Goal: Task Accomplishment & Management: Manage account settings

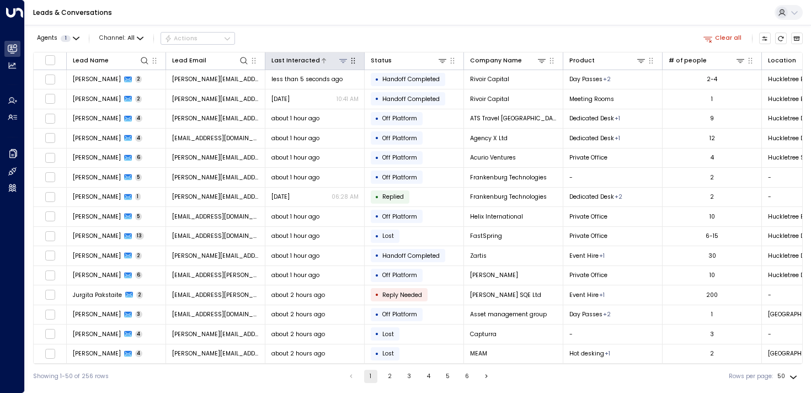
click at [301, 63] on div "Last Interacted" at bounding box center [295, 61] width 49 height 10
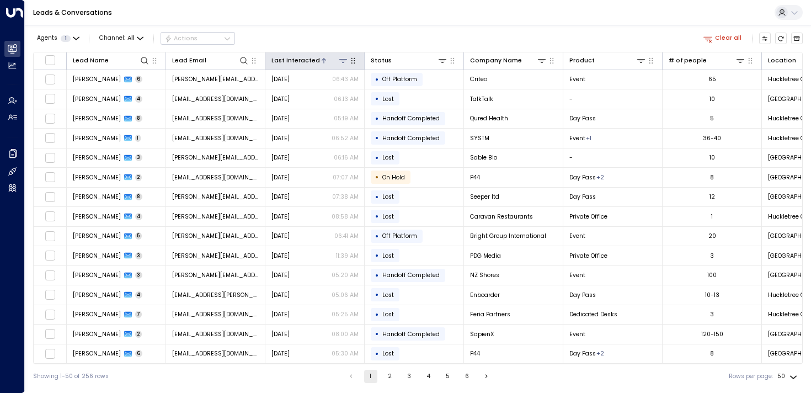
click at [340, 65] on button at bounding box center [343, 60] width 10 height 10
click at [304, 100] on button "Select Date" at bounding box center [343, 95] width 114 height 14
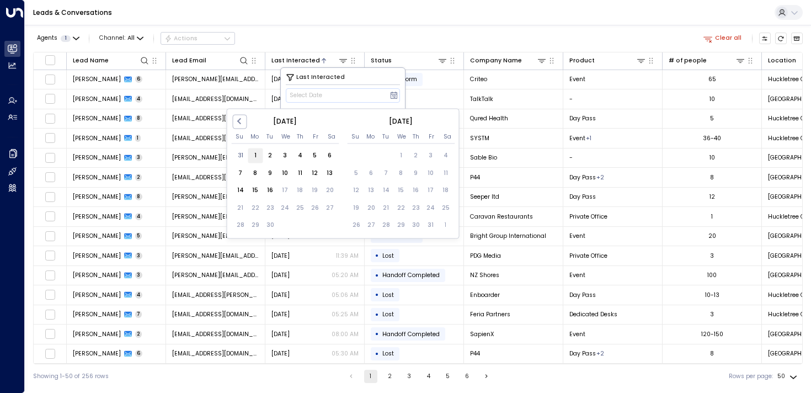
click at [258, 156] on div "1" at bounding box center [255, 155] width 15 height 15
click at [267, 158] on div "2" at bounding box center [270, 155] width 15 height 15
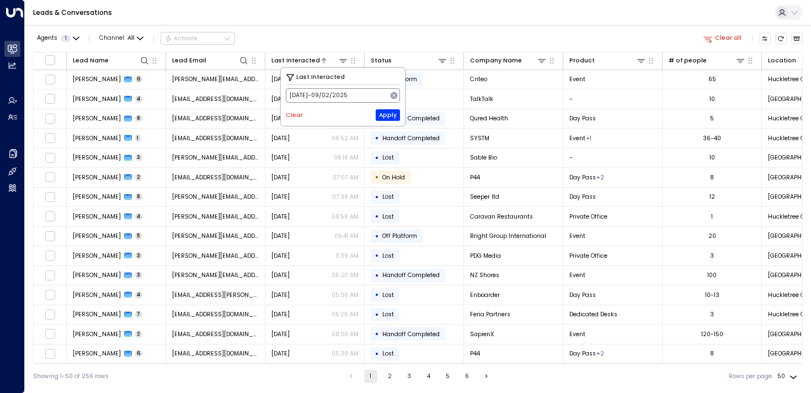
click at [329, 93] on span "[DATE] -[DATE]" at bounding box center [319, 95] width 58 height 7
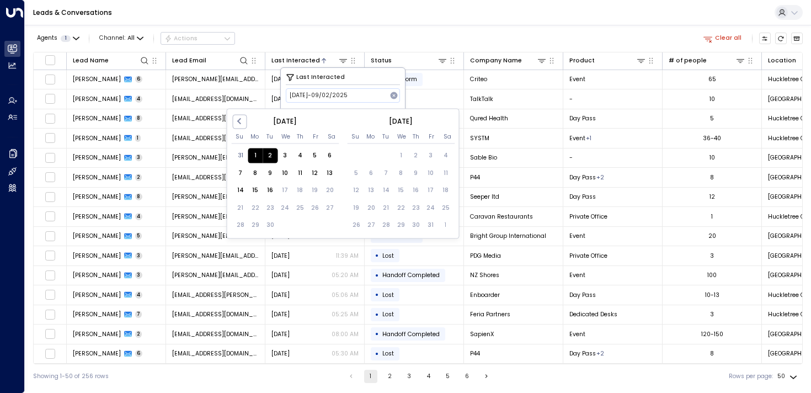
click at [274, 156] on div "2" at bounding box center [270, 155] width 15 height 15
click at [267, 172] on div "9" at bounding box center [270, 172] width 15 height 15
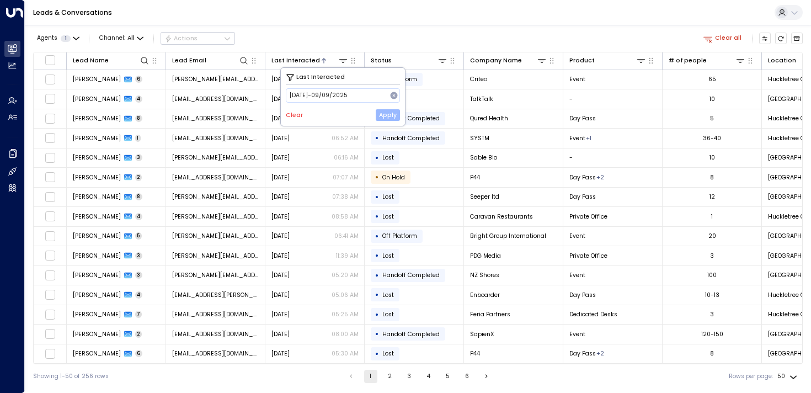
click at [387, 113] on button "Apply" at bounding box center [388, 115] width 24 height 12
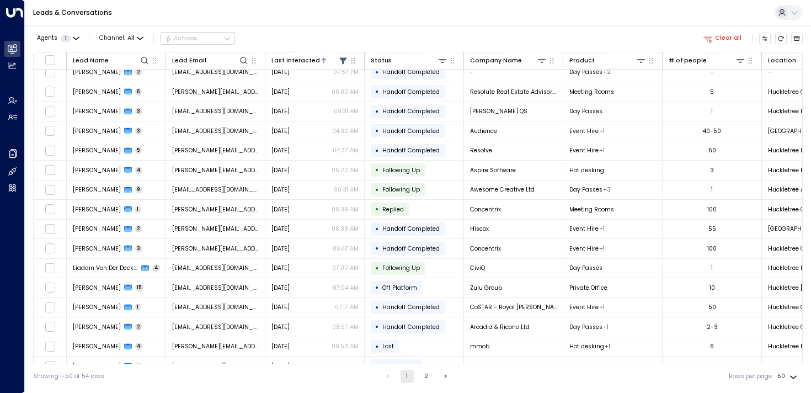
scroll to position [688, 0]
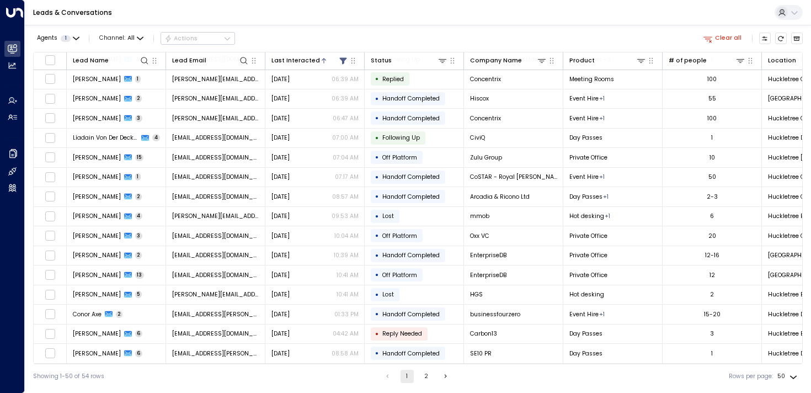
click at [786, 376] on body "Overview Leads & Conversations Leads & Conversations Analytics Analytics Agents…" at bounding box center [405, 194] width 811 height 388
click at [783, 369] on li "100" at bounding box center [787, 372] width 29 height 17
type input "***"
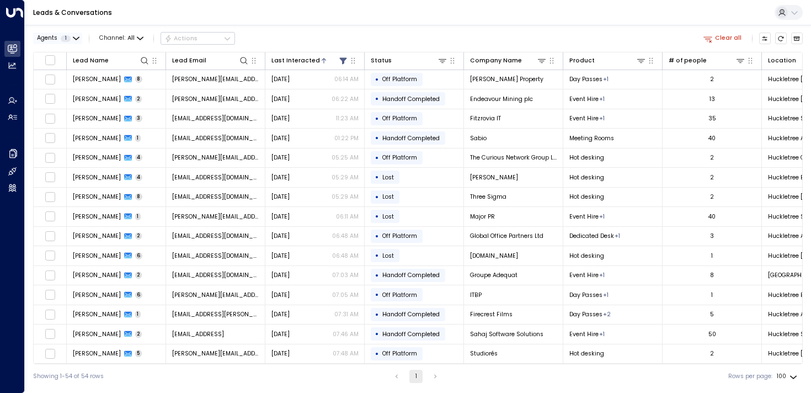
click at [47, 37] on span "Agents" at bounding box center [47, 38] width 20 height 6
click at [136, 88] on button "Apply" at bounding box center [142, 89] width 24 height 12
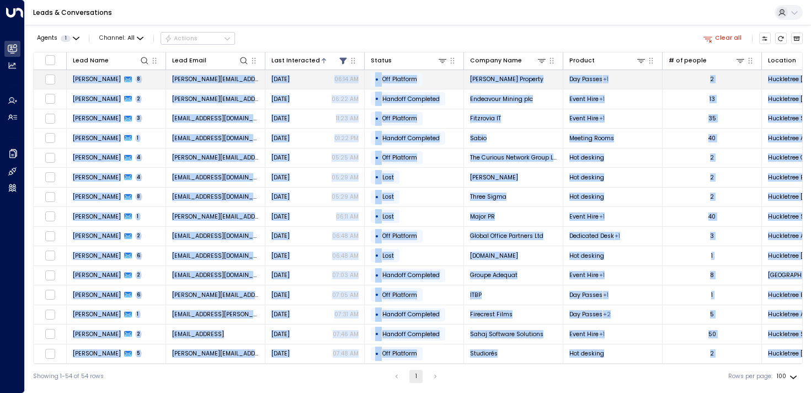
drag, startPoint x: 777, startPoint y: 352, endPoint x: 72, endPoint y: 78, distance: 755.9
copy tbody "Lore Ipsumd 3 sita.consec@adipiscingelit.se.do Eiu 20, 5321 12:57 TE • Inc Utla…"
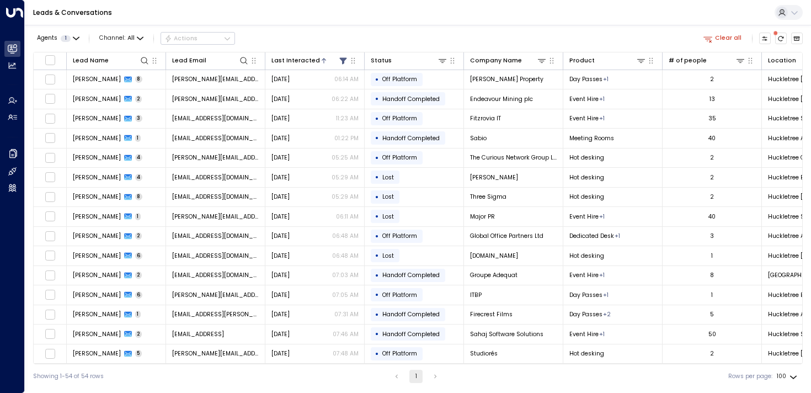
click at [453, 42] on div "Agents 1 Channel: All Actions Clear all" at bounding box center [418, 38] width 770 height 19
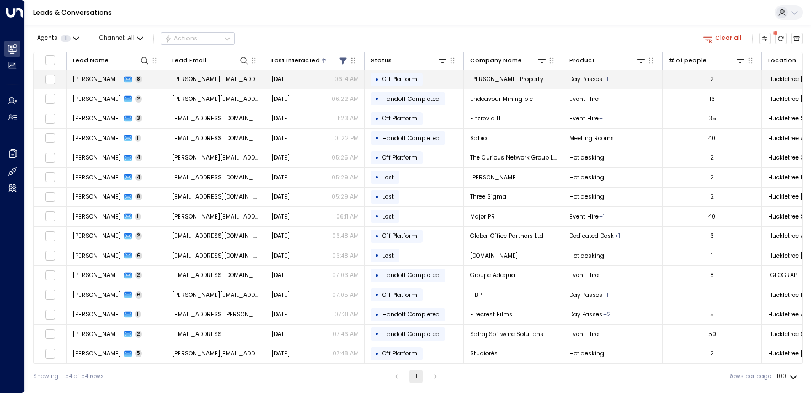
click at [89, 77] on span "[PERSON_NAME]" at bounding box center [97, 79] width 48 height 8
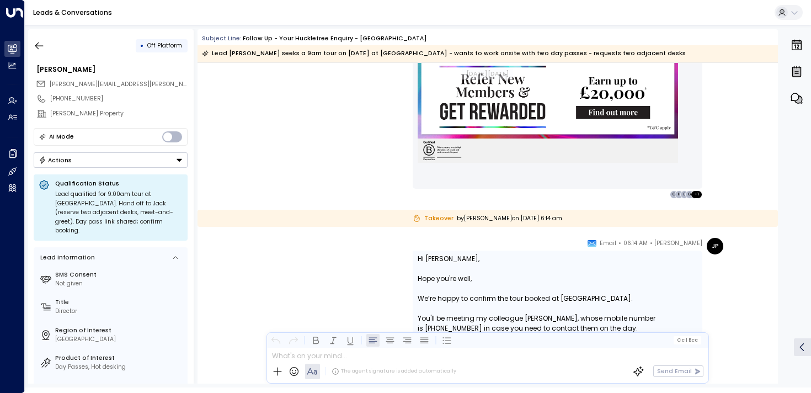
scroll to position [2909, 0]
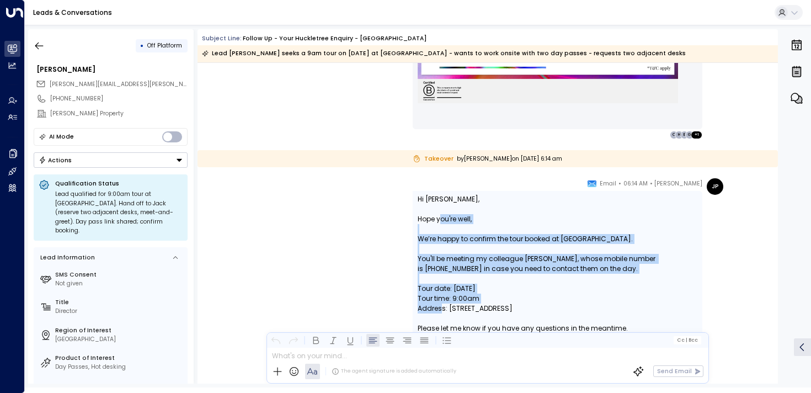
drag, startPoint x: 440, startPoint y: 223, endPoint x: 441, endPoint y: 304, distance: 80.5
click at [441, 304] on div "Hi [PERSON_NAME], [PERSON_NAME] you're well, We’re happy to confirm the tour bo…" at bounding box center [558, 278] width 280 height 169
click at [441, 303] on div "Hi [PERSON_NAME], [PERSON_NAME] you're well, We’re happy to confirm the tour bo…" at bounding box center [558, 278] width 280 height 169
drag, startPoint x: 441, startPoint y: 303, endPoint x: 434, endPoint y: 216, distance: 88.0
click at [434, 215] on div "Hi [PERSON_NAME], [PERSON_NAME] you're well, We’re happy to confirm the tour bo…" at bounding box center [558, 278] width 280 height 169
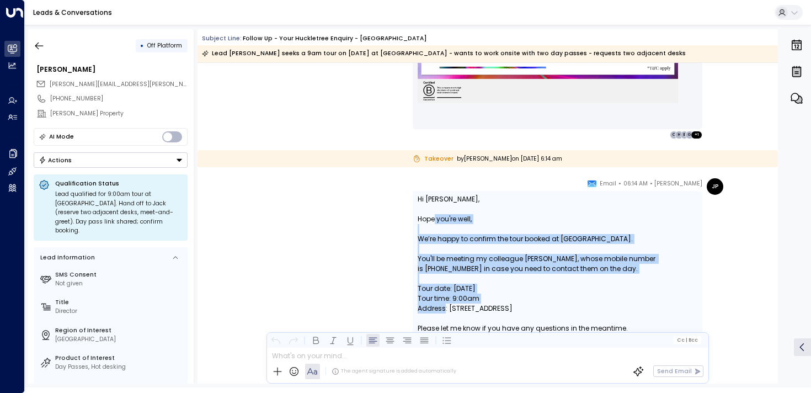
click at [434, 216] on div "Hi [PERSON_NAME], [PERSON_NAME] you're well, We’re happy to confirm the tour bo…" at bounding box center [558, 278] width 280 height 169
drag, startPoint x: 433, startPoint y: 212, endPoint x: 433, endPoint y: 301, distance: 88.8
click at [433, 301] on div "Hi [PERSON_NAME], [PERSON_NAME] you're well, We’re happy to confirm the tour bo…" at bounding box center [558, 278] width 280 height 169
drag, startPoint x: 421, startPoint y: 226, endPoint x: 429, endPoint y: 294, distance: 68.8
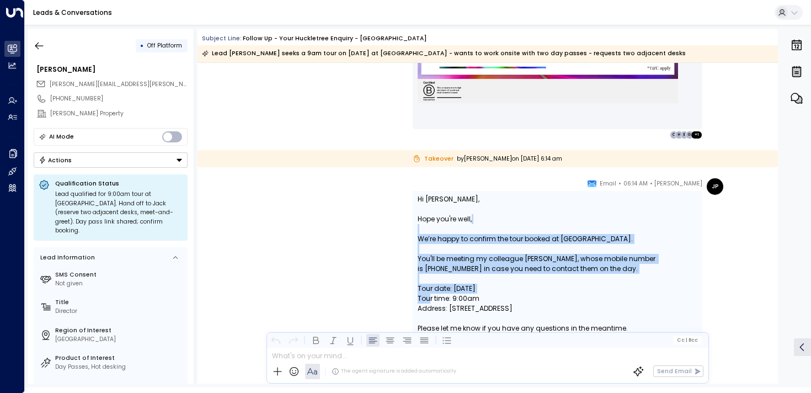
click at [429, 294] on div "Hi [PERSON_NAME], [PERSON_NAME] you're well, We’re happy to confirm the tour bo…" at bounding box center [558, 278] width 280 height 169
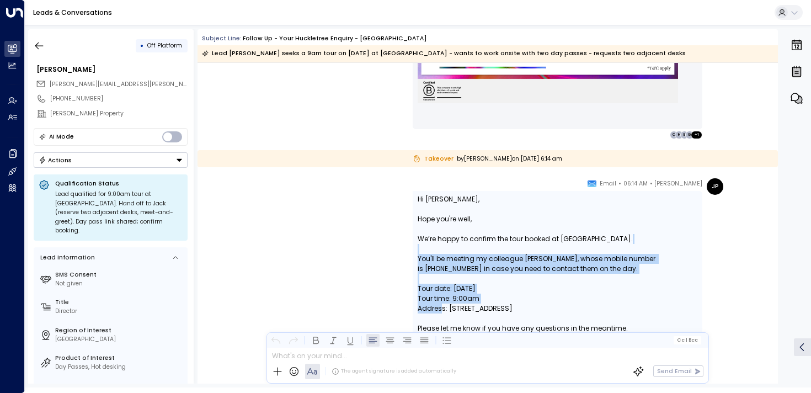
drag, startPoint x: 440, startPoint y: 307, endPoint x: 434, endPoint y: 246, distance: 61.5
click at [434, 246] on div "Hi [PERSON_NAME], [PERSON_NAME] you're well, We’re happy to confirm the tour bo…" at bounding box center [558, 278] width 280 height 169
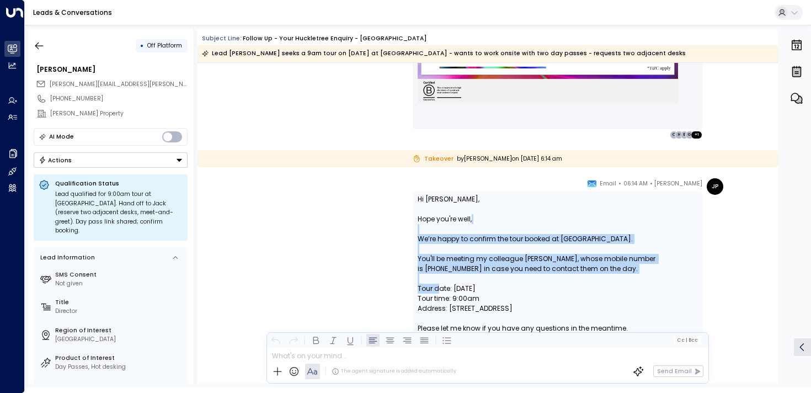
drag, startPoint x: 434, startPoint y: 229, endPoint x: 440, endPoint y: 292, distance: 63.7
click at [440, 292] on div "Hi [PERSON_NAME], [PERSON_NAME] you're well, We’re happy to confirm the tour bo…" at bounding box center [558, 278] width 280 height 169
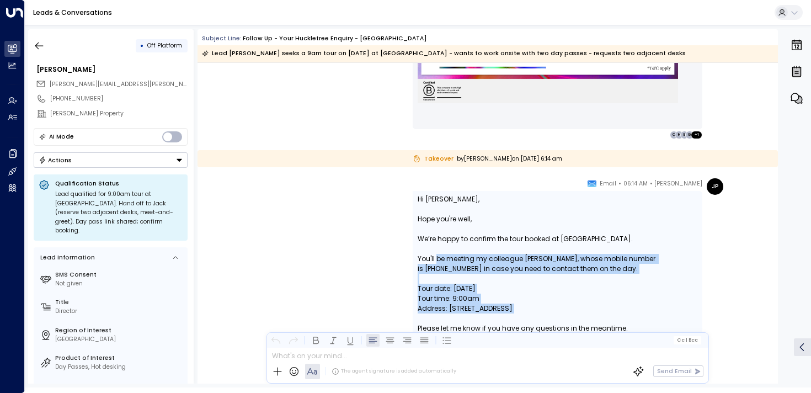
drag, startPoint x: 440, startPoint y: 317, endPoint x: 436, endPoint y: 257, distance: 60.2
click at [436, 257] on div "Hi [PERSON_NAME], [PERSON_NAME] you're well, We’re happy to confirm the tour bo…" at bounding box center [558, 278] width 280 height 169
click at [436, 261] on div "Hi [PERSON_NAME], [PERSON_NAME] you're well, We’re happy to confirm the tour bo…" at bounding box center [558, 278] width 280 height 169
drag, startPoint x: 436, startPoint y: 261, endPoint x: 439, endPoint y: 313, distance: 52.5
click at [439, 313] on div "Hi [PERSON_NAME], [PERSON_NAME] you're well, We’re happy to confirm the tour bo…" at bounding box center [558, 278] width 280 height 169
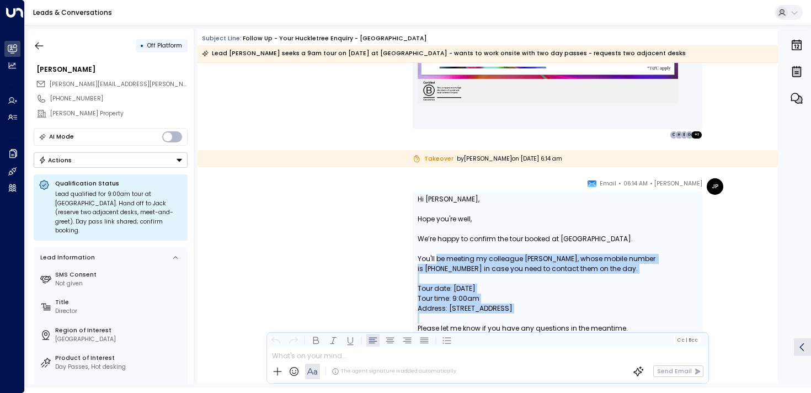
click at [439, 313] on div "Hi [PERSON_NAME], [PERSON_NAME] you're well, We’re happy to confirm the tour bo…" at bounding box center [558, 278] width 280 height 169
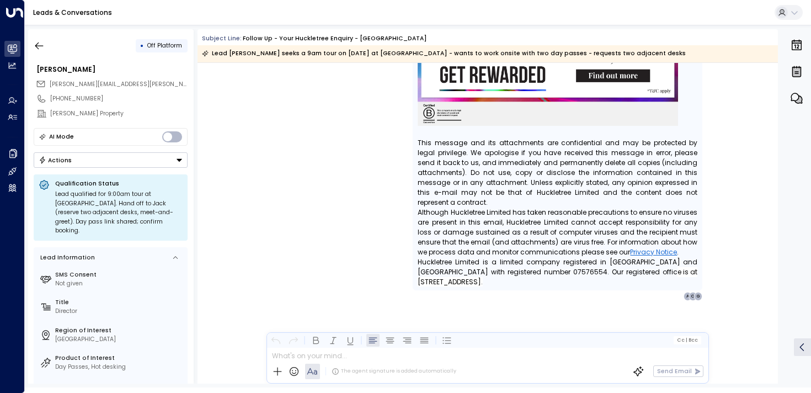
scroll to position [3391, 0]
click at [39, 47] on icon "button" at bounding box center [39, 45] width 11 height 11
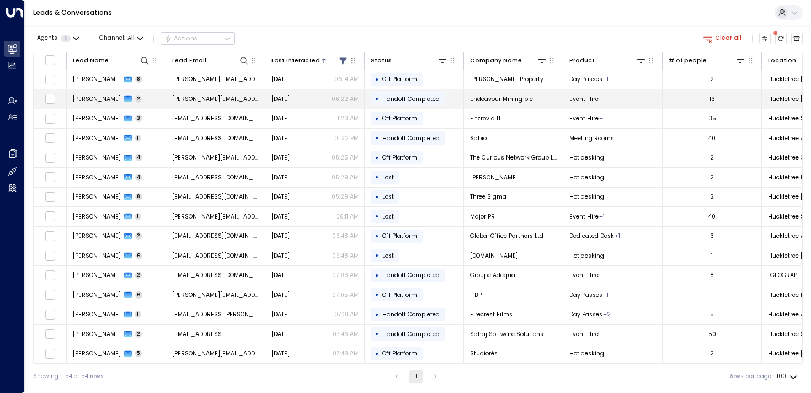
click at [89, 97] on span "[PERSON_NAME]" at bounding box center [97, 99] width 48 height 8
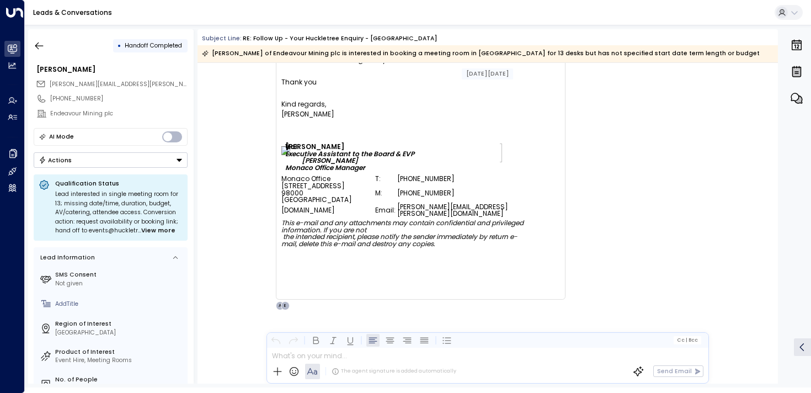
scroll to position [1135, 0]
click at [31, 46] on button "button" at bounding box center [39, 46] width 20 height 20
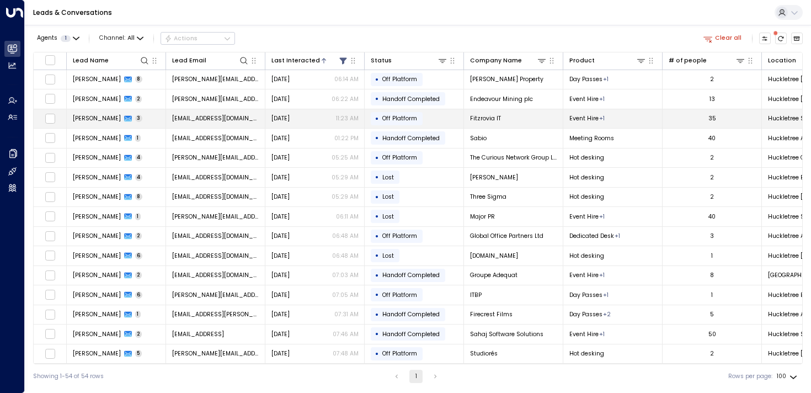
click at [94, 113] on td "[PERSON_NAME] 3" at bounding box center [116, 118] width 99 height 19
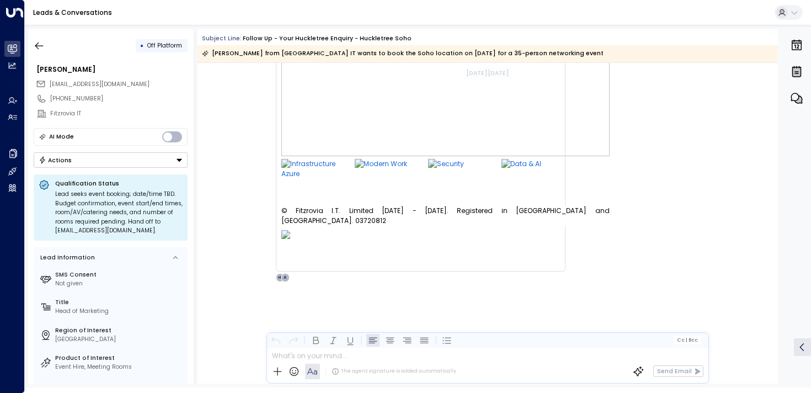
scroll to position [1653, 0]
click at [42, 40] on icon "button" at bounding box center [39, 45] width 11 height 11
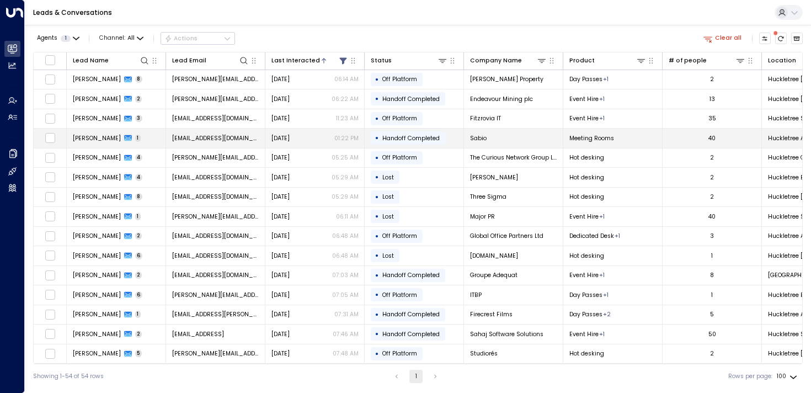
click at [105, 138] on span "[PERSON_NAME]" at bounding box center [97, 138] width 48 height 8
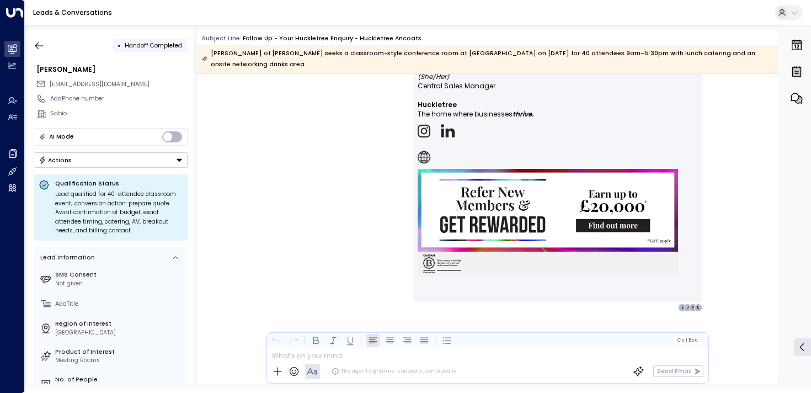
scroll to position [826, 0]
click at [30, 43] on button "button" at bounding box center [39, 46] width 20 height 20
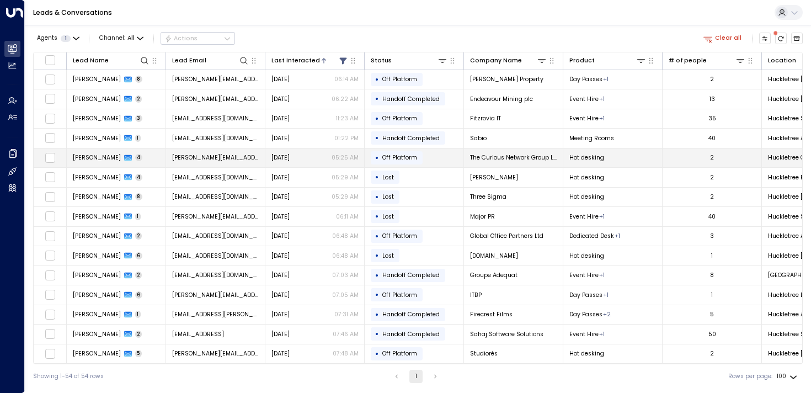
click at [89, 162] on span "[PERSON_NAME]" at bounding box center [97, 157] width 48 height 8
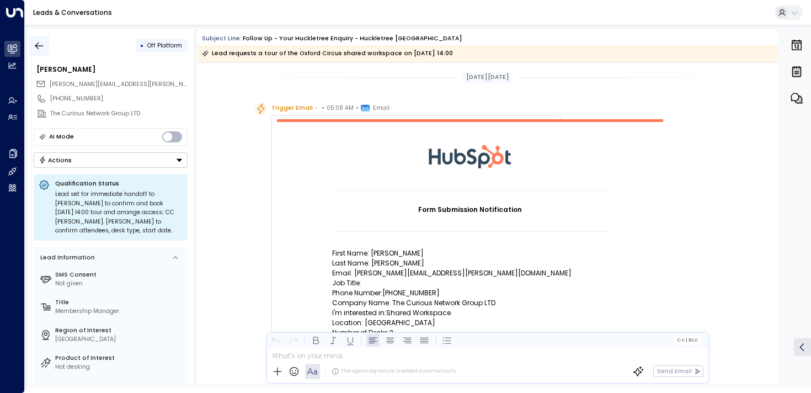
click at [48, 49] on button "button" at bounding box center [39, 46] width 20 height 20
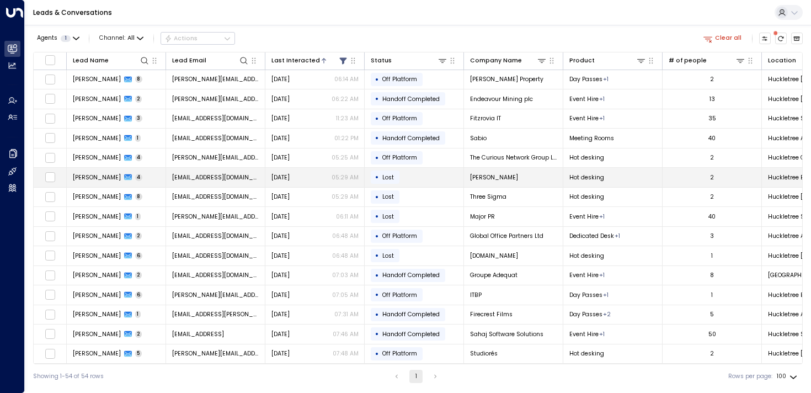
click at [80, 173] on span "[PERSON_NAME]" at bounding box center [97, 177] width 48 height 8
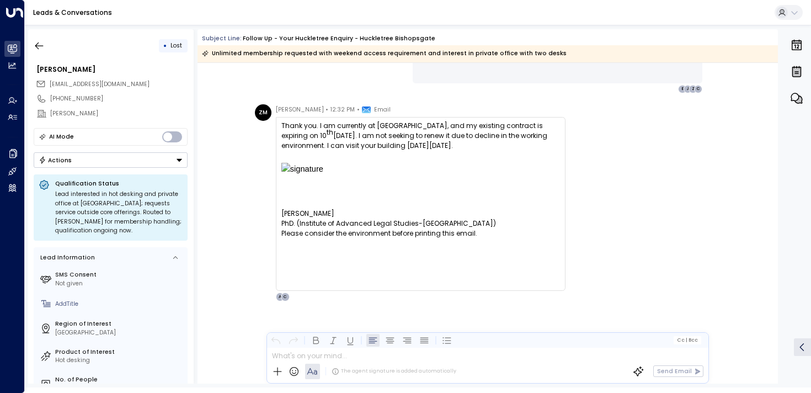
scroll to position [1651, 0]
click at [48, 41] on button "button" at bounding box center [39, 46] width 20 height 20
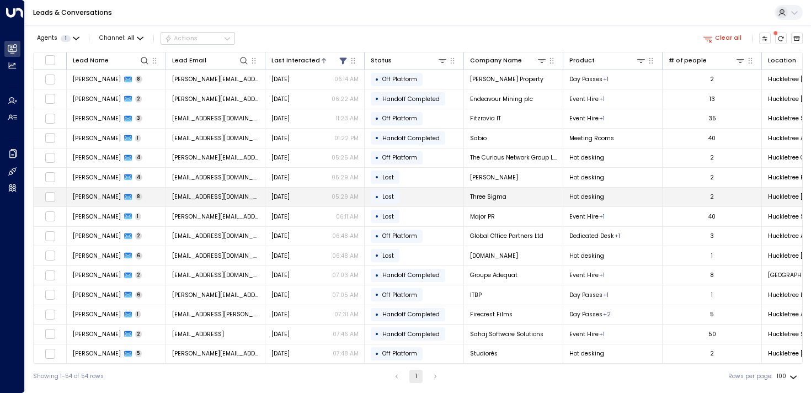
click at [80, 200] on span "[PERSON_NAME]" at bounding box center [97, 197] width 48 height 8
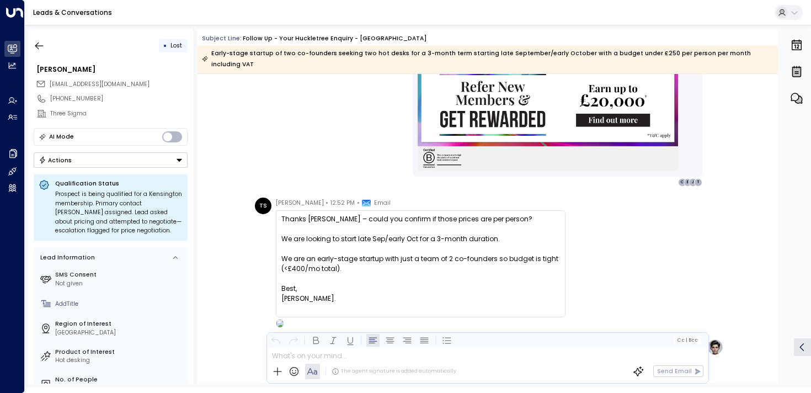
scroll to position [975, 0]
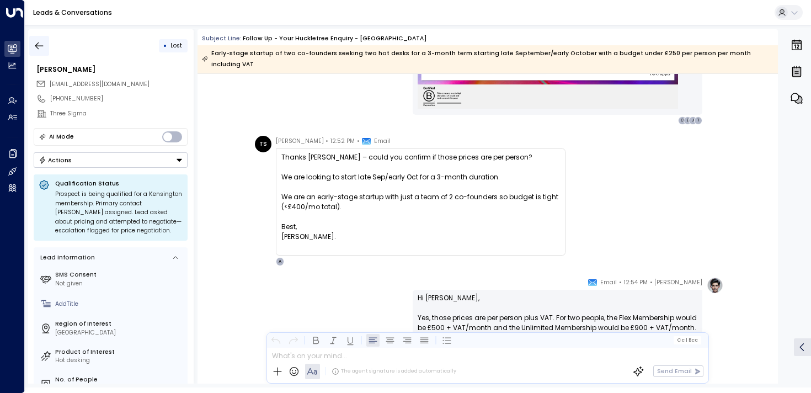
click at [43, 52] on button "button" at bounding box center [39, 46] width 20 height 20
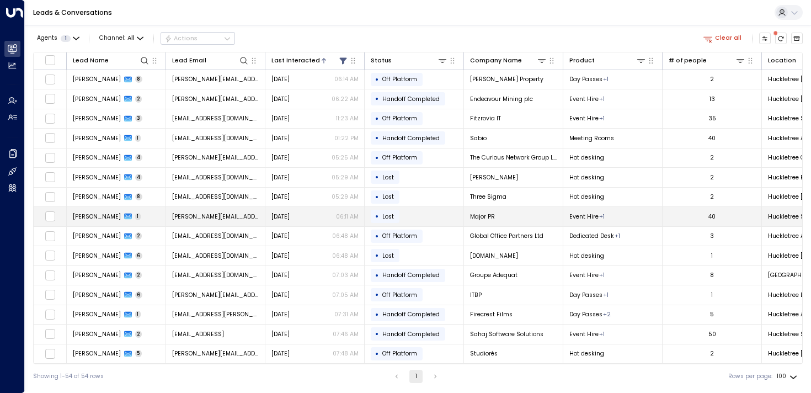
click at [100, 217] on span "[PERSON_NAME]" at bounding box center [97, 216] width 48 height 8
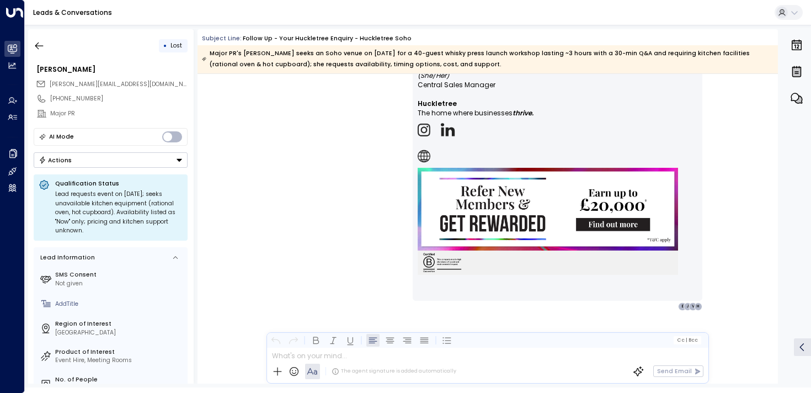
scroll to position [906, 0]
click at [34, 44] on icon "button" at bounding box center [39, 45] width 11 height 11
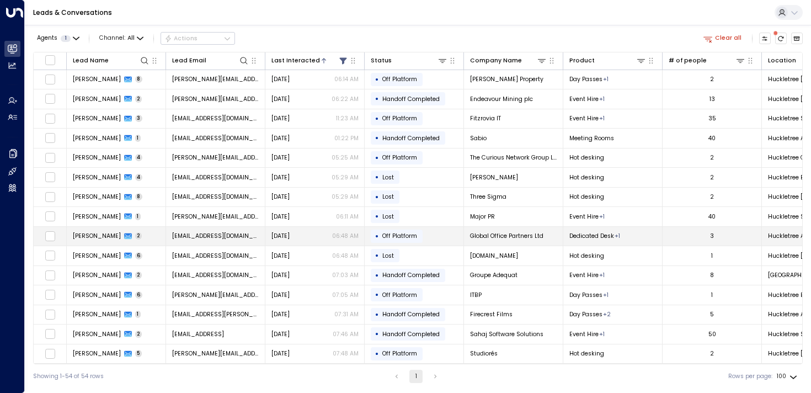
click at [83, 242] on td "[PERSON_NAME] 2" at bounding box center [116, 236] width 99 height 19
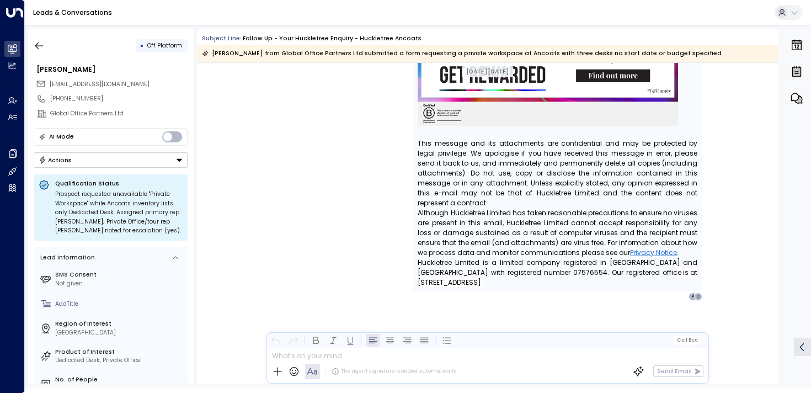
scroll to position [1463, 0]
click at [38, 42] on icon "button" at bounding box center [39, 45] width 8 height 7
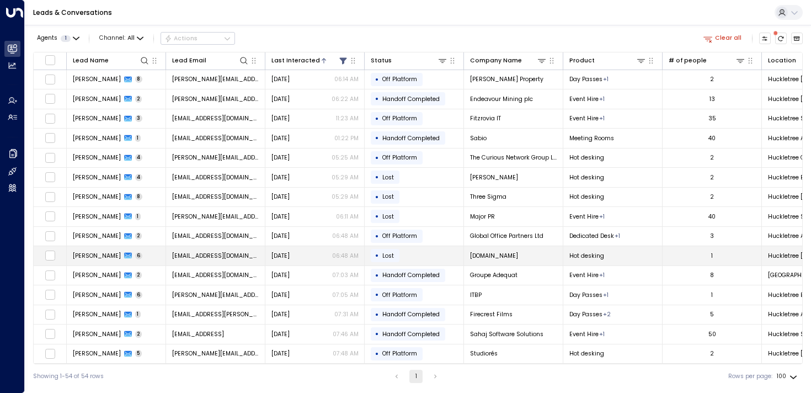
click at [83, 260] on td "[PERSON_NAME] 6" at bounding box center [116, 255] width 99 height 19
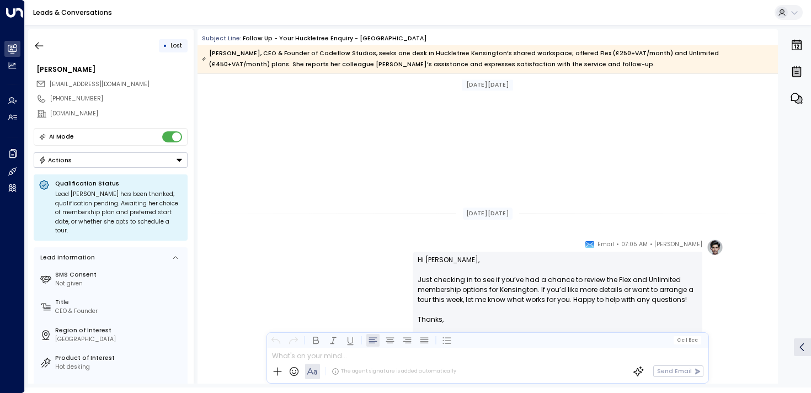
scroll to position [1614, 0]
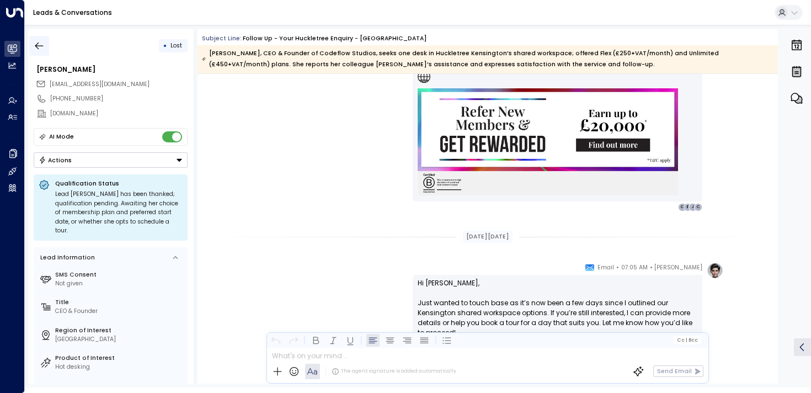
click at [41, 45] on icon "button" at bounding box center [39, 45] width 8 height 7
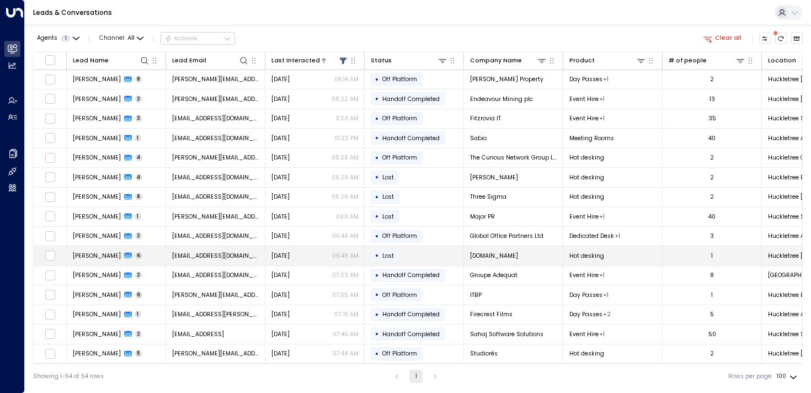
click at [97, 255] on span "[PERSON_NAME]" at bounding box center [97, 256] width 48 height 8
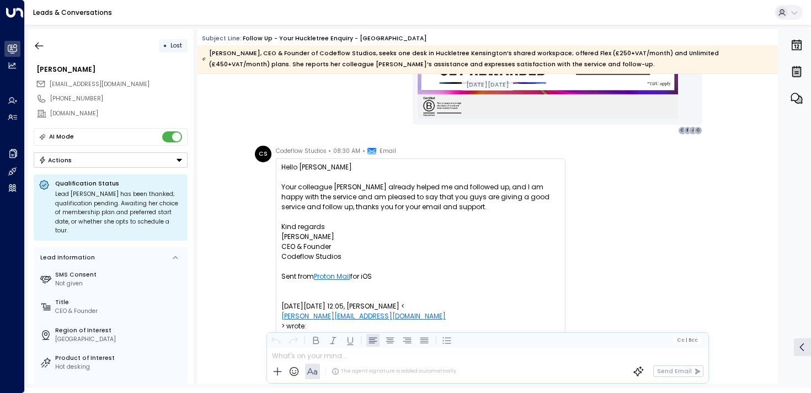
scroll to position [2463, 0]
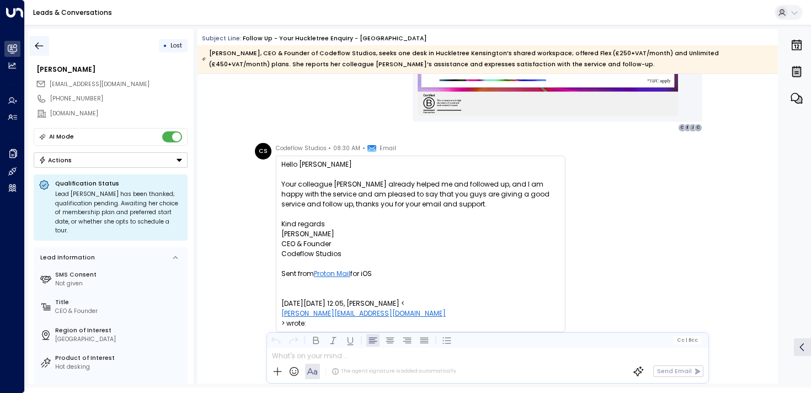
click at [40, 51] on icon "button" at bounding box center [39, 45] width 11 height 11
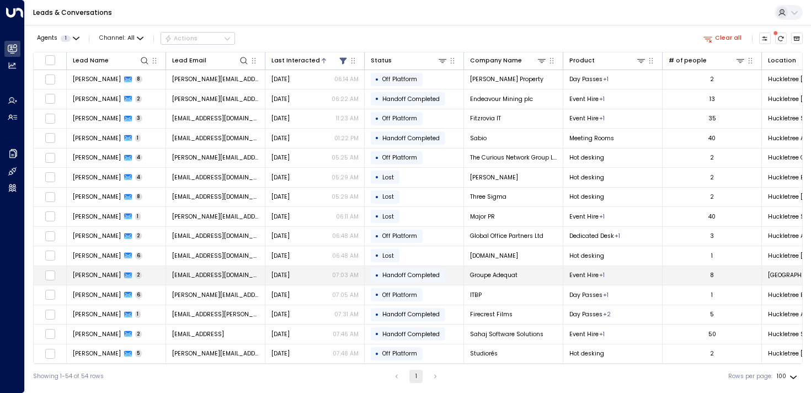
click at [104, 271] on span "[PERSON_NAME]" at bounding box center [97, 275] width 48 height 8
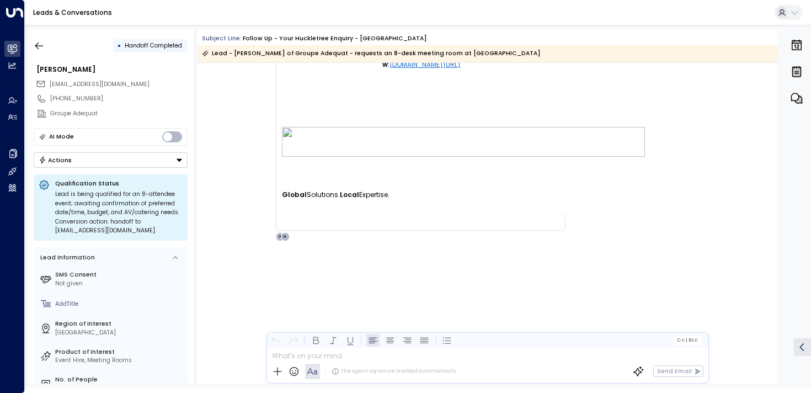
scroll to position [1294, 0]
click at [39, 51] on icon "button" at bounding box center [39, 45] width 11 height 11
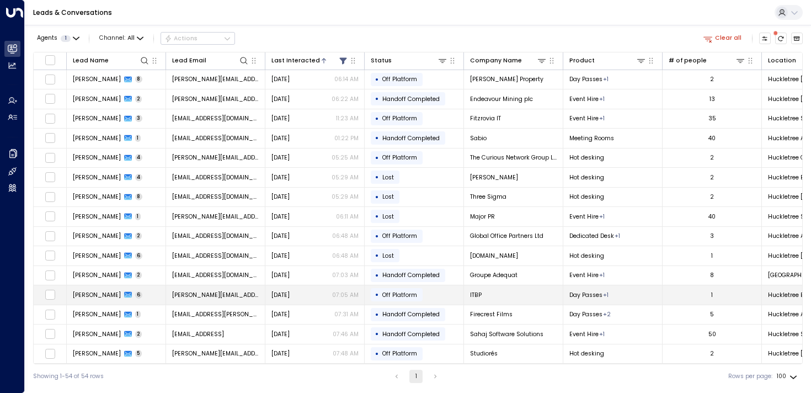
click at [89, 297] on span "[PERSON_NAME]" at bounding box center [97, 295] width 48 height 8
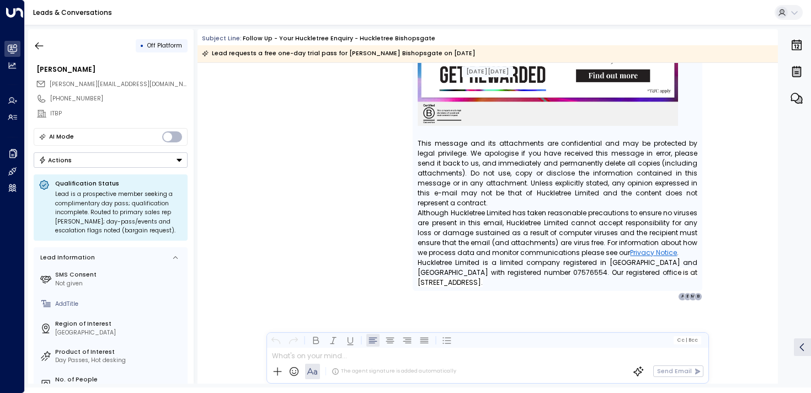
scroll to position [2436, 0]
click at [37, 46] on icon "button" at bounding box center [39, 45] width 11 height 11
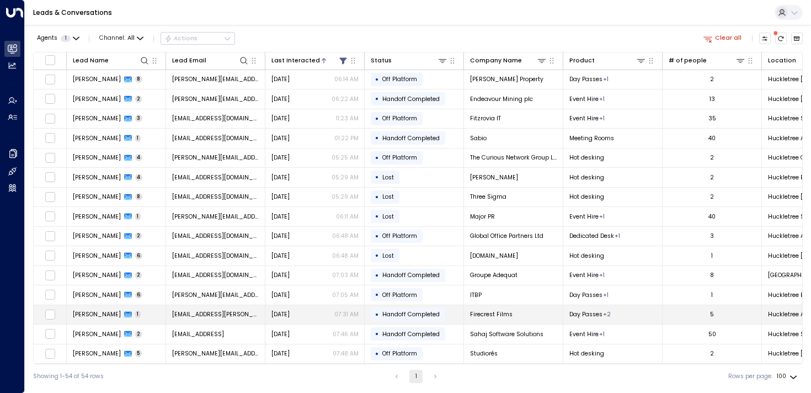
click at [81, 311] on span "[PERSON_NAME]" at bounding box center [97, 314] width 48 height 8
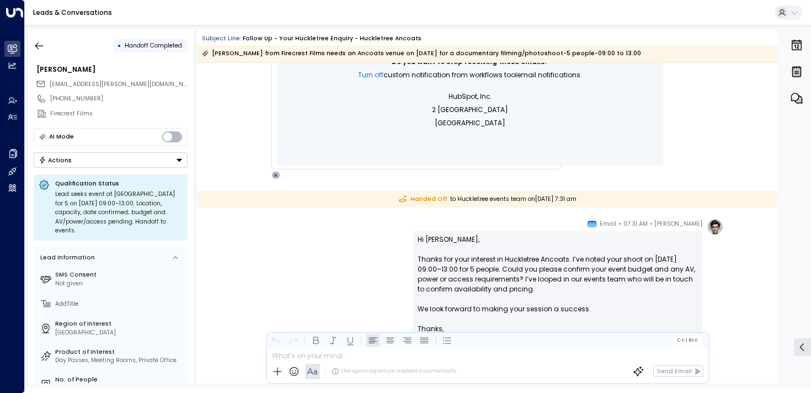
scroll to position [558, 0]
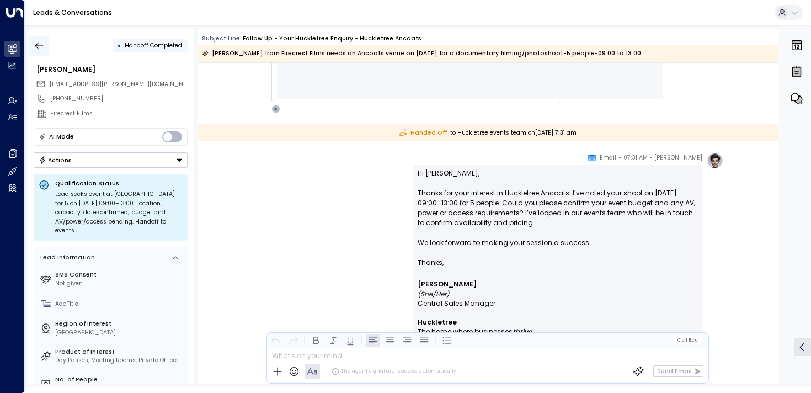
click at [39, 41] on icon "button" at bounding box center [39, 45] width 11 height 11
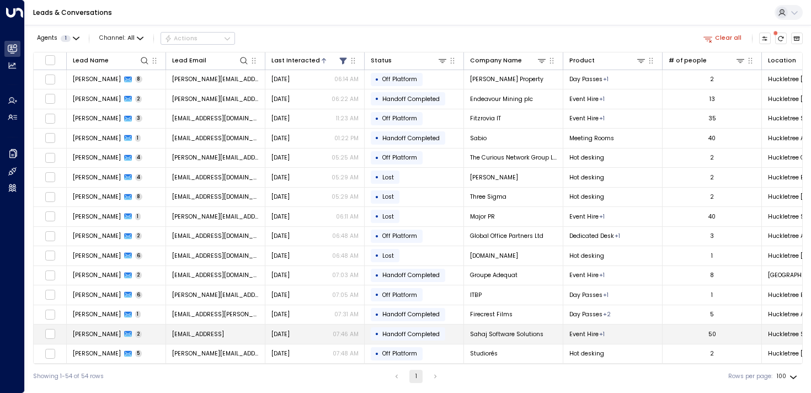
click at [75, 338] on span "[PERSON_NAME]" at bounding box center [97, 334] width 48 height 8
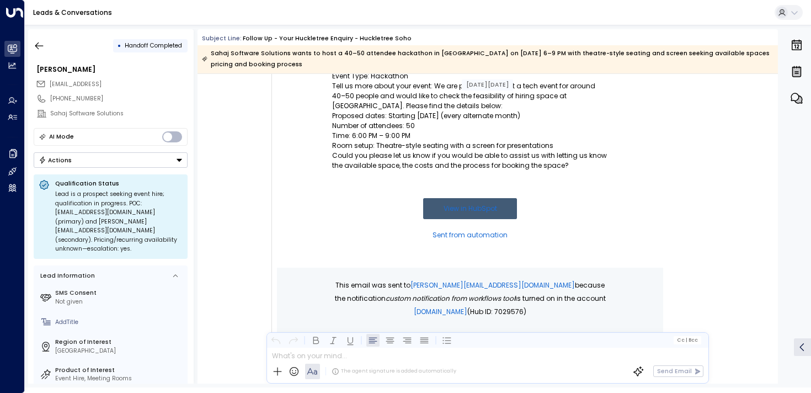
scroll to position [654, 0]
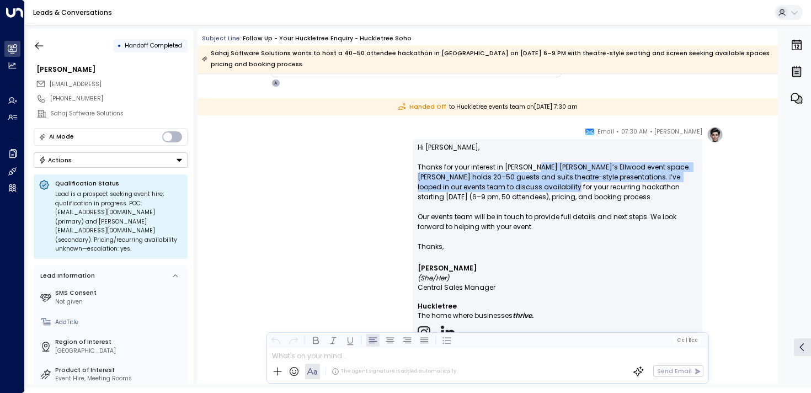
drag, startPoint x: 534, startPoint y: 167, endPoint x: 534, endPoint y: 185, distance: 18.8
click at [534, 185] on p "Hi [PERSON_NAME], Thanks for your interest in [PERSON_NAME] [PERSON_NAME]’s Ell…" at bounding box center [558, 191] width 280 height 99
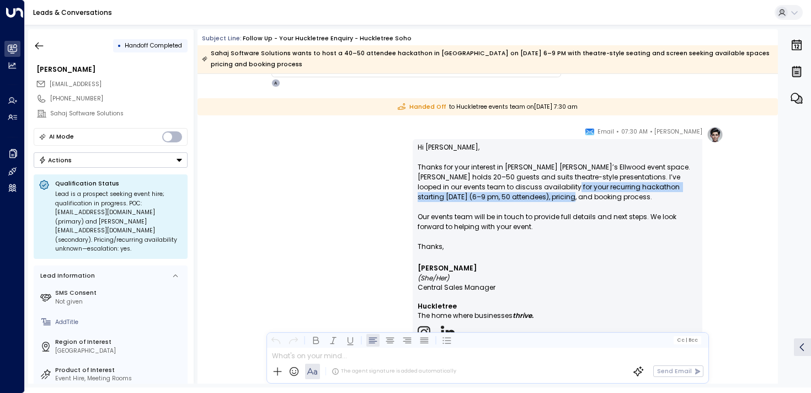
drag, startPoint x: 534, startPoint y: 193, endPoint x: 534, endPoint y: 185, distance: 8.3
click at [534, 185] on p "Hi [PERSON_NAME], Thanks for your interest in [PERSON_NAME] [PERSON_NAME]’s Ell…" at bounding box center [558, 191] width 280 height 99
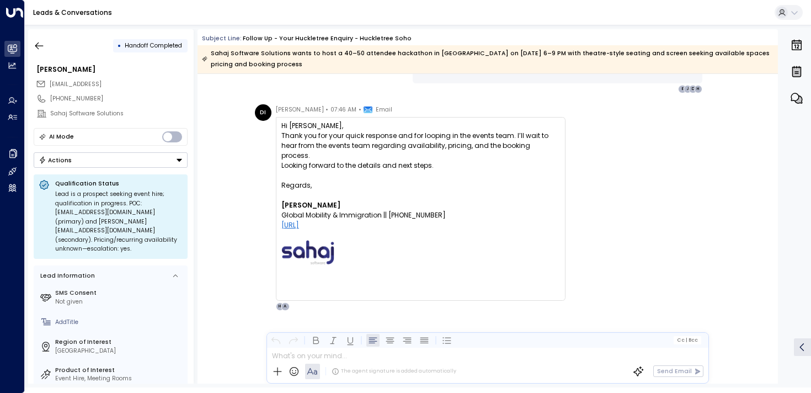
scroll to position [1074, 0]
click at [36, 44] on icon "button" at bounding box center [39, 45] width 8 height 7
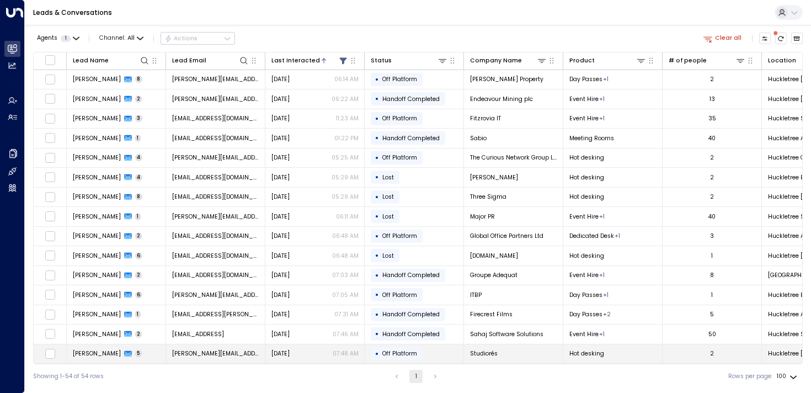
click at [79, 350] on span "[PERSON_NAME]" at bounding box center [97, 353] width 48 height 8
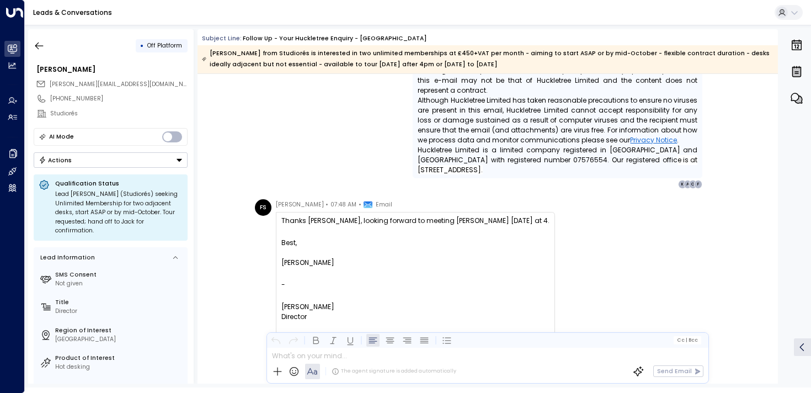
scroll to position [2686, 0]
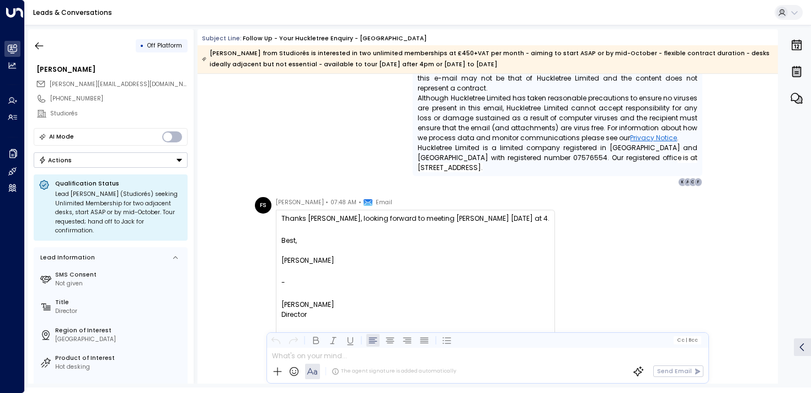
click at [41, 33] on div "• Off Platform [PERSON_NAME] [PERSON_NAME][EMAIL_ADDRESS][DOMAIN_NAME] [PHONE_N…" at bounding box center [110, 206] width 165 height 354
click at [36, 49] on icon "button" at bounding box center [39, 45] width 11 height 11
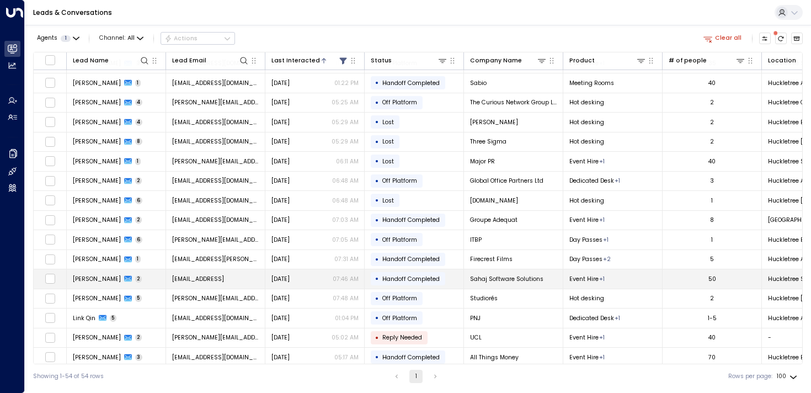
scroll to position [84, 0]
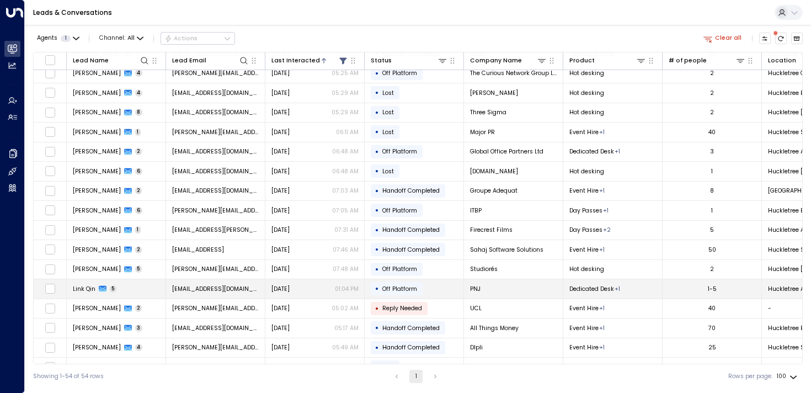
click at [73, 286] on span "Link Qin" at bounding box center [84, 289] width 23 height 8
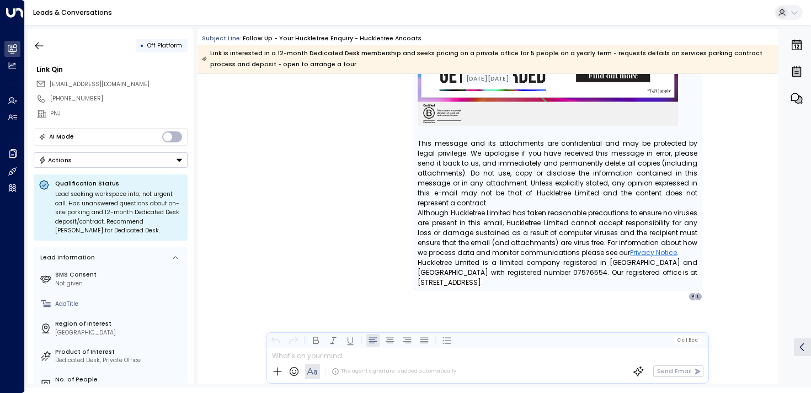
scroll to position [4848, 0]
click at [52, 45] on div "• Off Platform" at bounding box center [111, 46] width 154 height 20
click at [44, 45] on icon "button" at bounding box center [39, 45] width 11 height 11
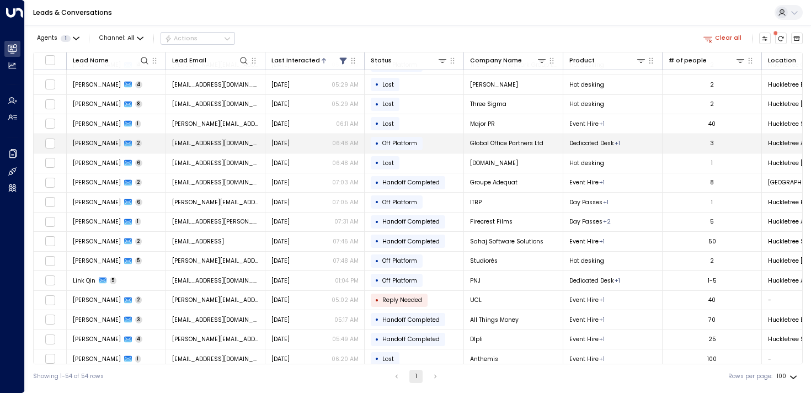
scroll to position [93, 0]
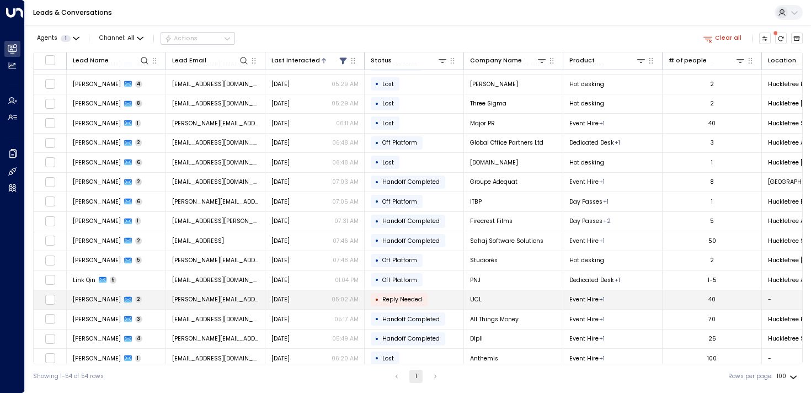
click at [76, 294] on td "[PERSON_NAME] 2" at bounding box center [116, 299] width 99 height 19
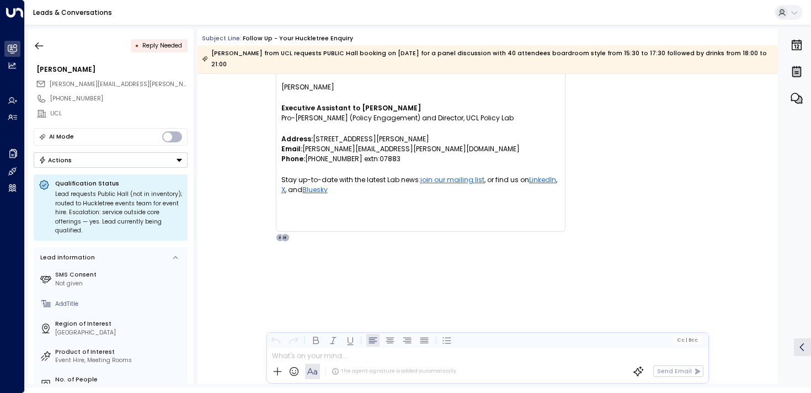
scroll to position [1146, 0]
click at [41, 42] on icon "button" at bounding box center [39, 45] width 11 height 11
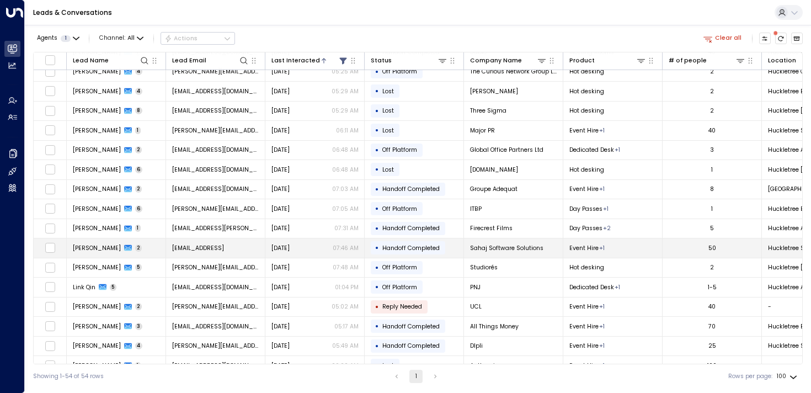
scroll to position [99, 0]
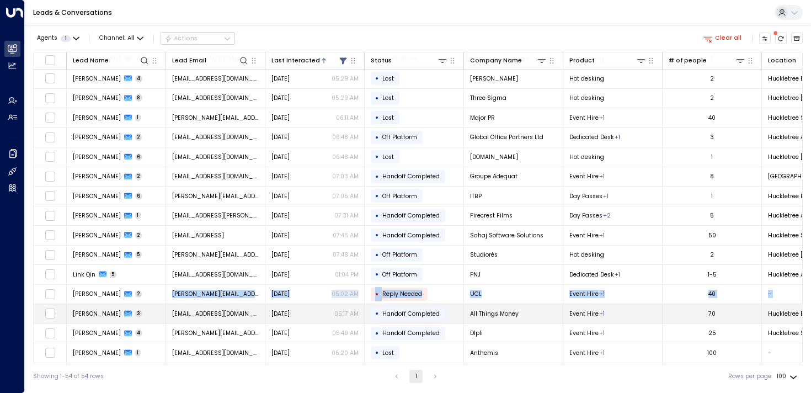
drag, startPoint x: 72, startPoint y: 302, endPoint x: 73, endPoint y: 312, distance: 9.9
click at [95, 312] on span "[PERSON_NAME]" at bounding box center [97, 313] width 48 height 8
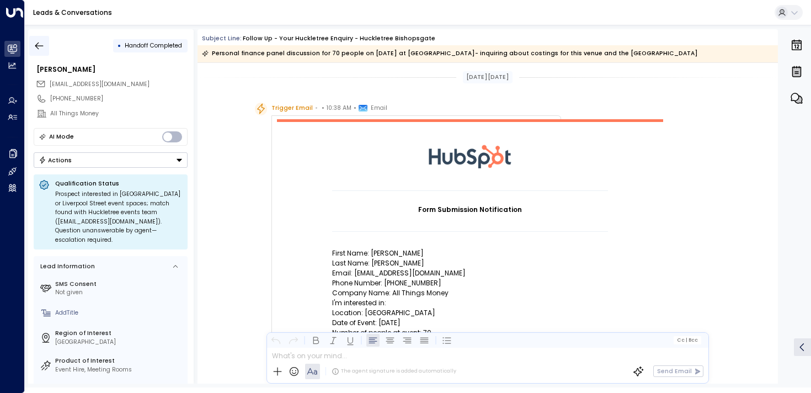
click at [38, 49] on icon "button" at bounding box center [39, 45] width 8 height 7
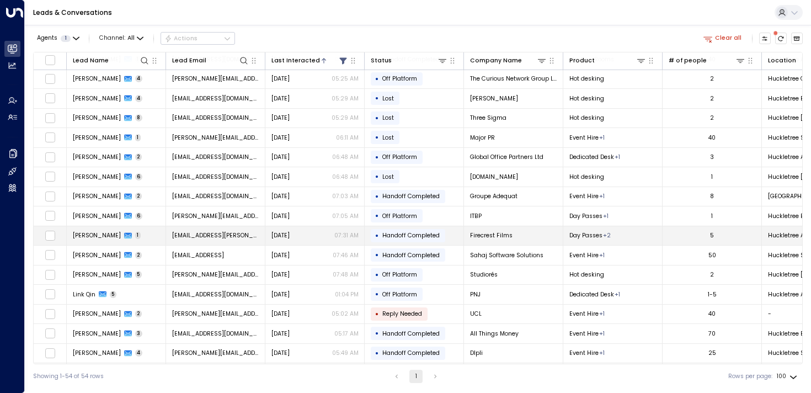
scroll to position [96, 0]
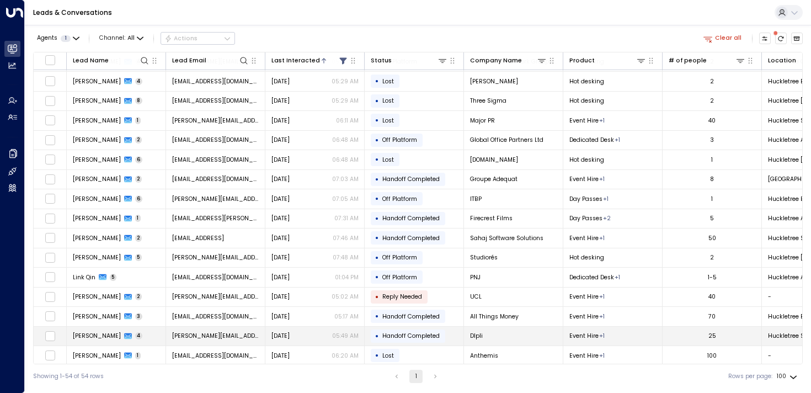
click at [98, 336] on span "[PERSON_NAME]" at bounding box center [97, 336] width 48 height 8
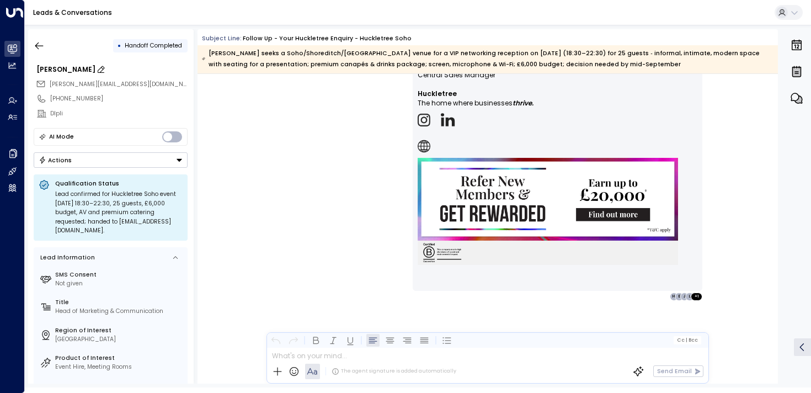
scroll to position [2357, 0]
click at [38, 45] on icon "button" at bounding box center [39, 45] width 11 height 11
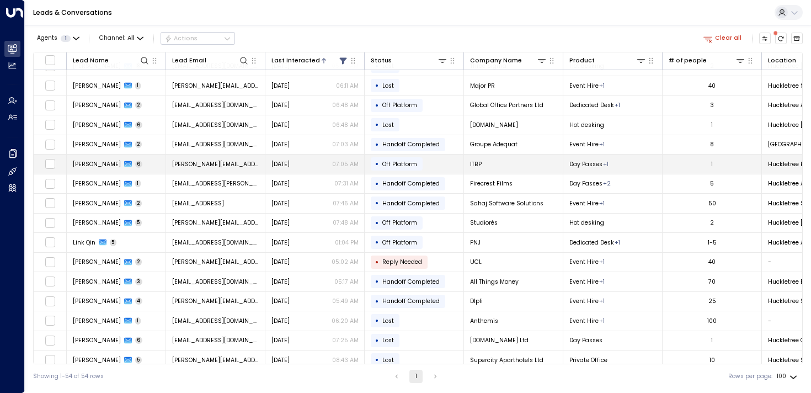
scroll to position [221, 0]
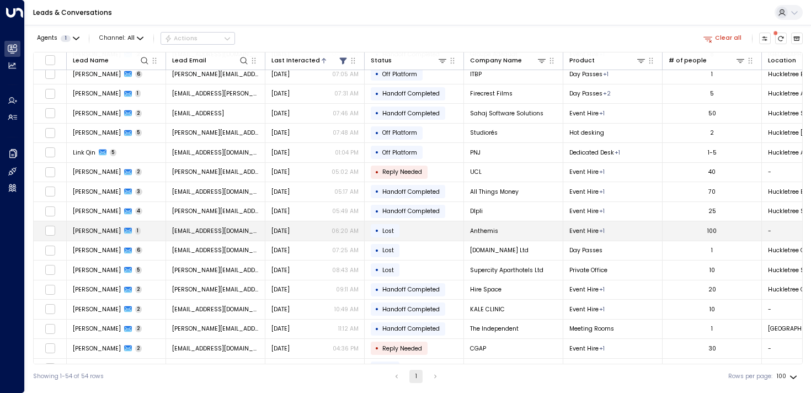
click at [86, 227] on span "[PERSON_NAME]" at bounding box center [97, 231] width 48 height 8
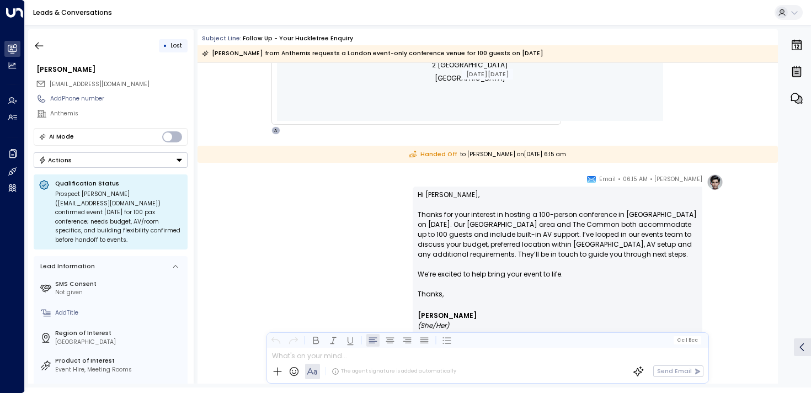
scroll to position [515, 0]
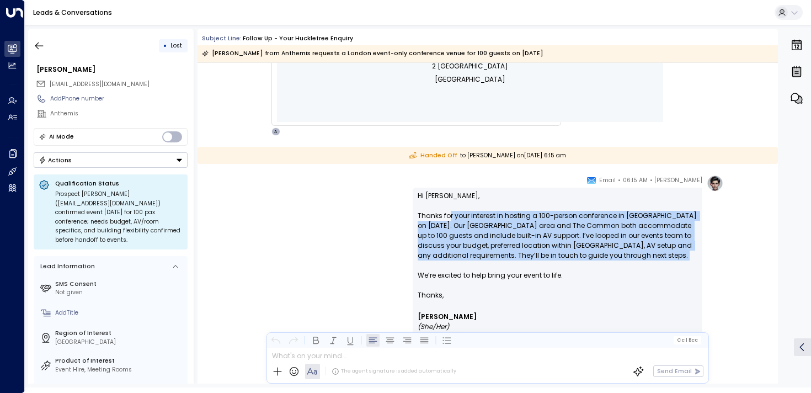
drag, startPoint x: 447, startPoint y: 216, endPoint x: 450, endPoint y: 265, distance: 49.7
click at [450, 265] on p "Hi [PERSON_NAME], Thanks for your interest in hosting a 100-person conference i…" at bounding box center [558, 240] width 280 height 99
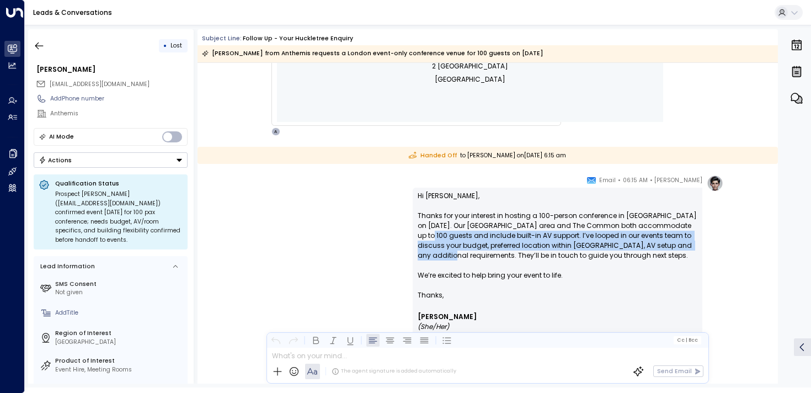
drag, startPoint x: 469, startPoint y: 255, endPoint x: 463, endPoint y: 232, distance: 23.8
click at [463, 232] on p "Hi [PERSON_NAME], Thanks for your interest in hosting a 100-person conference i…" at bounding box center [558, 240] width 280 height 99
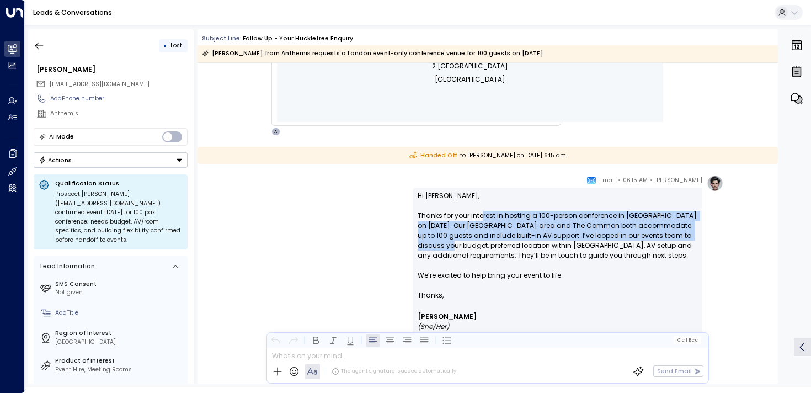
drag, startPoint x: 480, startPoint y: 220, endPoint x: 480, endPoint y: 250, distance: 29.8
click at [480, 250] on p "Hi [PERSON_NAME], Thanks for your interest in hosting a 100-person conference i…" at bounding box center [558, 240] width 280 height 99
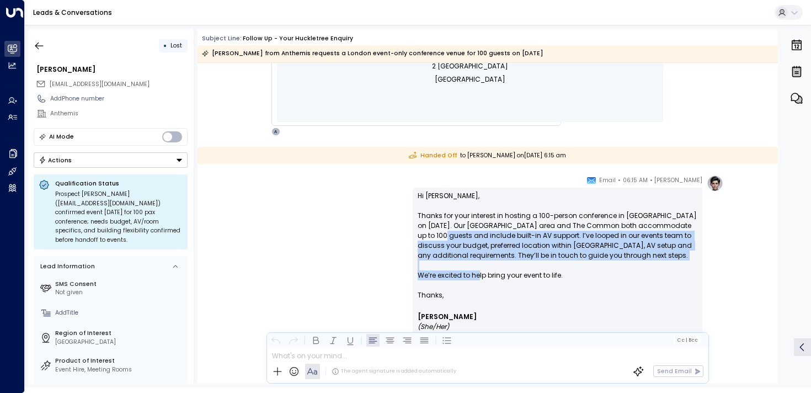
drag, startPoint x: 478, startPoint y: 239, endPoint x: 479, endPoint y: 277, distance: 38.6
click at [479, 277] on p "Hi [PERSON_NAME], Thanks for your interest in hosting a 100-person conference i…" at bounding box center [558, 240] width 280 height 99
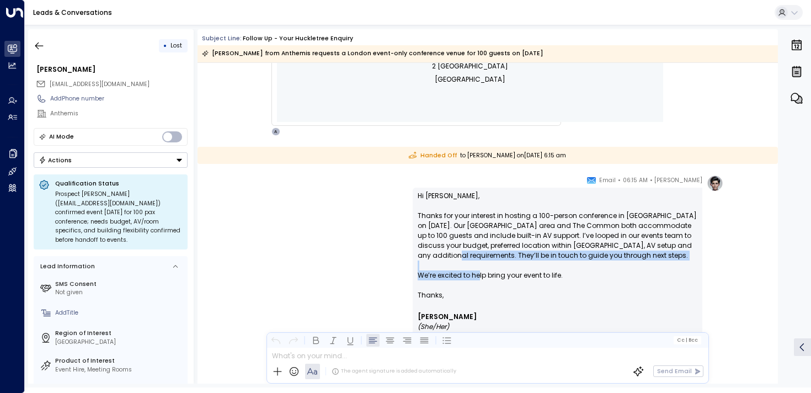
drag, startPoint x: 479, startPoint y: 277, endPoint x: 470, endPoint y: 252, distance: 27.4
click at [470, 252] on p "Hi [PERSON_NAME], Thanks for your interest in hosting a 100-person conference i…" at bounding box center [558, 240] width 280 height 99
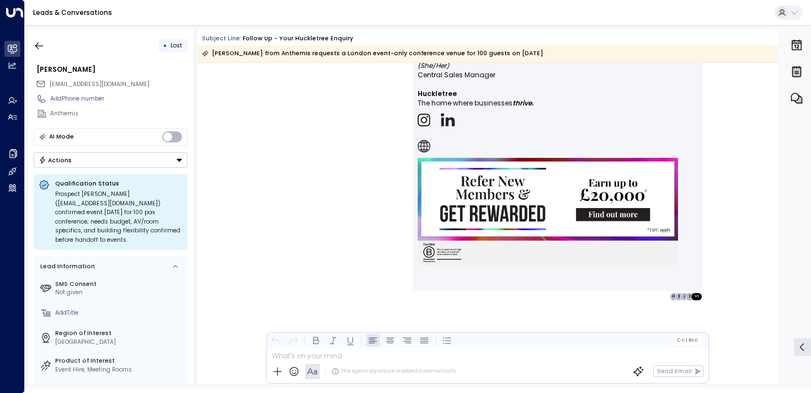
scroll to position [776, 0]
click at [36, 49] on icon "button" at bounding box center [39, 45] width 11 height 11
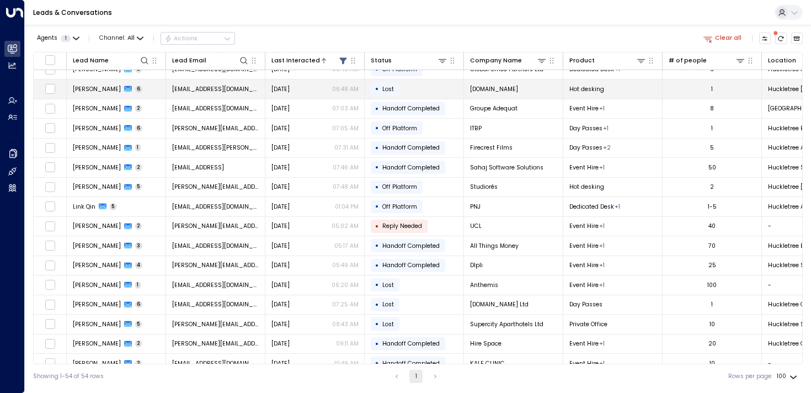
scroll to position [170, 0]
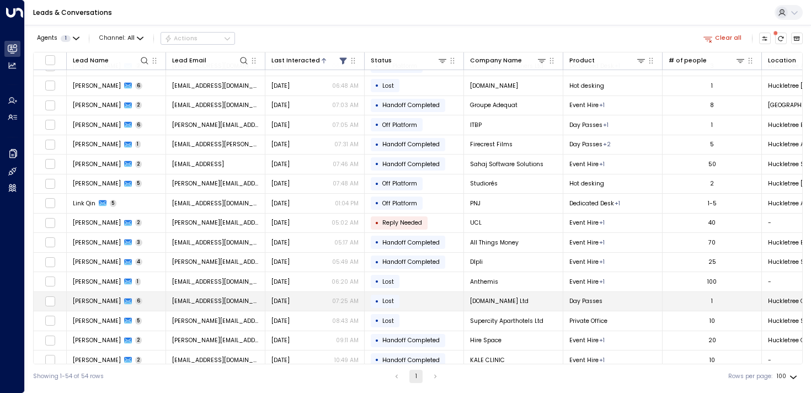
click at [97, 300] on span "[PERSON_NAME]" at bounding box center [97, 301] width 48 height 8
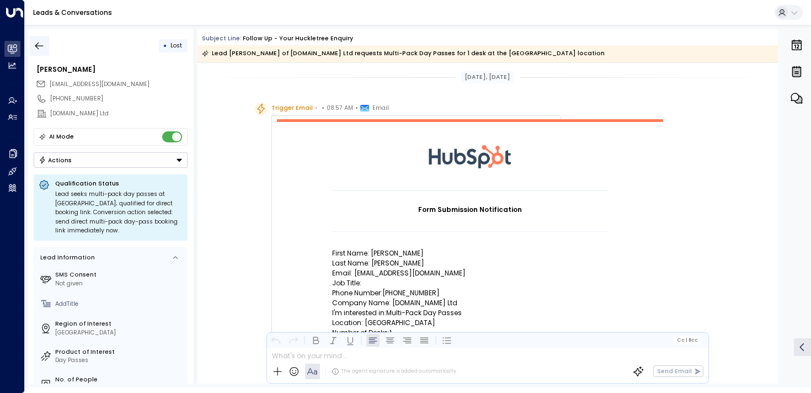
click at [40, 42] on icon "button" at bounding box center [39, 45] width 11 height 11
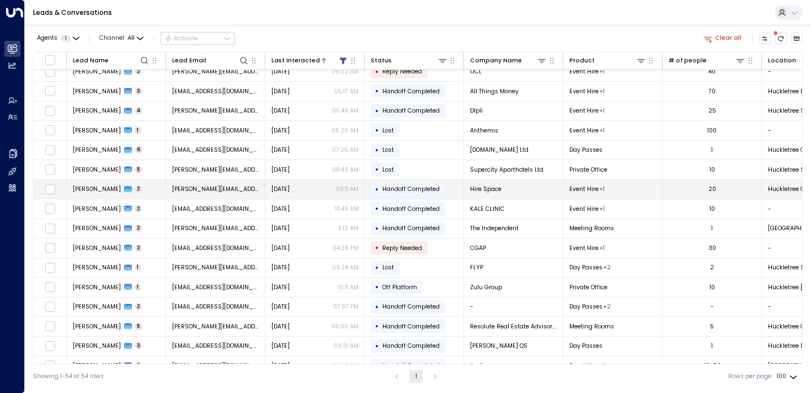
scroll to position [326, 0]
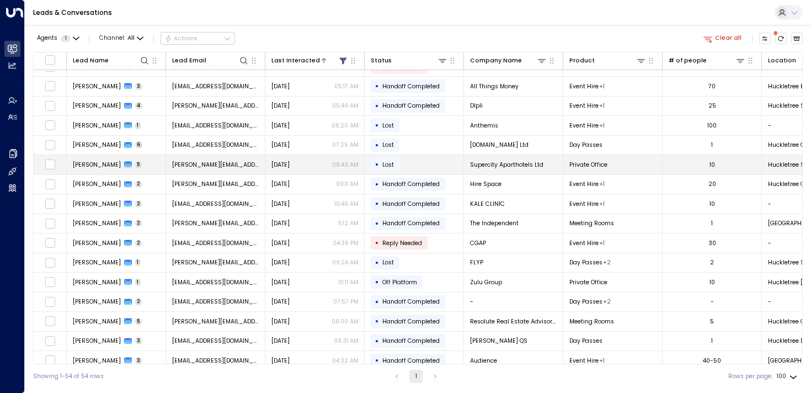
click at [94, 162] on span "[PERSON_NAME]" at bounding box center [97, 165] width 48 height 8
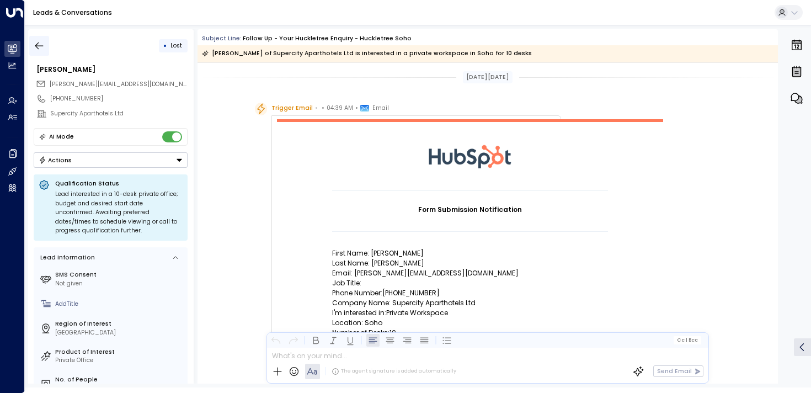
click at [41, 45] on icon "button" at bounding box center [39, 45] width 11 height 11
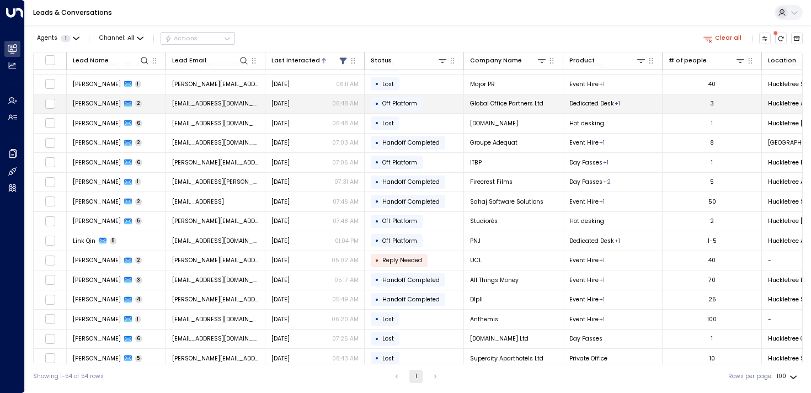
scroll to position [207, 0]
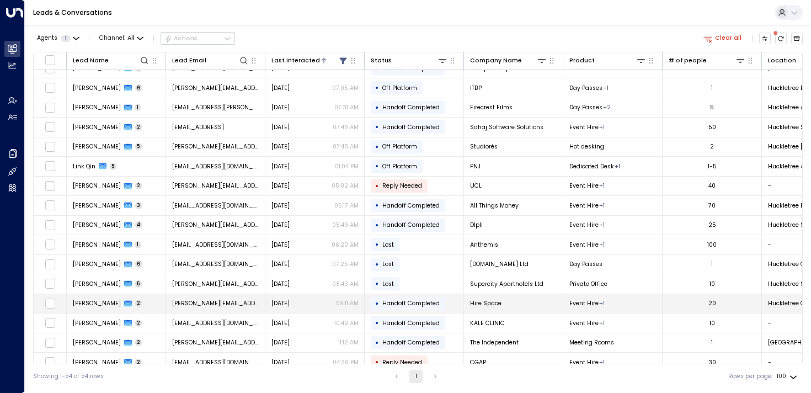
click at [84, 304] on span "[PERSON_NAME]" at bounding box center [97, 303] width 48 height 8
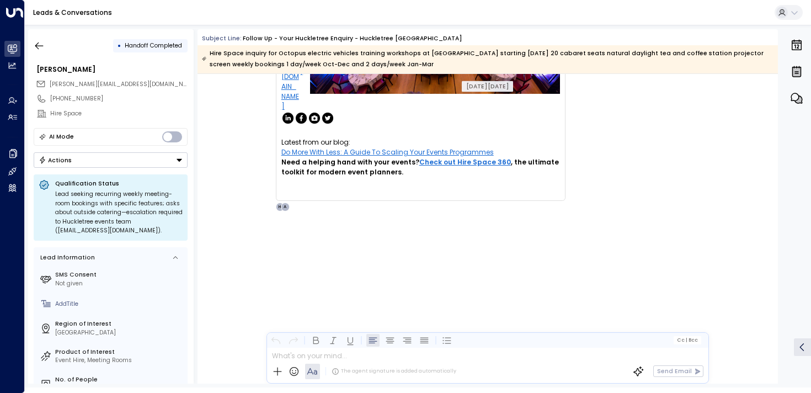
scroll to position [1540, 0]
click at [36, 40] on icon "button" at bounding box center [39, 45] width 11 height 11
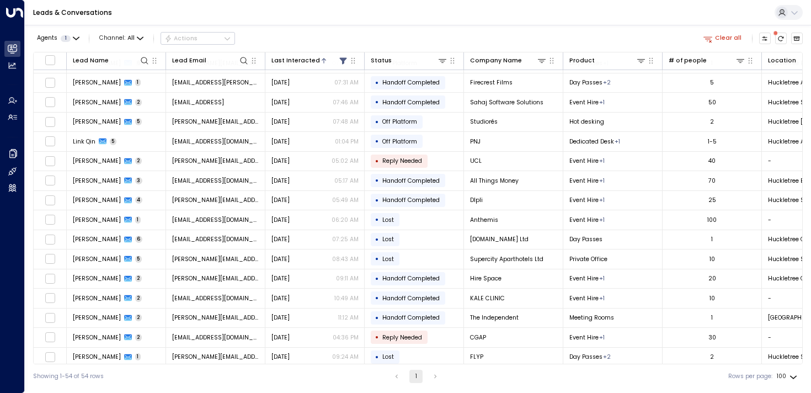
scroll to position [252, 0]
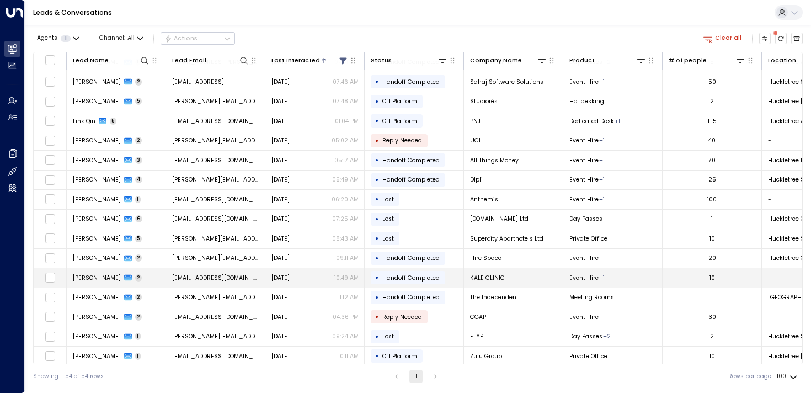
click at [106, 269] on td "Hayati Kale 2" at bounding box center [116, 277] width 99 height 19
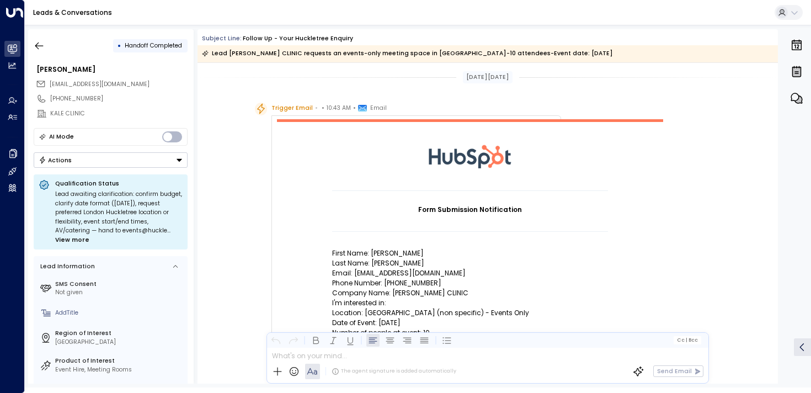
scroll to position [76, 0]
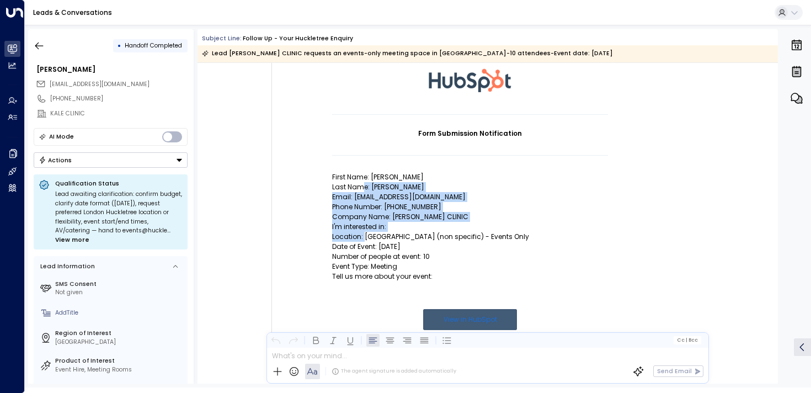
drag, startPoint x: 361, startPoint y: 189, endPoint x: 361, endPoint y: 240, distance: 50.7
click at [361, 240] on td "Form Submission Notification First Name: [PERSON_NAME] Last Name: [PERSON_NAME]…" at bounding box center [470, 246] width 276 height 264
click at [361, 240] on p "Location: [GEOGRAPHIC_DATA] (non specific) - Events Only" at bounding box center [470, 237] width 276 height 10
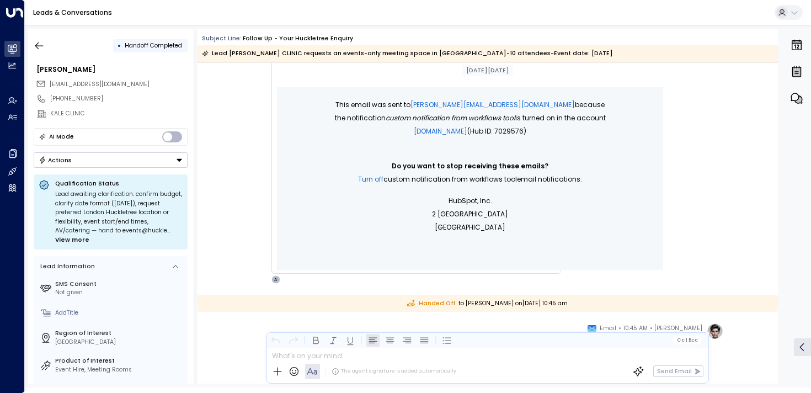
scroll to position [555, 0]
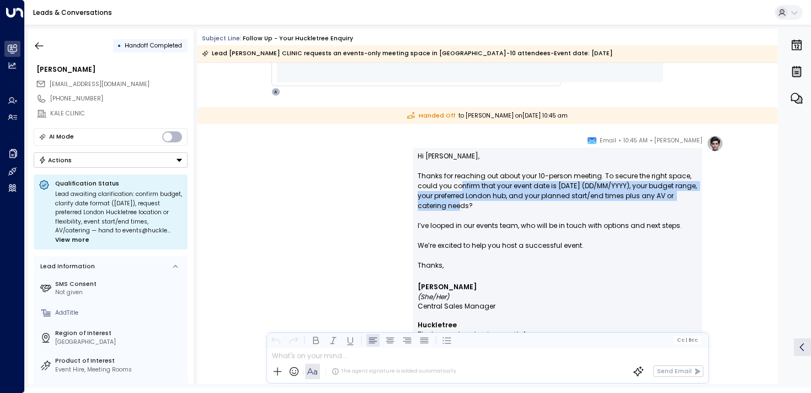
drag, startPoint x: 460, startPoint y: 181, endPoint x: 460, endPoint y: 220, distance: 38.6
click at [460, 216] on p "Hi [PERSON_NAME], Thanks for reaching out about your 10-person meeting. To secu…" at bounding box center [558, 205] width 280 height 109
click at [460, 220] on p "Hi [PERSON_NAME], Thanks for reaching out about your 10-person meeting. To secu…" at bounding box center [558, 205] width 280 height 109
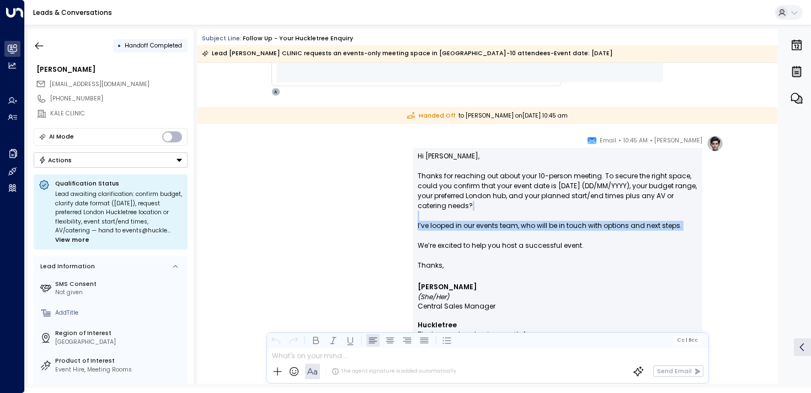
drag, startPoint x: 461, startPoint y: 233, endPoint x: 459, endPoint y: 199, distance: 34.8
click at [459, 199] on p "Hi [PERSON_NAME], Thanks for reaching out about your 10-person meeting. To secu…" at bounding box center [558, 205] width 280 height 109
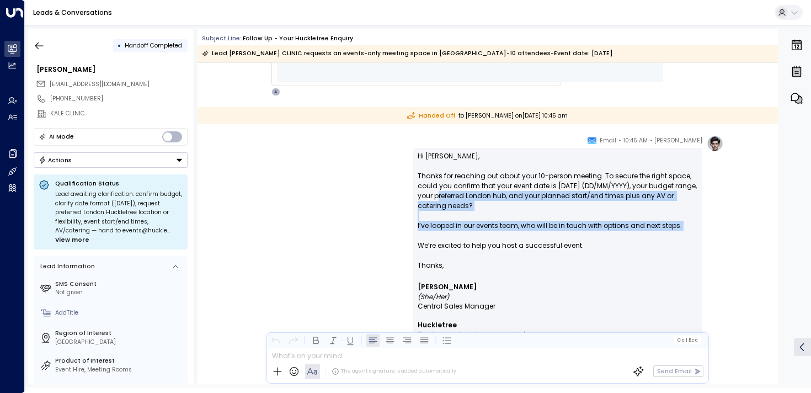
click at [459, 199] on p "Hi [PERSON_NAME], Thanks for reaching out about your 10-person meeting. To secu…" at bounding box center [558, 205] width 280 height 109
drag, startPoint x: 458, startPoint y: 186, endPoint x: 458, endPoint y: 243, distance: 56.8
click at [458, 243] on p "Hi [PERSON_NAME], Thanks for reaching out about your 10-person meeting. To secu…" at bounding box center [558, 205] width 280 height 109
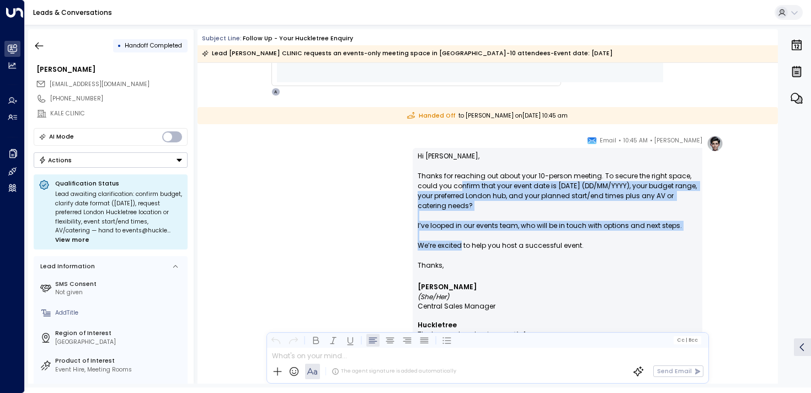
click at [458, 243] on p "Hi [PERSON_NAME], Thanks for reaching out about your 10-person meeting. To secu…" at bounding box center [558, 205] width 280 height 109
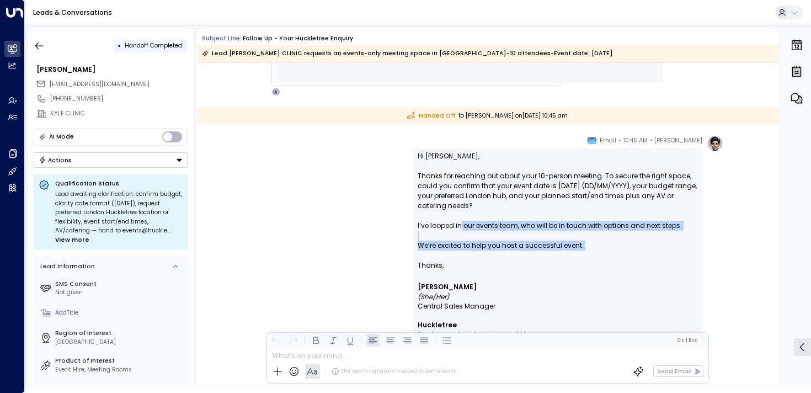
drag, startPoint x: 462, startPoint y: 251, endPoint x: 455, endPoint y: 207, distance: 44.2
click at [455, 212] on p "Hi [PERSON_NAME], Thanks for reaching out about your 10-person meeting. To secu…" at bounding box center [558, 205] width 280 height 109
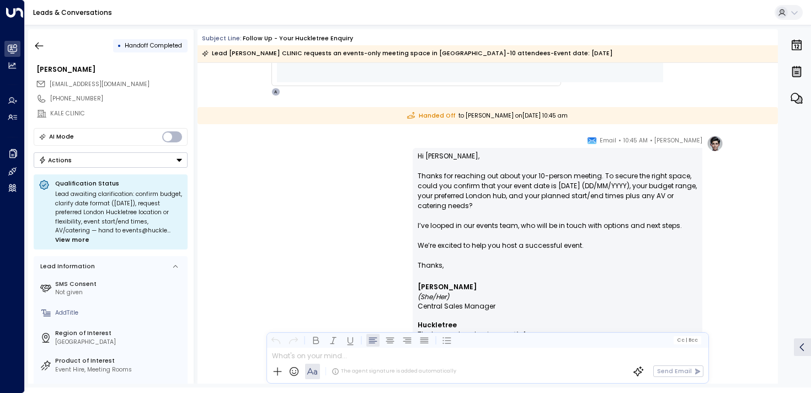
click at [455, 207] on p "Hi [PERSON_NAME], Thanks for reaching out about your 10-person meeting. To secu…" at bounding box center [558, 205] width 280 height 109
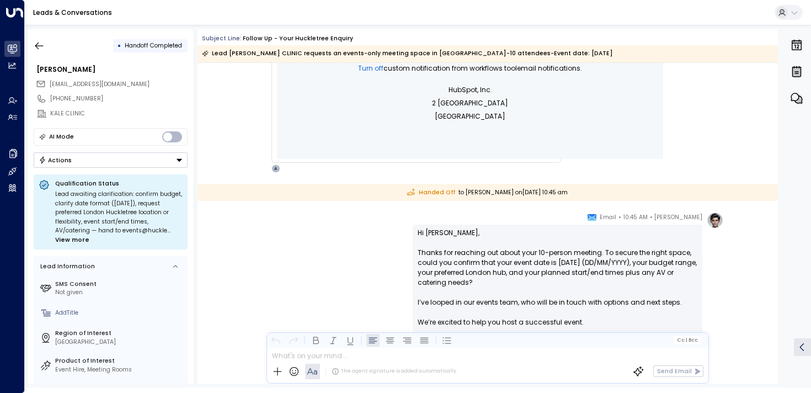
scroll to position [498, 0]
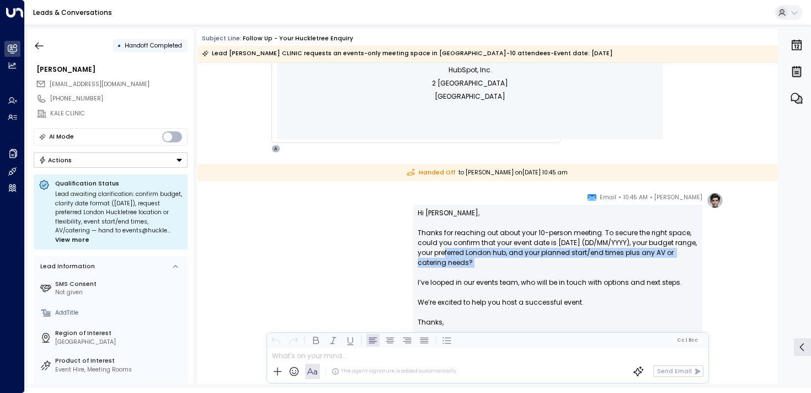
drag, startPoint x: 463, startPoint y: 253, endPoint x: 463, endPoint y: 270, distance: 17.1
click at [463, 270] on p "Hi [PERSON_NAME], Thanks for reaching out about your 10-person meeting. To secu…" at bounding box center [558, 262] width 280 height 109
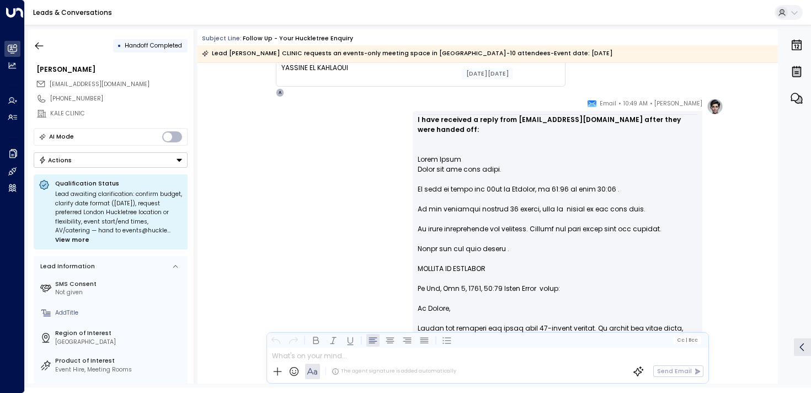
scroll to position [1172, 0]
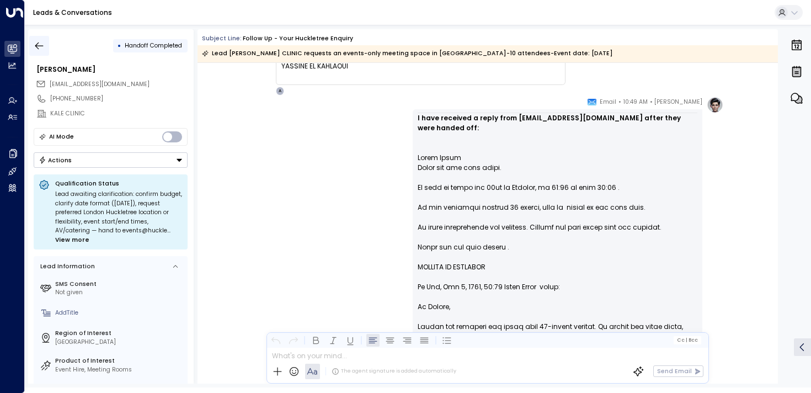
click at [41, 49] on icon "button" at bounding box center [39, 45] width 11 height 11
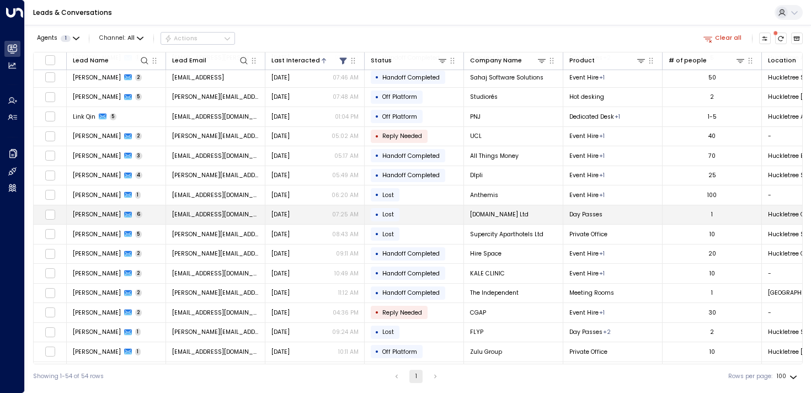
scroll to position [268, 0]
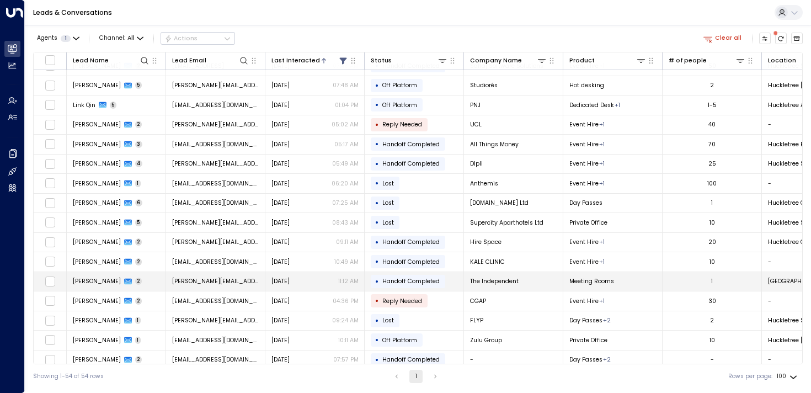
click at [74, 284] on span "[PERSON_NAME]" at bounding box center [97, 281] width 48 height 8
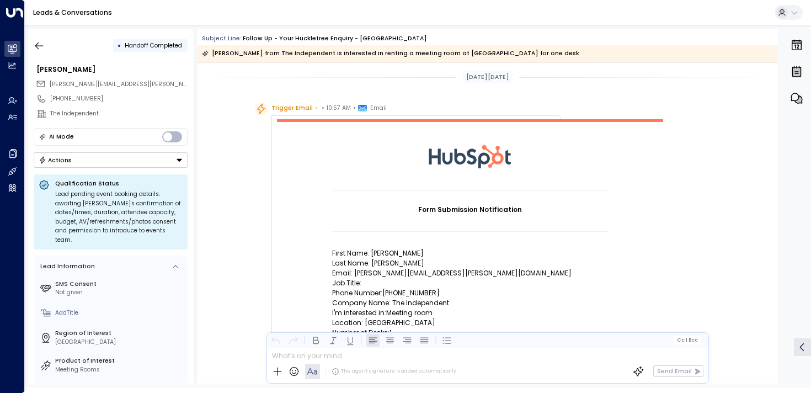
click at [419, 252] on p "First Name: [PERSON_NAME]" at bounding box center [470, 253] width 276 height 10
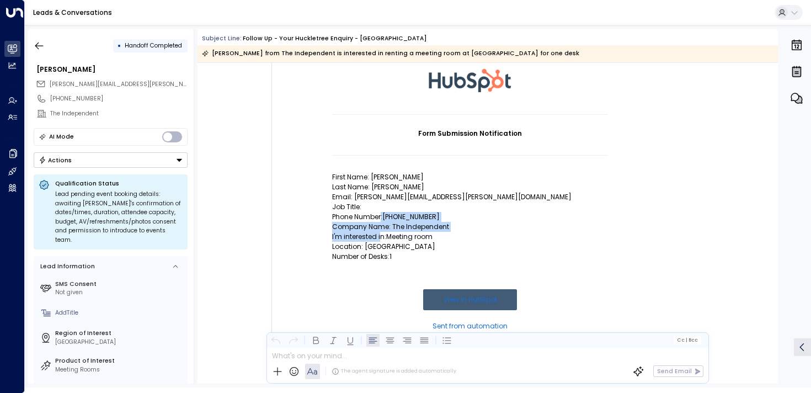
drag, startPoint x: 380, startPoint y: 220, endPoint x: 380, endPoint y: 250, distance: 30.3
click at [380, 249] on td "Form Submission Notification First Name: [PERSON_NAME] Last Name: [PERSON_NAME]…" at bounding box center [470, 236] width 276 height 244
click at [380, 252] on p "Number of Desks:1" at bounding box center [470, 257] width 276 height 10
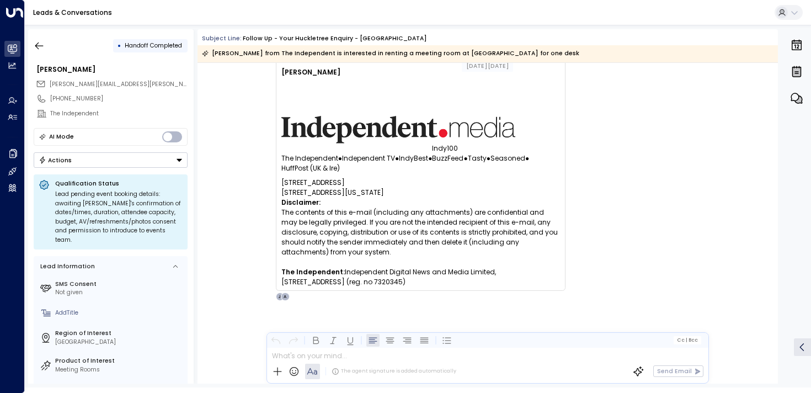
scroll to position [1206, 0]
click at [49, 45] on button "button" at bounding box center [39, 46] width 20 height 20
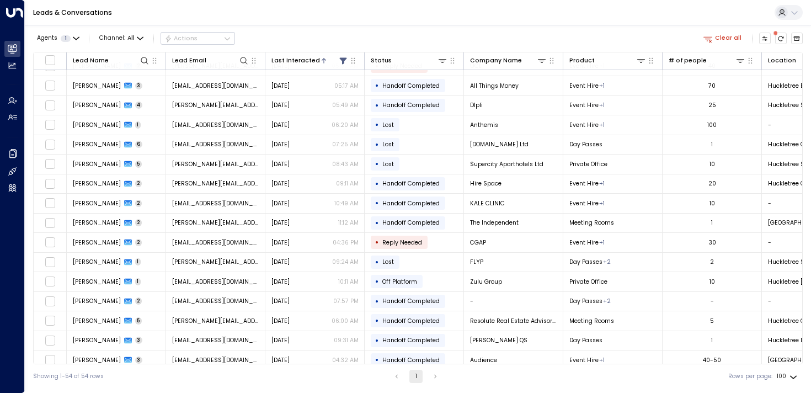
scroll to position [327, 0]
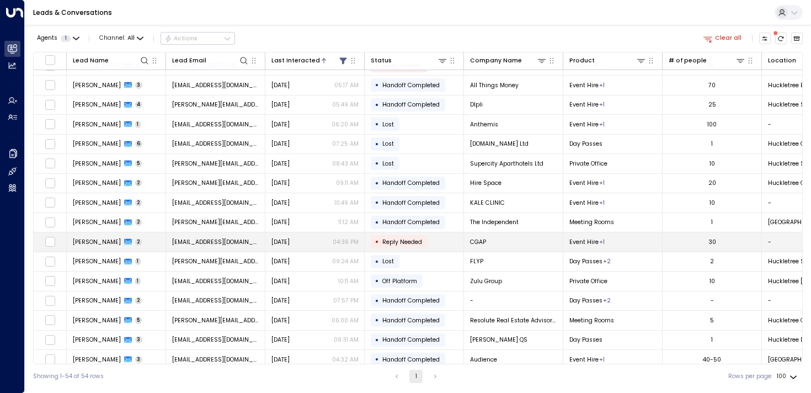
click at [81, 243] on span "[PERSON_NAME]" at bounding box center [97, 242] width 48 height 8
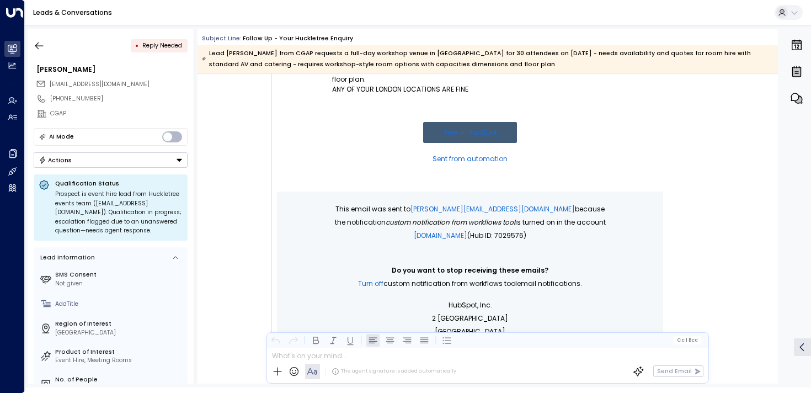
scroll to position [569, 0]
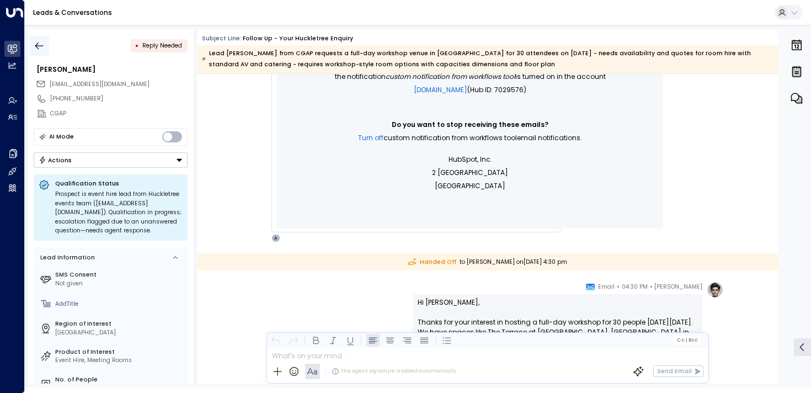
click at [37, 40] on icon "button" at bounding box center [39, 45] width 11 height 11
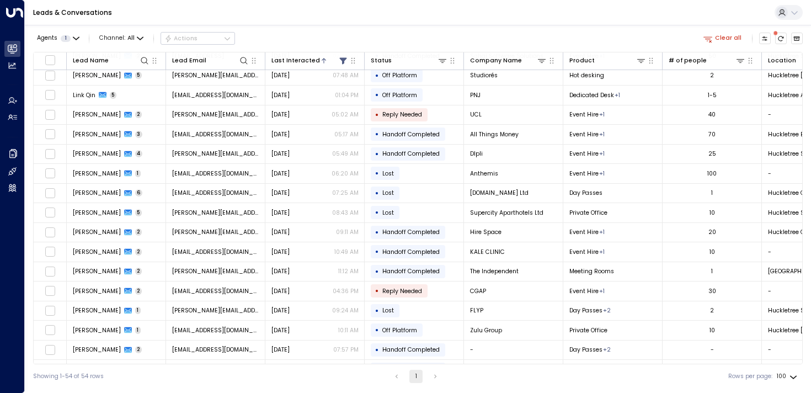
scroll to position [288, 0]
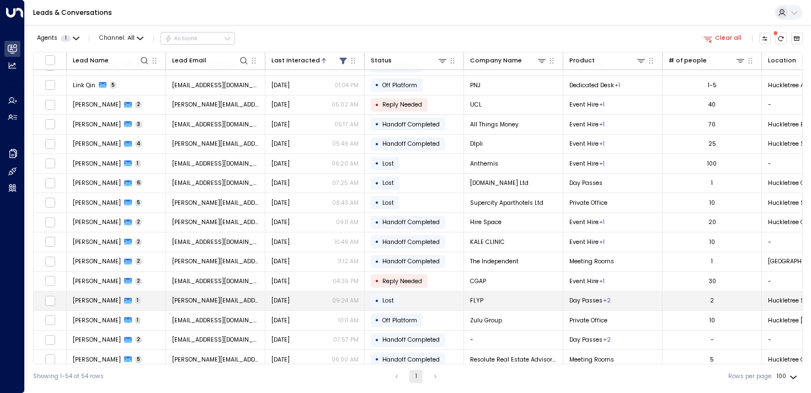
click at [98, 305] on td "[PERSON_NAME] 1" at bounding box center [116, 300] width 99 height 19
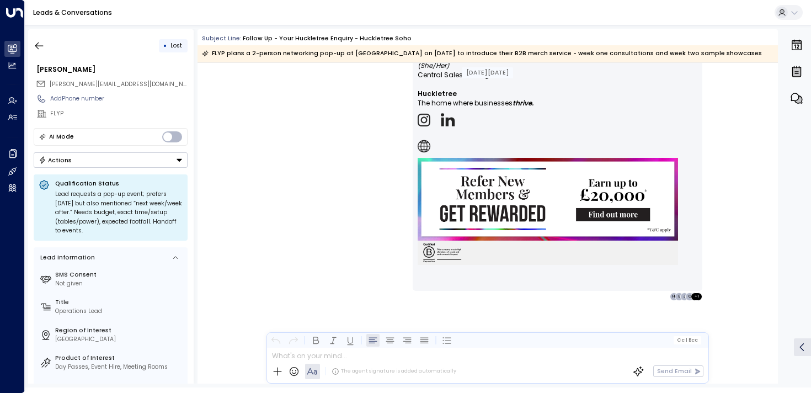
scroll to position [895, 0]
click at [33, 41] on button "button" at bounding box center [39, 46] width 20 height 20
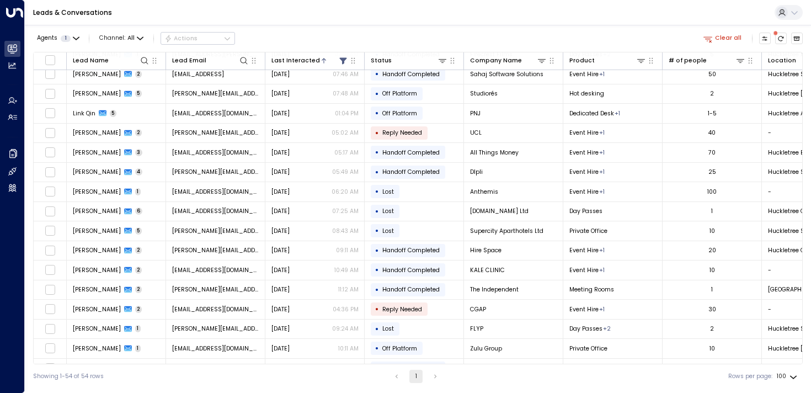
scroll to position [280, 0]
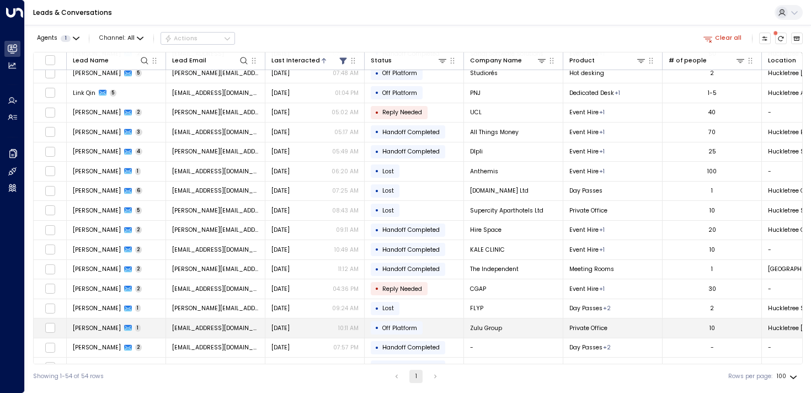
click at [88, 328] on span "[PERSON_NAME]" at bounding box center [97, 328] width 48 height 8
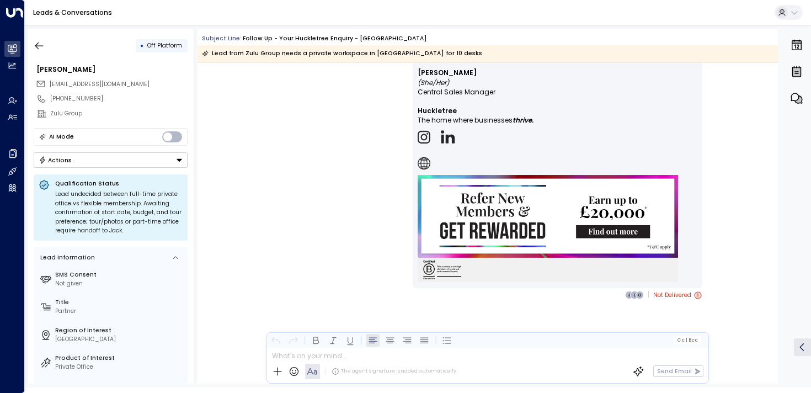
scroll to position [800, 0]
click at [40, 50] on icon "button" at bounding box center [39, 45] width 11 height 11
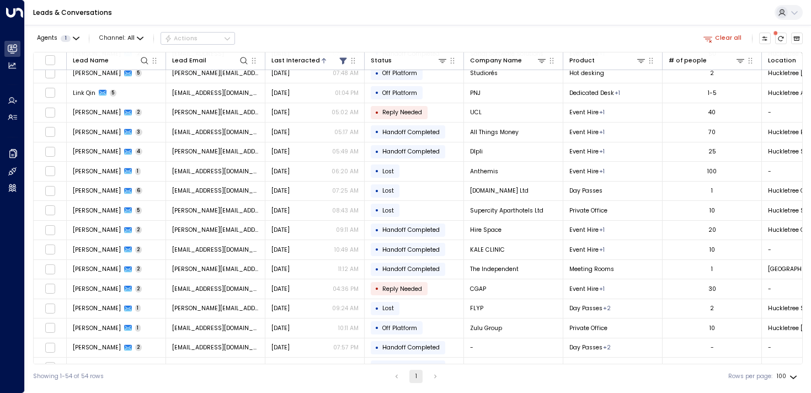
scroll to position [293, 0]
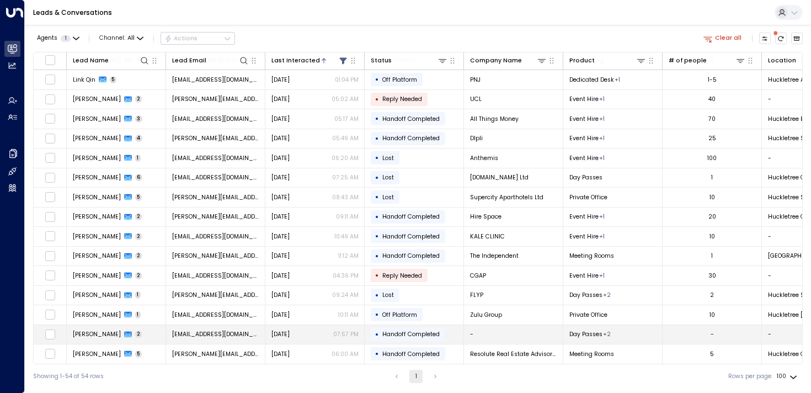
click at [79, 333] on span "[PERSON_NAME]" at bounding box center [97, 334] width 48 height 8
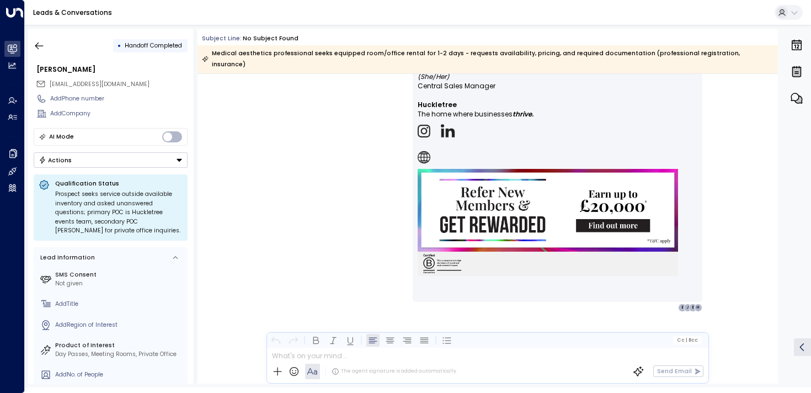
scroll to position [368, 0]
click at [42, 45] on icon "button" at bounding box center [39, 45] width 8 height 7
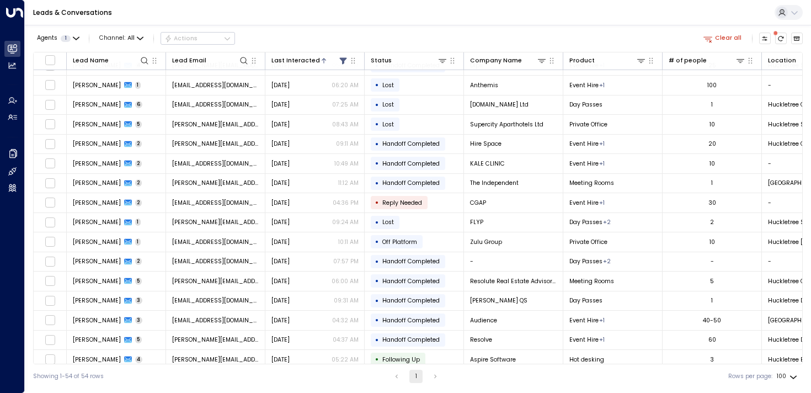
scroll to position [369, 0]
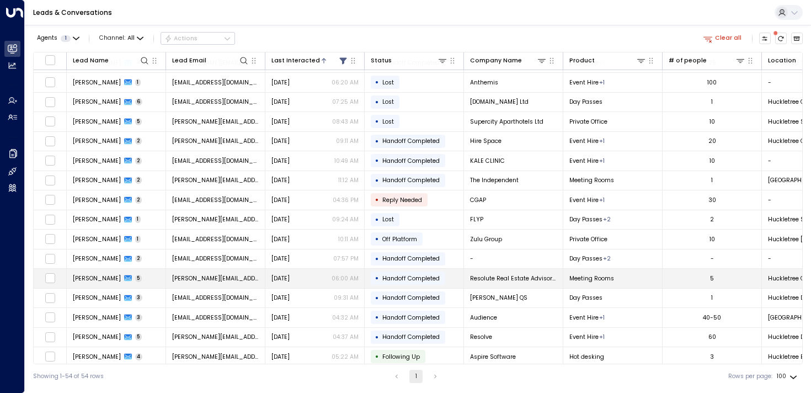
click at [98, 271] on td "[PERSON_NAME] 5" at bounding box center [116, 278] width 99 height 19
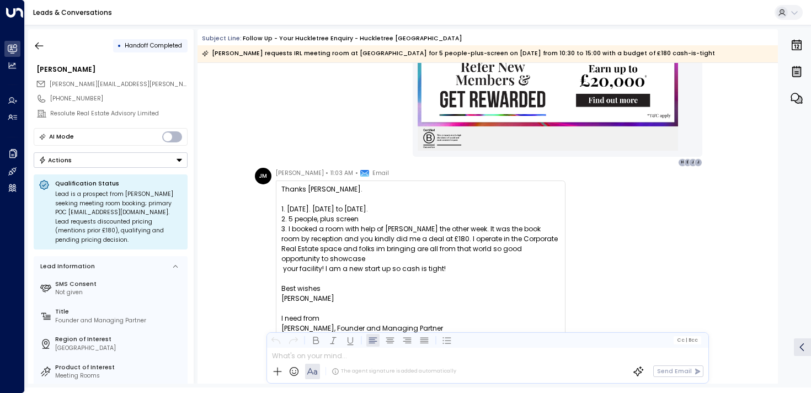
scroll to position [912, 0]
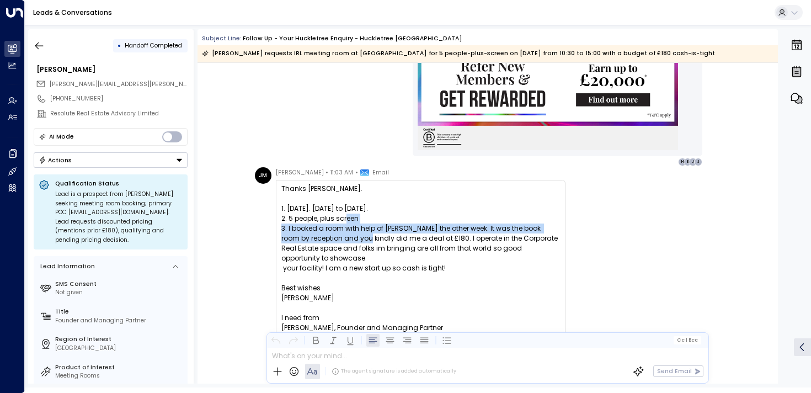
drag, startPoint x: 345, startPoint y: 223, endPoint x: 349, endPoint y: 256, distance: 32.8
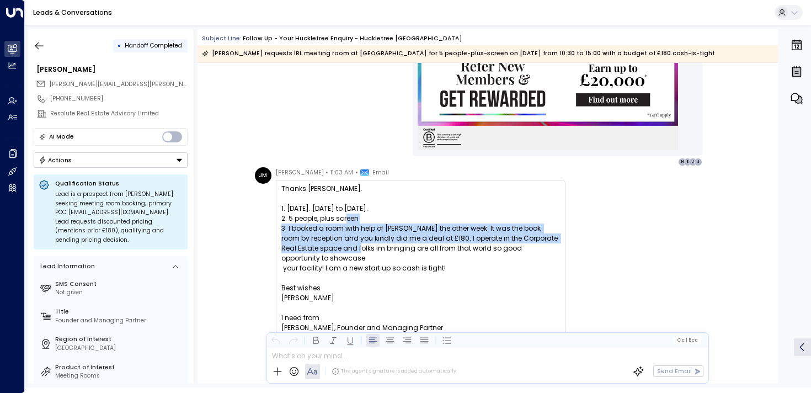
click at [328, 241] on div "3. I booked a room with help of [PERSON_NAME] the other week. It was the book r…" at bounding box center [420, 248] width 279 height 50
drag, startPoint x: 303, startPoint y: 239, endPoint x: 303, endPoint y: 259, distance: 19.9
click at [303, 259] on div "3. I booked a room with help of [PERSON_NAME] the other week. It was the book r…" at bounding box center [420, 248] width 279 height 50
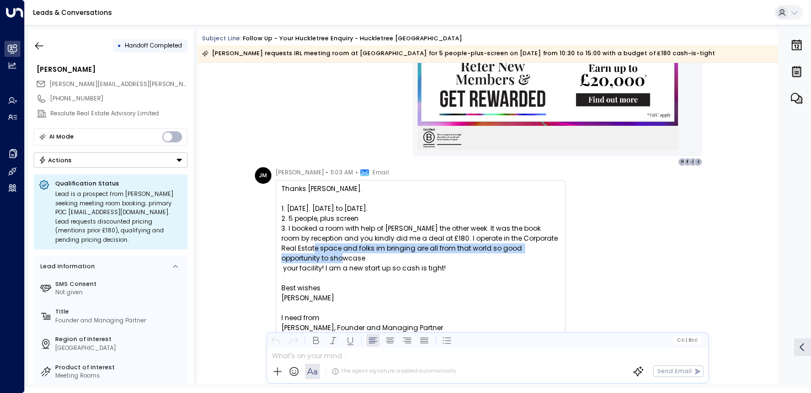
drag, startPoint x: 302, startPoint y: 271, endPoint x: 302, endPoint y: 254, distance: 17.7
click at [302, 254] on div "3. I booked a room with help of [PERSON_NAME] the other week. It was the book r…" at bounding box center [420, 248] width 279 height 50
drag, startPoint x: 302, startPoint y: 246, endPoint x: 302, endPoint y: 260, distance: 13.8
click at [302, 260] on div "3. I booked a room with help of [PERSON_NAME] the other week. It was the book r…" at bounding box center [420, 248] width 279 height 50
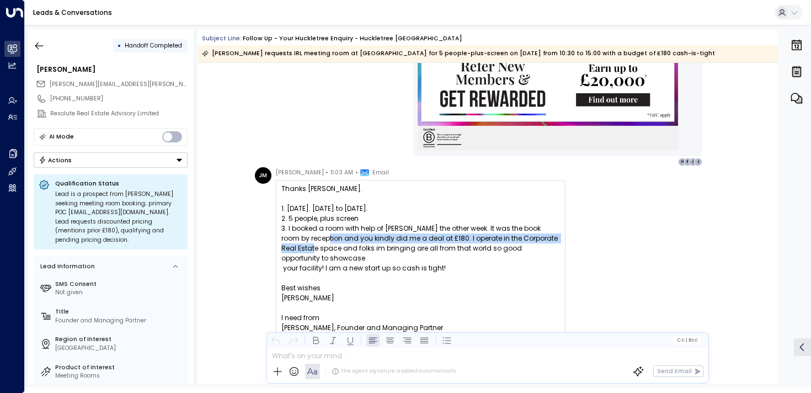
click at [302, 260] on div "3. I booked a room with help of [PERSON_NAME] the other week. It was the book r…" at bounding box center [420, 248] width 279 height 50
drag, startPoint x: 302, startPoint y: 268, endPoint x: 302, endPoint y: 246, distance: 21.5
click at [302, 246] on div "3. I booked a room with help of [PERSON_NAME] the other week. It was the book r…" at bounding box center [420, 248] width 279 height 50
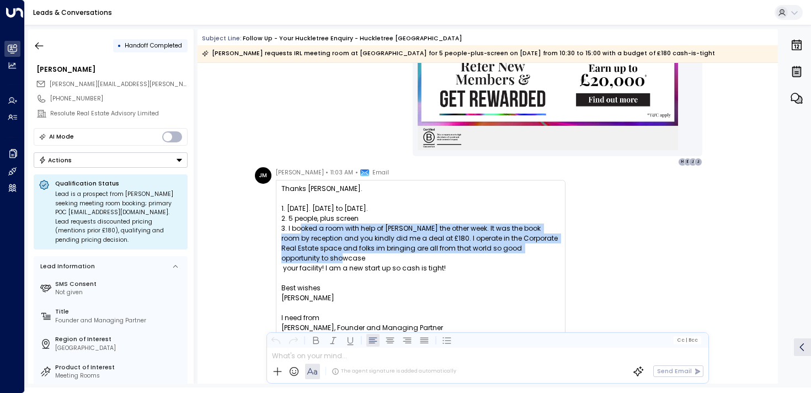
drag, startPoint x: 301, startPoint y: 240, endPoint x: 301, endPoint y: 265, distance: 24.8
click at [301, 265] on div "3. I booked a room with help of [PERSON_NAME] the other week. It was the book r…" at bounding box center [420, 248] width 279 height 50
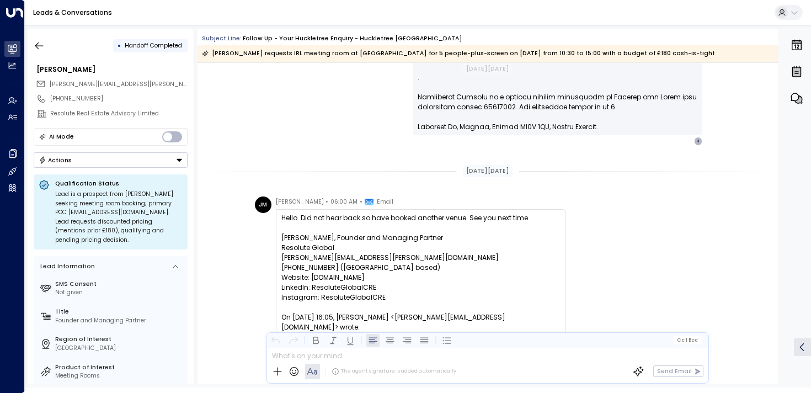
scroll to position [3848, 0]
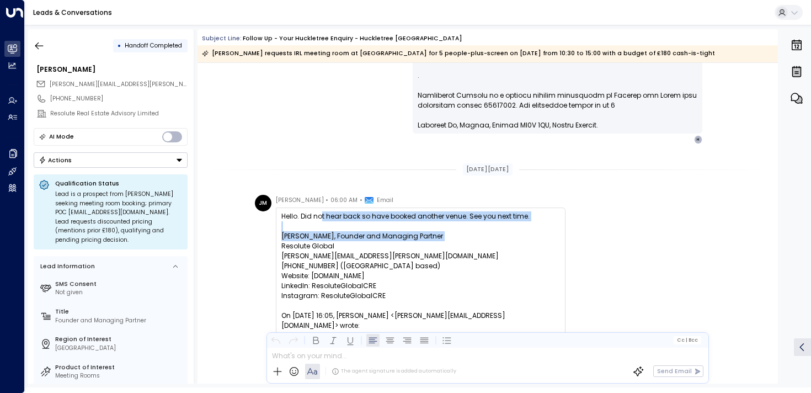
drag, startPoint x: 314, startPoint y: 222, endPoint x: 314, endPoint y: 267, distance: 44.7
click at [314, 267] on div "[PERSON_NAME], Founder and Managing Partner Resolute Global [PERSON_NAME][EMAIL…" at bounding box center [420, 266] width 279 height 70
drag, startPoint x: 314, startPoint y: 267, endPoint x: 314, endPoint y: 227, distance: 39.7
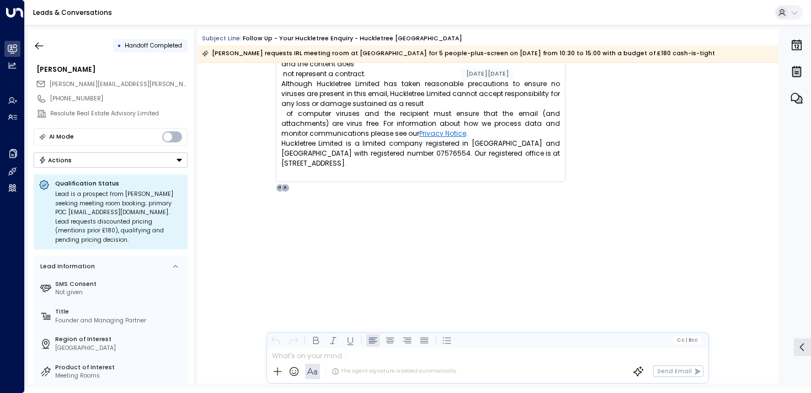
scroll to position [4576, 0]
click at [39, 39] on button "button" at bounding box center [39, 46] width 20 height 20
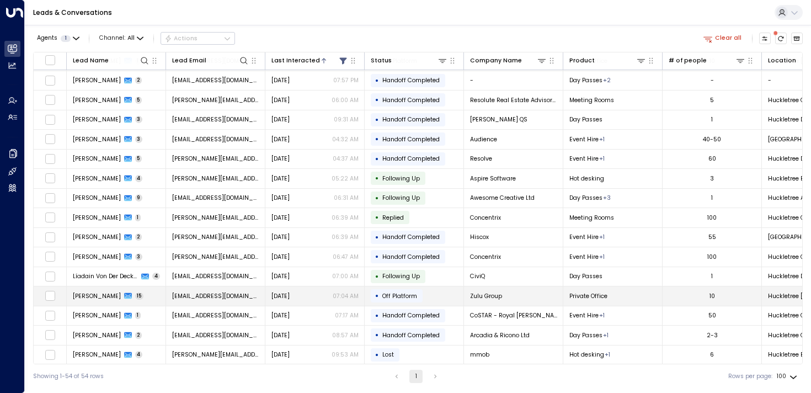
scroll to position [546, 0]
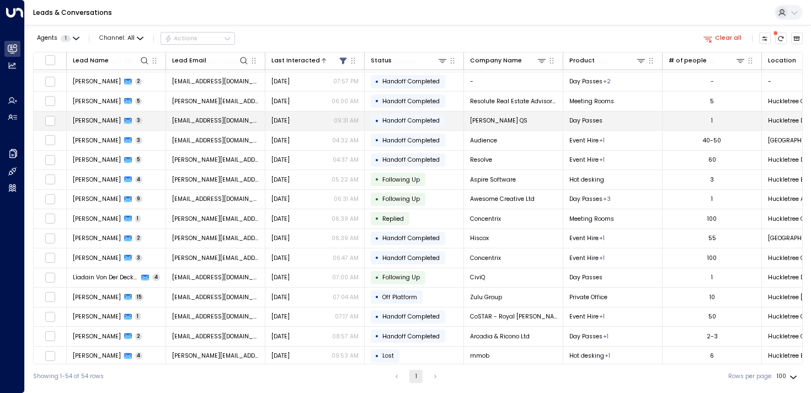
click at [86, 115] on td "[PERSON_NAME] 3" at bounding box center [116, 120] width 99 height 19
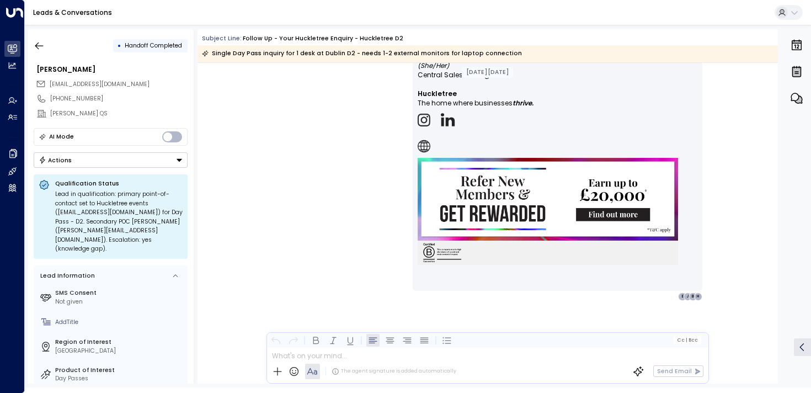
scroll to position [1292, 0]
click at [42, 42] on icon "button" at bounding box center [39, 45] width 11 height 11
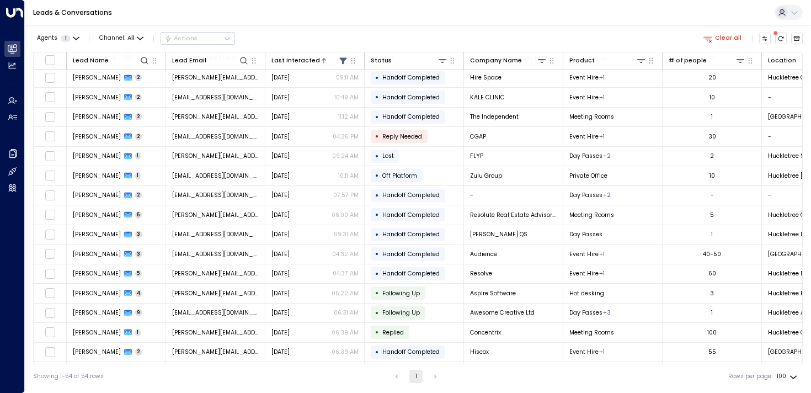
scroll to position [434, 0]
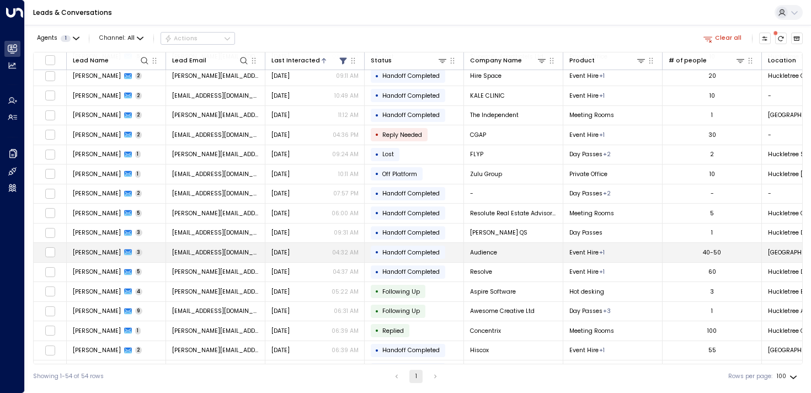
click at [94, 255] on span "[PERSON_NAME]" at bounding box center [97, 252] width 48 height 8
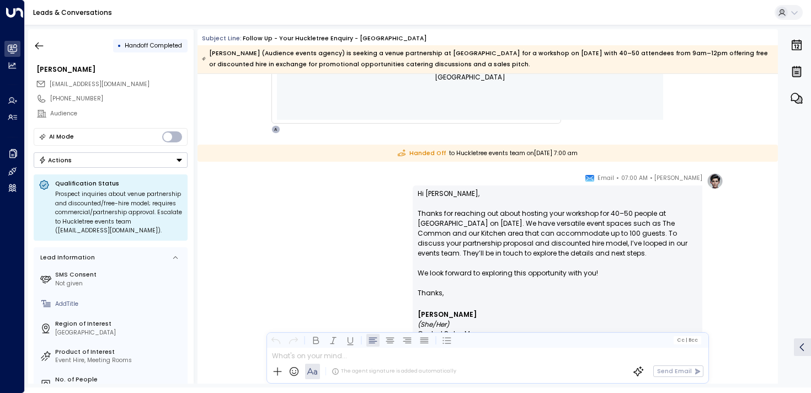
scroll to position [772, 0]
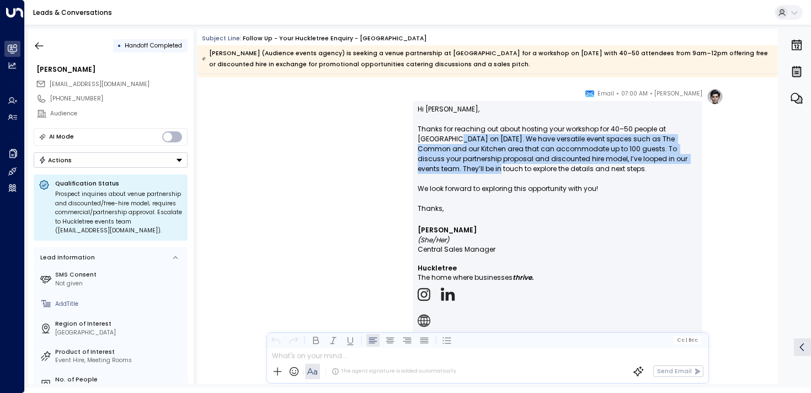
drag, startPoint x: 454, startPoint y: 141, endPoint x: 454, endPoint y: 167, distance: 25.9
click at [454, 167] on p "Hi [PERSON_NAME], Thanks for reaching out about hosting your workshop for 40–50…" at bounding box center [558, 153] width 280 height 99
drag, startPoint x: 467, startPoint y: 169, endPoint x: 461, endPoint y: 128, distance: 41.4
click at [461, 129] on p "Hi [PERSON_NAME], Thanks for reaching out about hosting your workshop for 40–50…" at bounding box center [558, 153] width 280 height 99
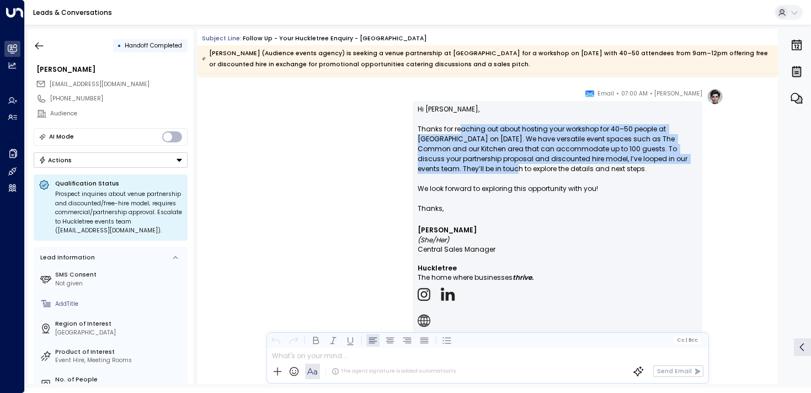
click at [461, 128] on p "Hi [PERSON_NAME], Thanks for reaching out about hosting your workshop for 40–50…" at bounding box center [558, 153] width 280 height 99
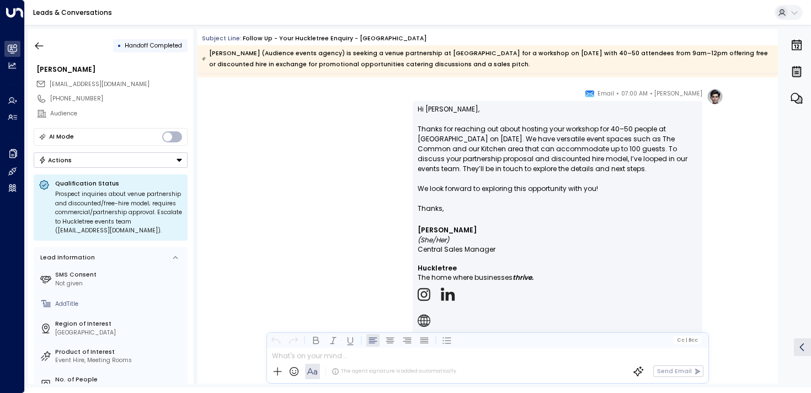
drag, startPoint x: 467, startPoint y: 130, endPoint x: 467, endPoint y: 166, distance: 36.4
click at [467, 166] on p "Hi [PERSON_NAME], Thanks for reaching out about hosting your workshop for 40–50…" at bounding box center [558, 153] width 280 height 99
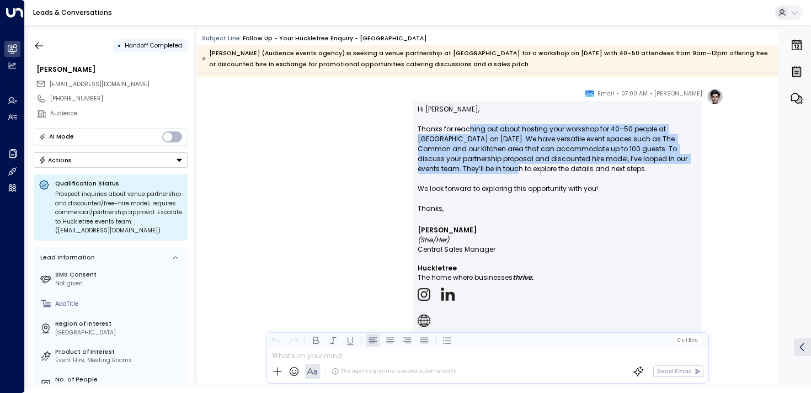
click at [467, 166] on p "Hi [PERSON_NAME], Thanks for reaching out about hosting your workshop for 40–50…" at bounding box center [558, 153] width 280 height 99
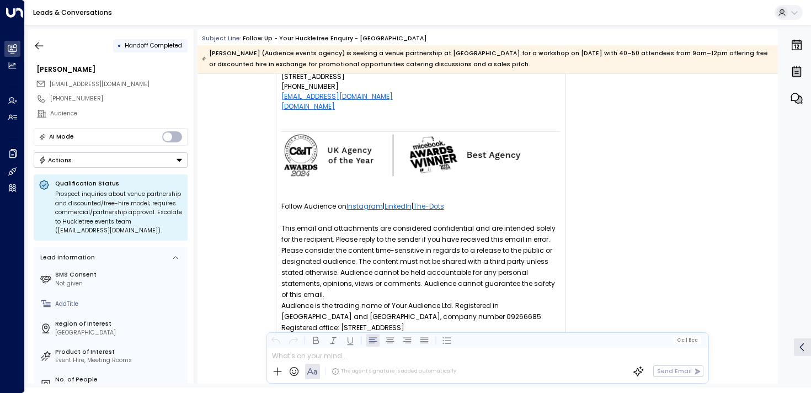
scroll to position [1980, 0]
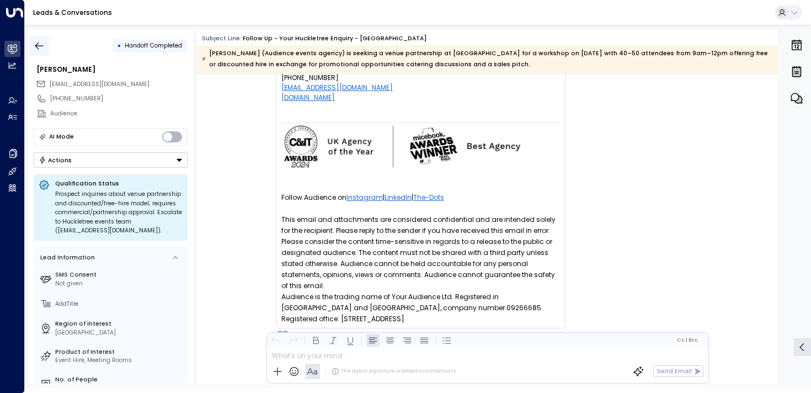
click at [39, 44] on icon "button" at bounding box center [39, 45] width 11 height 11
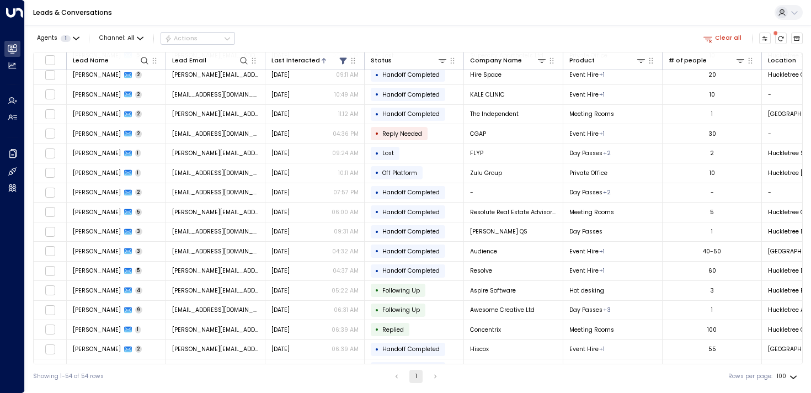
scroll to position [445, 0]
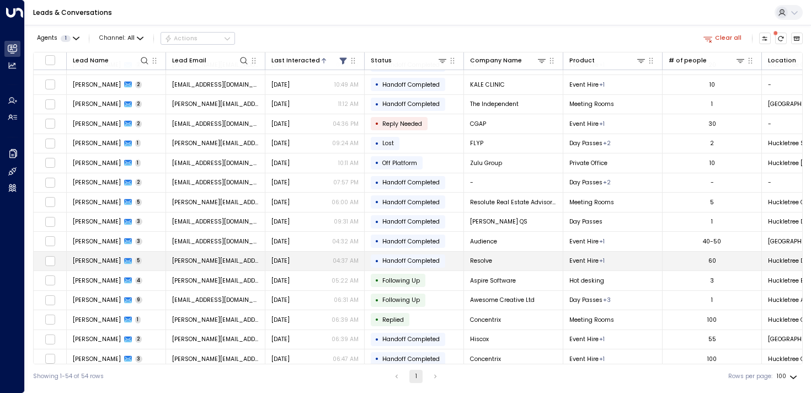
click at [92, 262] on span "[PERSON_NAME]" at bounding box center [97, 261] width 48 height 8
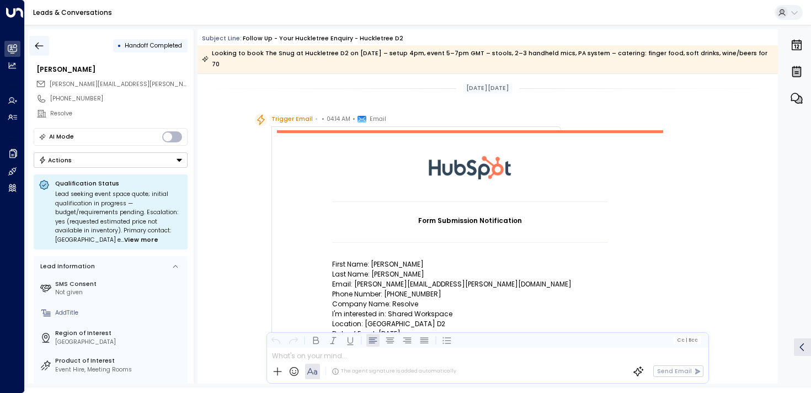
click at [39, 37] on button "button" at bounding box center [39, 46] width 20 height 20
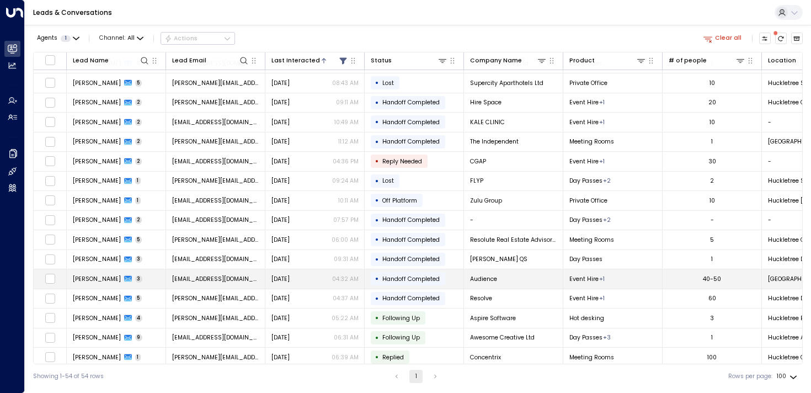
scroll to position [436, 0]
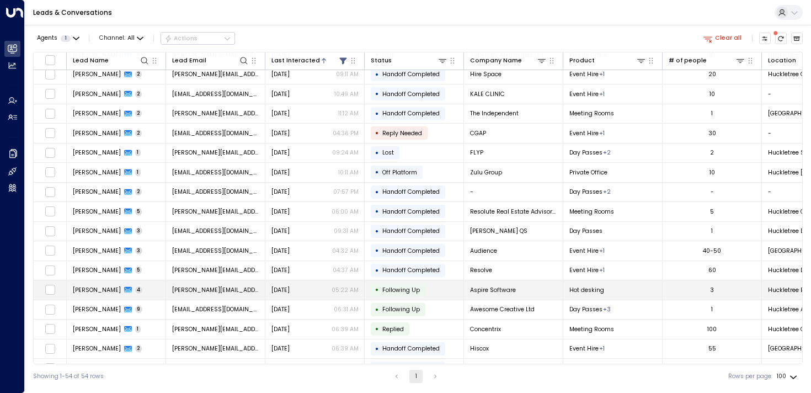
click at [77, 291] on span "[PERSON_NAME]" at bounding box center [97, 290] width 48 height 8
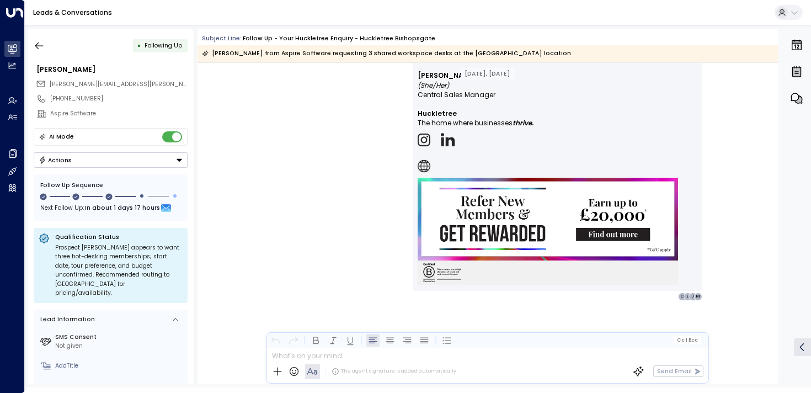
scroll to position [1921, 0]
click at [42, 47] on icon "button" at bounding box center [39, 45] width 11 height 11
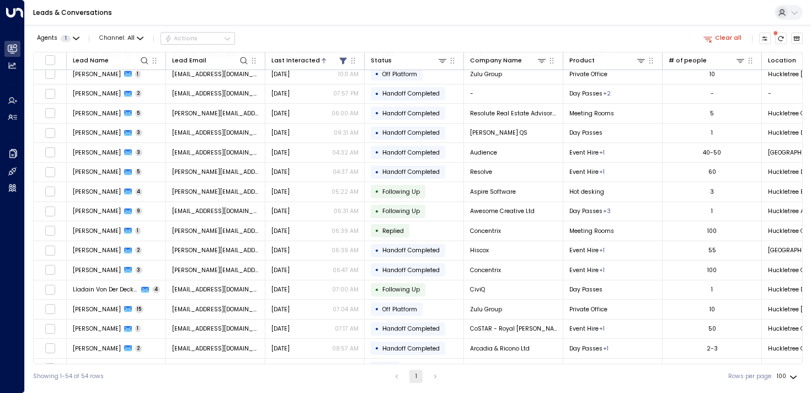
scroll to position [537, 0]
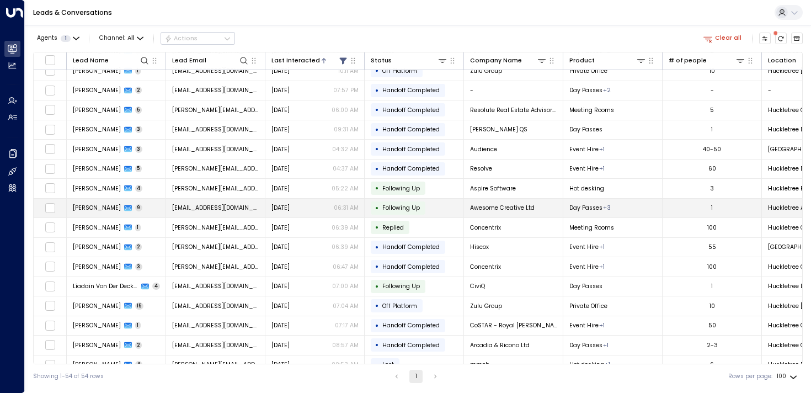
click at [87, 204] on span "[PERSON_NAME]" at bounding box center [97, 208] width 48 height 8
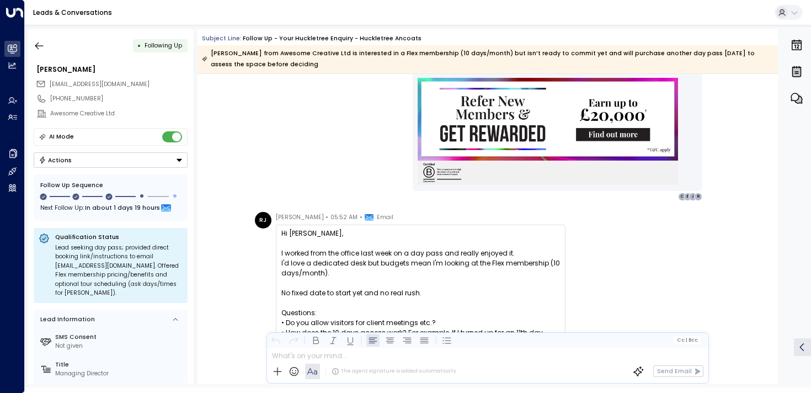
scroll to position [915, 0]
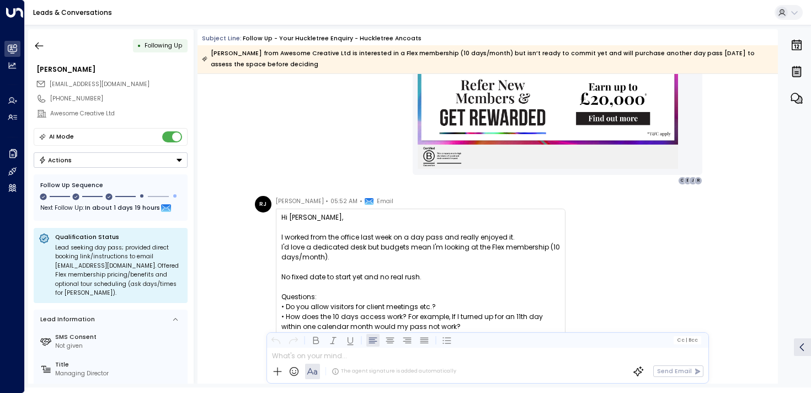
drag, startPoint x: 391, startPoint y: 233, endPoint x: 391, endPoint y: 246, distance: 13.2
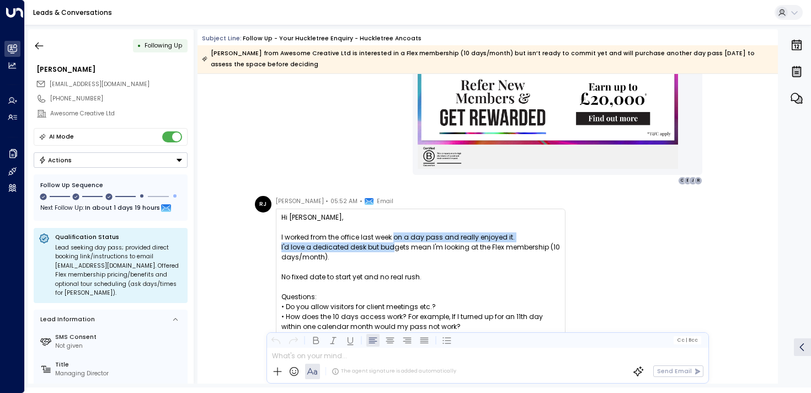
click at [391, 246] on div "I'd love a dedicated desk but budgets mean I'm looking at the Flex membership (…" at bounding box center [420, 252] width 279 height 20
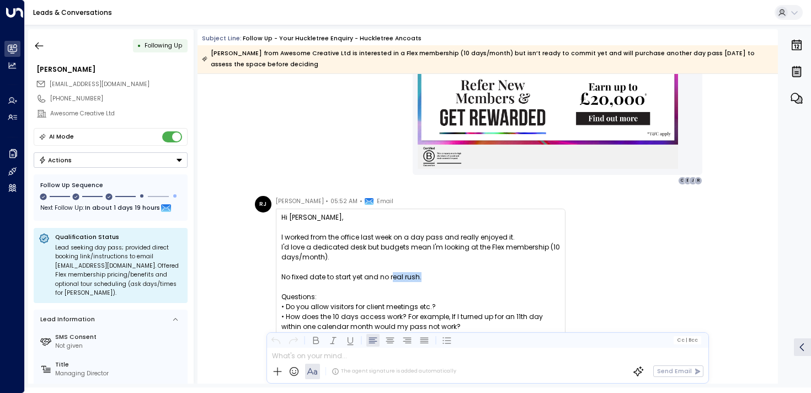
drag, startPoint x: 391, startPoint y: 274, endPoint x: 423, endPoint y: 274, distance: 32.0
click at [423, 274] on div "No fixed date to start yet and no real rush. Questions: • Do you allow visitors…" at bounding box center [420, 321] width 279 height 119
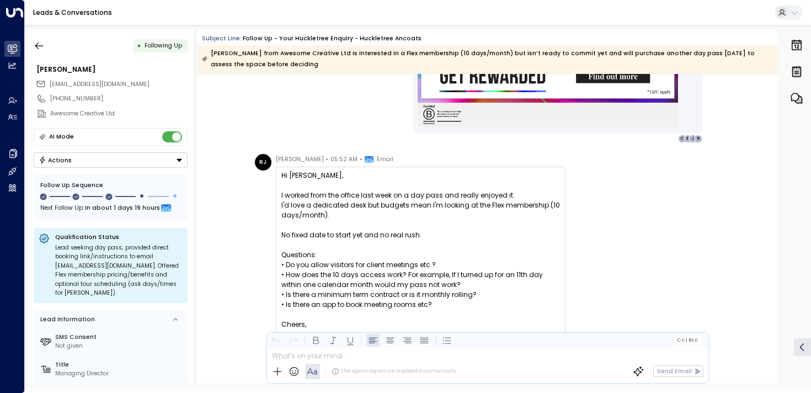
scroll to position [957, 0]
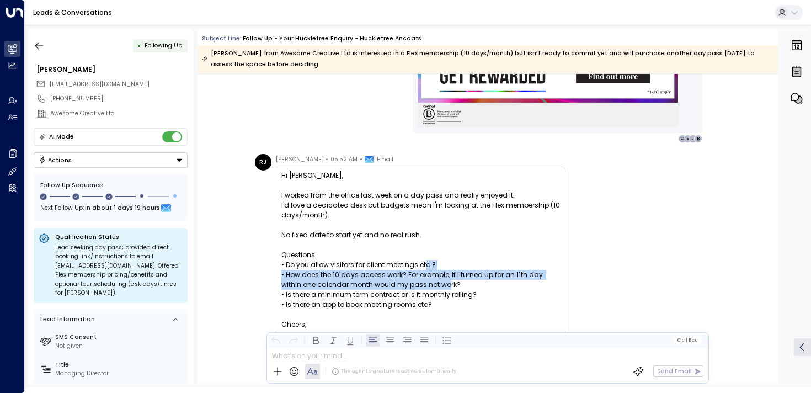
drag, startPoint x: 422, startPoint y: 265, endPoint x: 422, endPoint y: 288, distance: 23.2
click at [422, 288] on div "No fixed date to start yet and no real rush. Questions: • Do you allow visitors…" at bounding box center [420, 279] width 279 height 119
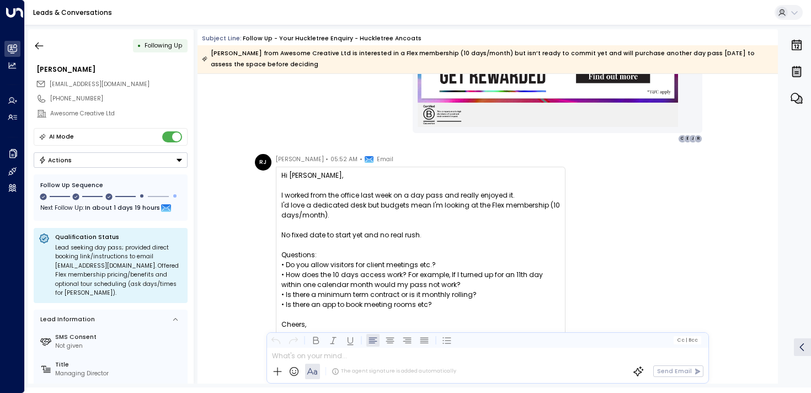
scroll to position [993, 0]
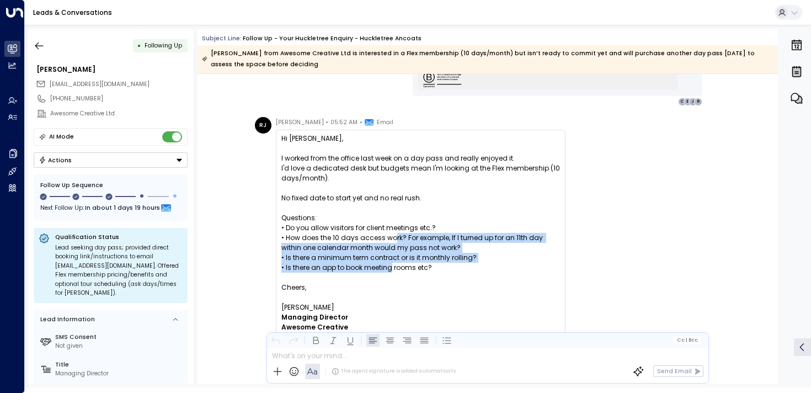
drag, startPoint x: 390, startPoint y: 241, endPoint x: 390, endPoint y: 268, distance: 26.5
click at [390, 268] on div "No fixed date to start yet and no real rush. Questions: • Do you allow visitors…" at bounding box center [420, 242] width 279 height 119
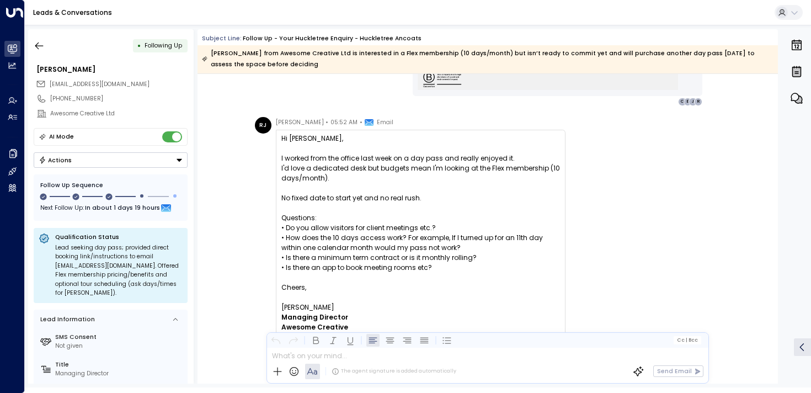
drag, startPoint x: 403, startPoint y: 268, endPoint x: 398, endPoint y: 252, distance: 16.9
click at [398, 252] on div "No fixed date to start yet and no real rush. Questions: • Do you allow visitors…" at bounding box center [420, 242] width 279 height 119
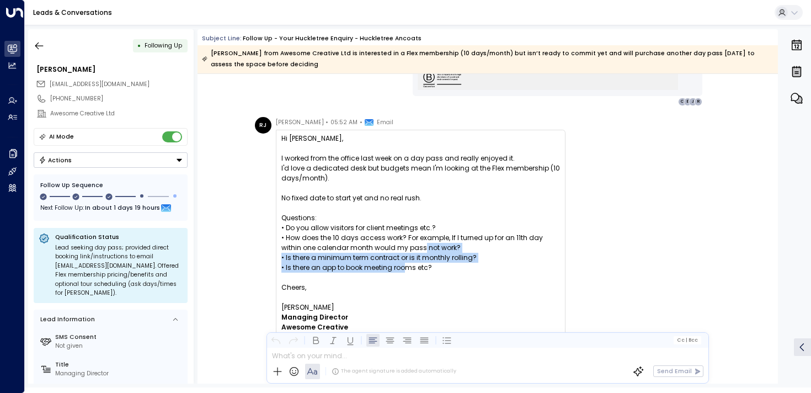
click at [398, 252] on div "No fixed date to start yet and no real rush. Questions: • Do you allow visitors…" at bounding box center [420, 242] width 279 height 119
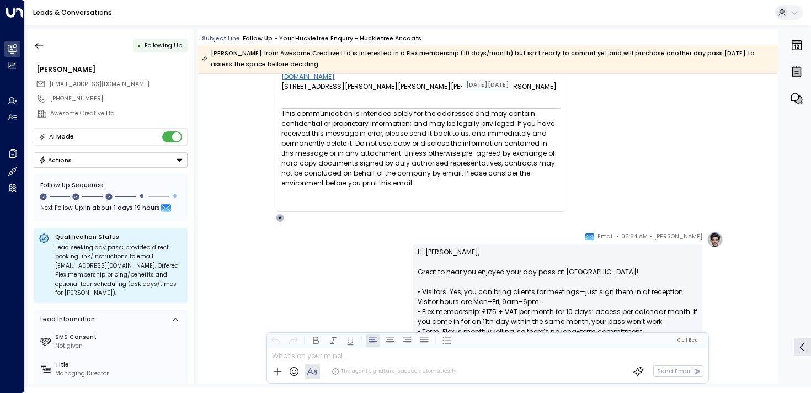
scroll to position [1328, 0]
click at [451, 297] on p "Hi [PERSON_NAME], Great to hear you enjoyed your day pass at [GEOGRAPHIC_DATA]!…" at bounding box center [558, 320] width 280 height 149
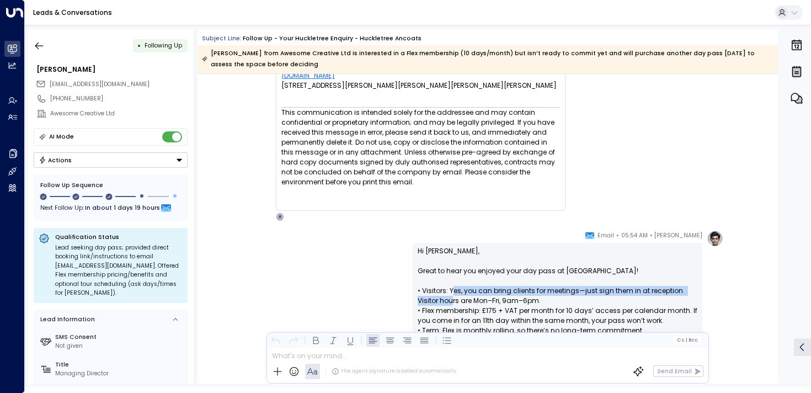
click at [451, 297] on p "Hi [PERSON_NAME], Great to hear you enjoyed your day pass at [GEOGRAPHIC_DATA]!…" at bounding box center [558, 320] width 280 height 149
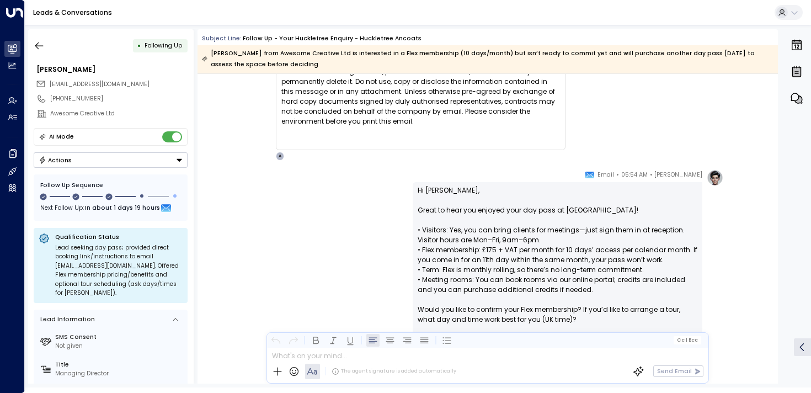
scroll to position [1390, 0]
drag, startPoint x: 493, startPoint y: 269, endPoint x: 545, endPoint y: 269, distance: 52.4
click at [545, 269] on p "Hi [PERSON_NAME], Great to hear you enjoyed your day pass at [GEOGRAPHIC_DATA]!…" at bounding box center [558, 258] width 280 height 149
drag, startPoint x: 527, startPoint y: 269, endPoint x: 574, endPoint y: 269, distance: 46.9
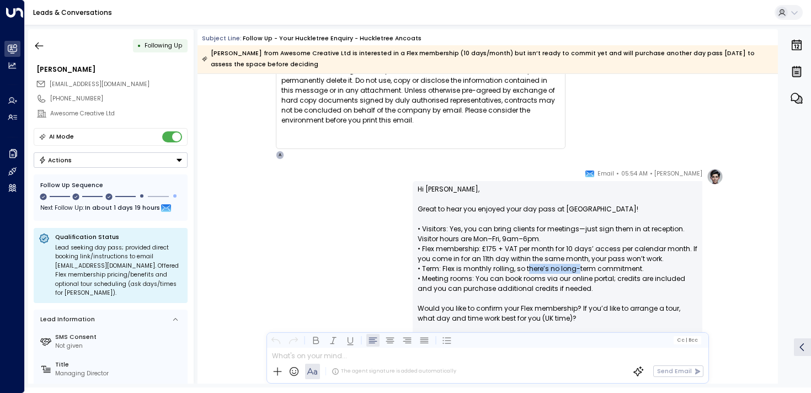
click at [576, 269] on p "Hi [PERSON_NAME], Great to hear you enjoyed your day pass at [GEOGRAPHIC_DATA]!…" at bounding box center [558, 258] width 280 height 149
click at [574, 269] on p "Hi [PERSON_NAME], Great to hear you enjoyed your day pass at [GEOGRAPHIC_DATA]!…" at bounding box center [558, 258] width 280 height 149
drag, startPoint x: 560, startPoint y: 269, endPoint x: 602, endPoint y: 269, distance: 42.5
click at [602, 269] on p "Hi [PERSON_NAME], Great to hear you enjoyed your day pass at [GEOGRAPHIC_DATA]!…" at bounding box center [558, 258] width 280 height 149
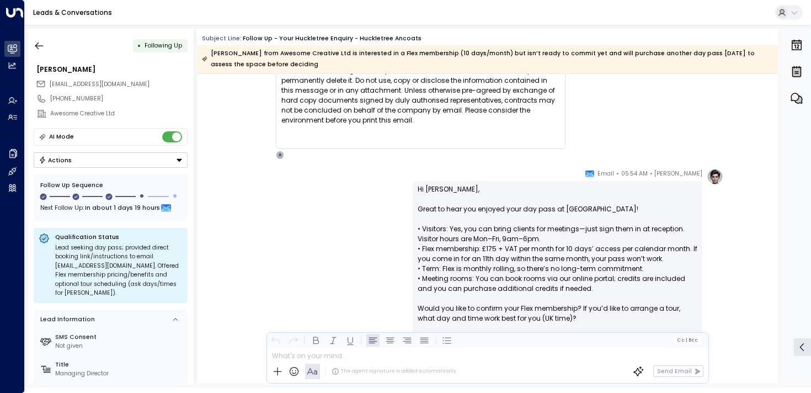
drag, startPoint x: 507, startPoint y: 277, endPoint x: 507, endPoint y: 287, distance: 10.5
click at [507, 287] on p "Hi [PERSON_NAME], Great to hear you enjoyed your day pass at [GEOGRAPHIC_DATA]!…" at bounding box center [558, 258] width 280 height 149
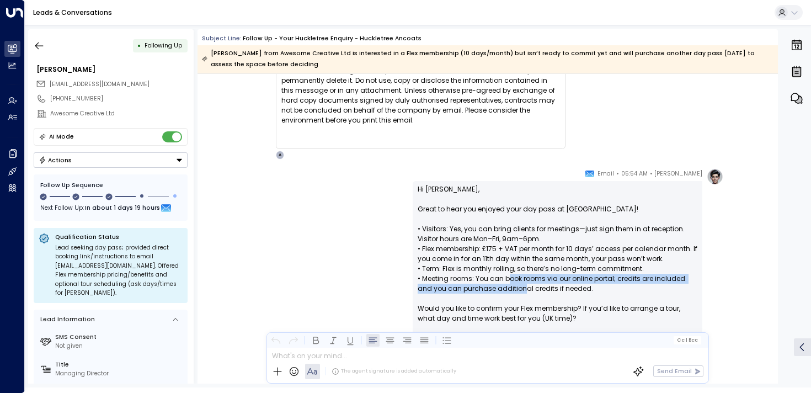
click at [507, 287] on p "Hi [PERSON_NAME], Great to hear you enjoyed your day pass at [GEOGRAPHIC_DATA]!…" at bounding box center [558, 258] width 280 height 149
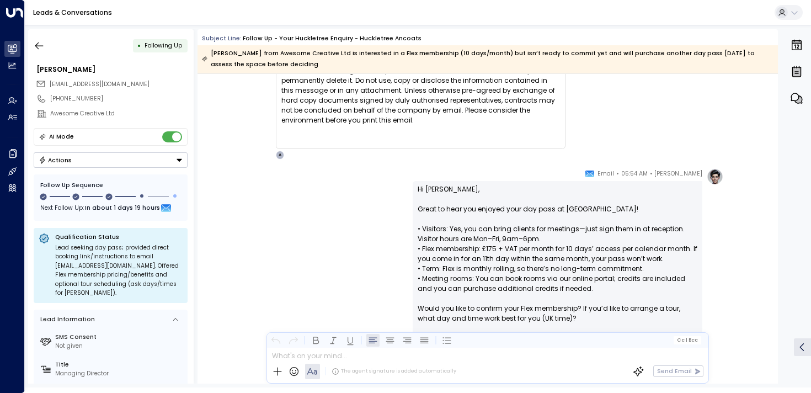
drag, startPoint x: 524, startPoint y: 287, endPoint x: 524, endPoint y: 277, distance: 10.5
click at [524, 277] on p "Hi [PERSON_NAME], Great to hear you enjoyed your day pass at [GEOGRAPHIC_DATA]!…" at bounding box center [558, 258] width 280 height 149
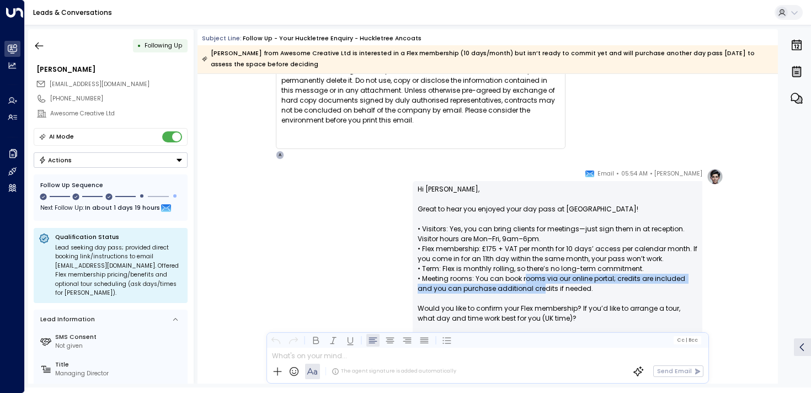
click at [524, 277] on p "Hi [PERSON_NAME], Great to hear you enjoyed your day pass at [GEOGRAPHIC_DATA]!…" at bounding box center [558, 258] width 280 height 149
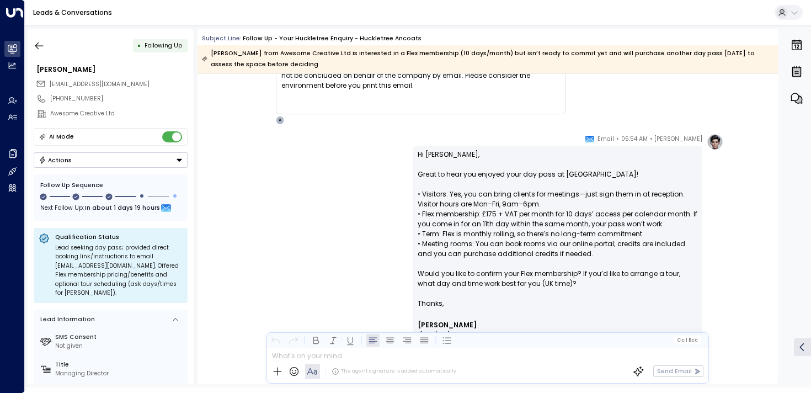
scroll to position [1445, 0]
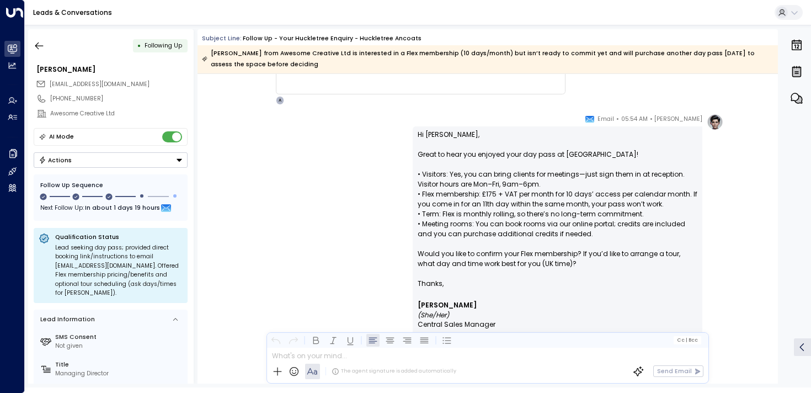
drag, startPoint x: 501, startPoint y: 249, endPoint x: 503, endPoint y: 271, distance: 21.6
click at [503, 271] on p "Hi [PERSON_NAME], Great to hear you enjoyed your day pass at [GEOGRAPHIC_DATA]!…" at bounding box center [558, 204] width 280 height 149
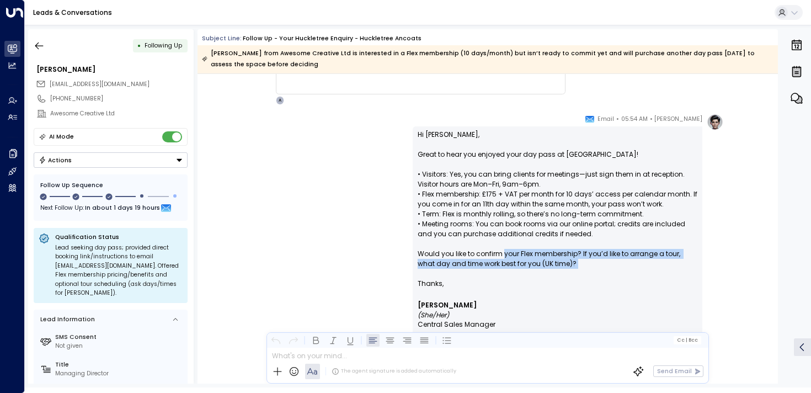
click at [503, 271] on p "Hi [PERSON_NAME], Great to hear you enjoyed your day pass at [GEOGRAPHIC_DATA]!…" at bounding box center [558, 204] width 280 height 149
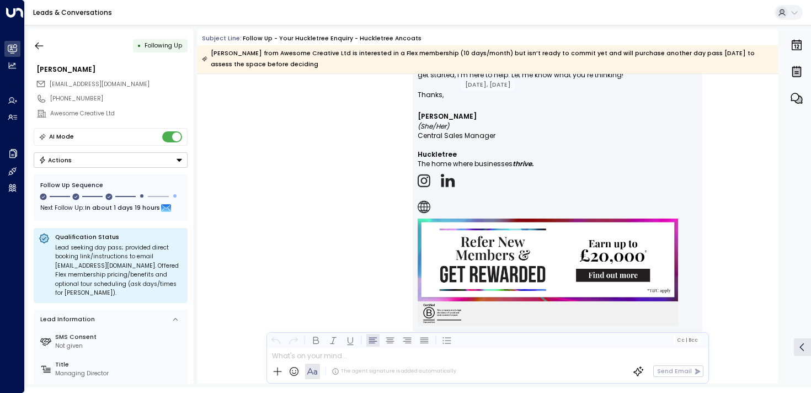
scroll to position [3882, 0]
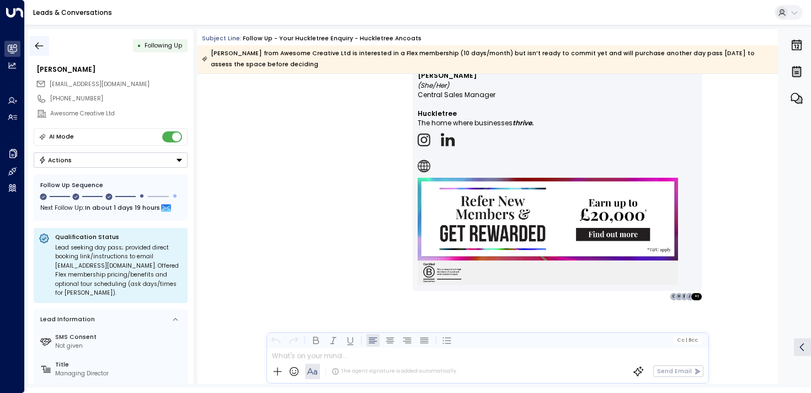
click at [39, 44] on icon "button" at bounding box center [39, 45] width 11 height 11
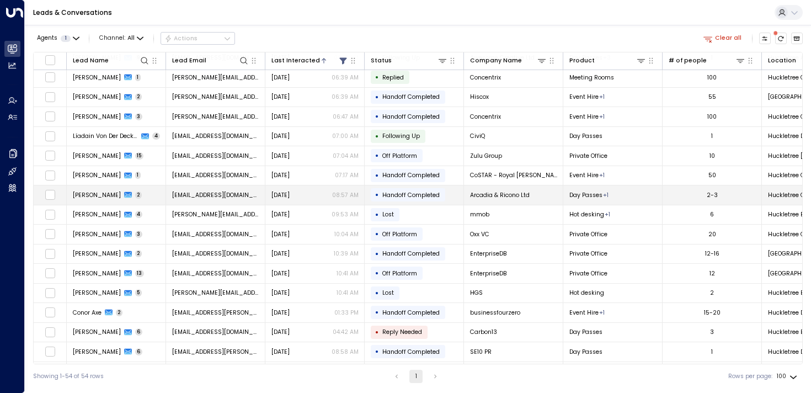
scroll to position [671, 0]
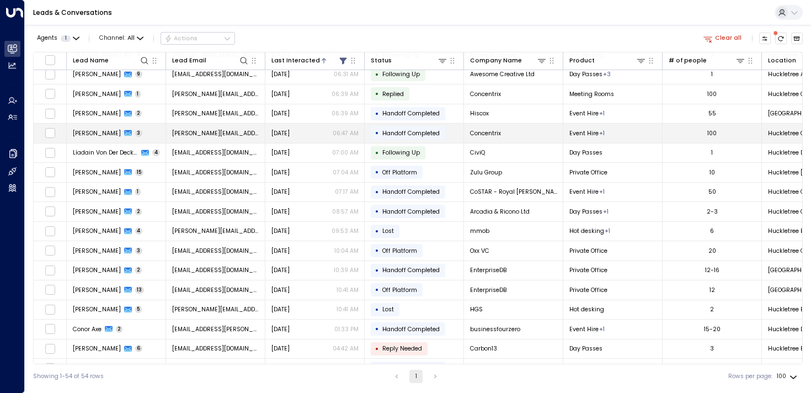
click at [80, 136] on span "[PERSON_NAME]" at bounding box center [97, 133] width 48 height 8
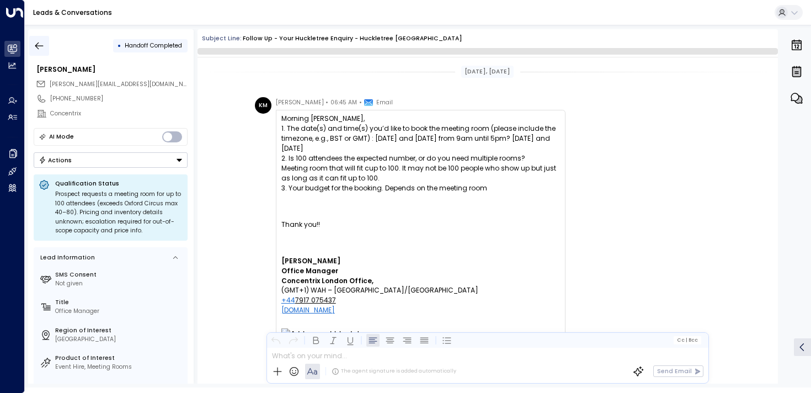
scroll to position [1190, 0]
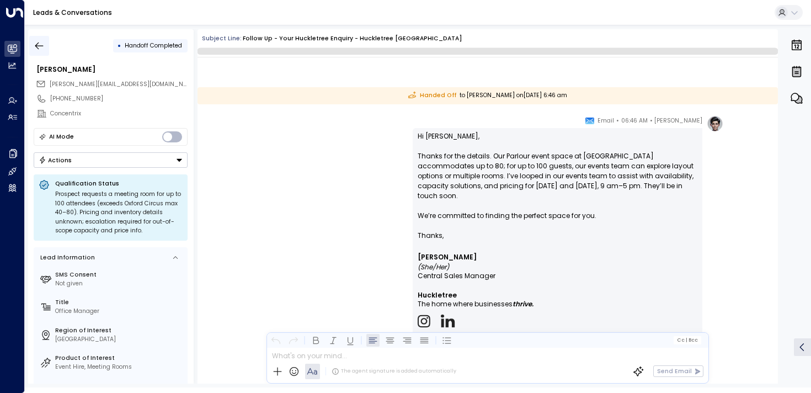
click at [42, 41] on icon "button" at bounding box center [39, 45] width 11 height 11
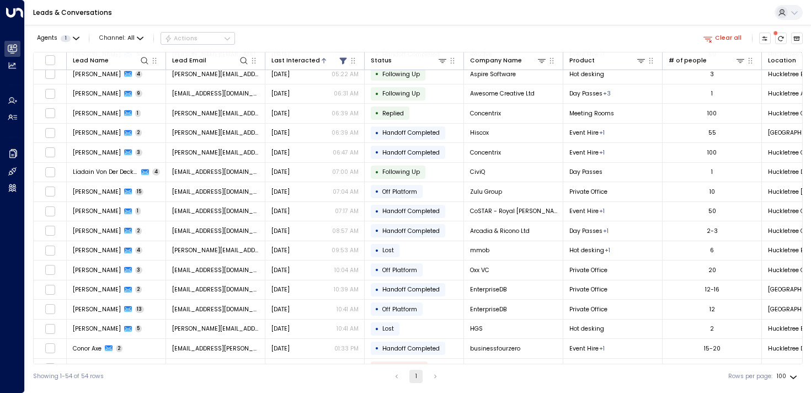
scroll to position [648, 0]
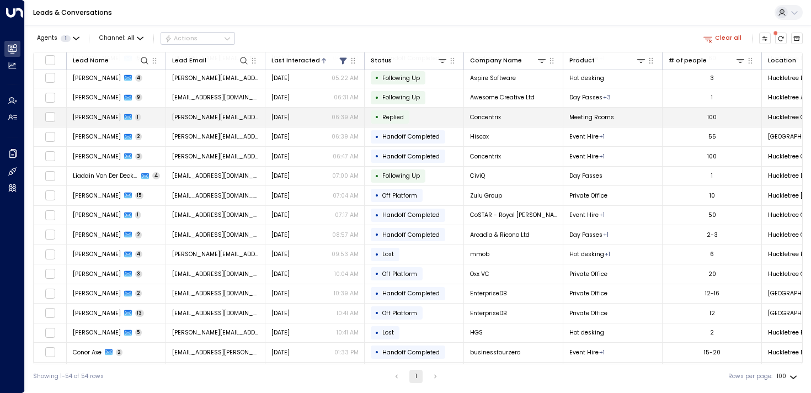
click at [85, 117] on span "[PERSON_NAME]" at bounding box center [97, 117] width 48 height 8
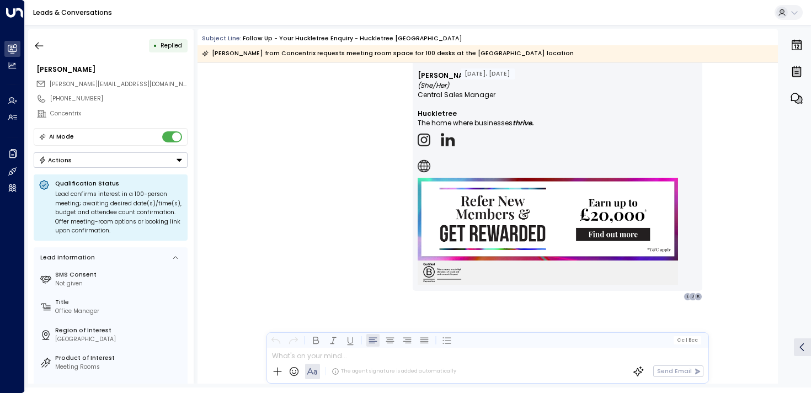
scroll to position [738, 0]
click at [45, 50] on button "button" at bounding box center [39, 46] width 20 height 20
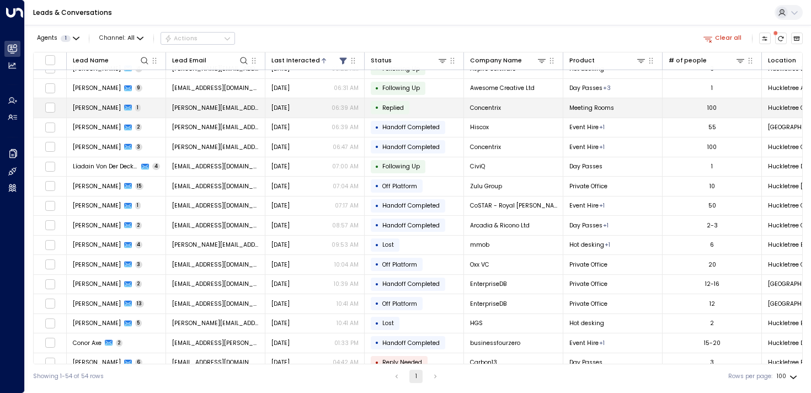
scroll to position [640, 0]
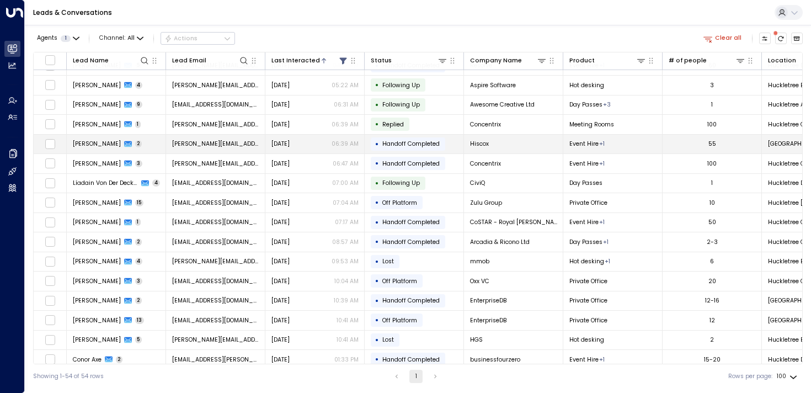
click at [77, 149] on td "[PERSON_NAME] 2" at bounding box center [116, 144] width 99 height 19
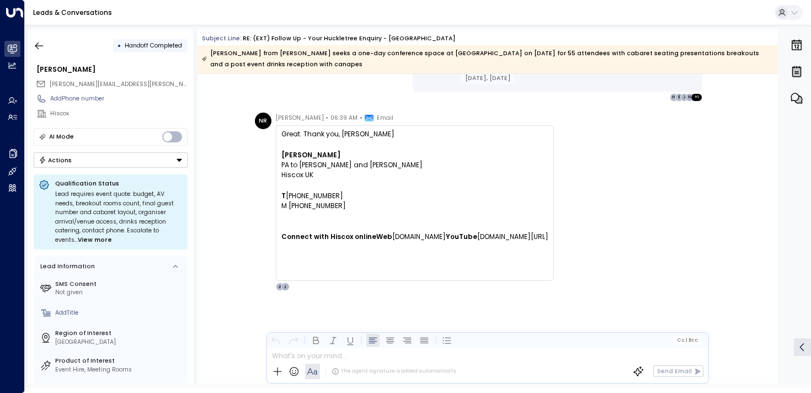
scroll to position [1046, 0]
click at [47, 45] on button "button" at bounding box center [39, 46] width 20 height 20
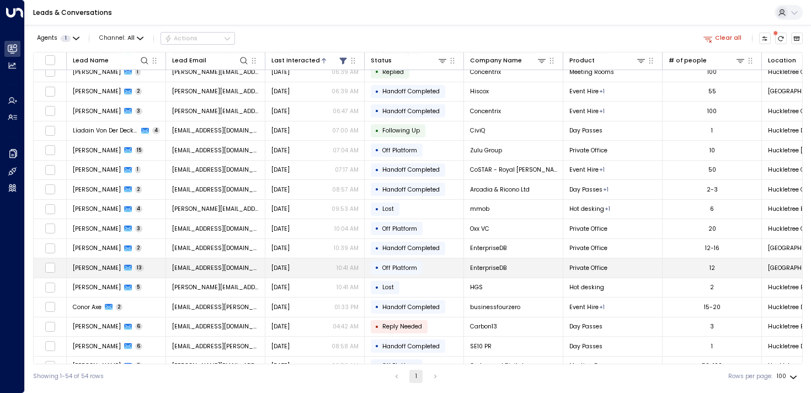
scroll to position [671, 0]
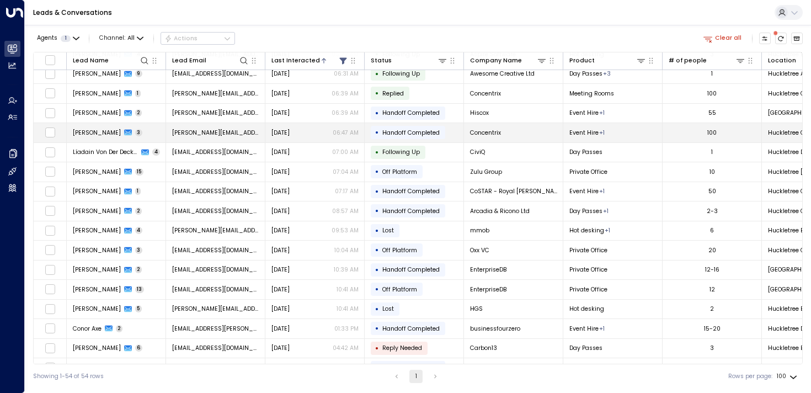
click at [85, 134] on span "[PERSON_NAME]" at bounding box center [97, 133] width 48 height 8
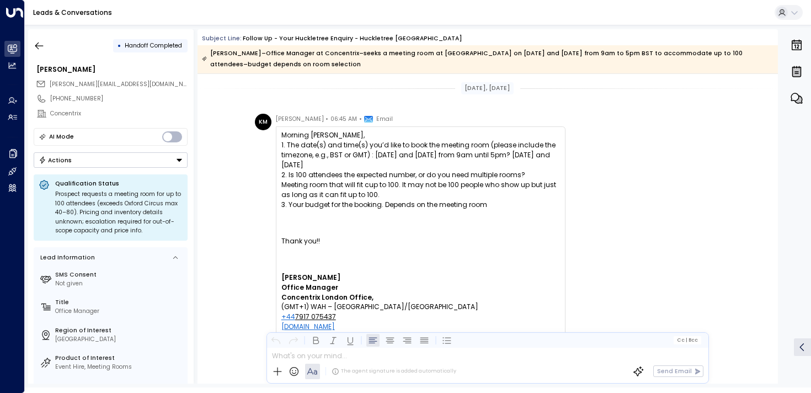
drag, startPoint x: 380, startPoint y: 152, endPoint x: 382, endPoint y: 216, distance: 64.6
click at [382, 210] on div "1. The date(s) and time(s) you’d like to book the meeting room (please include …" at bounding box center [420, 175] width 279 height 70
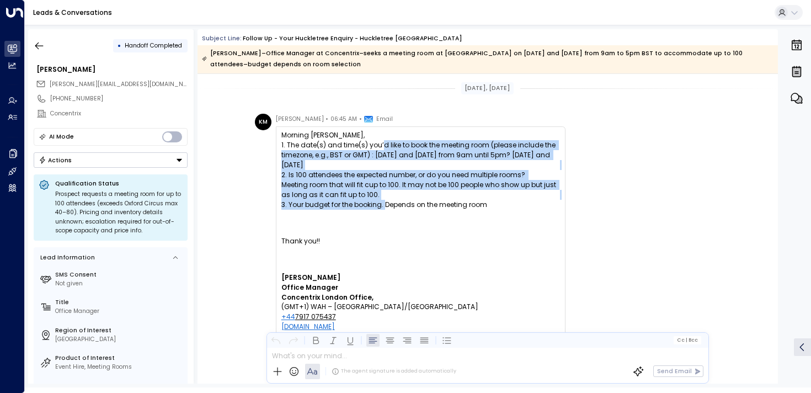
click at [382, 210] on span "3. Your budget for the booking. Depends on the meeting room" at bounding box center [384, 205] width 206 height 10
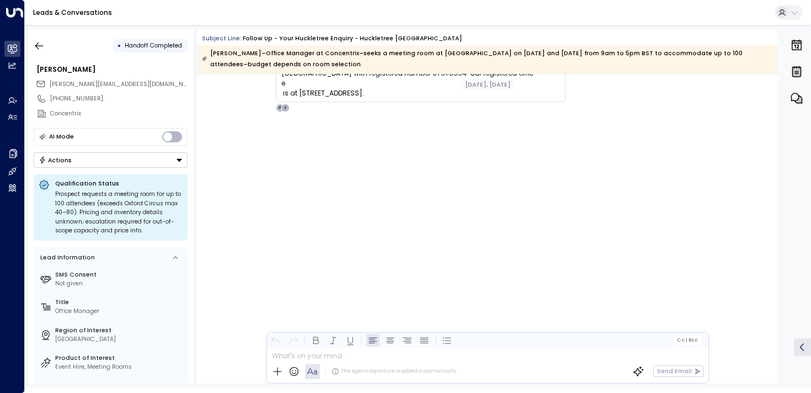
scroll to position [2913, 0]
click at [42, 44] on icon "button" at bounding box center [39, 45] width 11 height 11
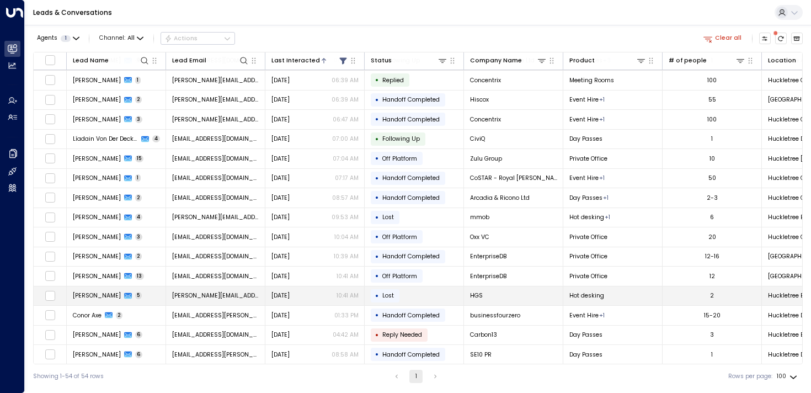
scroll to position [686, 0]
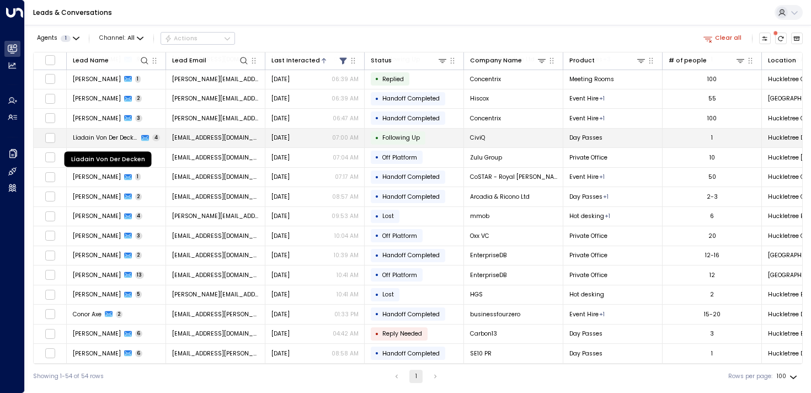
click at [77, 138] on span "Líadain Von Der Decken" at bounding box center [106, 137] width 66 height 8
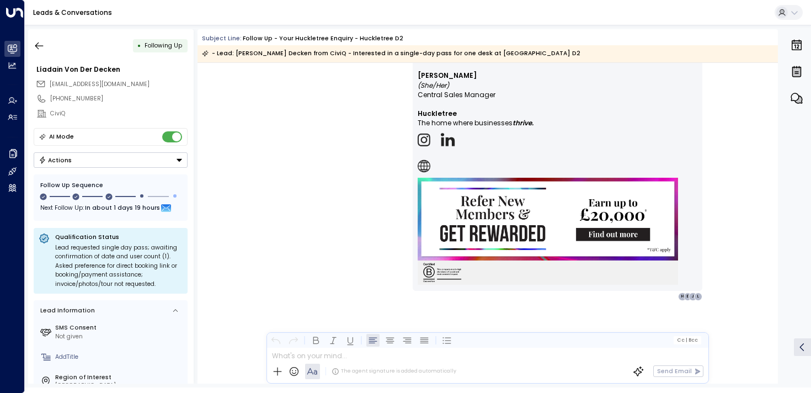
scroll to position [1882, 0]
click at [38, 45] on icon "button" at bounding box center [39, 45] width 8 height 7
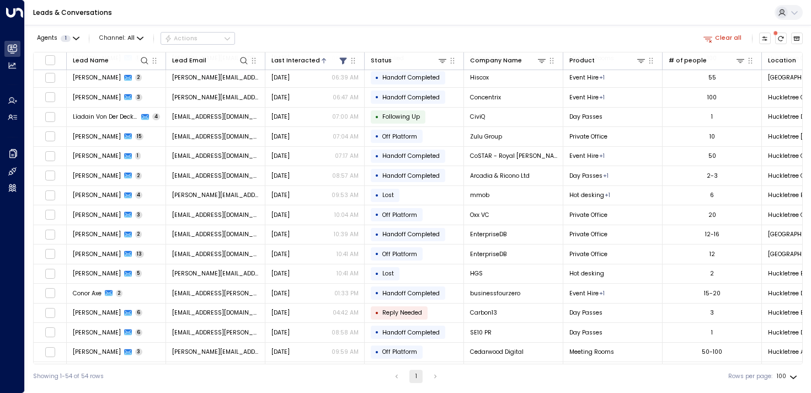
scroll to position [766, 0]
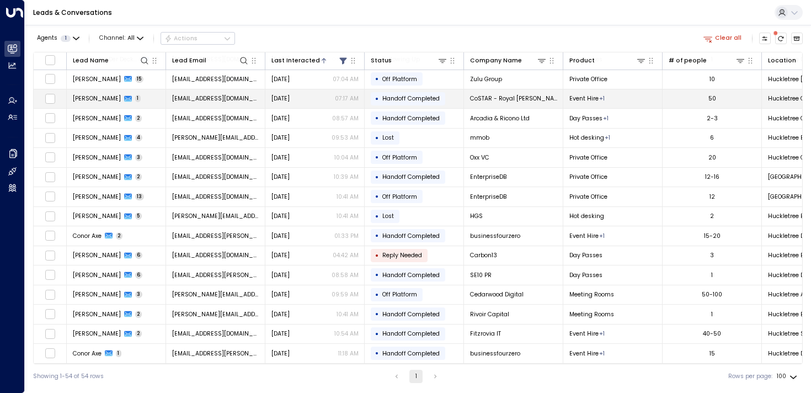
click at [84, 94] on span "[PERSON_NAME]" at bounding box center [97, 98] width 48 height 8
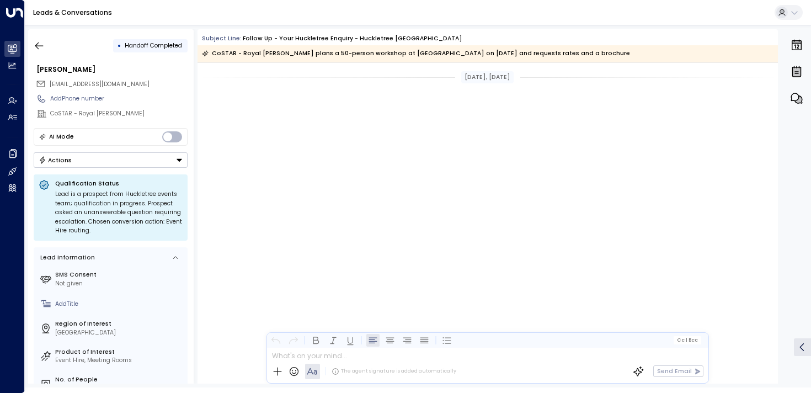
scroll to position [796, 0]
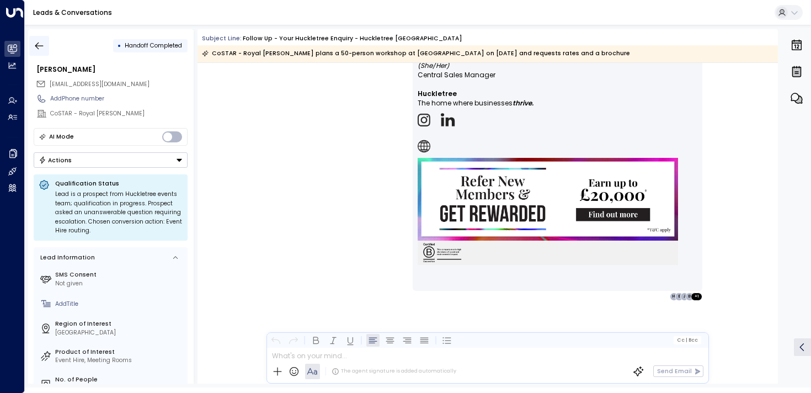
click at [45, 47] on button "button" at bounding box center [39, 46] width 20 height 20
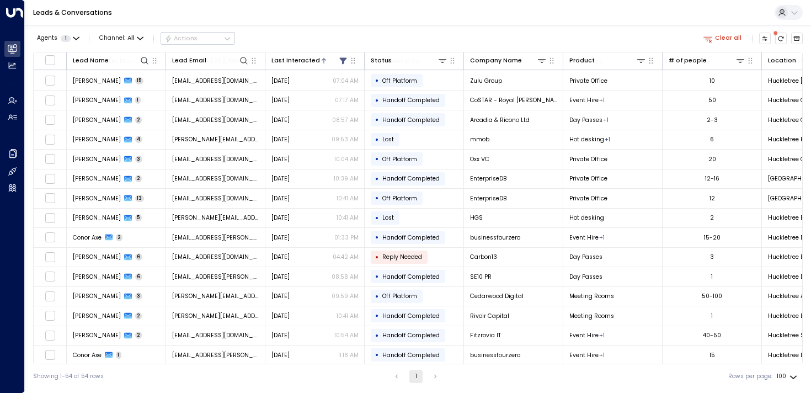
scroll to position [766, 0]
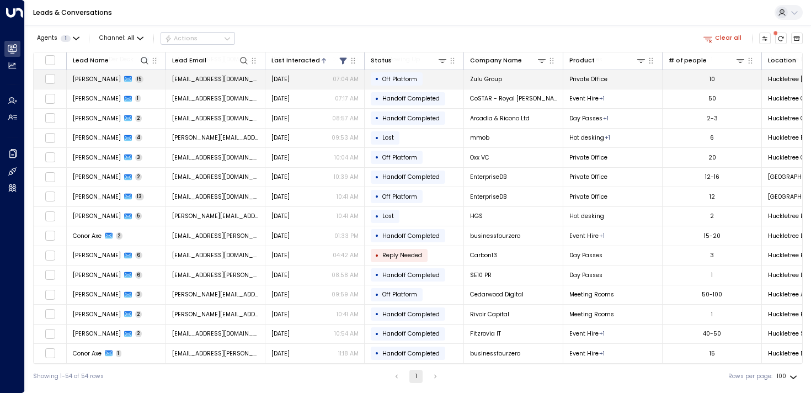
click at [79, 77] on span "[PERSON_NAME]" at bounding box center [97, 79] width 48 height 8
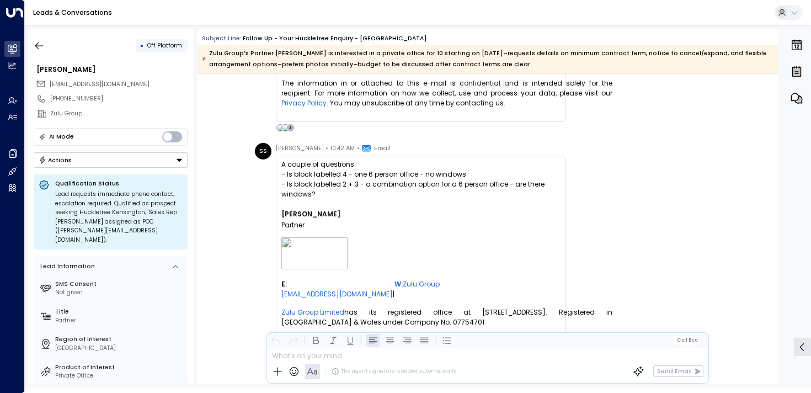
scroll to position [5220, 0]
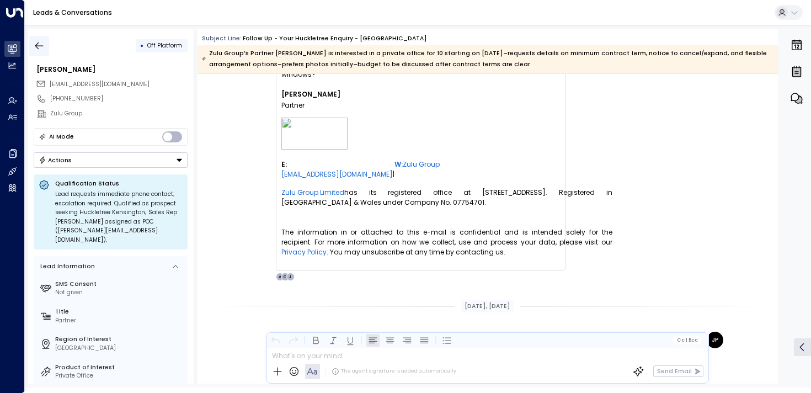
click at [41, 42] on icon "button" at bounding box center [39, 45] width 11 height 11
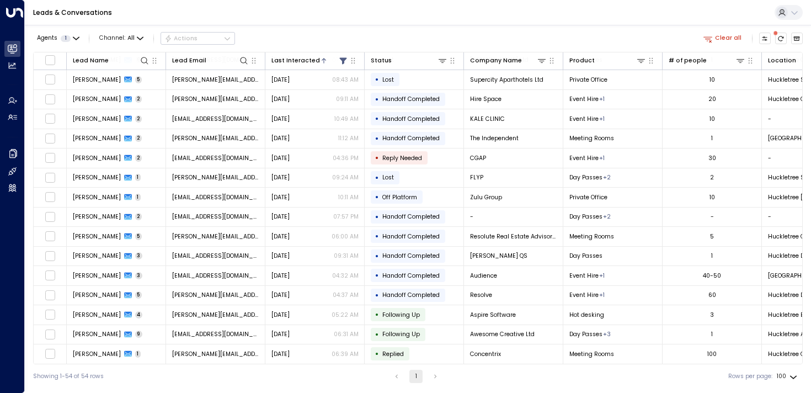
scroll to position [766, 0]
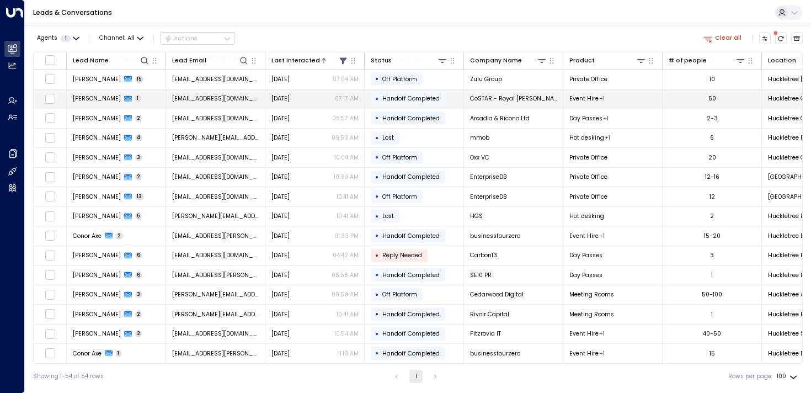
click at [77, 94] on span "[PERSON_NAME]" at bounding box center [97, 98] width 48 height 8
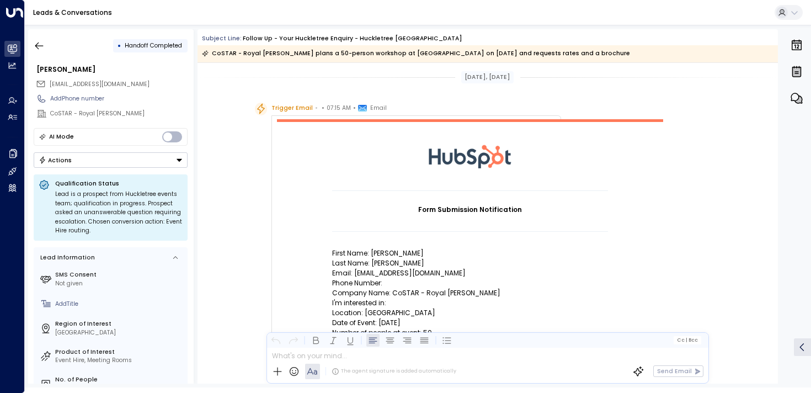
scroll to position [602, 0]
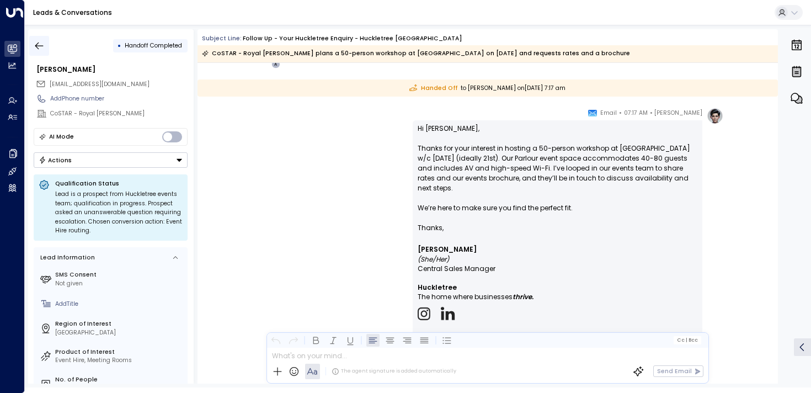
click at [41, 46] on icon "button" at bounding box center [39, 45] width 11 height 11
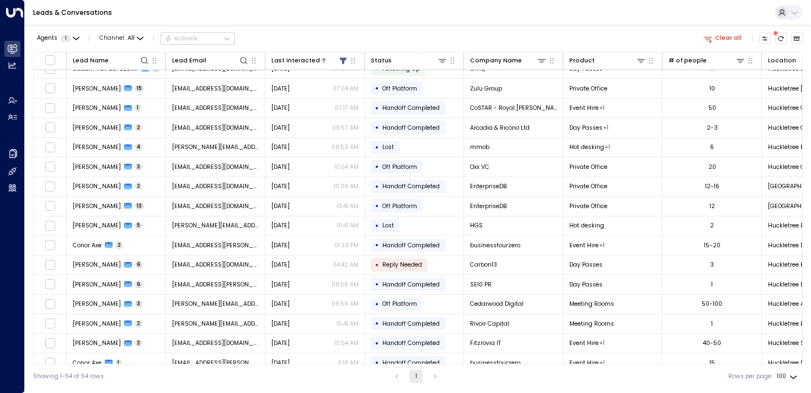
scroll to position [766, 0]
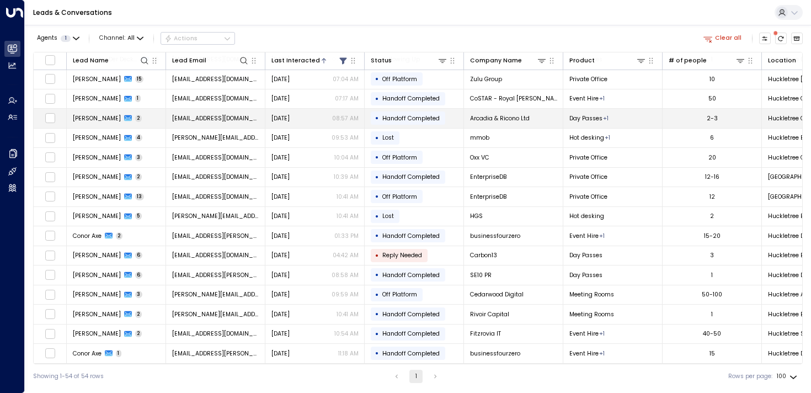
click at [92, 120] on td "[PERSON_NAME] 2" at bounding box center [116, 118] width 99 height 19
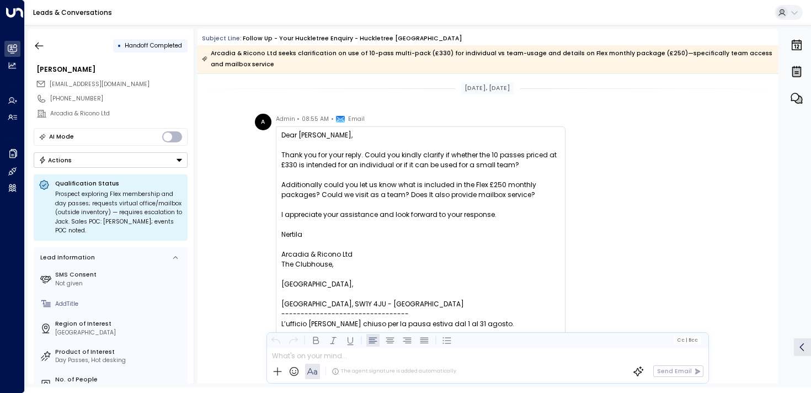
drag, startPoint x: 347, startPoint y: 193, endPoint x: 348, endPoint y: 203, distance: 10.5
click at [348, 202] on div "Dear [PERSON_NAME], Thank you for your reply. Could you kindly clarify if wheth…" at bounding box center [420, 343] width 279 height 427
click at [348, 203] on div at bounding box center [420, 205] width 279 height 10
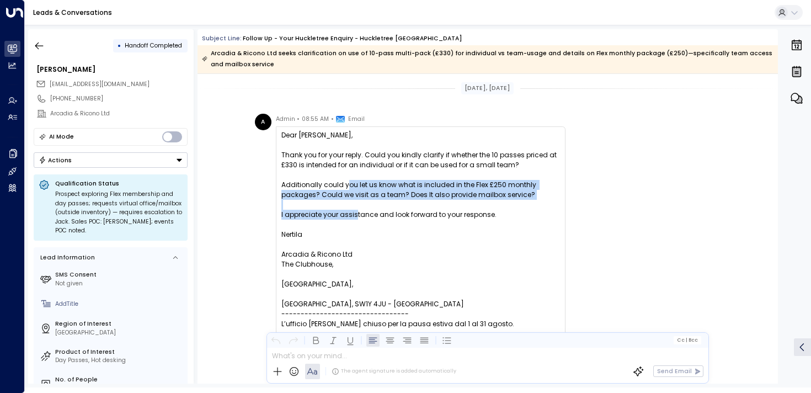
drag, startPoint x: 355, startPoint y: 216, endPoint x: 339, endPoint y: 178, distance: 40.6
click at [339, 178] on div "Dear [PERSON_NAME], Thank you for your reply. Could you kindly clarify if wheth…" at bounding box center [420, 343] width 279 height 427
click at [339, 178] on div at bounding box center [420, 175] width 279 height 10
drag, startPoint x: 340, startPoint y: 184, endPoint x: 340, endPoint y: 202, distance: 18.2
click at [340, 202] on div "Dear [PERSON_NAME], Thank you for your reply. Could you kindly clarify if wheth…" at bounding box center [420, 343] width 279 height 427
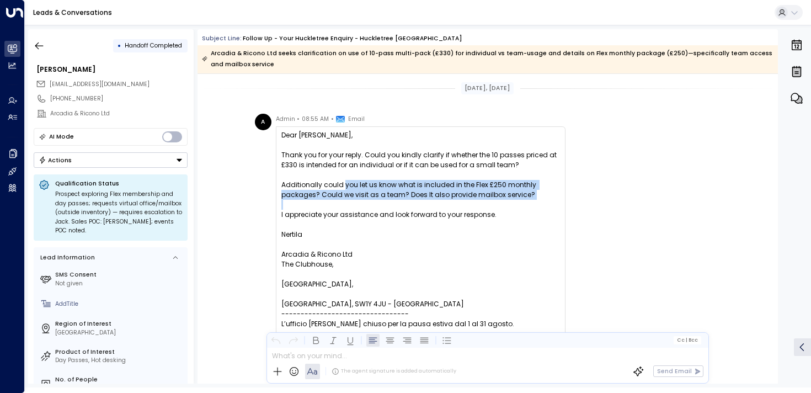
click at [340, 202] on div at bounding box center [420, 205] width 279 height 10
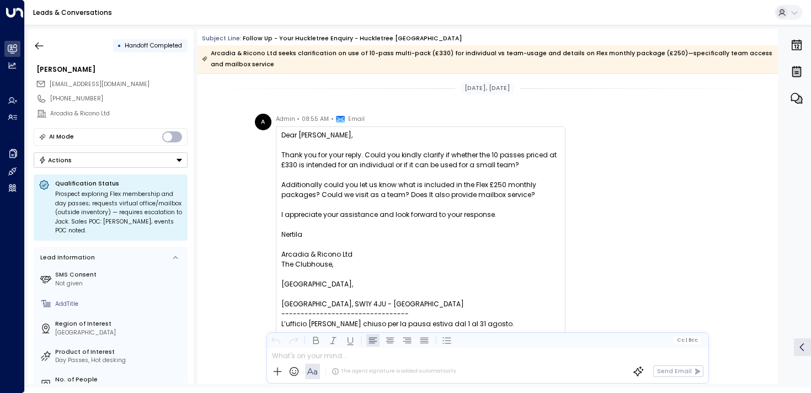
drag, startPoint x: 340, startPoint y: 213, endPoint x: 336, endPoint y: 180, distance: 33.3
click at [336, 180] on div "Dear [PERSON_NAME], Thank you for your reply. Could you kindly clarify if wheth…" at bounding box center [420, 343] width 279 height 427
click at [336, 180] on div "Additionally could you let us know what is included in the Flex £250 monthly pa…" at bounding box center [420, 190] width 279 height 20
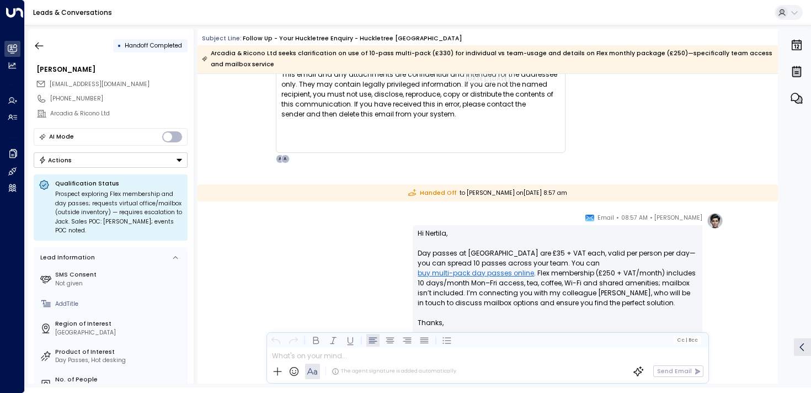
scroll to position [451, 0]
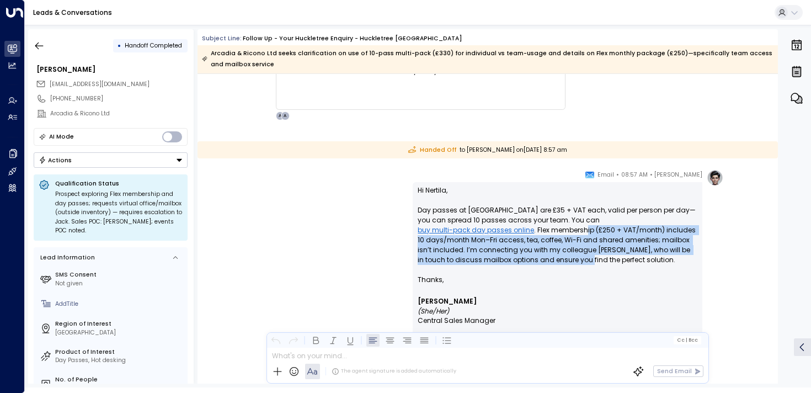
drag, startPoint x: 452, startPoint y: 233, endPoint x: 458, endPoint y: 255, distance: 23.6
click at [458, 255] on p "Hi Nertila, Day passes at [GEOGRAPHIC_DATA] are £35 + VAT each, valid per perso…" at bounding box center [558, 229] width 280 height 89
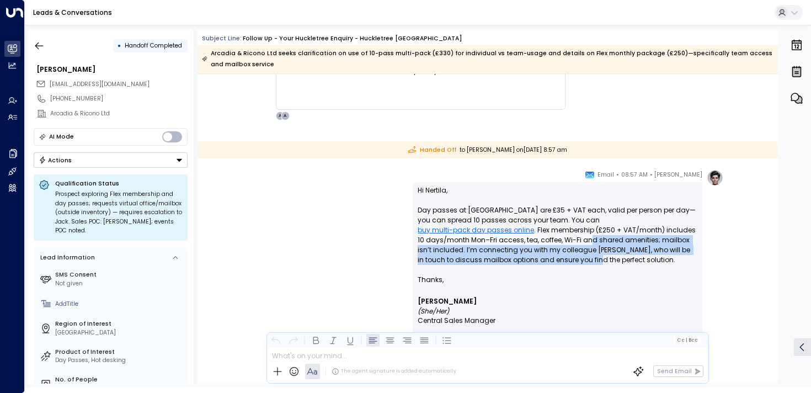
drag, startPoint x: 469, startPoint y: 255, endPoint x: 464, endPoint y: 234, distance: 22.1
click at [464, 234] on p "Hi Nertila, Day passes at [GEOGRAPHIC_DATA] are £35 + VAT each, valid per perso…" at bounding box center [558, 229] width 280 height 89
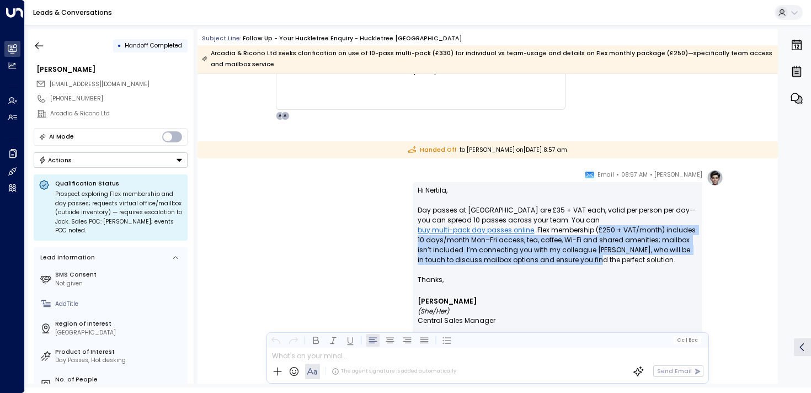
click at [464, 234] on p "Hi Nertila, Day passes at [GEOGRAPHIC_DATA] are £35 + VAT each, valid per perso…" at bounding box center [558, 229] width 280 height 89
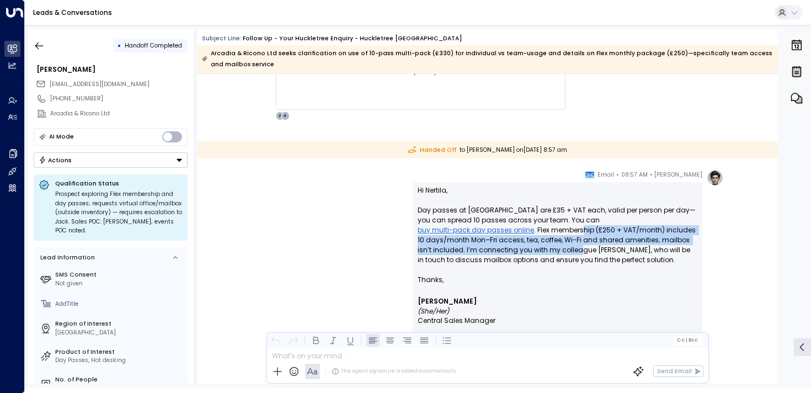
drag, startPoint x: 451, startPoint y: 234, endPoint x: 451, endPoint y: 249, distance: 14.9
click at [451, 249] on p "Hi Nertila, Day passes at [GEOGRAPHIC_DATA] are £35 + VAT each, valid per perso…" at bounding box center [558, 229] width 280 height 89
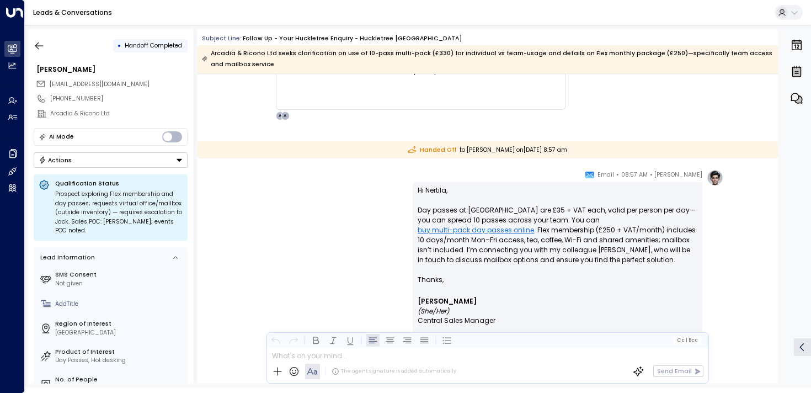
drag, startPoint x: 466, startPoint y: 252, endPoint x: 458, endPoint y: 233, distance: 20.1
click at [458, 233] on p "Hi Nertila, Day passes at [GEOGRAPHIC_DATA] are £35 + VAT each, valid per perso…" at bounding box center [558, 229] width 280 height 89
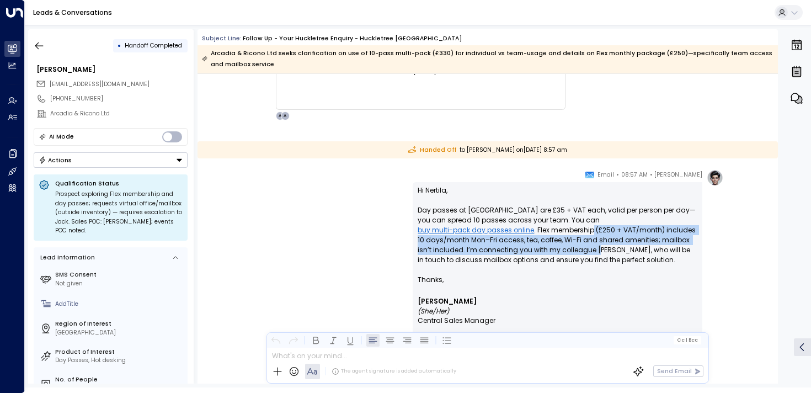
click at [458, 233] on p "Hi Nertila, Day passes at [GEOGRAPHIC_DATA] are £35 + VAT each, valid per perso…" at bounding box center [558, 229] width 280 height 89
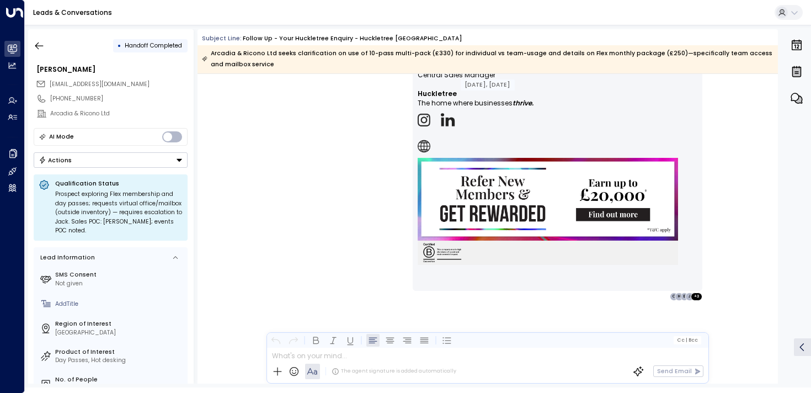
scroll to position [697, 0]
click at [35, 50] on icon "button" at bounding box center [39, 45] width 11 height 11
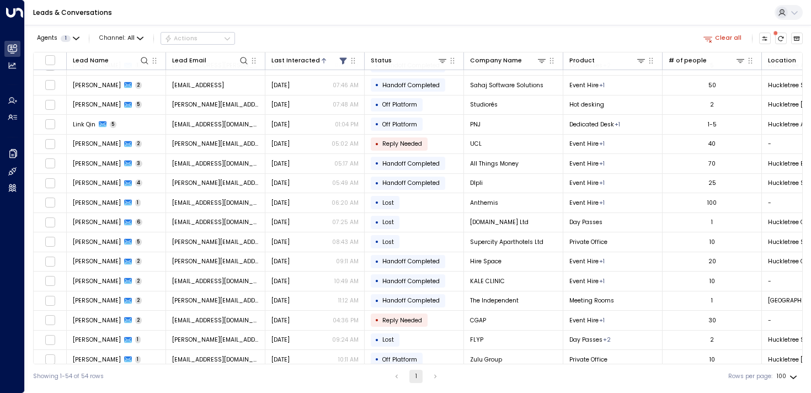
scroll to position [766, 0]
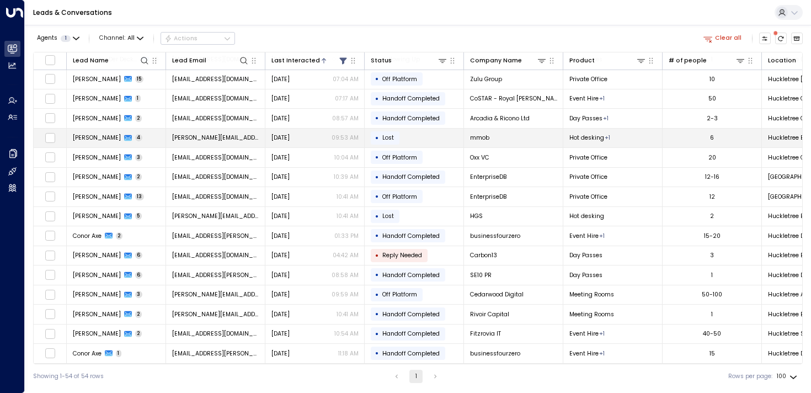
click at [99, 140] on td "[PERSON_NAME] 4" at bounding box center [116, 138] width 99 height 19
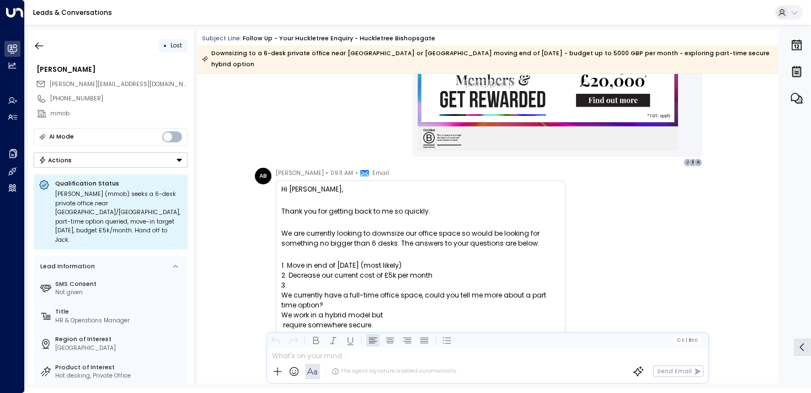
scroll to position [923, 0]
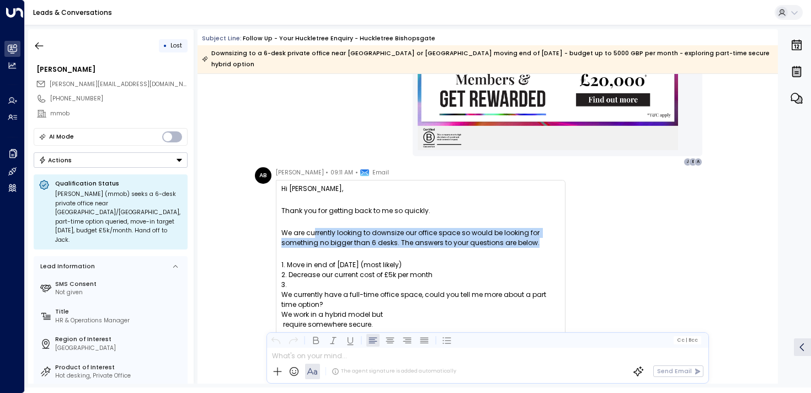
drag, startPoint x: 314, startPoint y: 221, endPoint x: 314, endPoint y: 248, distance: 26.5
click at [314, 248] on div "Hi [PERSON_NAME], Thank you for getting back to me so quickly. We are currently…" at bounding box center [420, 368] width 279 height 368
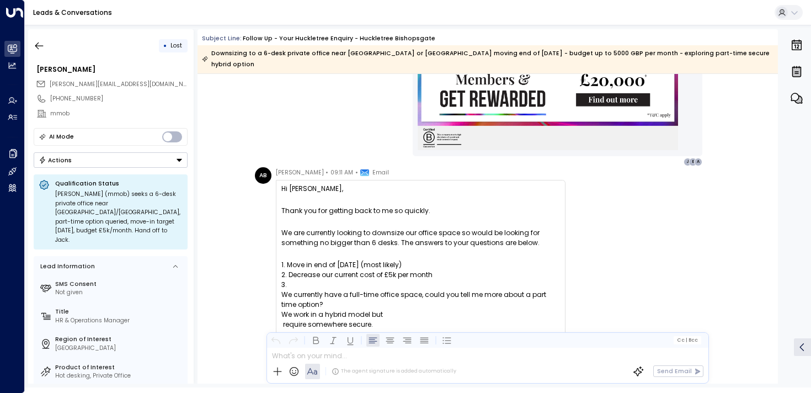
click at [314, 248] on p at bounding box center [420, 254] width 279 height 12
click at [317, 260] on span "Move in end of [DATE] (most likely)" at bounding box center [344, 265] width 115 height 10
drag, startPoint x: 317, startPoint y: 252, endPoint x: 317, endPoint y: 263, distance: 11.6
click at [317, 263] on ol "Move in end of [DATE] (most likely) Decrease our current cost of £5k per month …" at bounding box center [420, 295] width 279 height 70
click at [317, 270] on span "Decrease our current cost of £5k per month" at bounding box center [360, 275] width 144 height 10
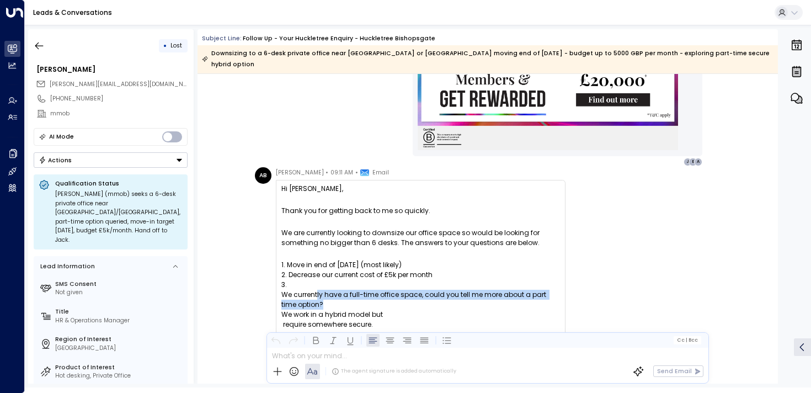
drag, startPoint x: 317, startPoint y: 282, endPoint x: 317, endPoint y: 299, distance: 16.5
click at [317, 299] on span "We currently have a full-time office space, could you tell me more about a [DEM…" at bounding box center [420, 310] width 279 height 40
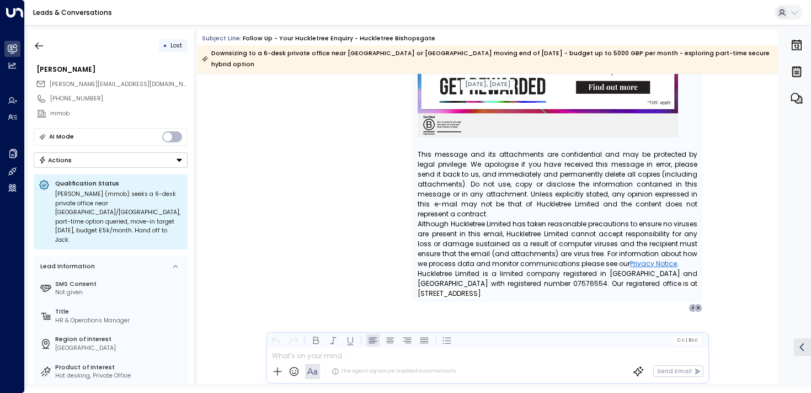
scroll to position [2397, 0]
click at [42, 51] on icon "button" at bounding box center [39, 45] width 11 height 11
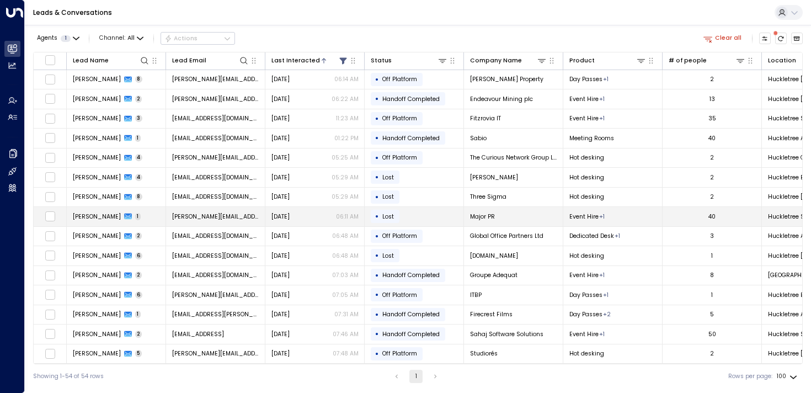
scroll to position [766, 0]
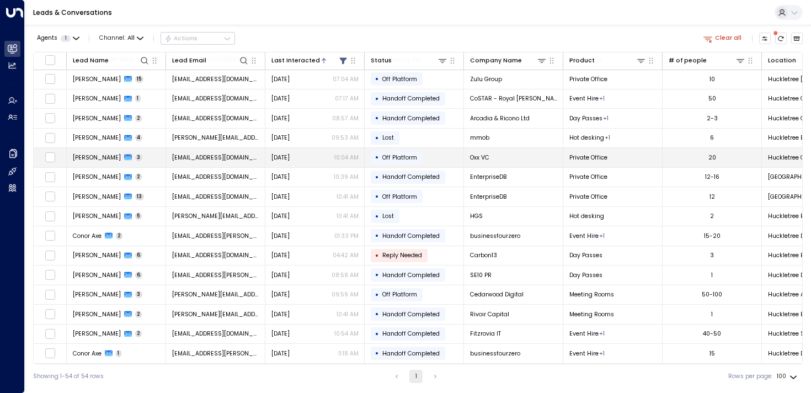
click at [77, 150] on td "[PERSON_NAME] 3" at bounding box center [116, 157] width 99 height 19
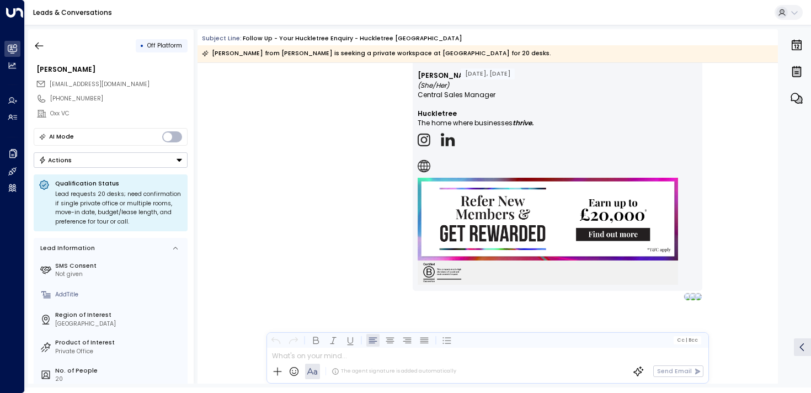
scroll to position [1514, 0]
click at [39, 48] on icon "button" at bounding box center [39, 45] width 11 height 11
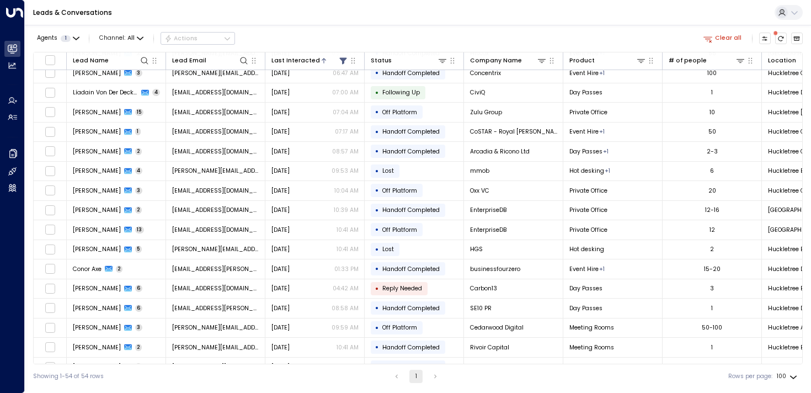
scroll to position [766, 0]
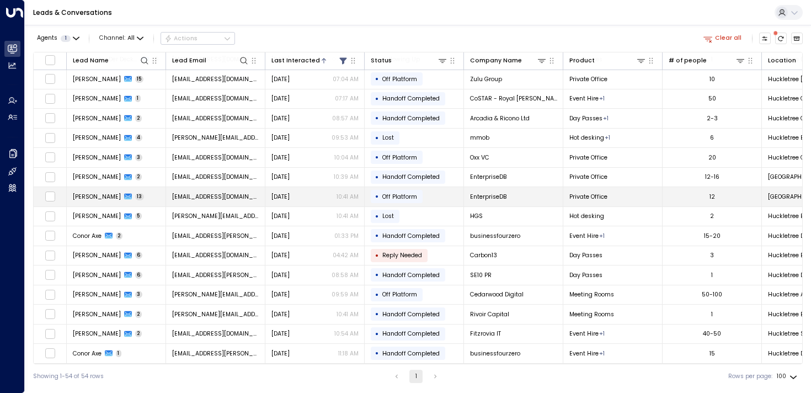
click at [78, 193] on span "[PERSON_NAME]" at bounding box center [97, 197] width 48 height 8
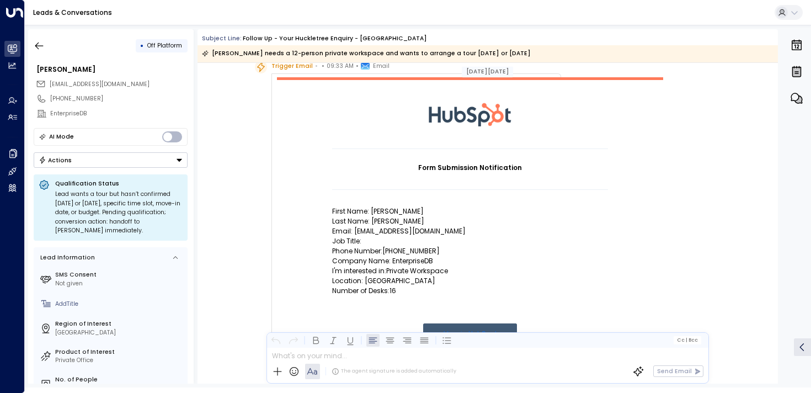
scroll to position [41, 0]
click at [38, 37] on button "button" at bounding box center [39, 46] width 20 height 20
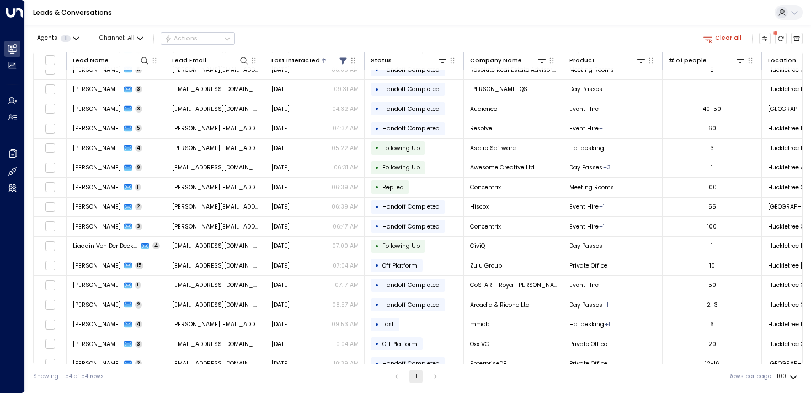
scroll to position [766, 0]
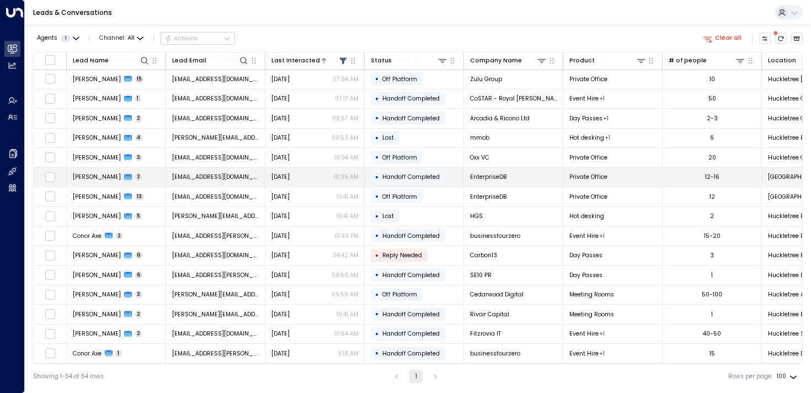
click at [89, 173] on span "[PERSON_NAME]" at bounding box center [97, 177] width 48 height 8
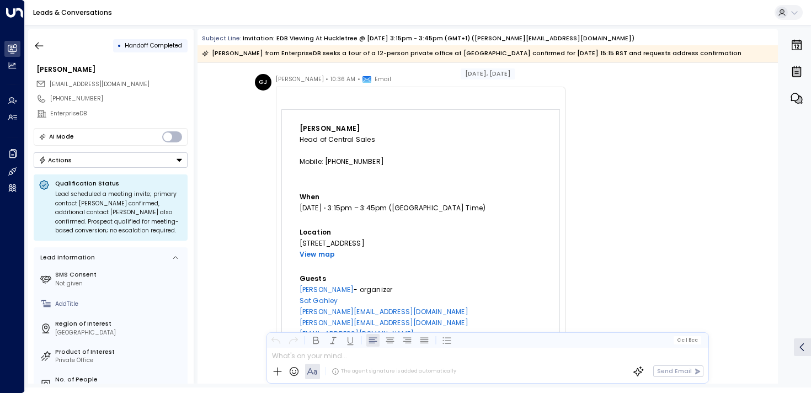
scroll to position [31, 0]
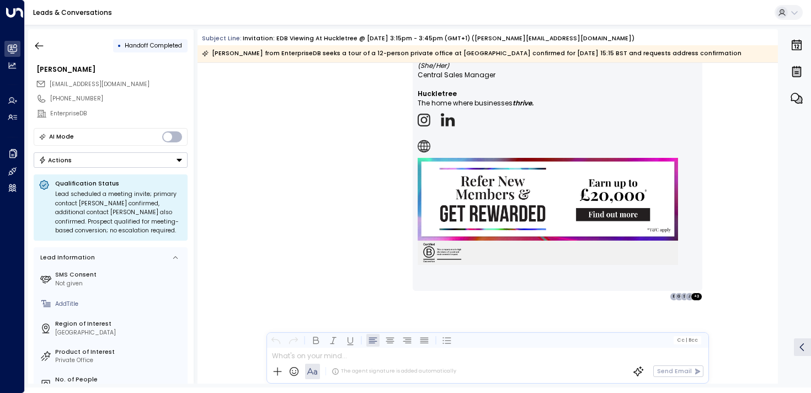
scroll to position [642, 0]
click at [40, 47] on icon "button" at bounding box center [39, 45] width 11 height 11
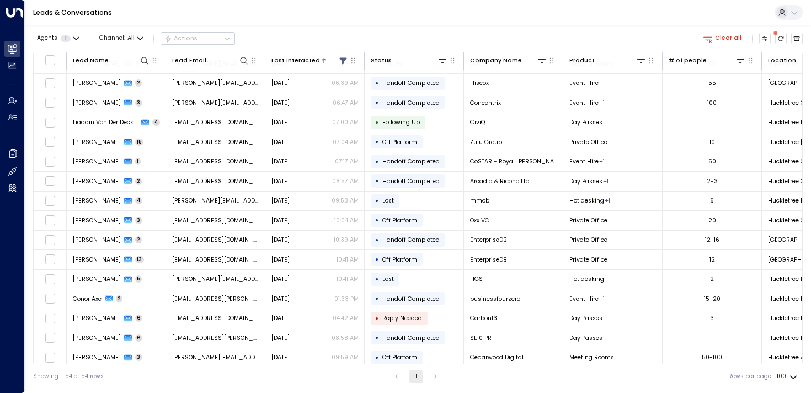
scroll to position [766, 0]
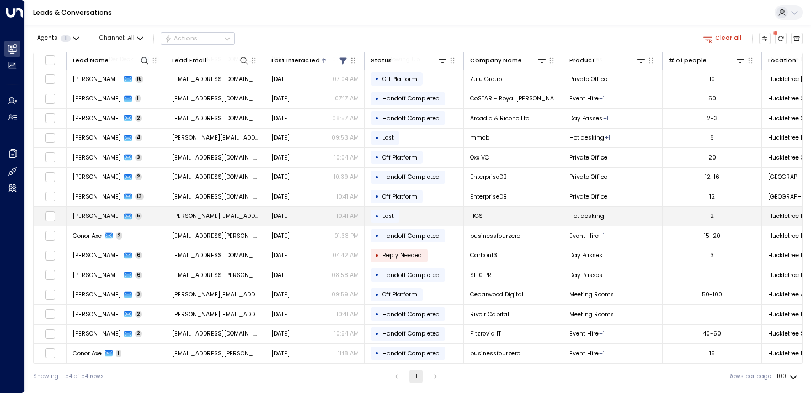
click at [91, 217] on span "[PERSON_NAME]" at bounding box center [97, 216] width 48 height 8
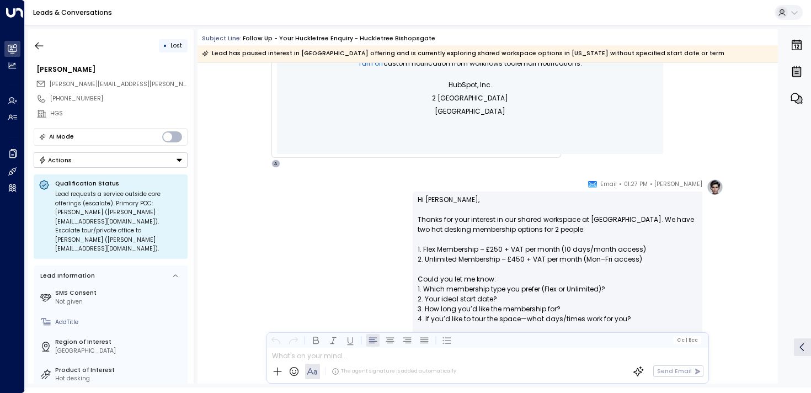
scroll to position [482, 0]
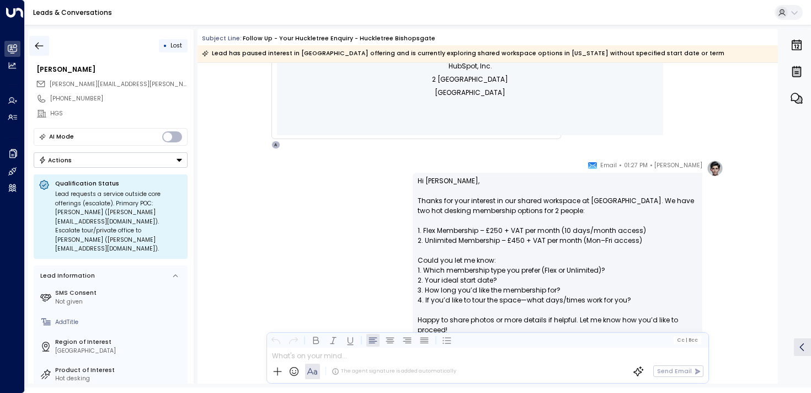
click at [37, 43] on icon "button" at bounding box center [39, 45] width 11 height 11
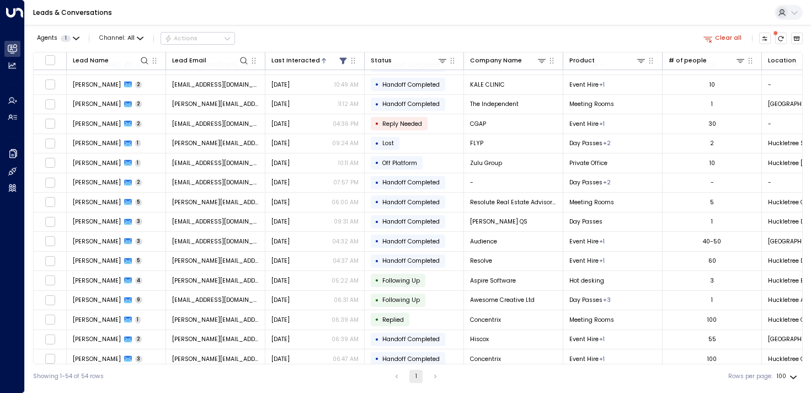
scroll to position [766, 0]
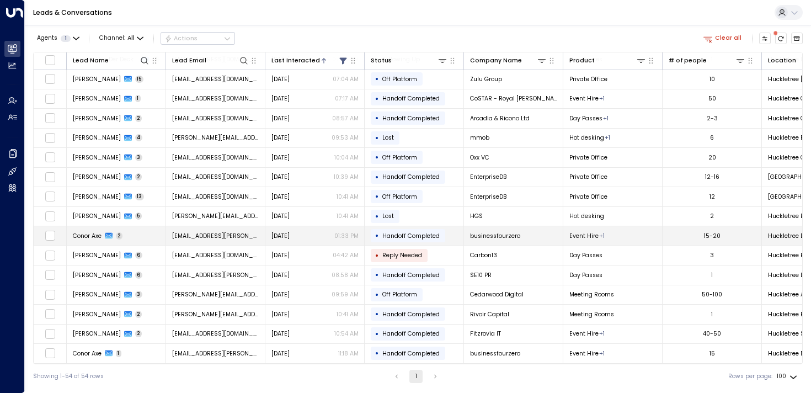
click at [83, 233] on span "Conor Axe" at bounding box center [87, 236] width 29 height 8
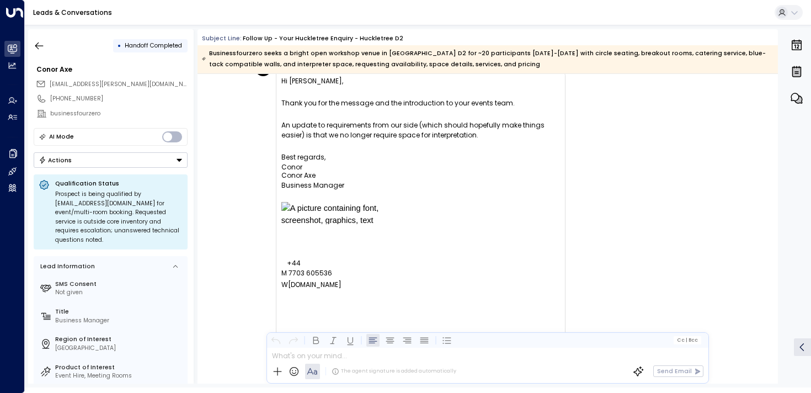
scroll to position [1327, 0]
click at [38, 40] on icon "button" at bounding box center [39, 45] width 11 height 11
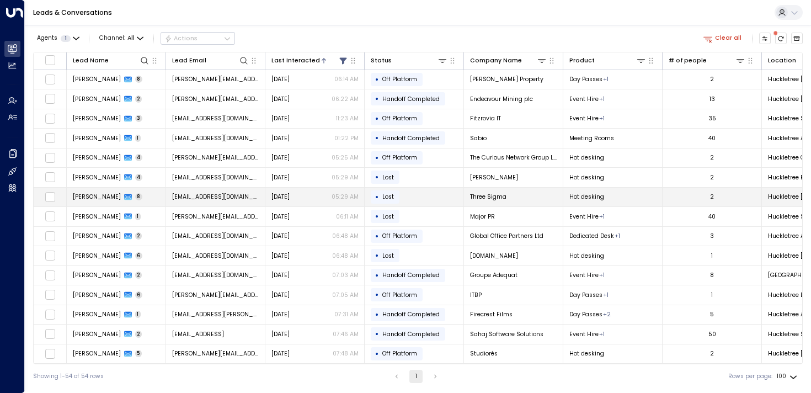
scroll to position [766, 0]
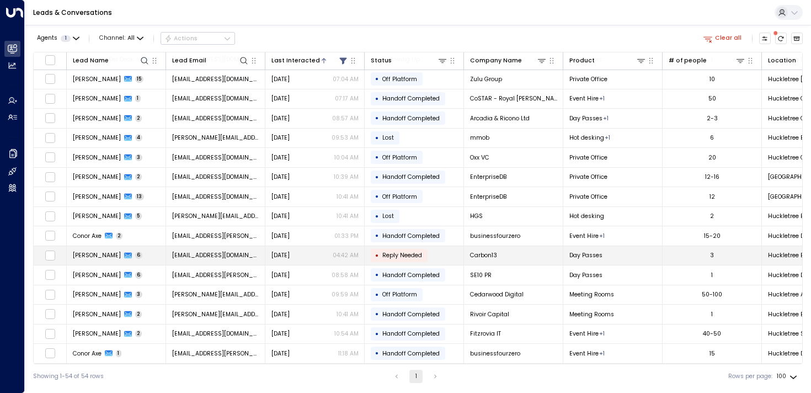
click at [88, 254] on span "[PERSON_NAME]" at bounding box center [97, 255] width 48 height 8
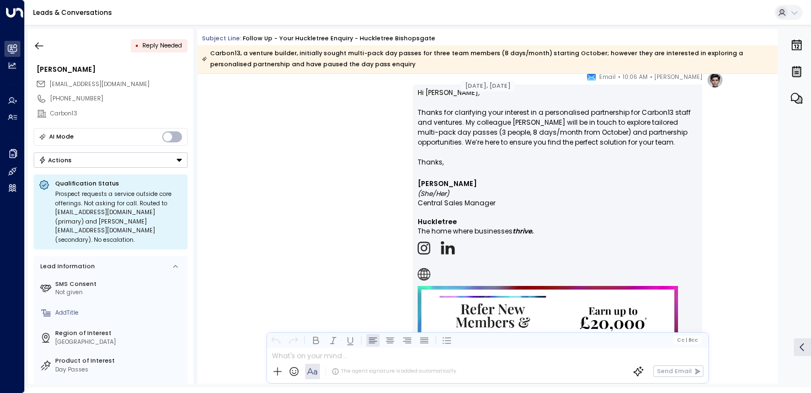
scroll to position [2822, 0]
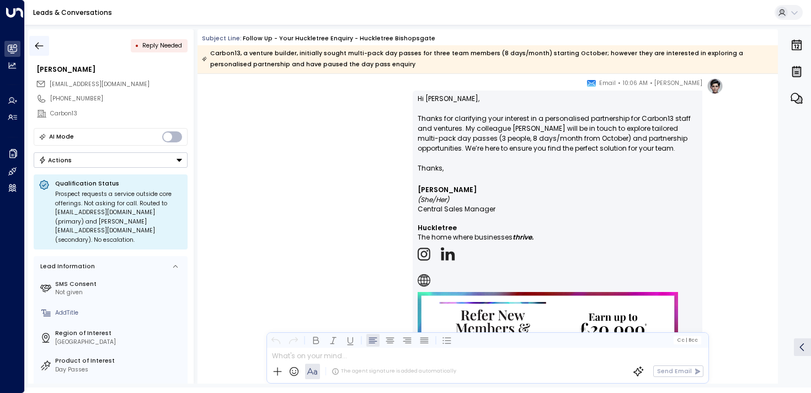
click at [44, 44] on icon "button" at bounding box center [39, 45] width 11 height 11
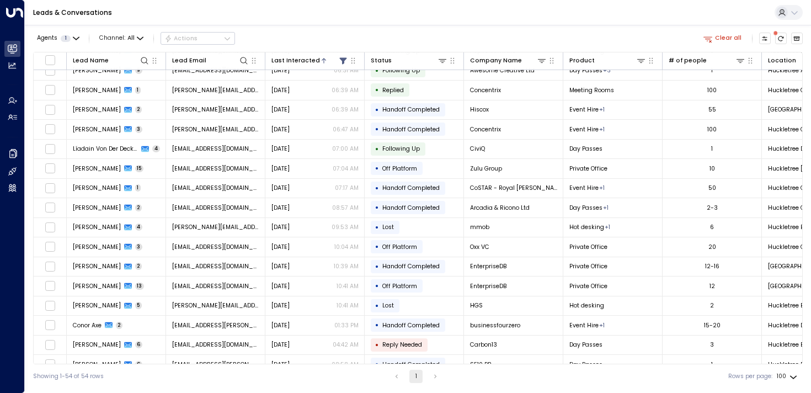
scroll to position [766, 0]
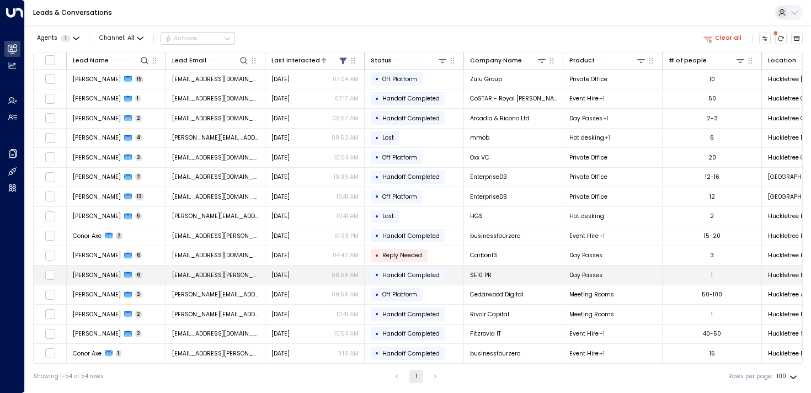
click at [88, 272] on span "[PERSON_NAME]" at bounding box center [97, 275] width 48 height 8
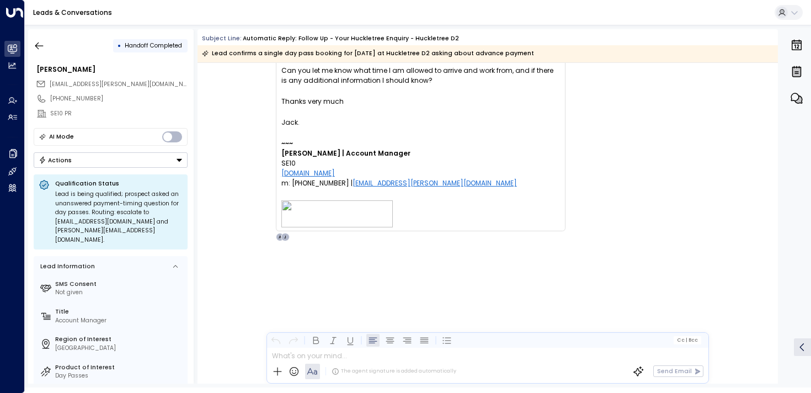
scroll to position [1712, 0]
click at [46, 45] on button "button" at bounding box center [39, 46] width 20 height 20
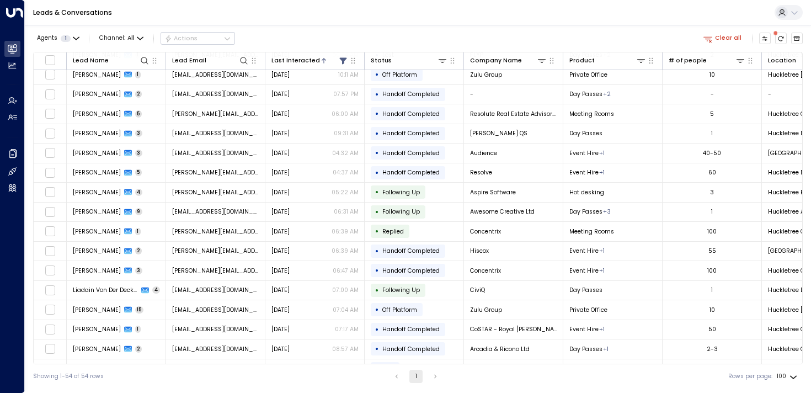
scroll to position [766, 0]
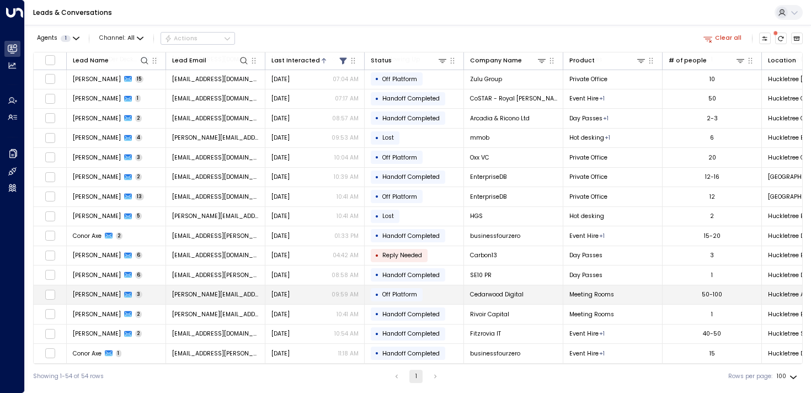
click at [74, 286] on td "Ella Boylan 3" at bounding box center [116, 294] width 99 height 19
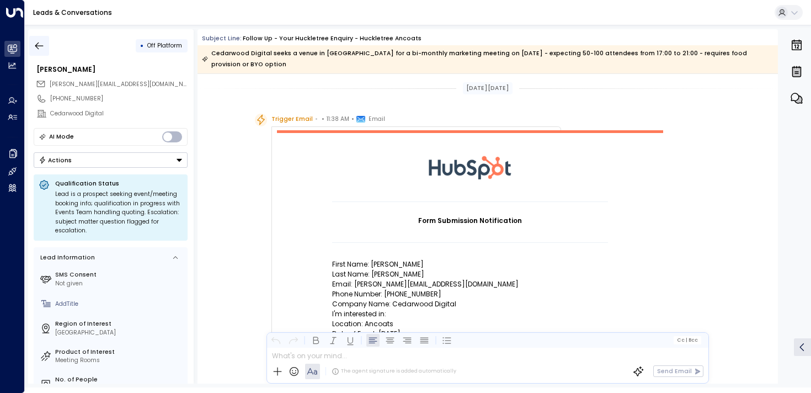
click at [36, 47] on icon "button" at bounding box center [39, 45] width 11 height 11
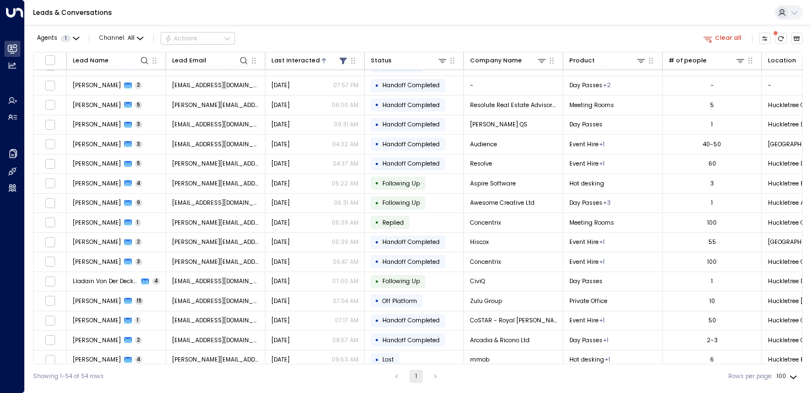
scroll to position [766, 0]
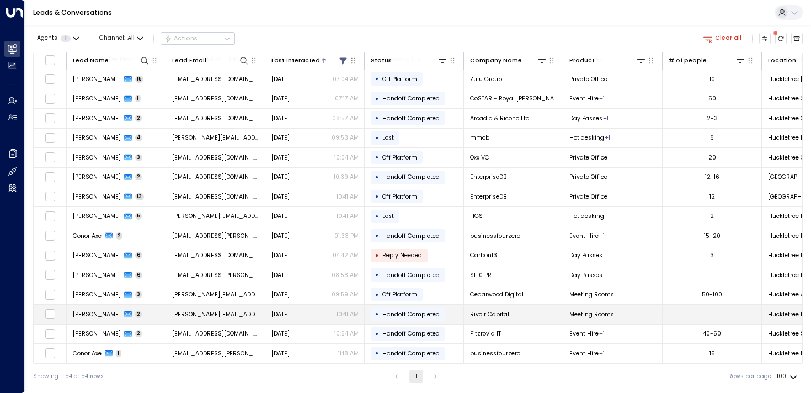
click at [88, 318] on td "Emma Siegers 2" at bounding box center [116, 313] width 99 height 19
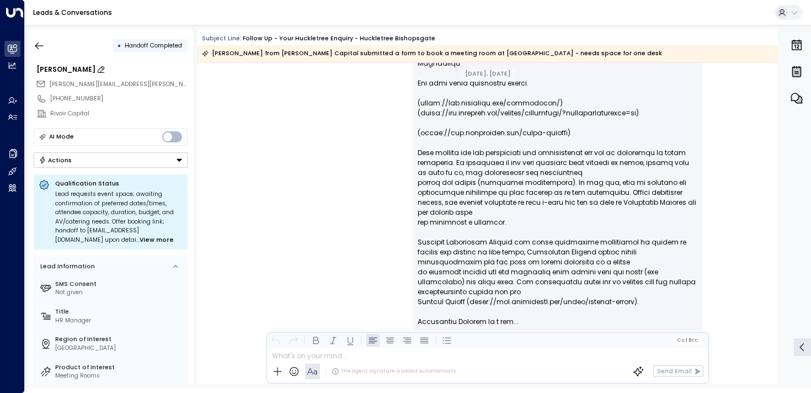
scroll to position [2455, 0]
click at [40, 50] on icon "button" at bounding box center [39, 45] width 11 height 11
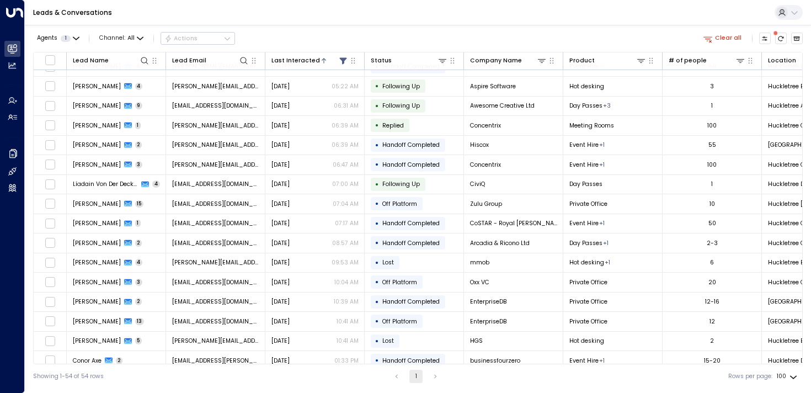
scroll to position [766, 0]
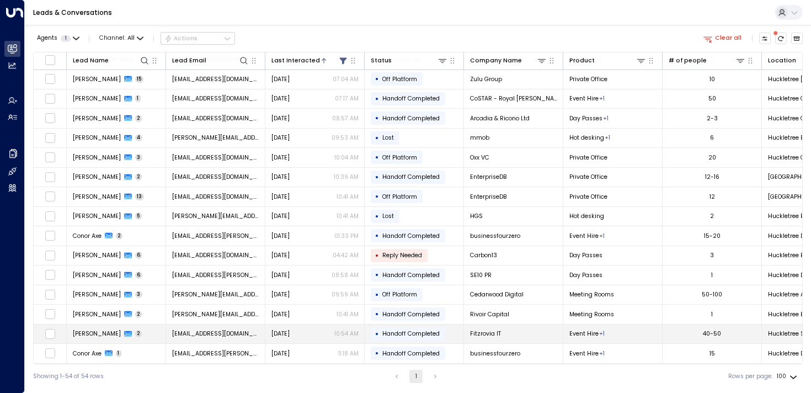
click at [96, 331] on span "[PERSON_NAME]" at bounding box center [97, 333] width 48 height 8
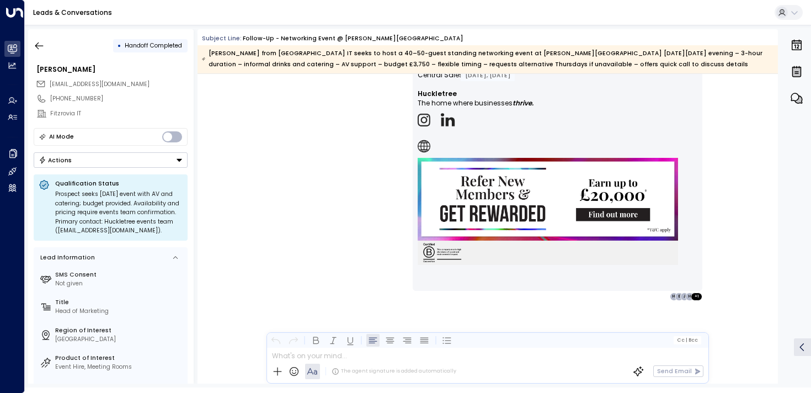
scroll to position [933, 0]
click at [49, 49] on div "• Handoff Completed" at bounding box center [111, 46] width 154 height 20
click at [39, 48] on icon "button" at bounding box center [39, 45] width 11 height 11
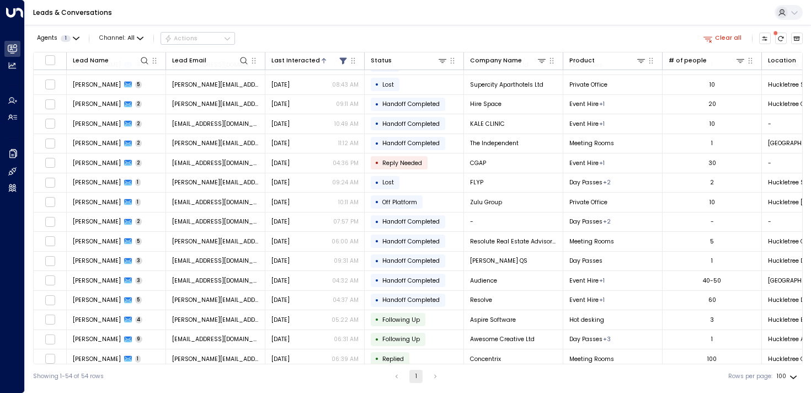
scroll to position [766, 0]
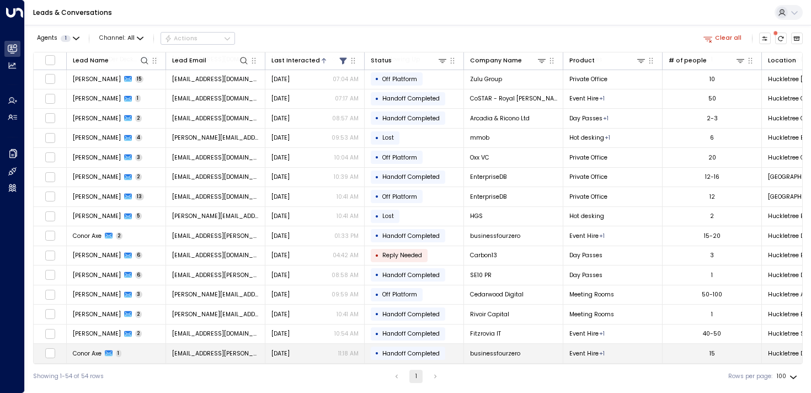
click at [86, 349] on span "Conor Axe" at bounding box center [87, 353] width 29 height 8
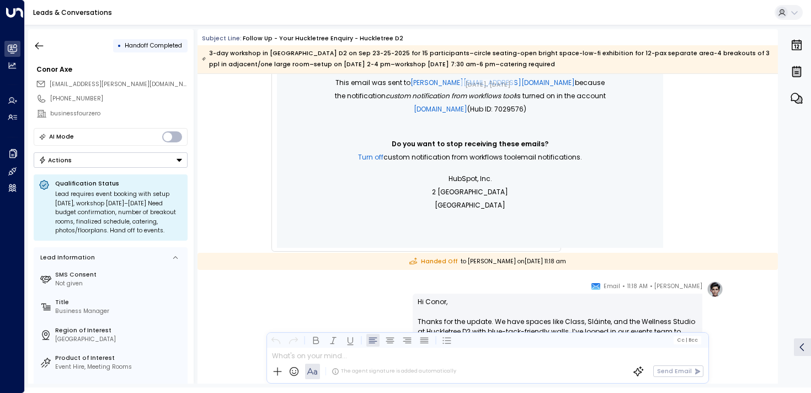
scroll to position [634, 0]
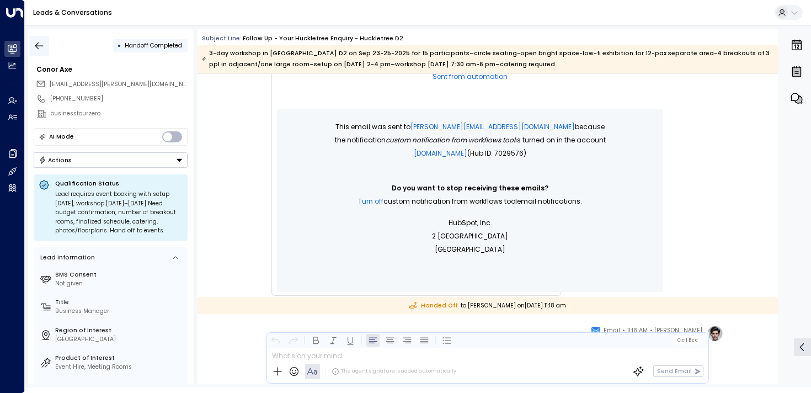
click at [32, 45] on button "button" at bounding box center [39, 46] width 20 height 20
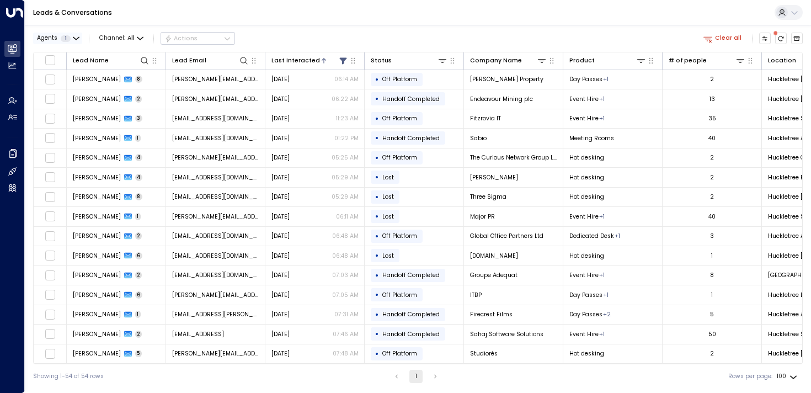
click at [57, 39] on span "Agents" at bounding box center [47, 38] width 20 height 6
click at [362, 31] on div at bounding box center [405, 196] width 811 height 393
click at [70, 38] on span "1" at bounding box center [66, 38] width 10 height 7
click at [70, 38] on div at bounding box center [405, 196] width 811 height 393
click at [71, 40] on button "Agents 1" at bounding box center [57, 39] width 49 height 12
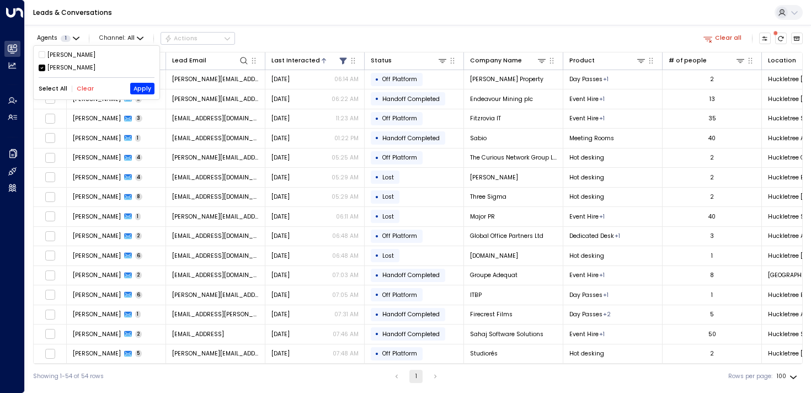
click at [51, 54] on div "[PERSON_NAME]" at bounding box center [71, 55] width 48 height 9
click at [45, 63] on icon at bounding box center [42, 68] width 7 height 10
click at [139, 89] on button "Apply" at bounding box center [142, 89] width 24 height 12
click at [61, 41] on button "Agents 1" at bounding box center [57, 39] width 49 height 12
click at [44, 72] on div "Alice Andrew Smith Select All Clear Apply" at bounding box center [97, 73] width 126 height 54
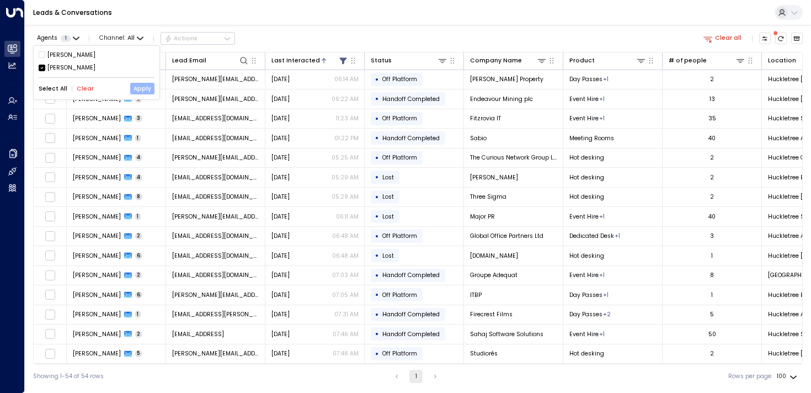
click at [141, 92] on button "Apply" at bounding box center [142, 89] width 24 height 12
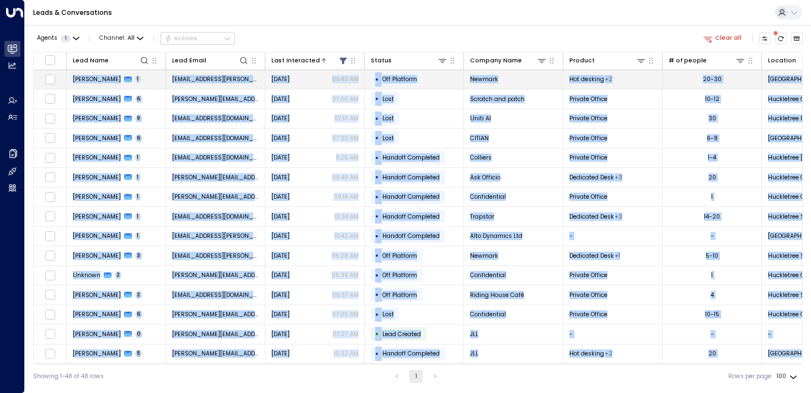
drag, startPoint x: 761, startPoint y: 354, endPoint x: 73, endPoint y: 79, distance: 741.2
copy tbody "Milly Mitchell 1 milly.mitchell@nmrk.com Sep 02, 2025 06:43 AM • Off Platform N…"
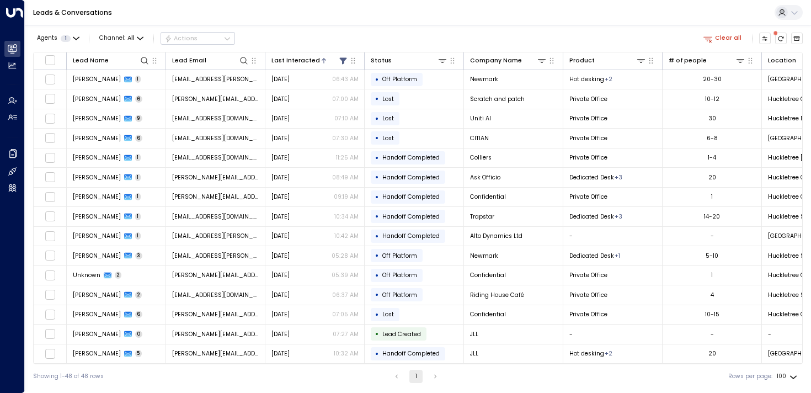
click at [565, 18] on div "Leads & Conversations" at bounding box center [418, 12] width 786 height 25
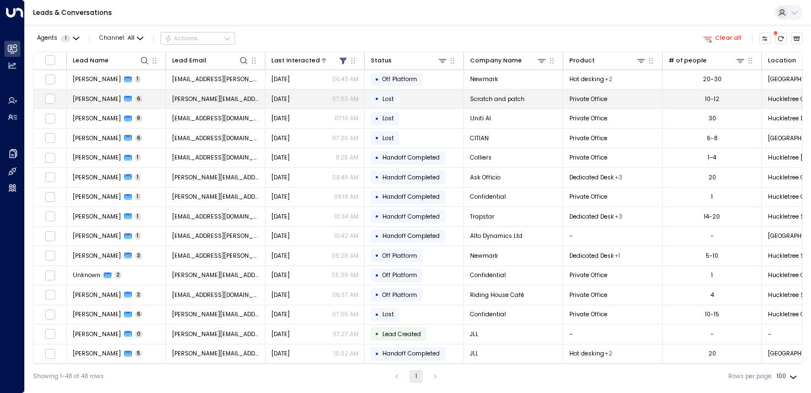
scroll to position [0, 9]
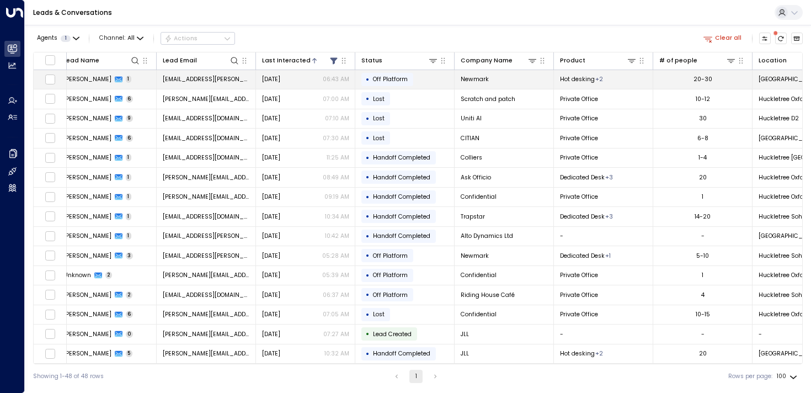
click at [75, 79] on span "Milly Mitchell" at bounding box center [87, 79] width 48 height 8
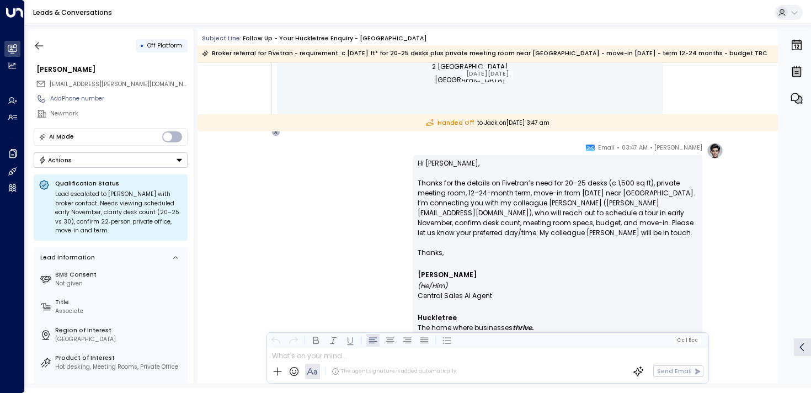
scroll to position [531, 0]
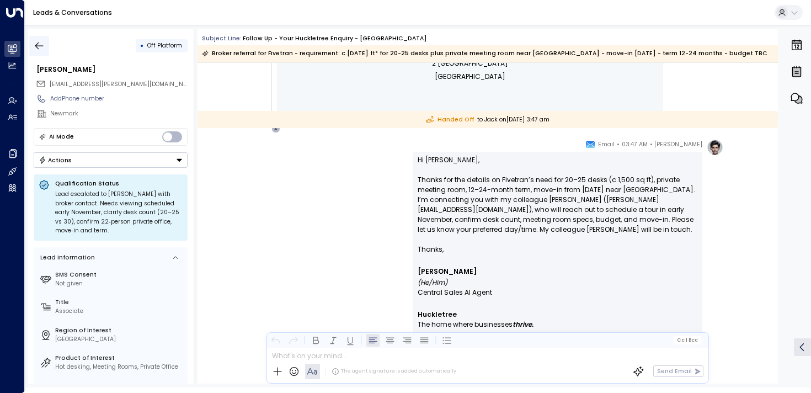
click at [46, 51] on button "button" at bounding box center [39, 46] width 20 height 20
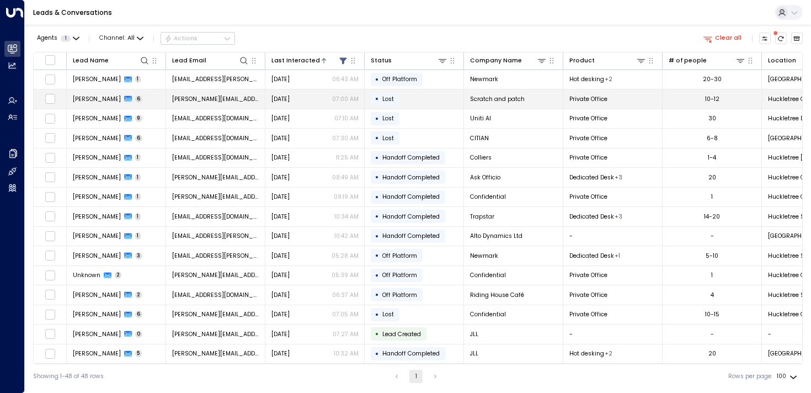
click at [94, 104] on td "Hayley Perry 6" at bounding box center [116, 98] width 99 height 19
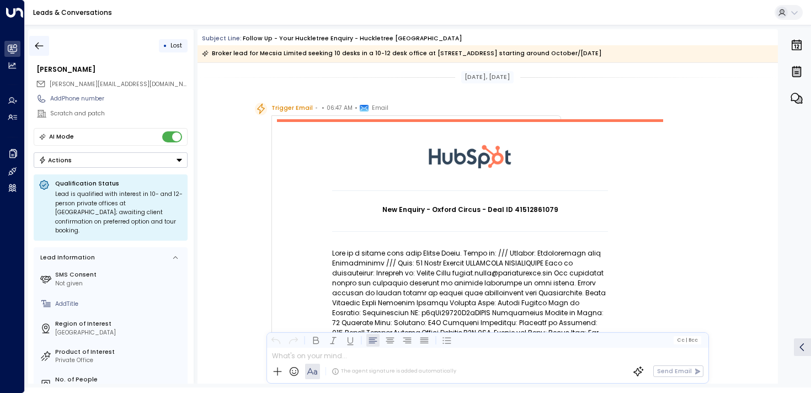
click at [40, 42] on icon "button" at bounding box center [39, 45] width 11 height 11
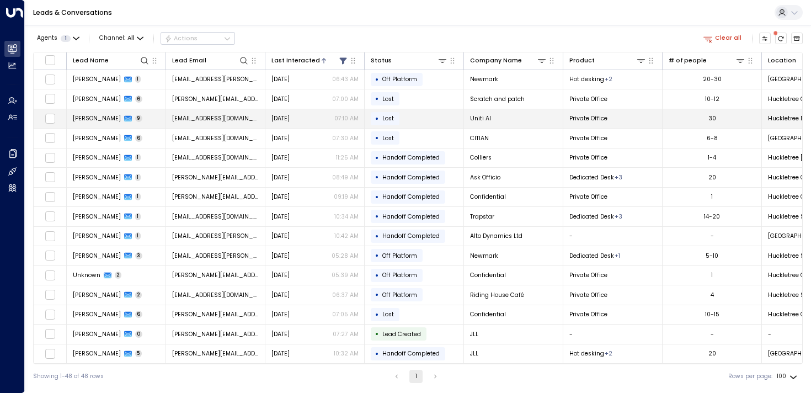
click at [93, 119] on span "Anika Coutinho" at bounding box center [97, 118] width 48 height 8
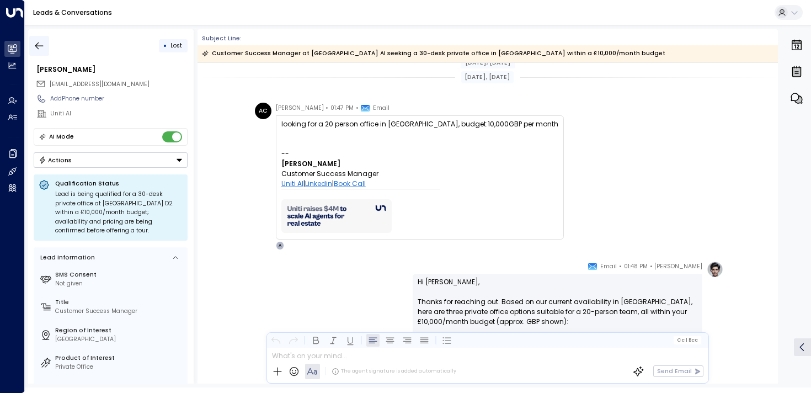
click at [42, 46] on icon "button" at bounding box center [39, 45] width 11 height 11
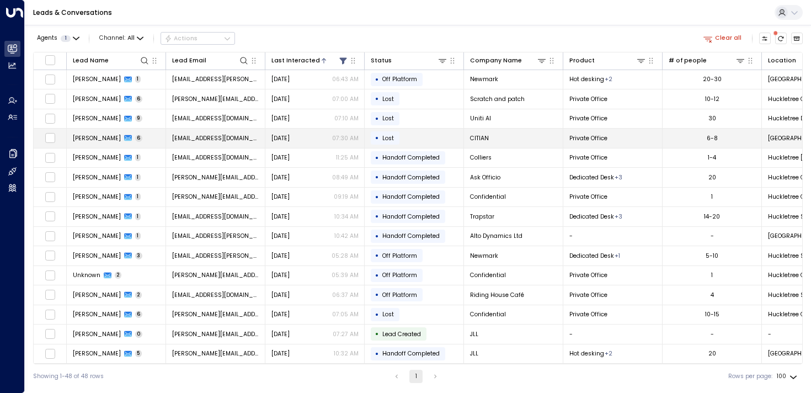
click at [88, 140] on span "Ben Tian" at bounding box center [97, 138] width 48 height 8
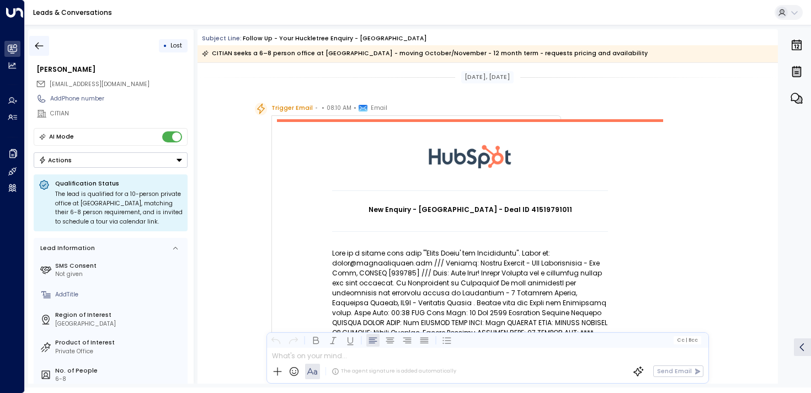
click at [39, 50] on icon "button" at bounding box center [39, 45] width 11 height 11
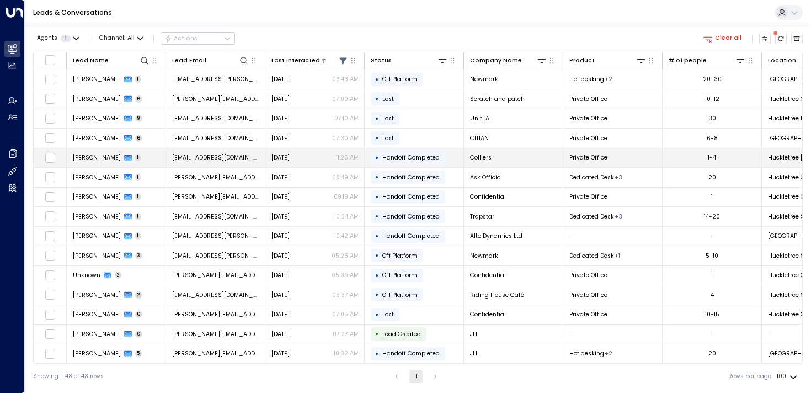
click at [95, 161] on span "John Doe" at bounding box center [97, 157] width 48 height 8
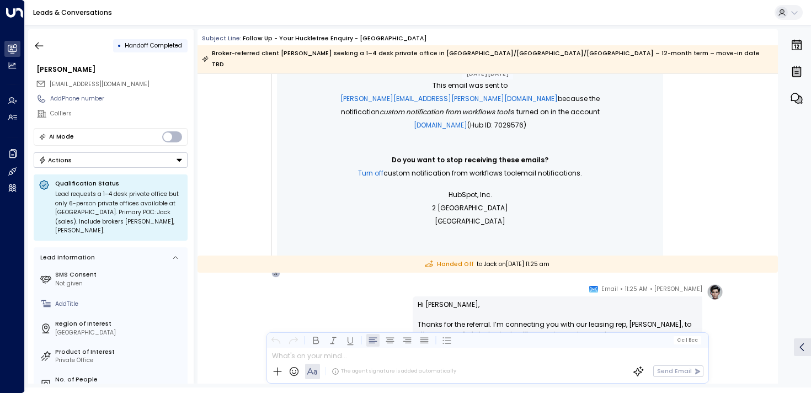
scroll to position [557, 0]
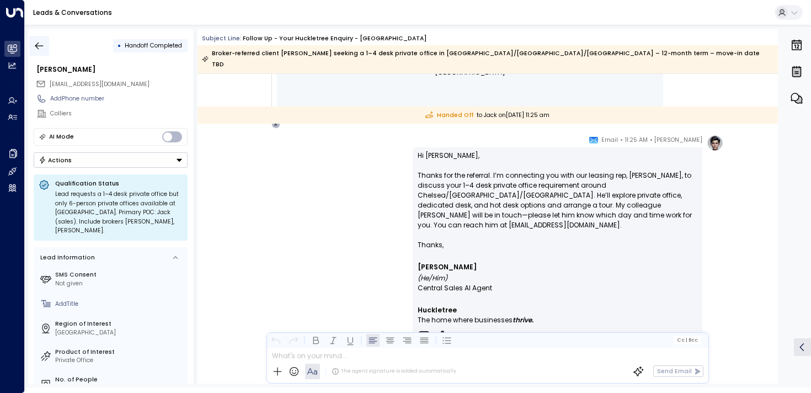
click at [44, 42] on icon "button" at bounding box center [39, 45] width 11 height 11
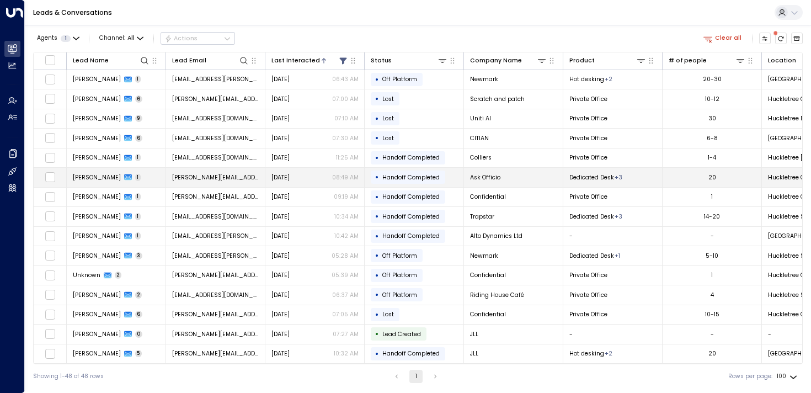
click at [81, 174] on span "David Evans" at bounding box center [97, 177] width 48 height 8
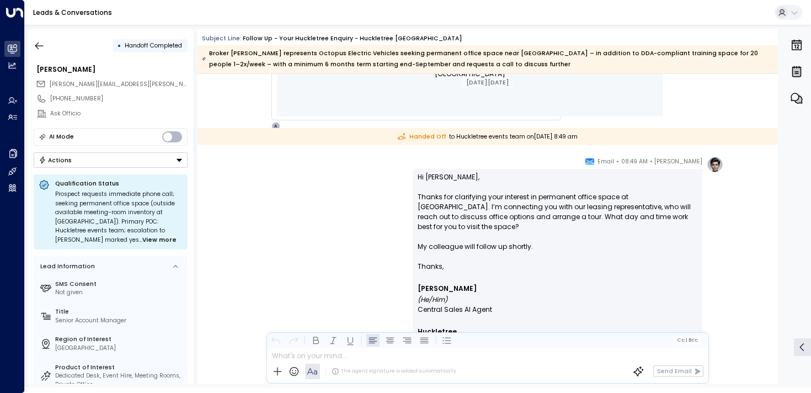
scroll to position [923, 0]
click at [38, 39] on button "button" at bounding box center [39, 46] width 20 height 20
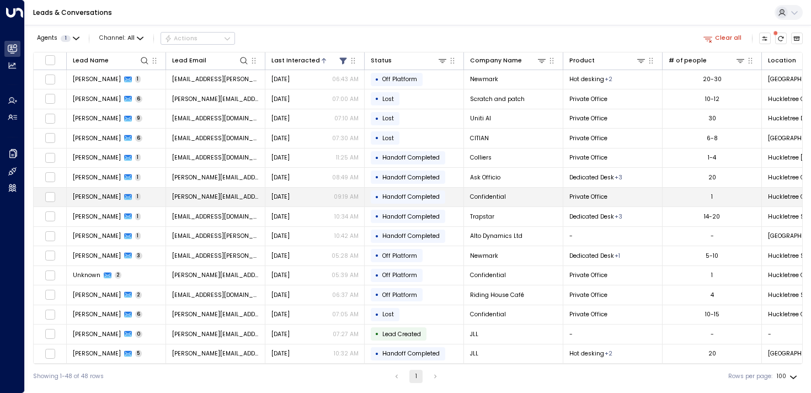
click at [83, 193] on span "Isabelle" at bounding box center [97, 197] width 48 height 8
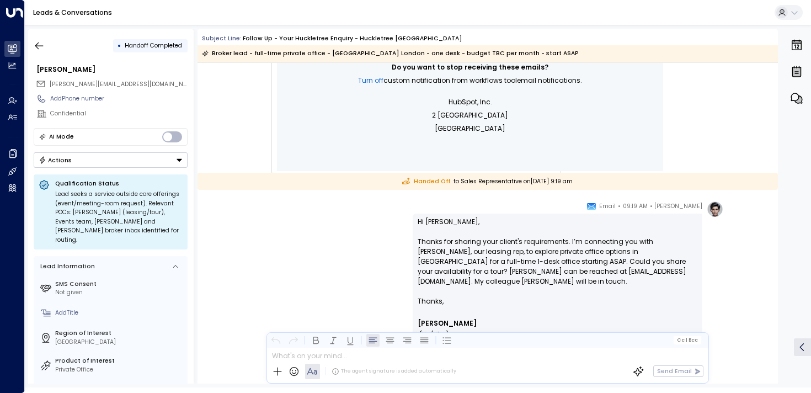
scroll to position [1147, 0]
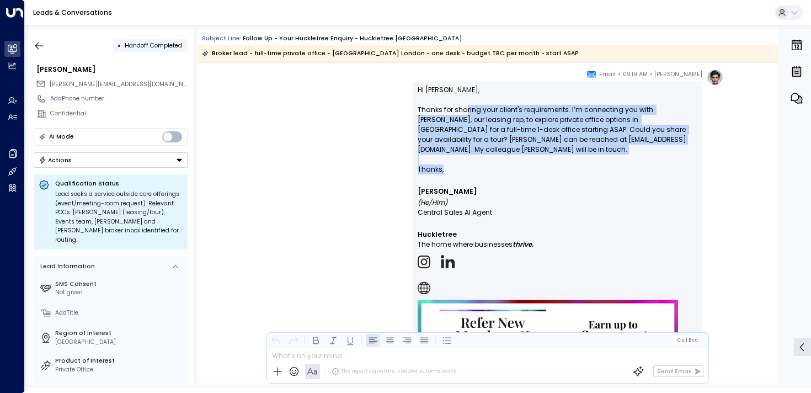
drag, startPoint x: 464, startPoint y: 113, endPoint x: 466, endPoint y: 164, distance: 51.3
click at [466, 164] on div "Hi Isabelle, Thanks for sharing your client's requirements. I’m connecting you …" at bounding box center [558, 257] width 280 height 344
click at [466, 174] on p at bounding box center [558, 179] width 280 height 10
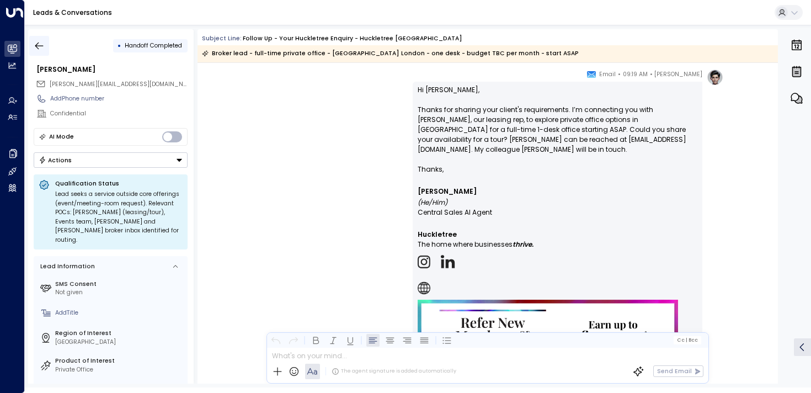
click at [42, 46] on icon "button" at bounding box center [39, 45] width 11 height 11
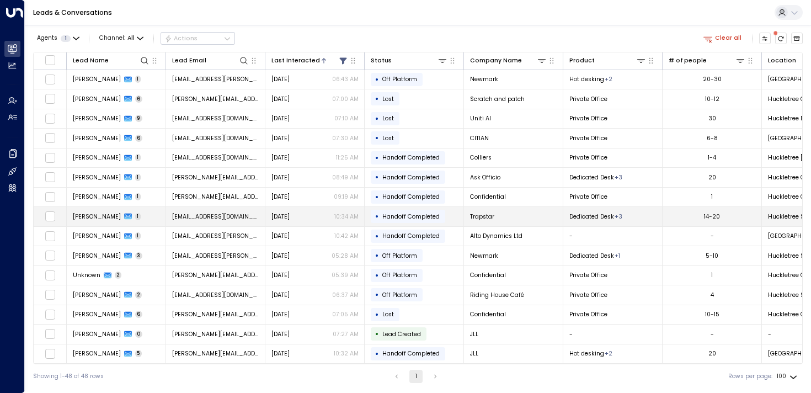
click at [94, 212] on span "Stuart Cass" at bounding box center [97, 216] width 48 height 8
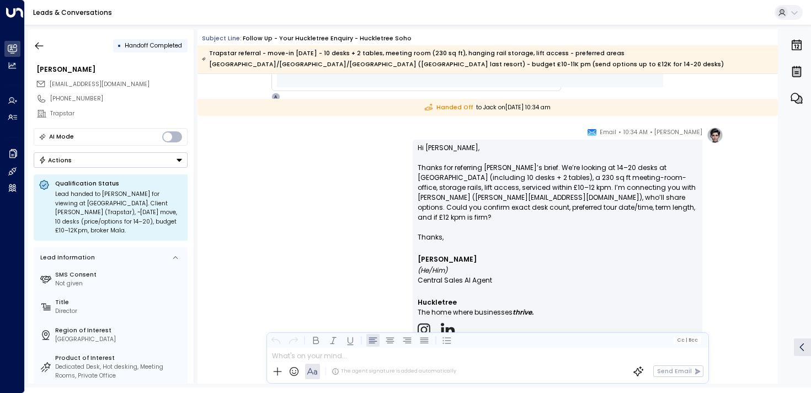
scroll to position [652, 0]
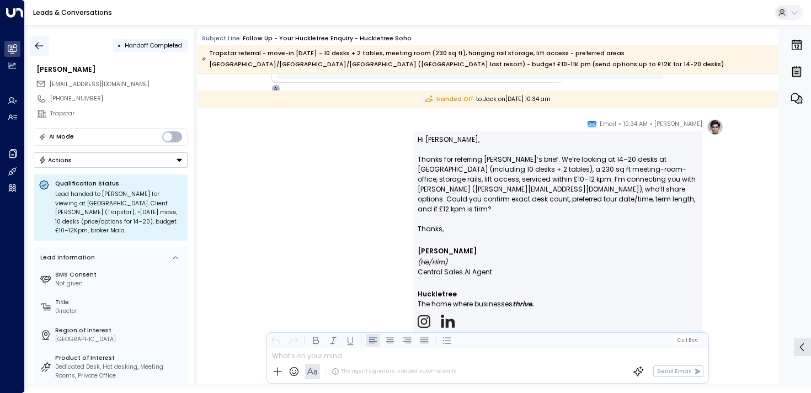
click at [42, 41] on icon "button" at bounding box center [39, 45] width 11 height 11
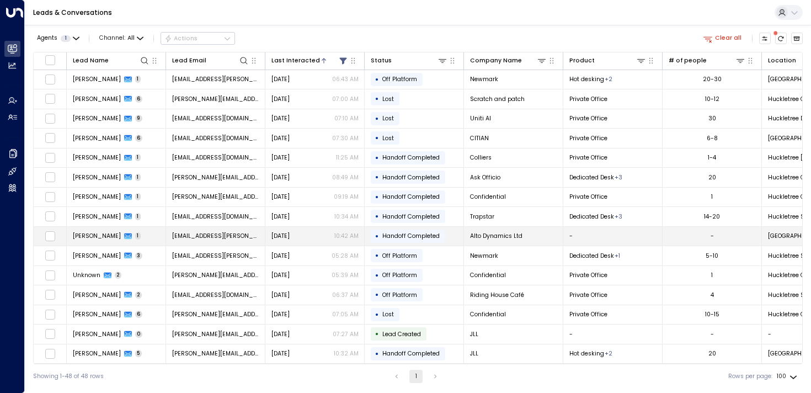
click at [106, 237] on span "Samuel Boardman" at bounding box center [97, 236] width 48 height 8
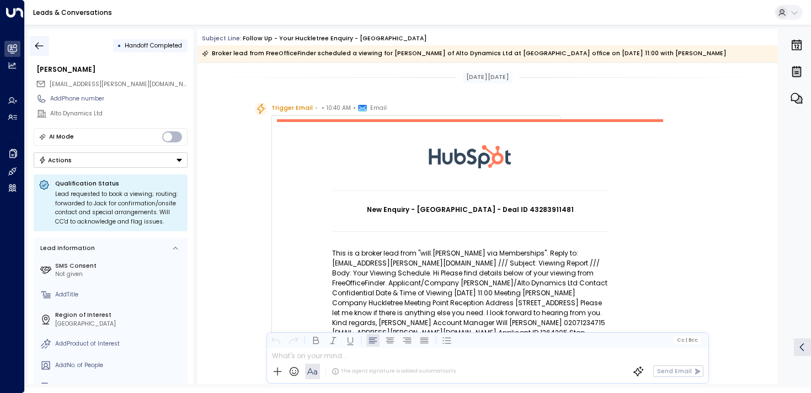
click at [36, 45] on icon "button" at bounding box center [39, 45] width 8 height 7
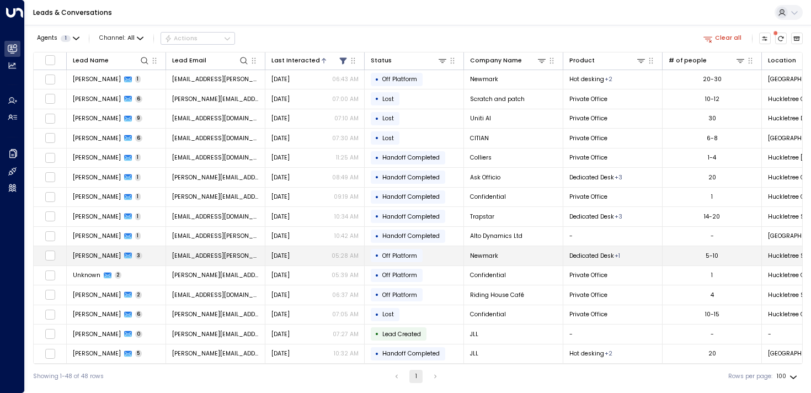
click at [100, 255] on span "Milly Mitchell" at bounding box center [97, 256] width 48 height 8
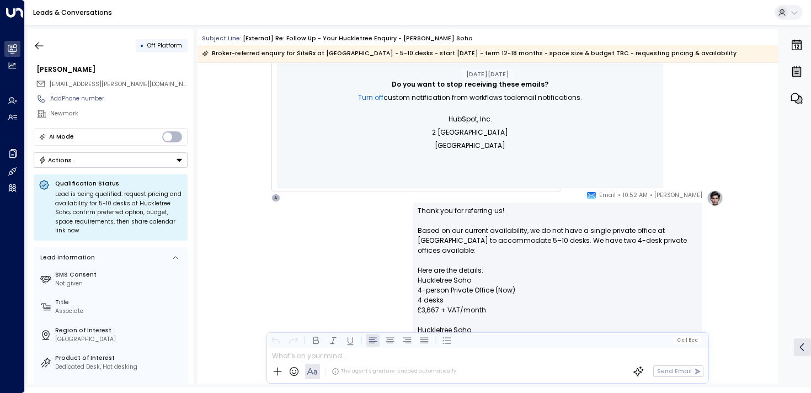
scroll to position [488, 0]
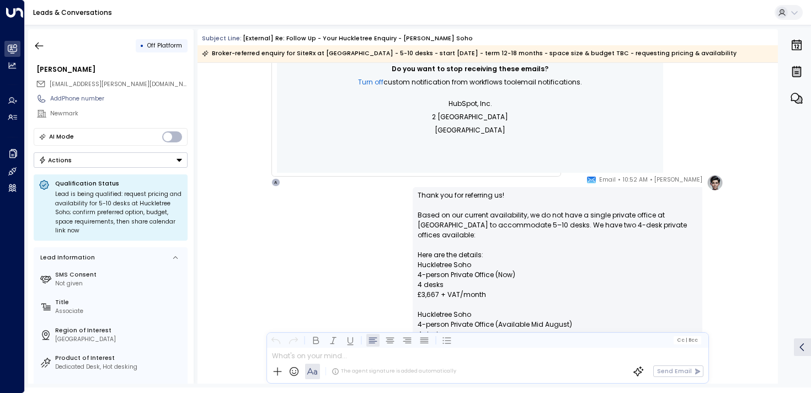
drag, startPoint x: 544, startPoint y: 212, endPoint x: 544, endPoint y: 222, distance: 9.9
click at [544, 222] on p "Thank you for referring us! Based on our current availability, we do not have a…" at bounding box center [558, 289] width 280 height 199
drag, startPoint x: 545, startPoint y: 223, endPoint x: 539, endPoint y: 215, distance: 10.3
click at [539, 215] on p "Thank you for referring us! Based on our current availability, we do not have a…" at bounding box center [558, 289] width 280 height 199
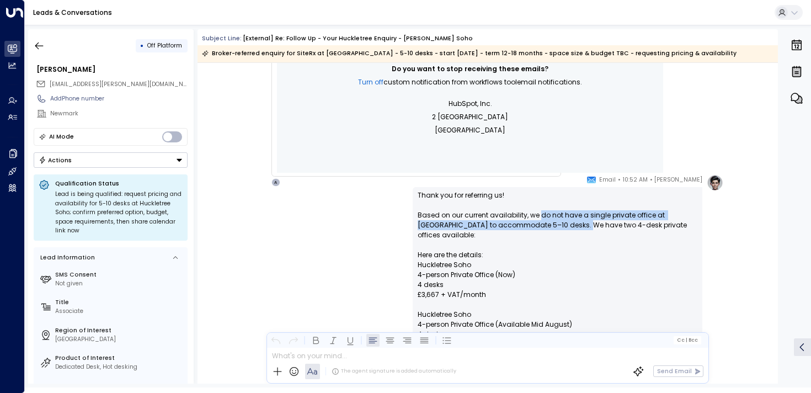
click at [539, 215] on p "Thank you for referring us! Based on our current availability, we do not have a…" at bounding box center [558, 289] width 280 height 199
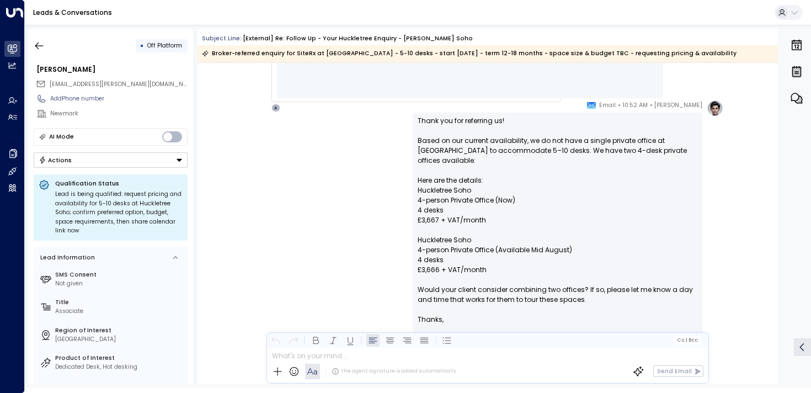
scroll to position [567, 0]
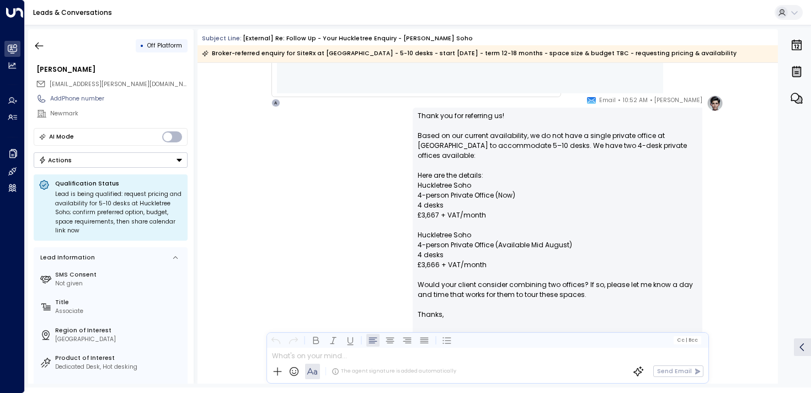
drag, startPoint x: 551, startPoint y: 270, endPoint x: 551, endPoint y: 292, distance: 22.1
click at [551, 291] on p "Thank you for referring us! Based on our current availability, we do not have a…" at bounding box center [558, 210] width 280 height 199
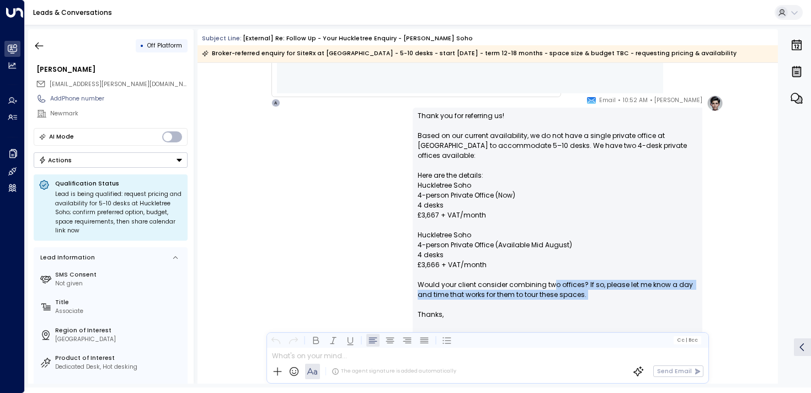
click at [551, 292] on p "Thank you for referring us! Based on our current availability, we do not have a…" at bounding box center [558, 210] width 280 height 199
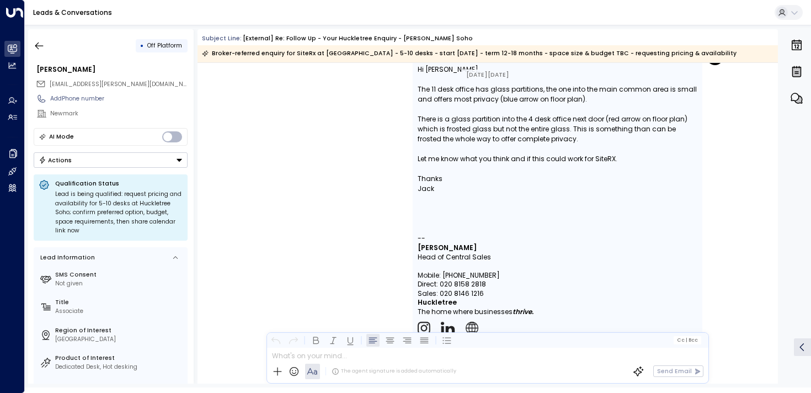
scroll to position [1435, 0]
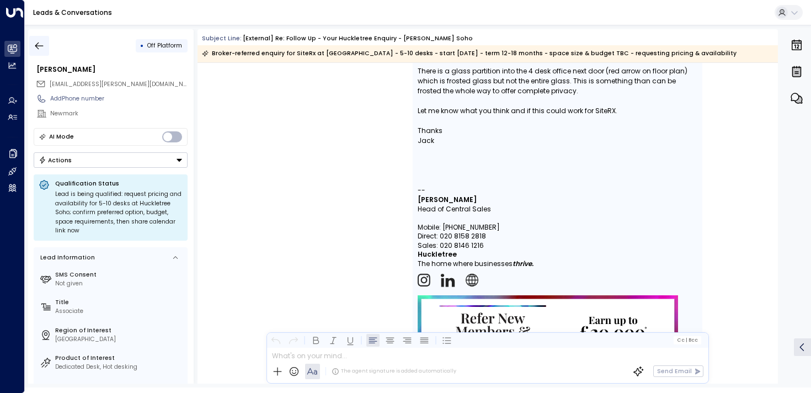
click at [45, 45] on button "button" at bounding box center [39, 46] width 20 height 20
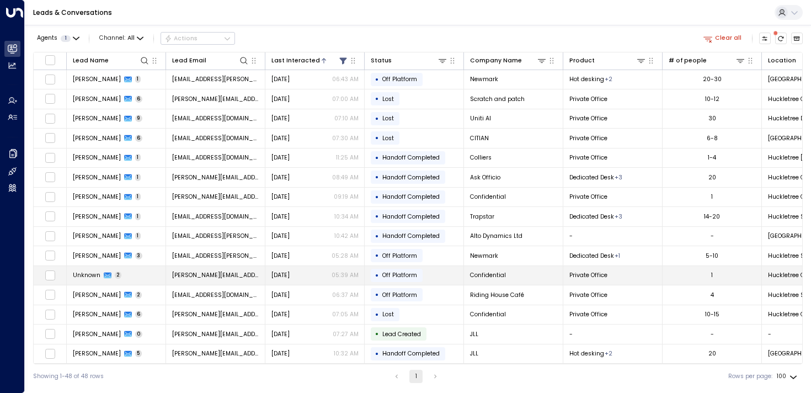
click at [82, 274] on span "Unknown" at bounding box center [87, 275] width 28 height 8
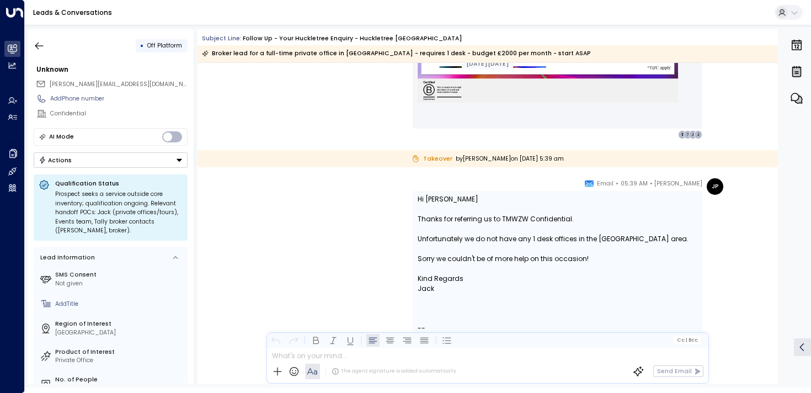
scroll to position [1470, 0]
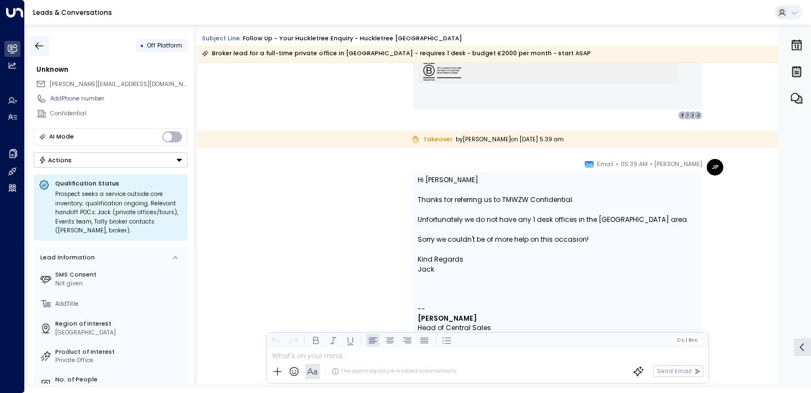
click at [46, 48] on button "button" at bounding box center [39, 46] width 20 height 20
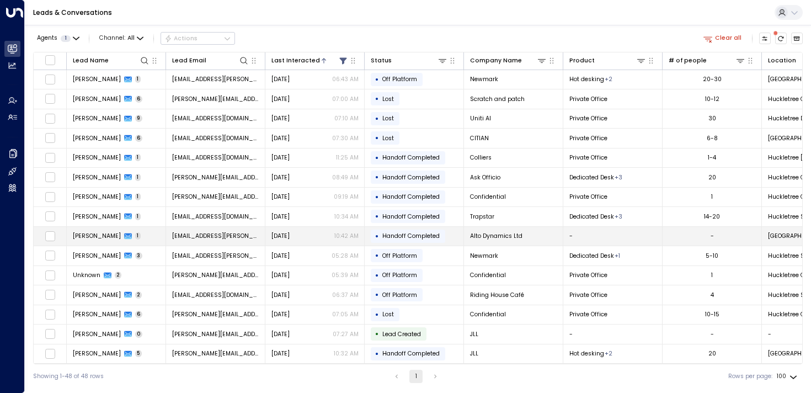
scroll to position [20, 0]
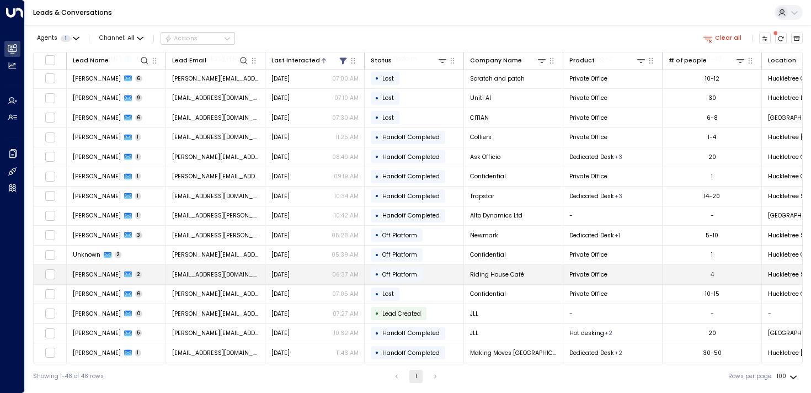
click at [97, 274] on span "Viet Nguyen" at bounding box center [97, 274] width 48 height 8
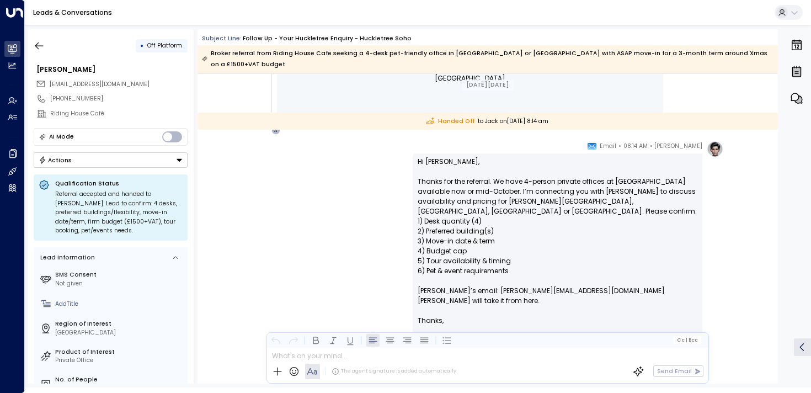
scroll to position [581, 0]
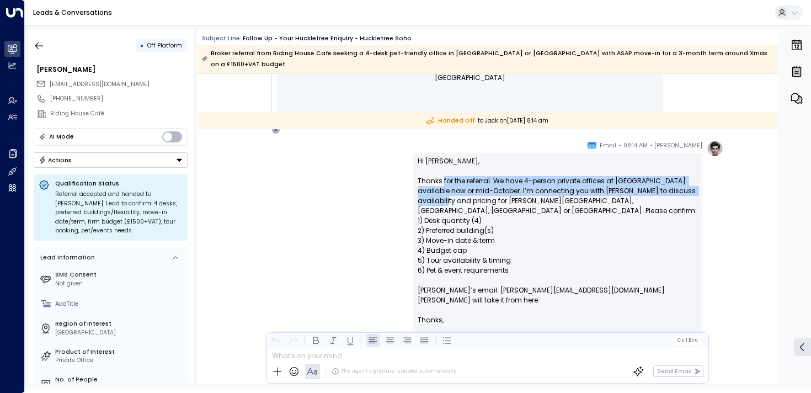
drag, startPoint x: 442, startPoint y: 168, endPoint x: 444, endPoint y: 189, distance: 21.6
click at [444, 189] on p "Hi Kirsty, Thanks for the referral. We have 4-person private offices at Hucklet…" at bounding box center [558, 235] width 280 height 159
drag, startPoint x: 465, startPoint y: 189, endPoint x: 462, endPoint y: 173, distance: 16.8
click at [462, 173] on p "Hi Kirsty, Thanks for the referral. We have 4-person private offices at Hucklet…" at bounding box center [558, 235] width 280 height 159
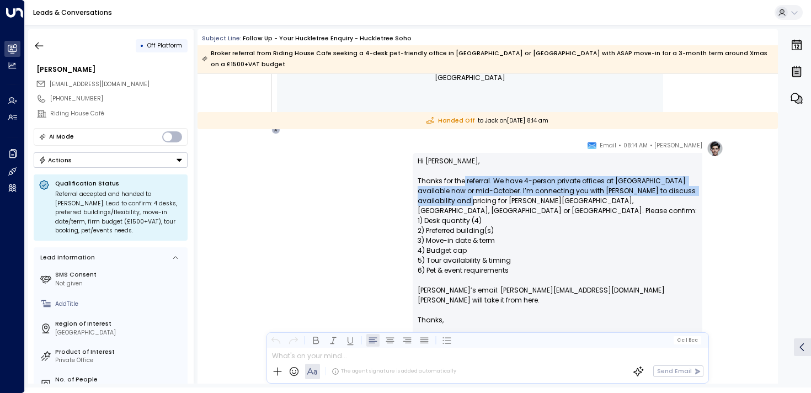
click at [462, 173] on p "Hi Kirsty, Thanks for the referral. We have 4-person private offices at Hucklet…" at bounding box center [558, 235] width 280 height 159
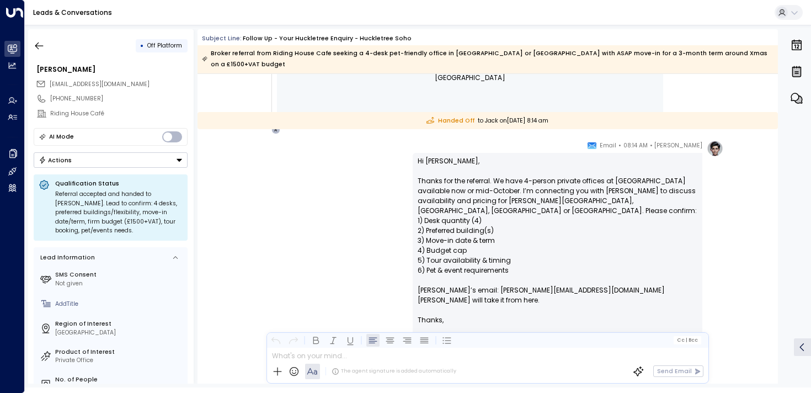
drag, startPoint x: 484, startPoint y: 173, endPoint x: 484, endPoint y: 182, distance: 9.4
click at [484, 182] on p "Hi Kirsty, Thanks for the referral. We have 4-person private offices at Hucklet…" at bounding box center [558, 235] width 280 height 159
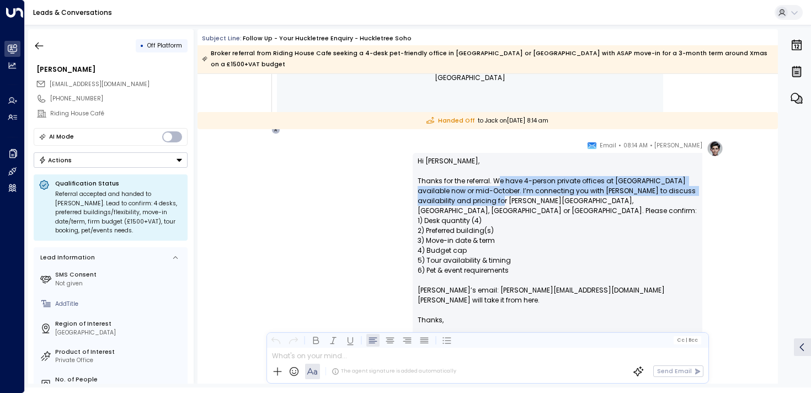
drag, startPoint x: 499, startPoint y: 190, endPoint x: 499, endPoint y: 170, distance: 20.4
click at [499, 170] on p "Hi Kirsty, Thanks for the referral. We have 4-person private offices at Hucklet…" at bounding box center [558, 235] width 280 height 159
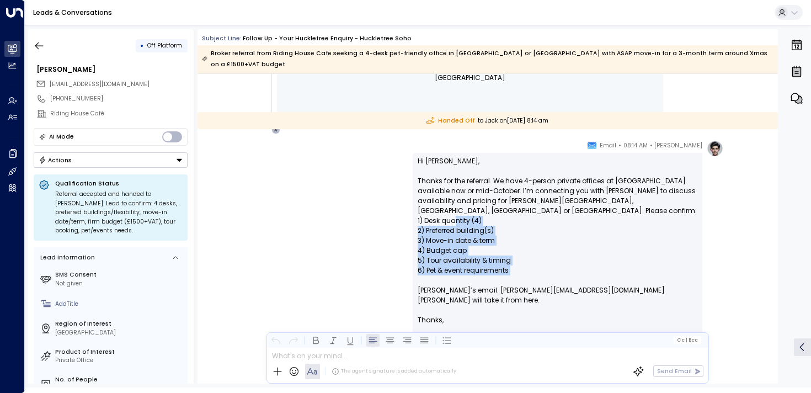
drag, startPoint x: 456, startPoint y: 199, endPoint x: 469, endPoint y: 270, distance: 72.4
click at [469, 268] on p "Hi Kirsty, Thanks for the referral. We have 4-person private offices at Hucklet…" at bounding box center [558, 235] width 280 height 159
click at [469, 270] on p "Hi Kirsty, Thanks for the referral. We have 4-person private offices at Hucklet…" at bounding box center [558, 235] width 280 height 159
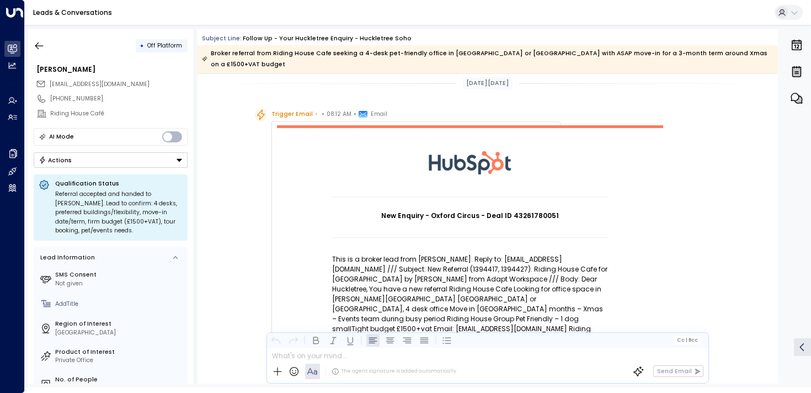
scroll to position [0, 0]
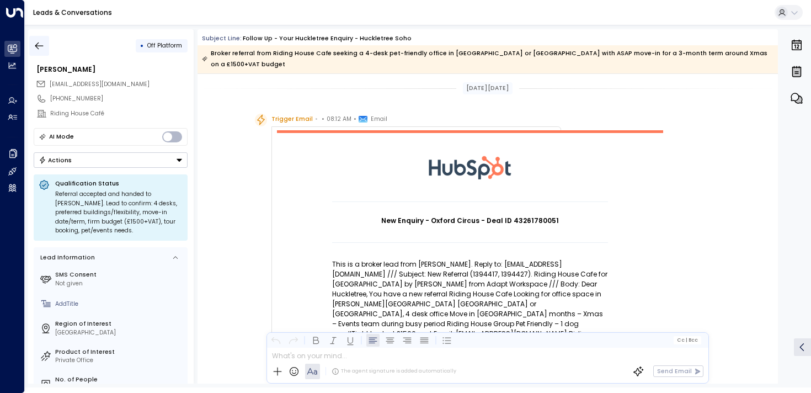
click at [34, 41] on icon "button" at bounding box center [39, 45] width 11 height 11
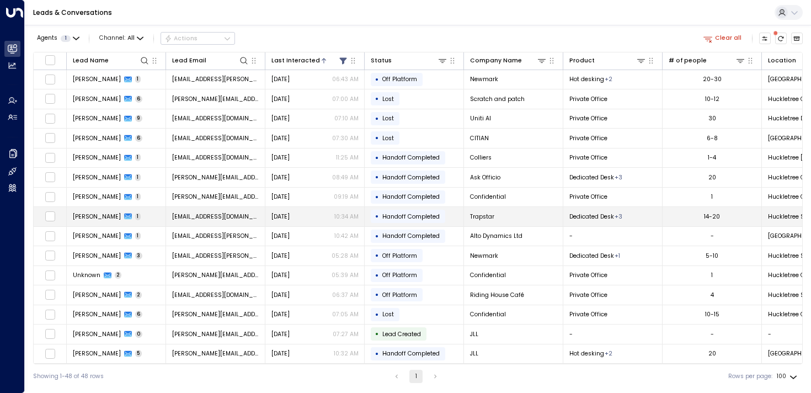
scroll to position [25, 0]
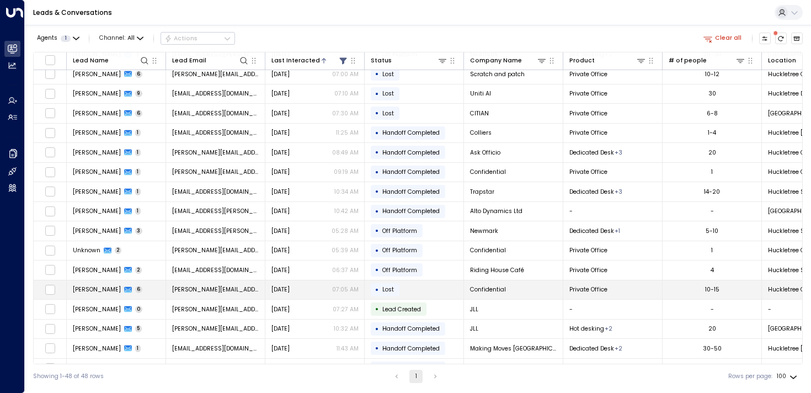
click at [88, 291] on span "Isabelle" at bounding box center [97, 289] width 48 height 8
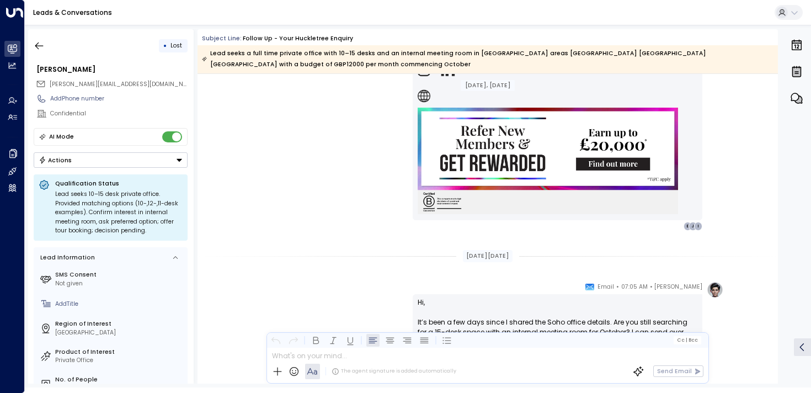
scroll to position [2208, 0]
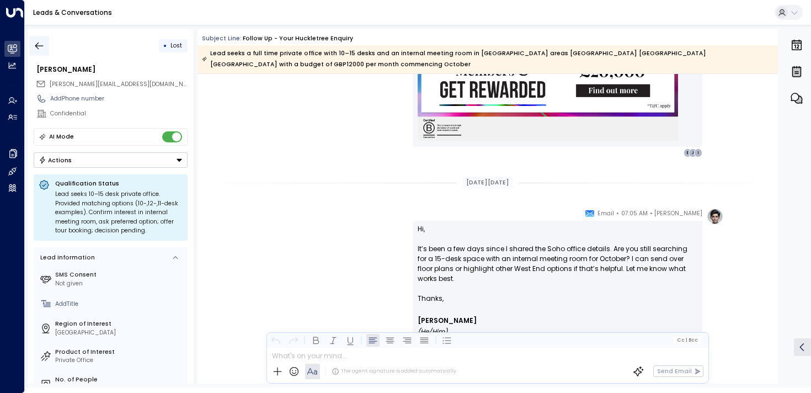
click at [39, 46] on icon "button" at bounding box center [39, 45] width 11 height 11
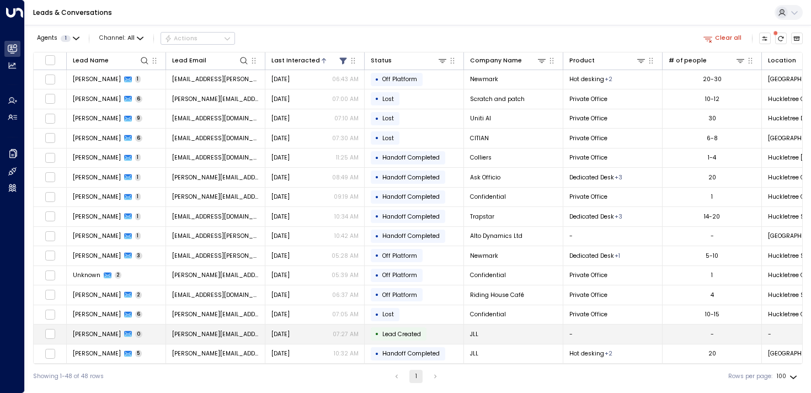
click at [86, 331] on span "Olivia Reed" at bounding box center [97, 334] width 48 height 8
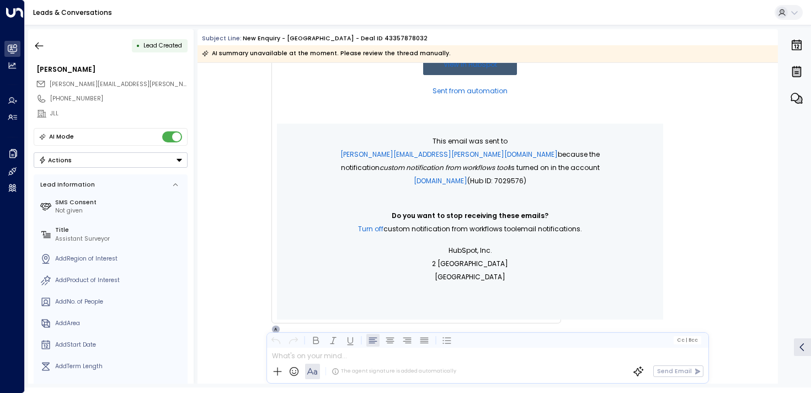
scroll to position [340, 0]
click at [39, 51] on button "button" at bounding box center [39, 46] width 20 height 20
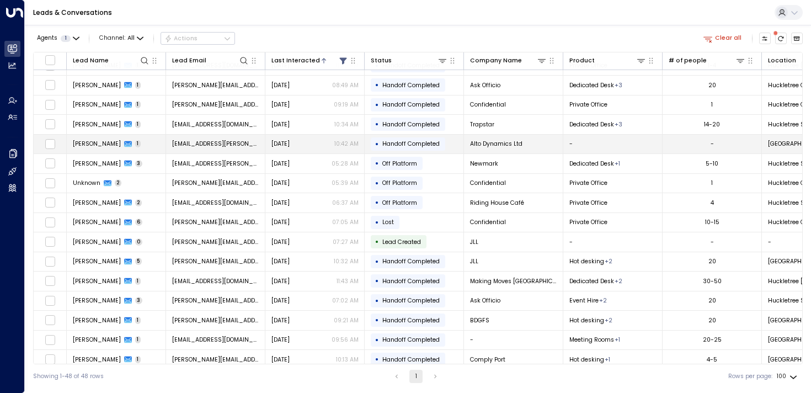
scroll to position [115, 0]
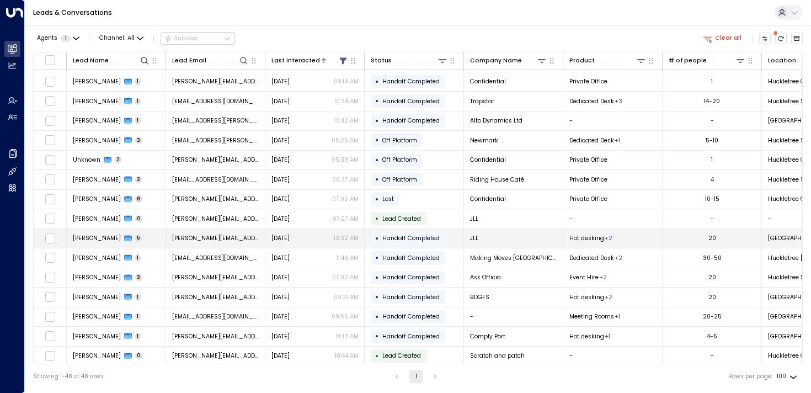
click at [79, 237] on span "Olivia Reed" at bounding box center [97, 238] width 48 height 8
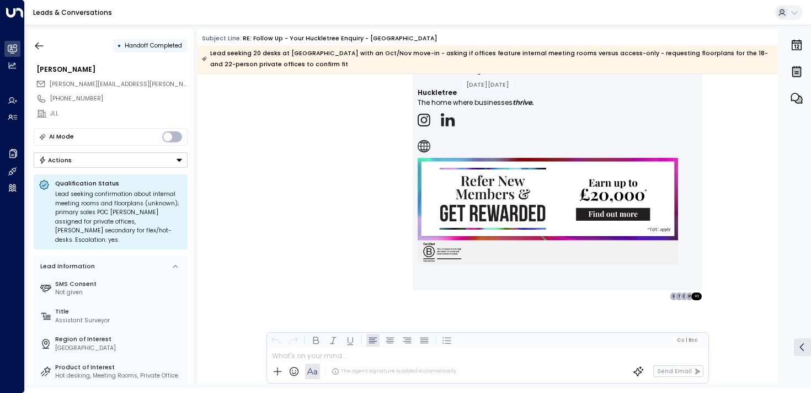
scroll to position [2059, 0]
click at [41, 47] on icon "button" at bounding box center [39, 45] width 11 height 11
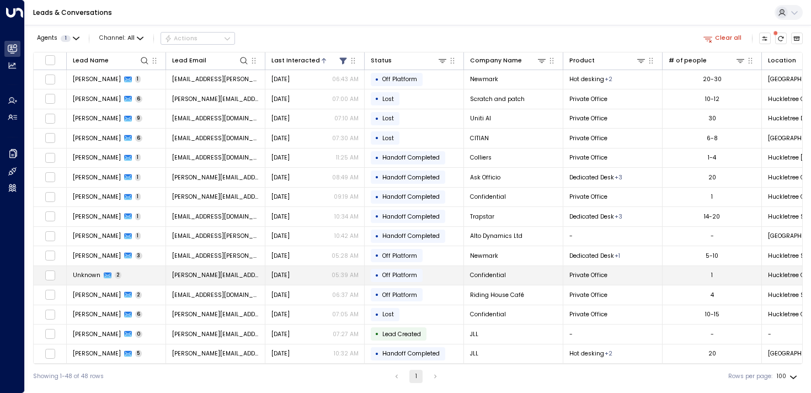
scroll to position [106, 0]
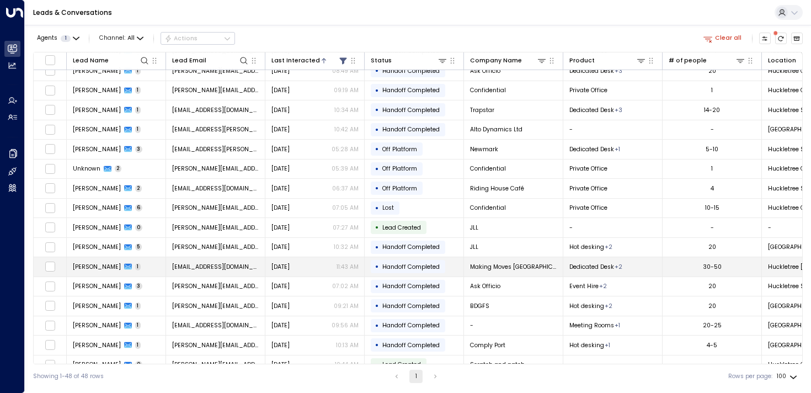
click at [91, 272] on td "George Marment 1" at bounding box center [116, 266] width 99 height 19
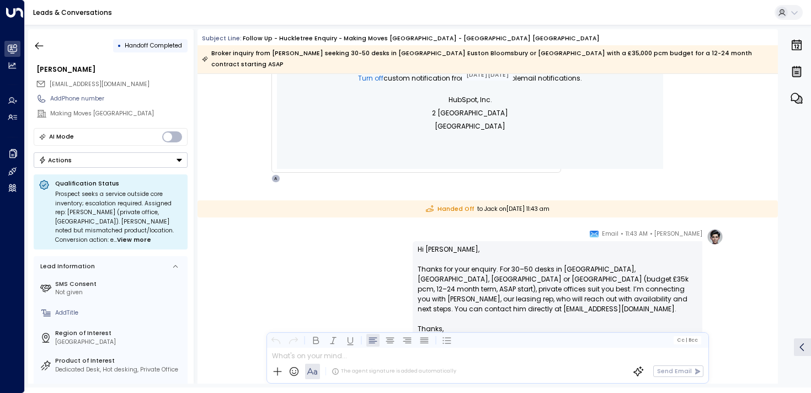
scroll to position [1425, 0]
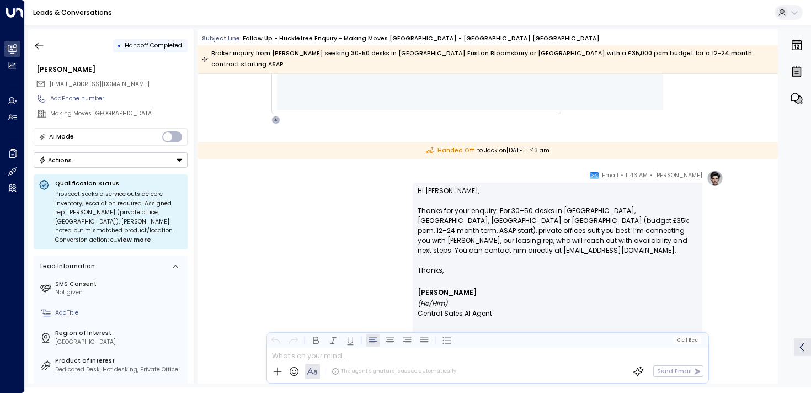
click at [50, 42] on div "• Handoff Completed" at bounding box center [111, 46] width 154 height 20
click at [43, 46] on icon "button" at bounding box center [39, 45] width 11 height 11
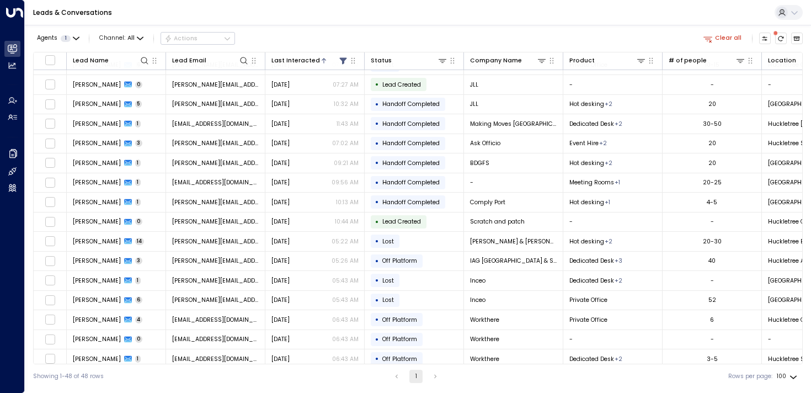
scroll to position [253, 0]
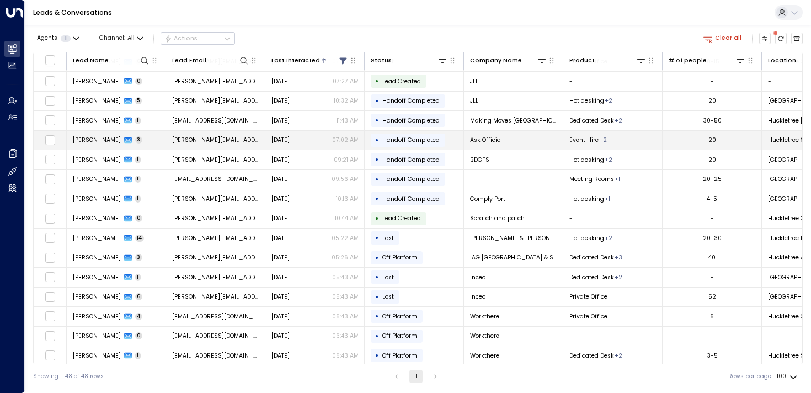
click at [84, 136] on span "David Evans" at bounding box center [97, 140] width 48 height 8
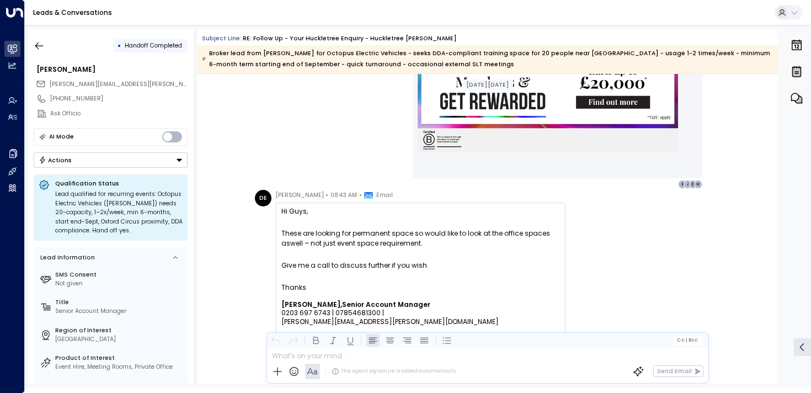
scroll to position [1166, 0]
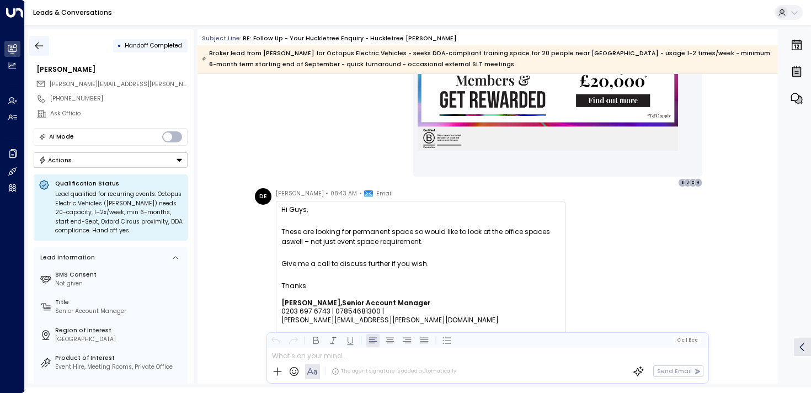
click at [33, 44] on button "button" at bounding box center [39, 46] width 20 height 20
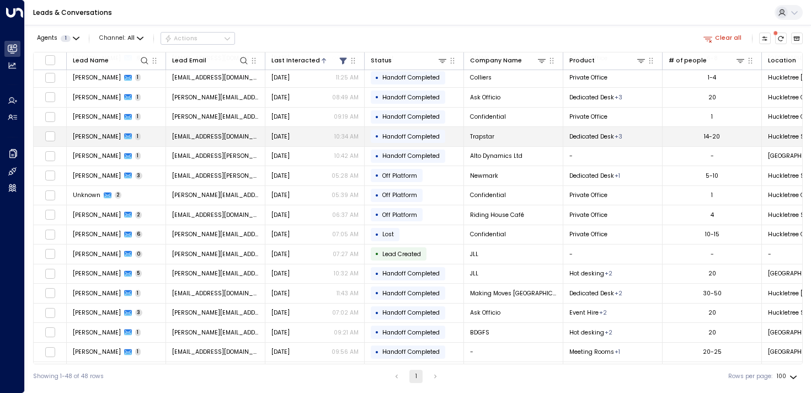
scroll to position [158, 0]
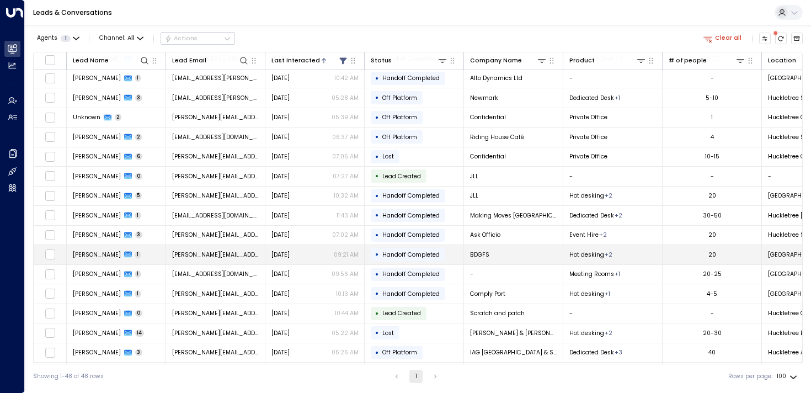
click at [87, 253] on span "Natasha Bell" at bounding box center [97, 254] width 48 height 8
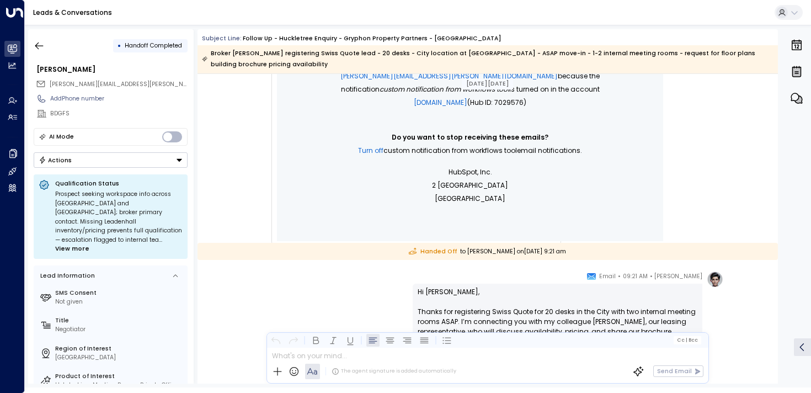
scroll to position [567, 0]
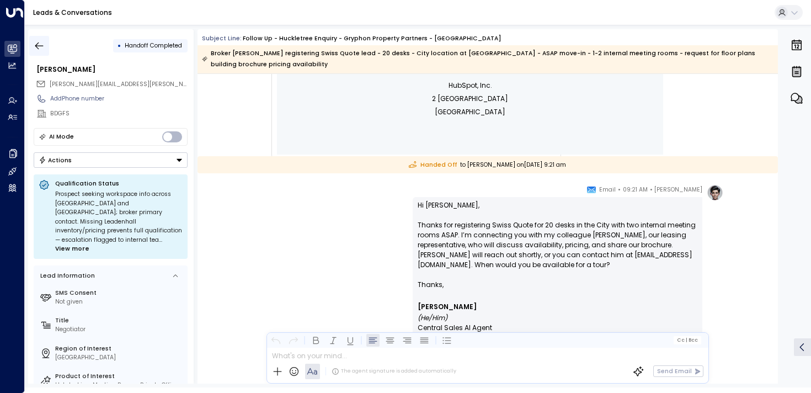
click at [31, 41] on button "button" at bounding box center [39, 46] width 20 height 20
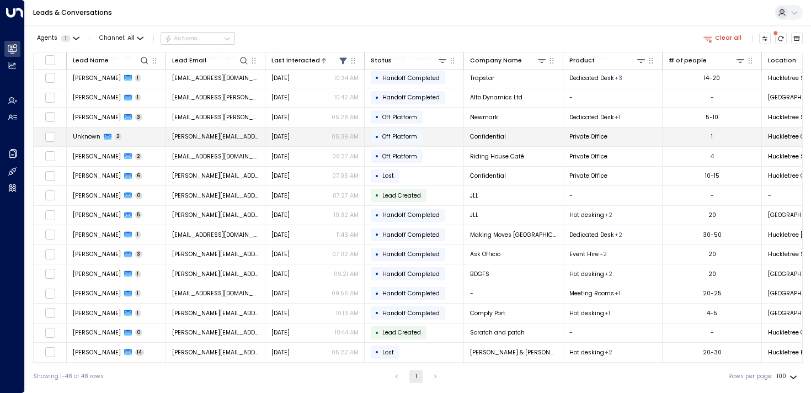
scroll to position [141, 0]
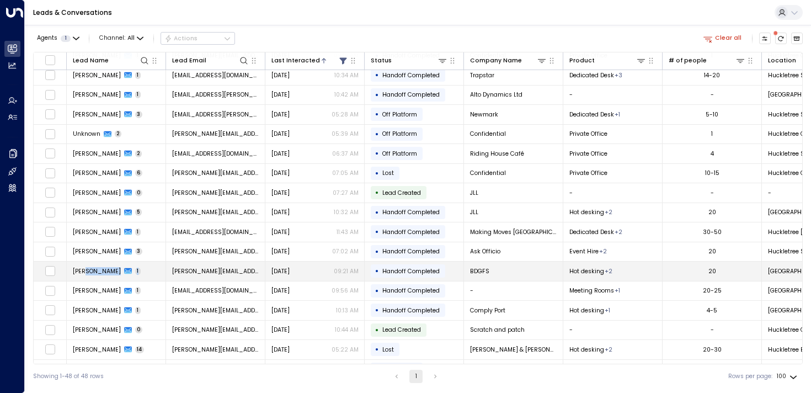
drag, startPoint x: 98, startPoint y: 280, endPoint x: 86, endPoint y: 273, distance: 14.1
click at [86, 273] on td "Natasha Bell 1" at bounding box center [116, 270] width 99 height 19
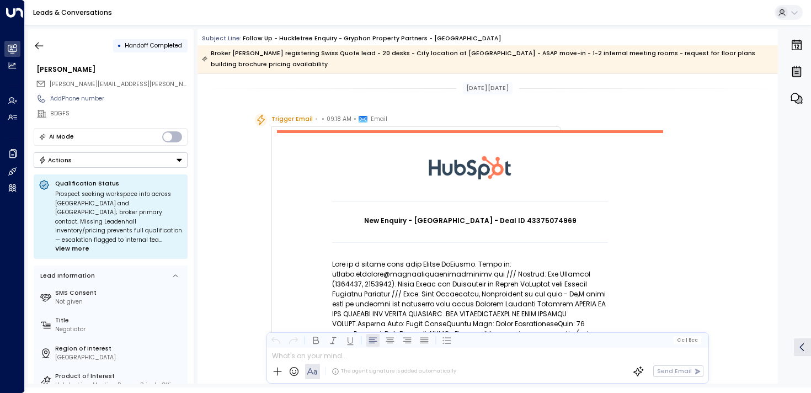
scroll to position [643, 0]
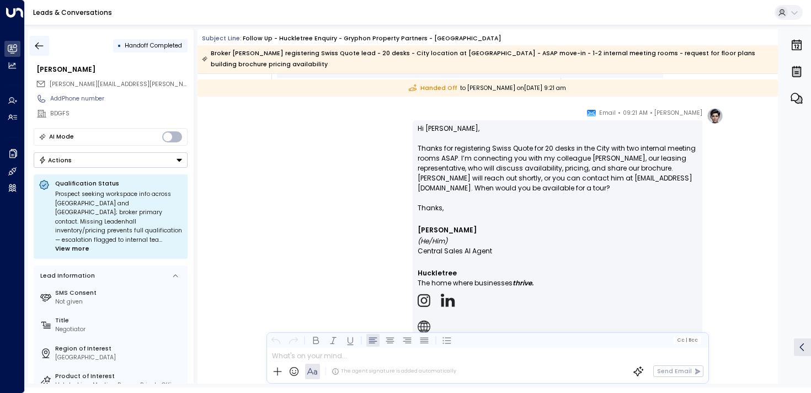
click at [37, 42] on icon "button" at bounding box center [39, 45] width 11 height 11
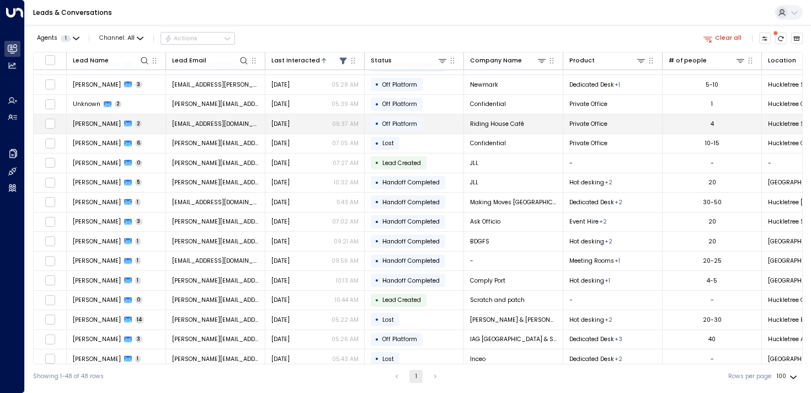
scroll to position [181, 0]
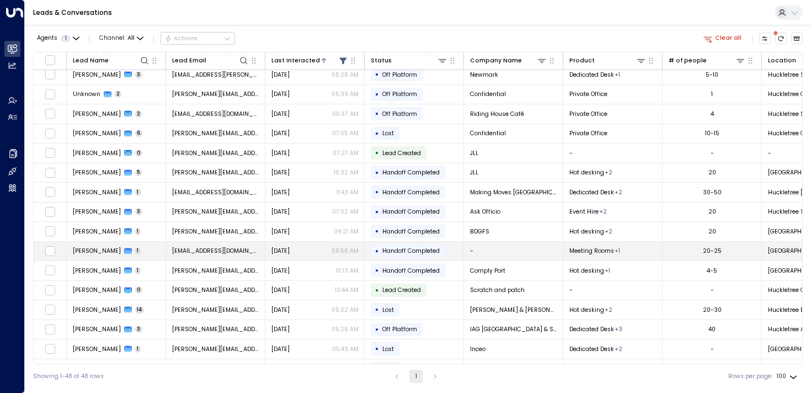
click at [77, 250] on span "Calum Taylor" at bounding box center [97, 251] width 48 height 8
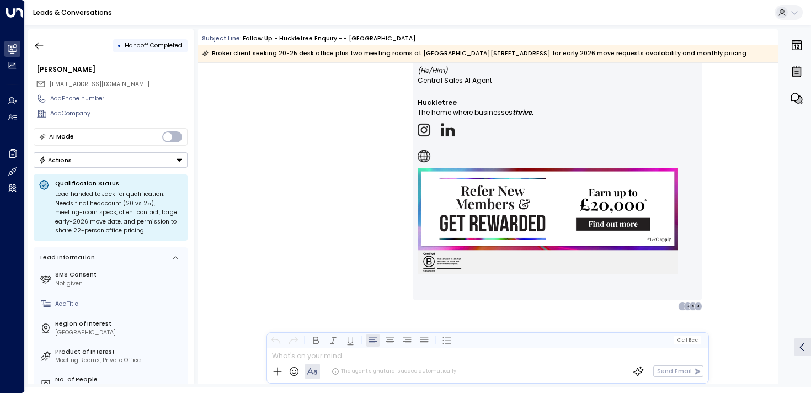
scroll to position [1031, 0]
click at [38, 42] on icon "button" at bounding box center [39, 45] width 8 height 7
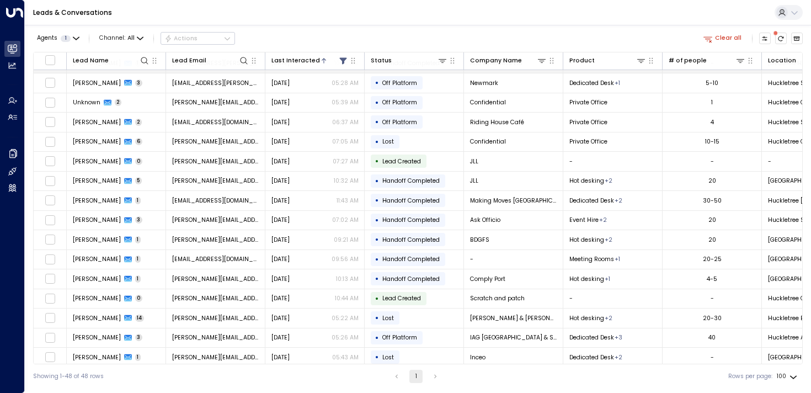
scroll to position [217, 0]
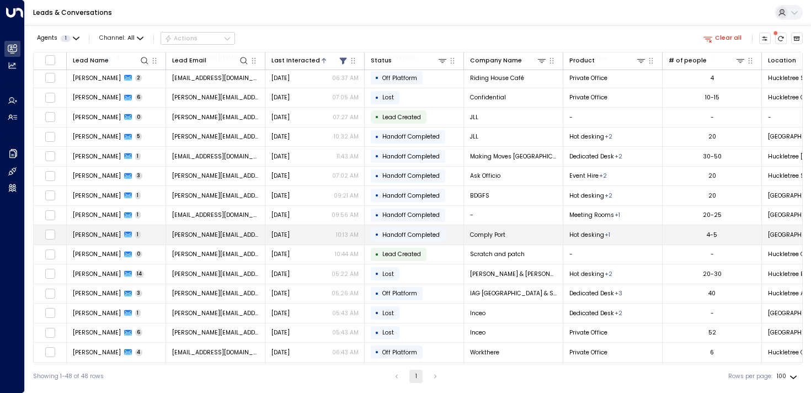
click at [92, 237] on span "Lauren Richardson" at bounding box center [97, 235] width 48 height 8
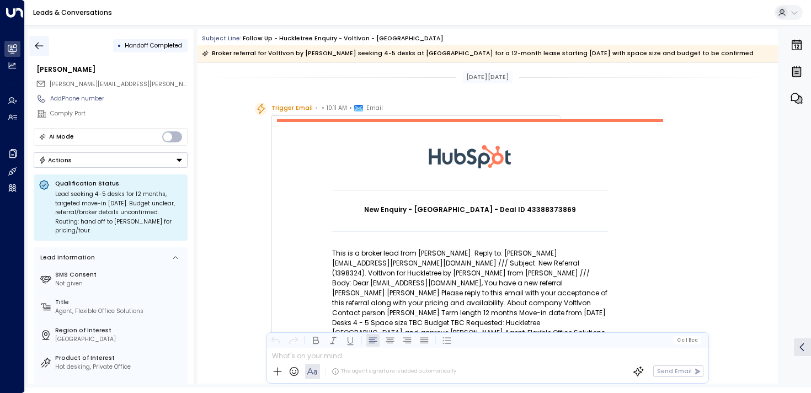
click at [36, 47] on icon "button" at bounding box center [39, 45] width 11 height 11
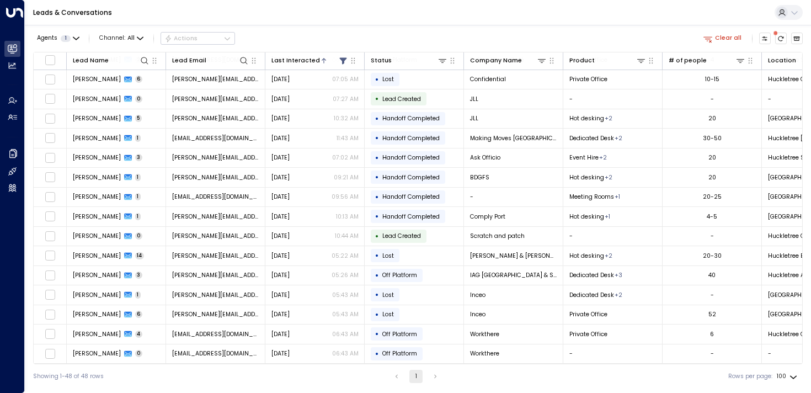
scroll to position [342, 0]
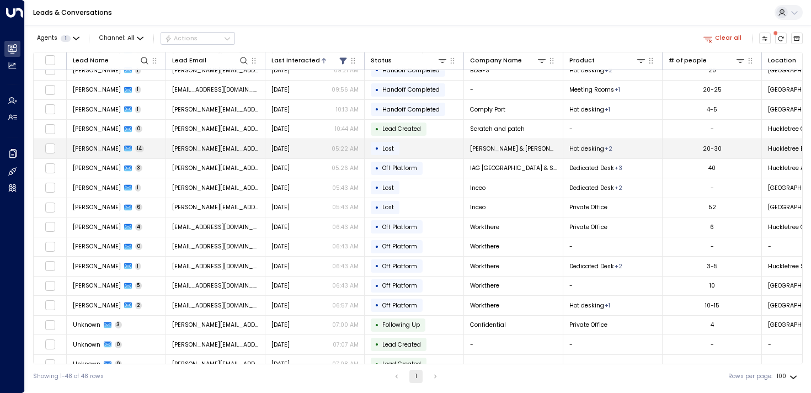
click at [83, 149] on span "Jamie Tuttle" at bounding box center [97, 149] width 48 height 8
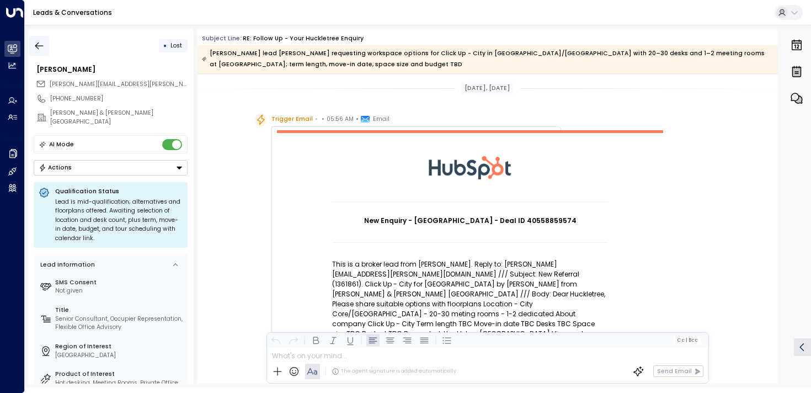
click at [45, 50] on button "button" at bounding box center [39, 46] width 20 height 20
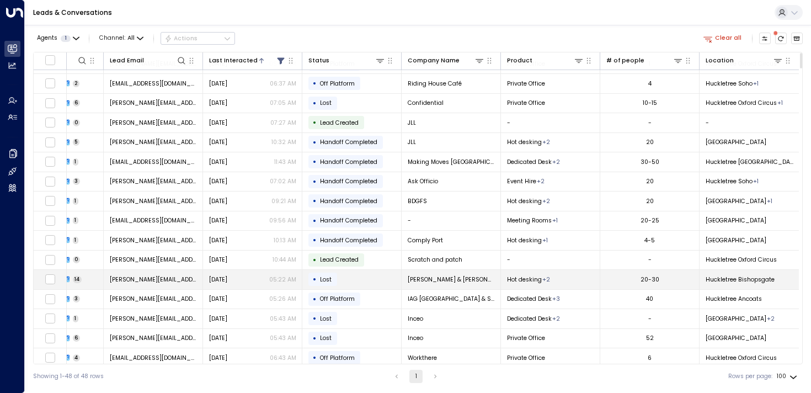
scroll to position [211, 0]
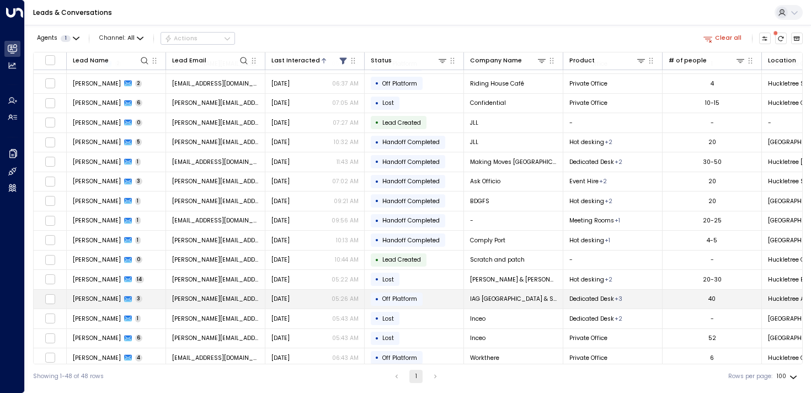
click at [87, 297] on span "Amy Taylor" at bounding box center [97, 299] width 48 height 8
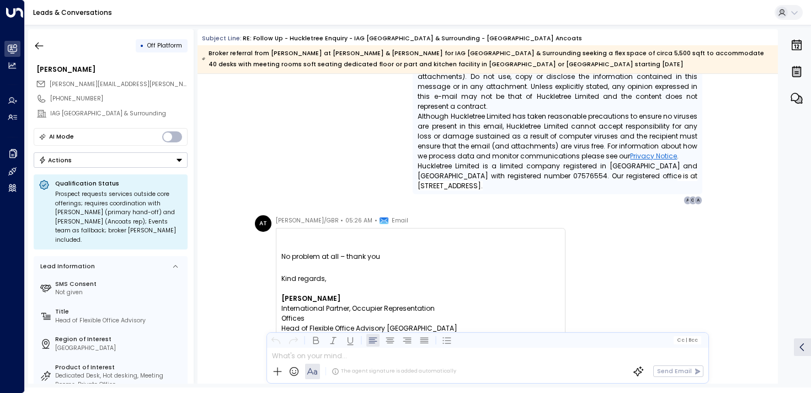
scroll to position [1593, 0]
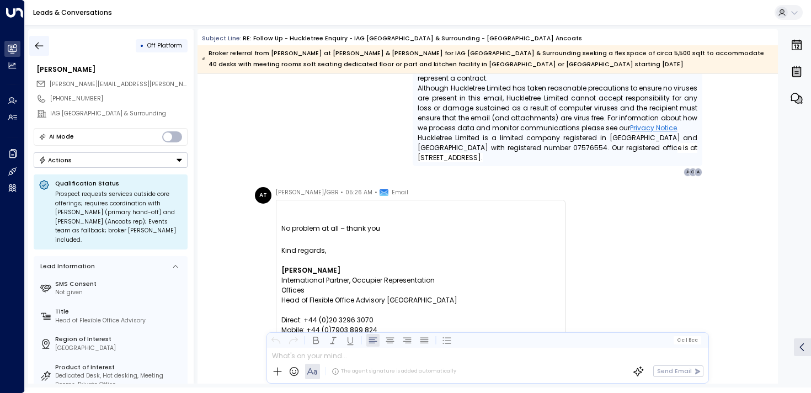
click at [32, 47] on button "button" at bounding box center [39, 46] width 20 height 20
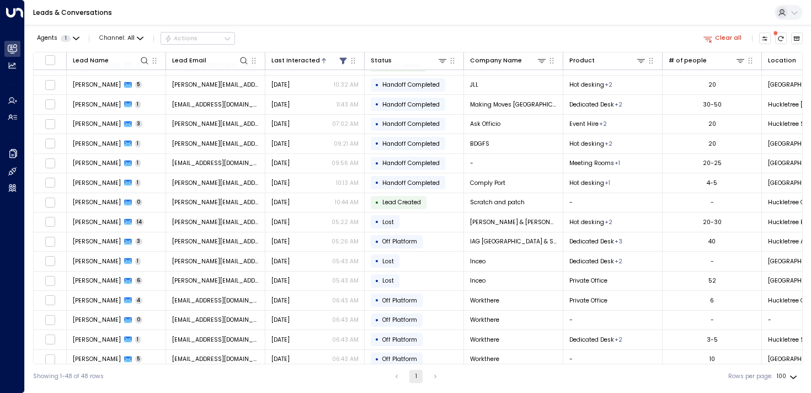
scroll to position [274, 0]
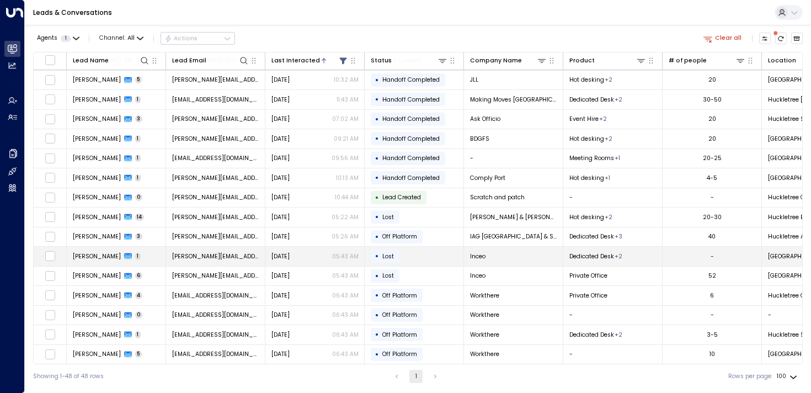
click at [73, 257] on span "Bob Toor" at bounding box center [97, 256] width 48 height 8
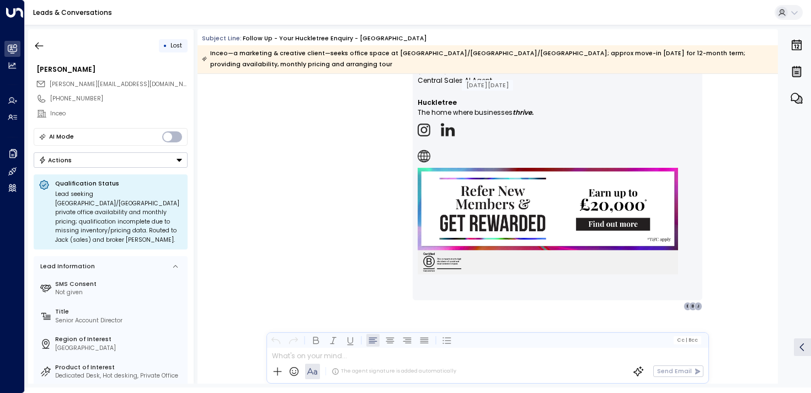
scroll to position [1032, 0]
click at [42, 42] on icon "button" at bounding box center [39, 45] width 11 height 11
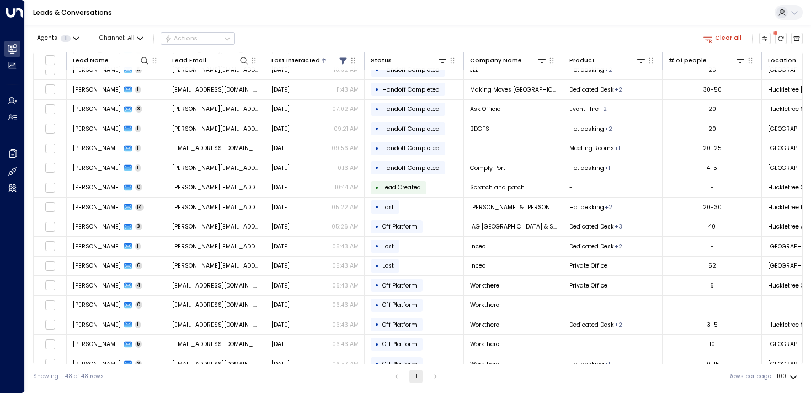
scroll to position [300, 0]
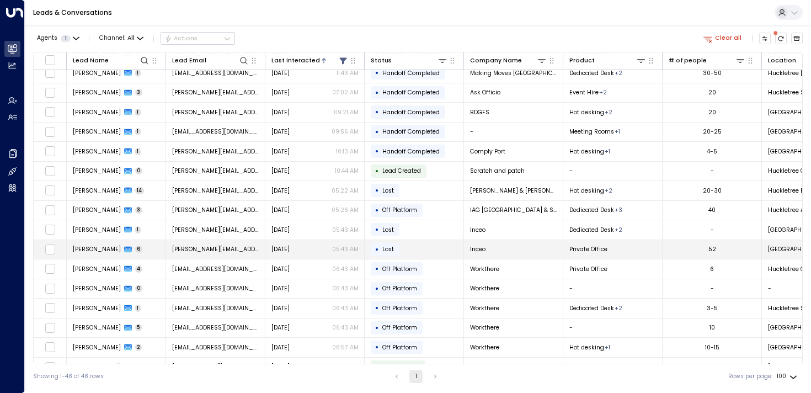
click at [104, 243] on td "Bob Toor 6" at bounding box center [116, 249] width 99 height 19
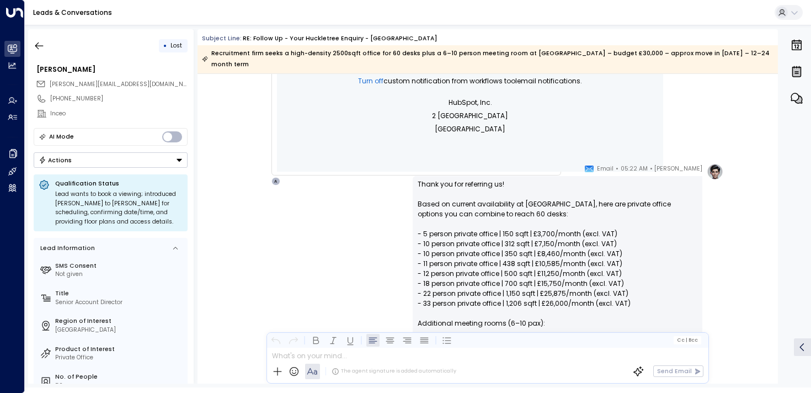
scroll to position [777, 0]
click at [39, 47] on icon "button" at bounding box center [39, 45] width 11 height 11
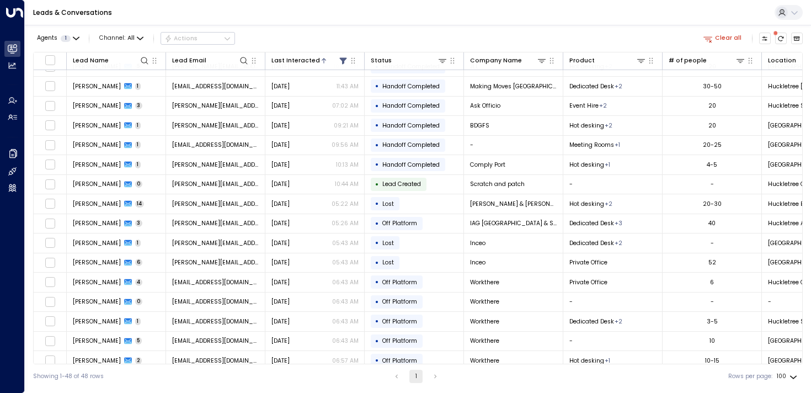
scroll to position [288, 0]
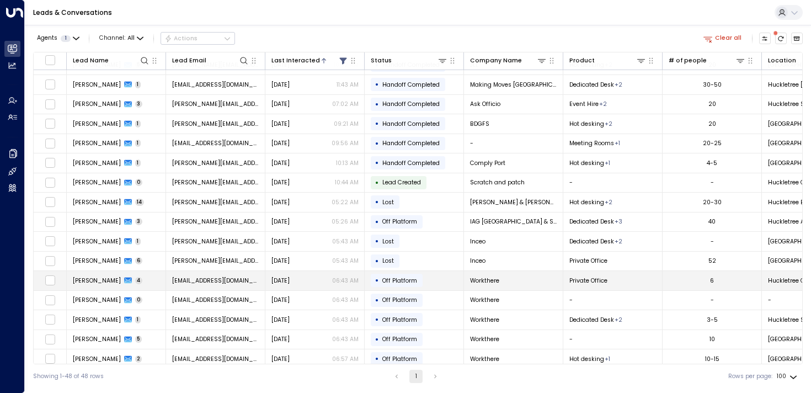
click at [93, 276] on span "Winkie McHardy" at bounding box center [97, 280] width 48 height 8
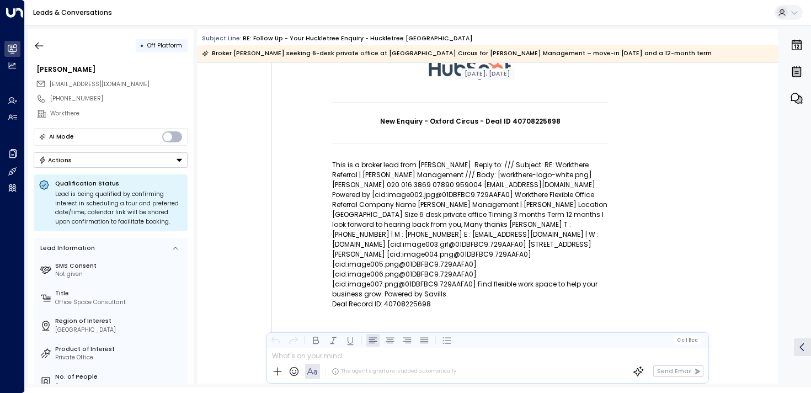
scroll to position [90, 0]
click at [51, 55] on div "• Off Platform" at bounding box center [111, 46] width 154 height 20
click at [45, 49] on button "button" at bounding box center [39, 46] width 20 height 20
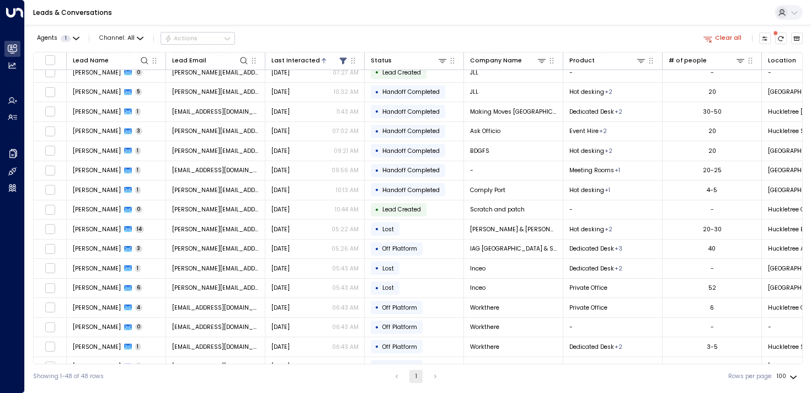
scroll to position [387, 0]
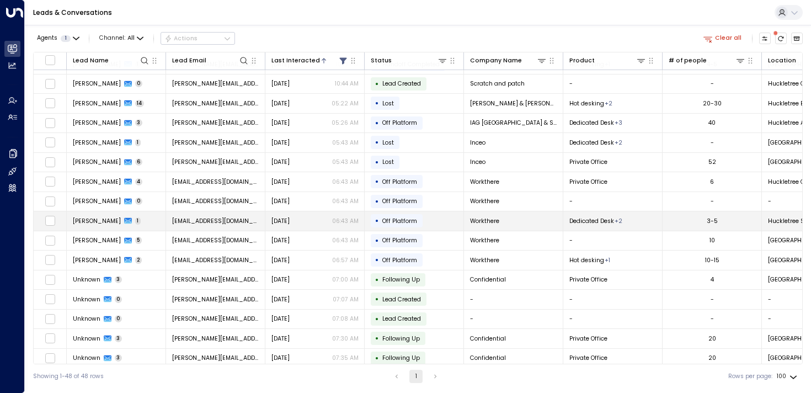
click at [86, 222] on span "Winkie McHardy" at bounding box center [97, 221] width 48 height 8
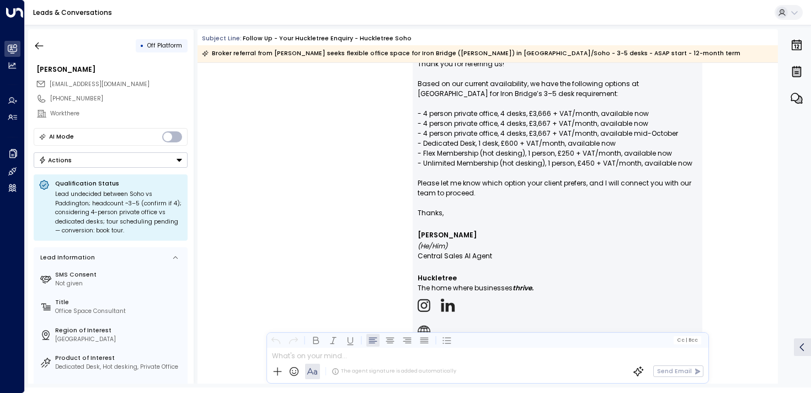
scroll to position [660, 0]
click at [35, 49] on icon "button" at bounding box center [39, 45] width 11 height 11
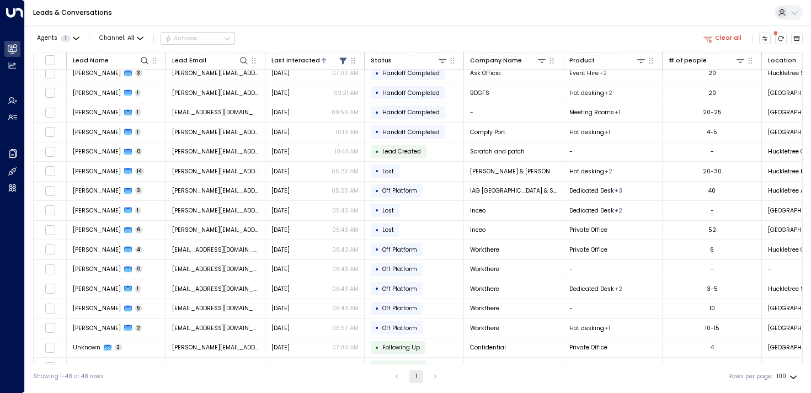
scroll to position [324, 0]
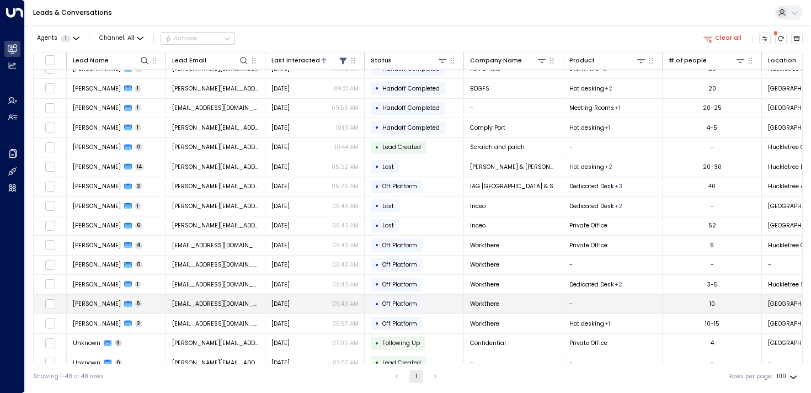
click at [104, 303] on span "Winkie McHardy" at bounding box center [97, 304] width 48 height 8
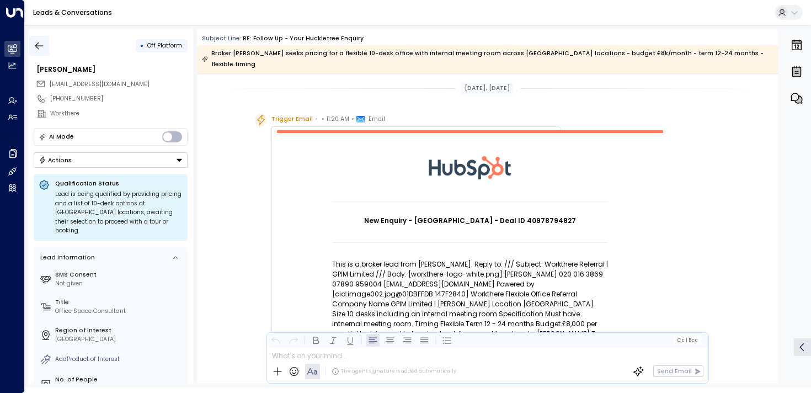
click at [31, 43] on button "button" at bounding box center [39, 46] width 20 height 20
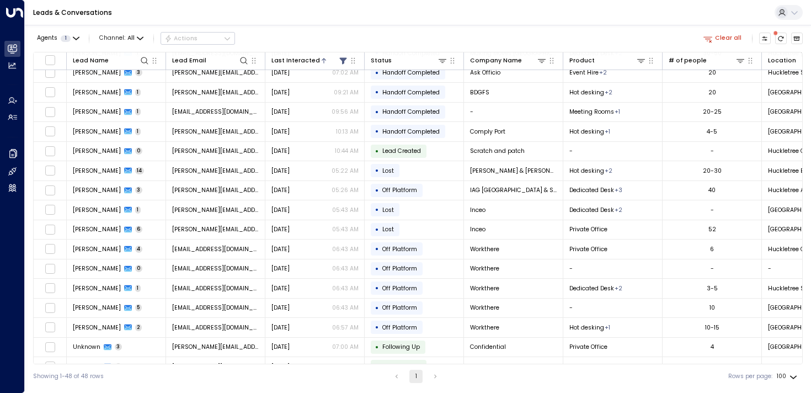
scroll to position [325, 0]
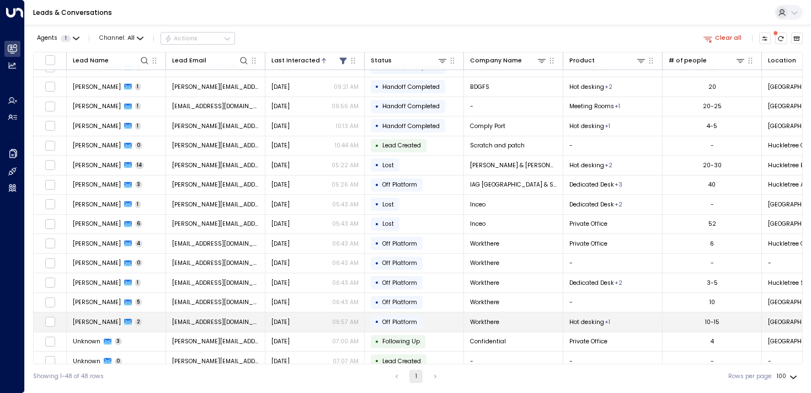
click at [92, 318] on span "Winkie McHardy" at bounding box center [97, 322] width 48 height 8
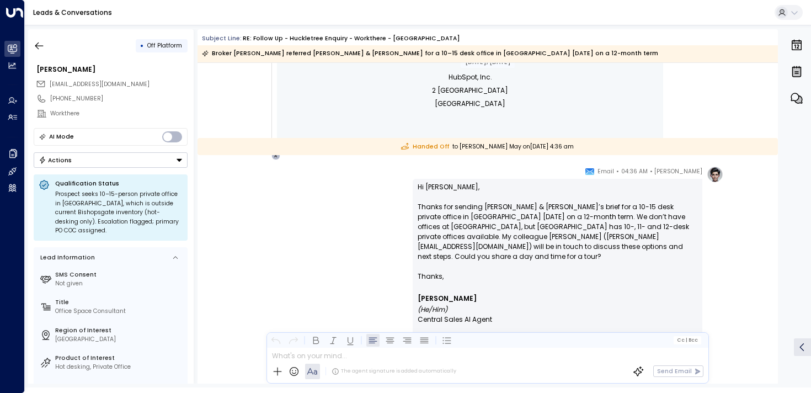
scroll to position [552, 0]
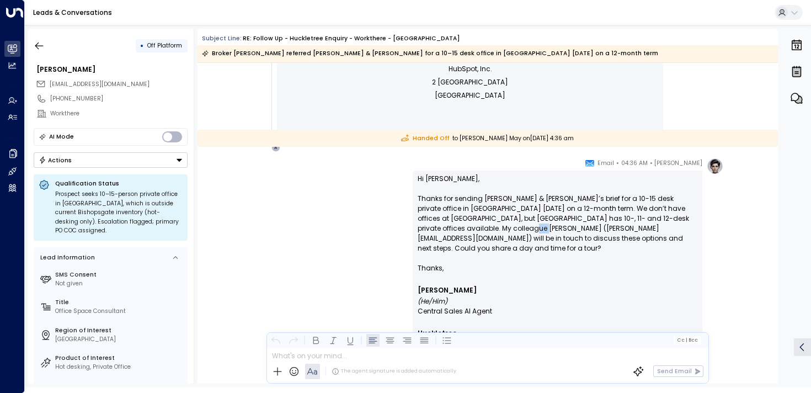
drag, startPoint x: 459, startPoint y: 228, endPoint x: 510, endPoint y: 228, distance: 50.7
click at [509, 228] on p "Hi Winkie, Thanks for sending Adam & Eve’s brief for a 10-15 desk private offic…" at bounding box center [558, 218] width 280 height 89
click at [510, 228] on p "Hi Winkie, Thanks for sending Adam & Eve’s brief for a 10-15 desk private offic…" at bounding box center [558, 218] width 280 height 89
drag, startPoint x: 515, startPoint y: 228, endPoint x: 543, endPoint y: 228, distance: 28.7
click at [543, 228] on p "Hi Winkie, Thanks for sending Adam & Eve’s brief for a 10-15 desk private offic…" at bounding box center [558, 218] width 280 height 89
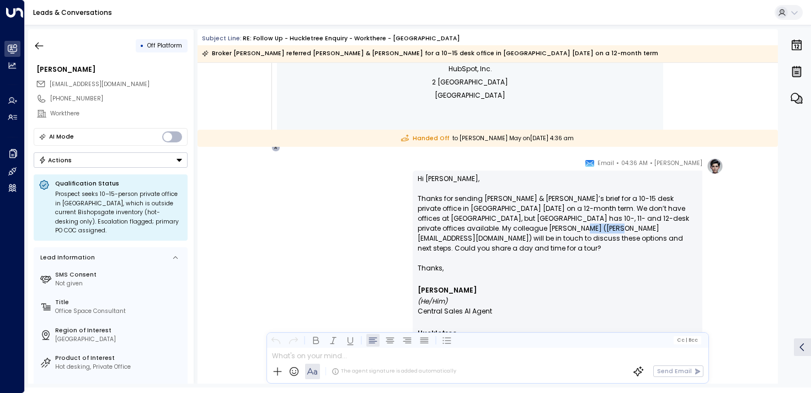
click at [543, 228] on p "Hi Winkie, Thanks for sending Adam & Eve’s brief for a 10-15 desk private offic…" at bounding box center [558, 218] width 280 height 89
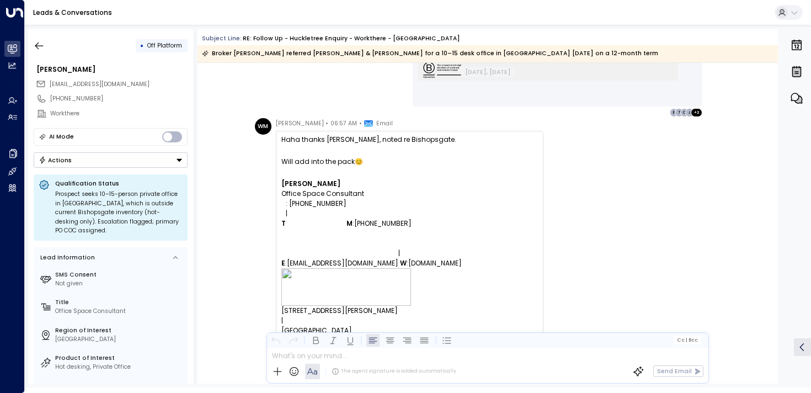
scroll to position [950, 0]
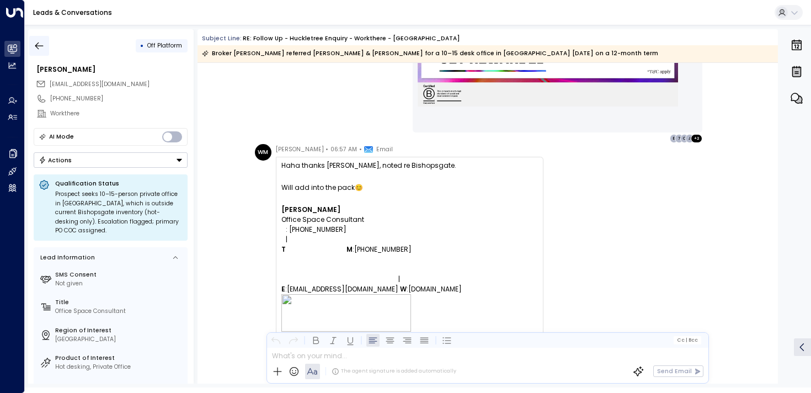
click at [38, 38] on button "button" at bounding box center [39, 46] width 20 height 20
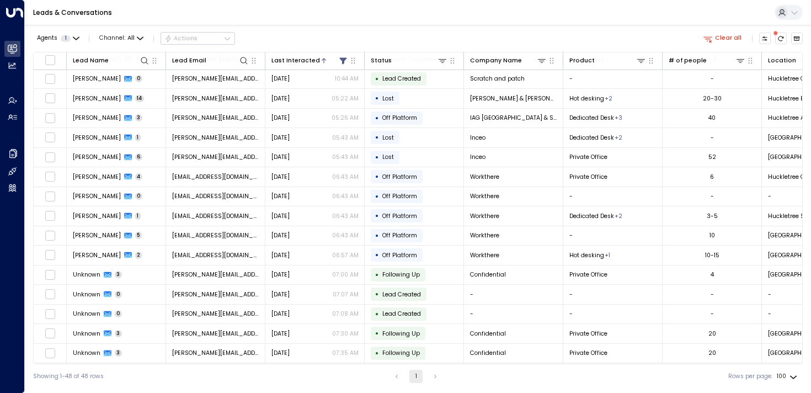
scroll to position [393, 0]
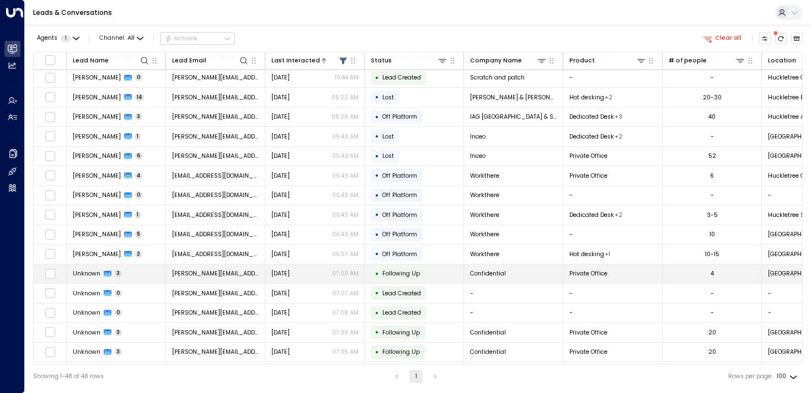
click at [67, 274] on td "Unknown 3" at bounding box center [116, 273] width 99 height 19
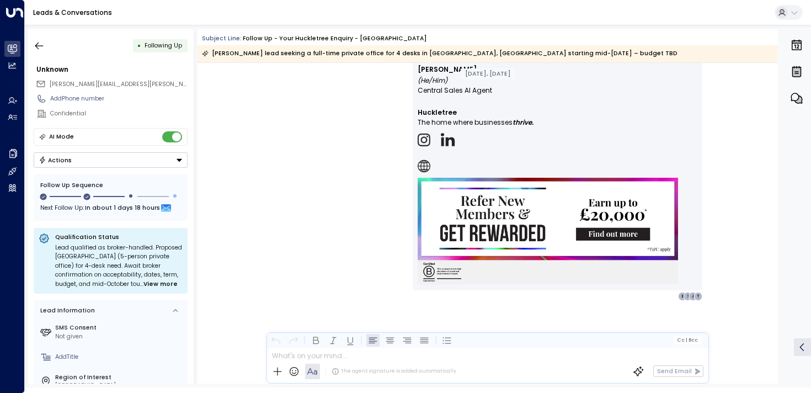
scroll to position [2080, 0]
click at [46, 41] on button "button" at bounding box center [39, 46] width 20 height 20
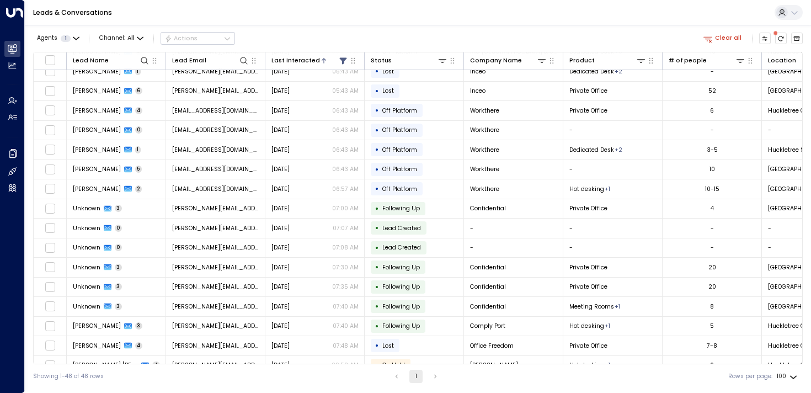
scroll to position [461, 0]
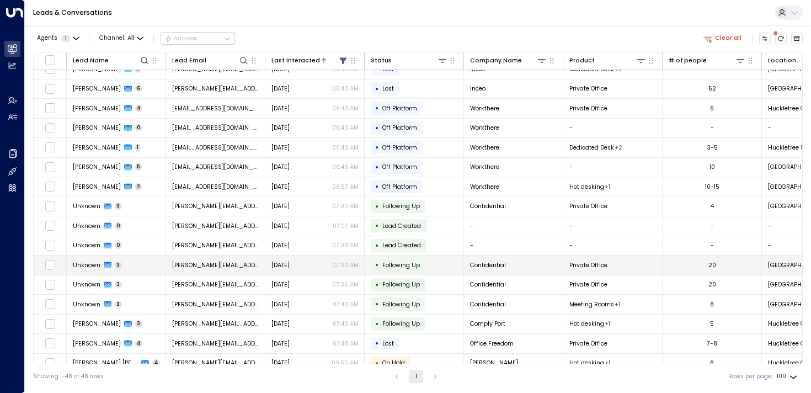
click at [77, 268] on span "Unknown" at bounding box center [87, 265] width 28 height 8
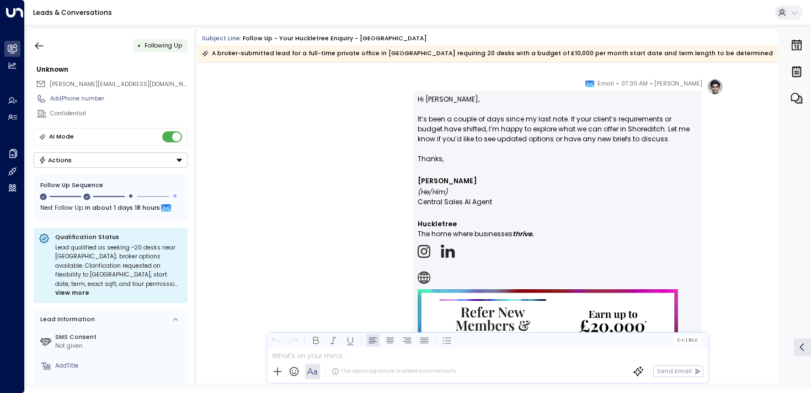
scroll to position [1970, 0]
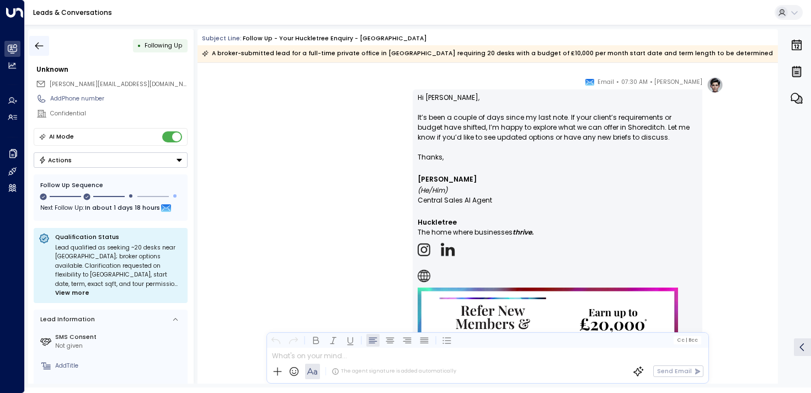
click at [36, 47] on icon "button" at bounding box center [39, 45] width 8 height 7
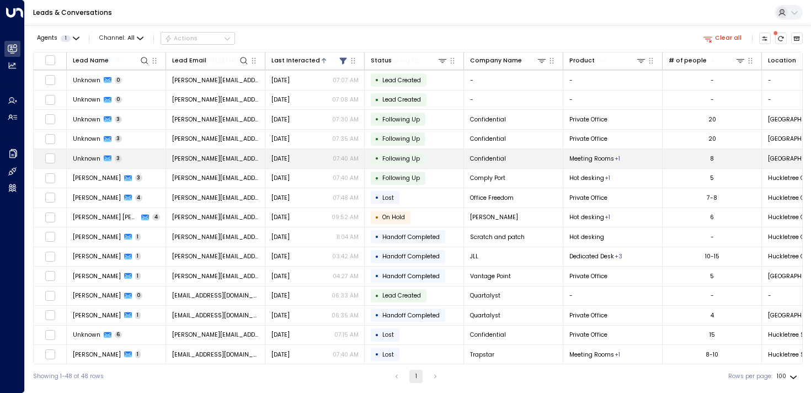
scroll to position [605, 0]
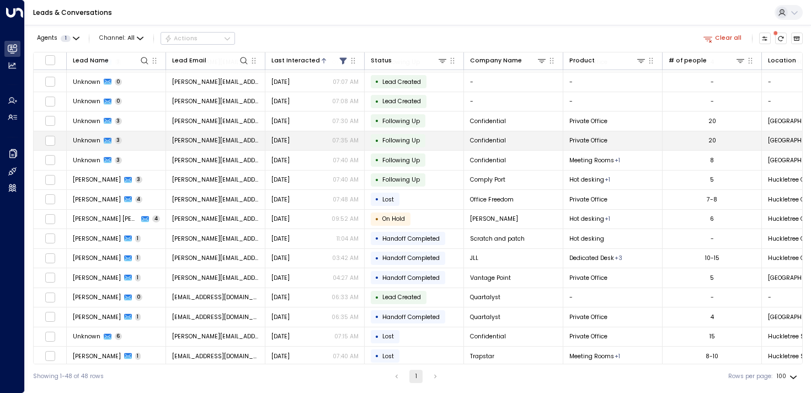
click at [89, 145] on td "Unknown 3" at bounding box center [116, 140] width 99 height 19
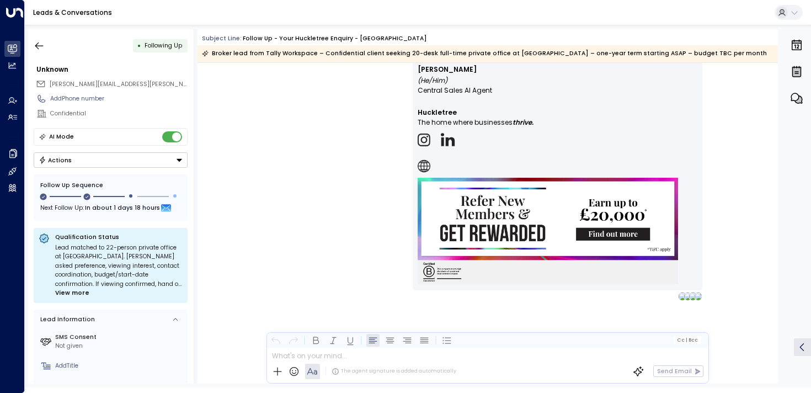
scroll to position [2109, 0]
click at [46, 52] on button "button" at bounding box center [39, 46] width 20 height 20
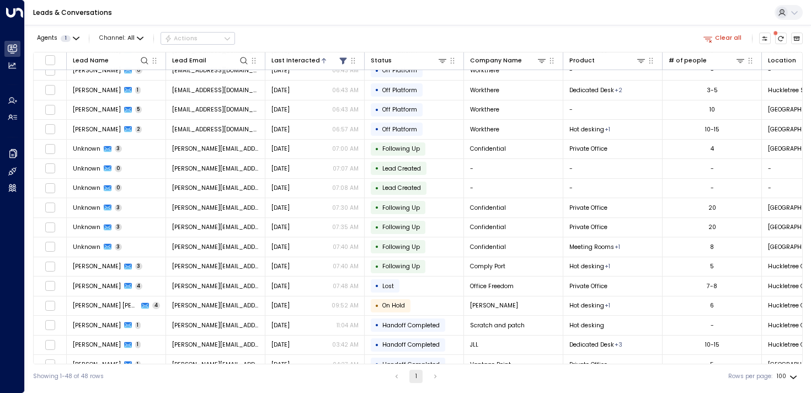
scroll to position [649, 0]
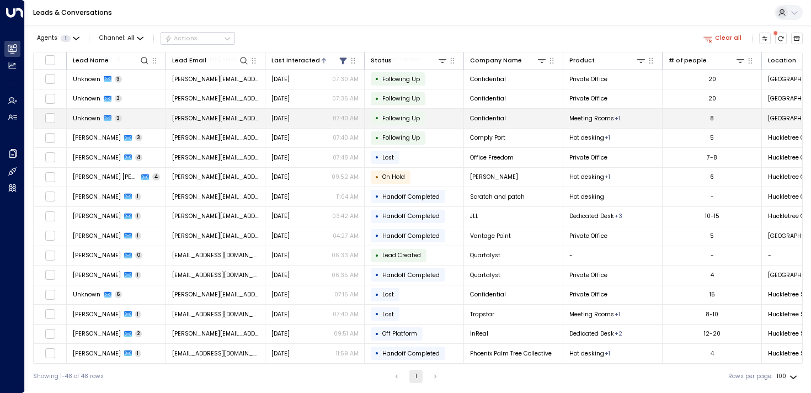
click at [71, 111] on td "Unknown 3" at bounding box center [116, 118] width 99 height 19
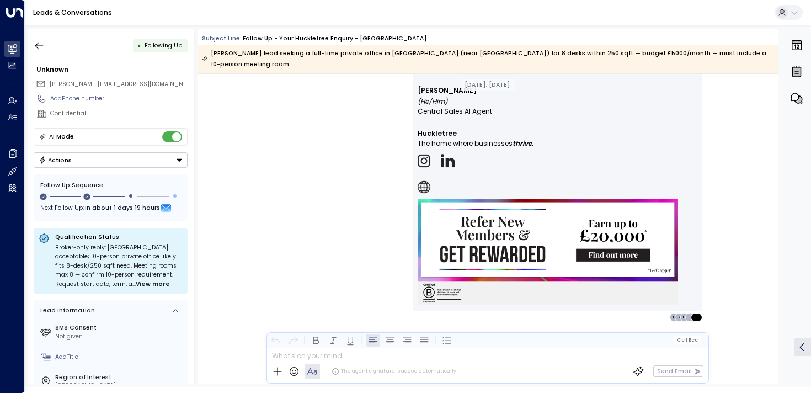
scroll to position [2129, 0]
click at [47, 44] on button "button" at bounding box center [39, 46] width 20 height 20
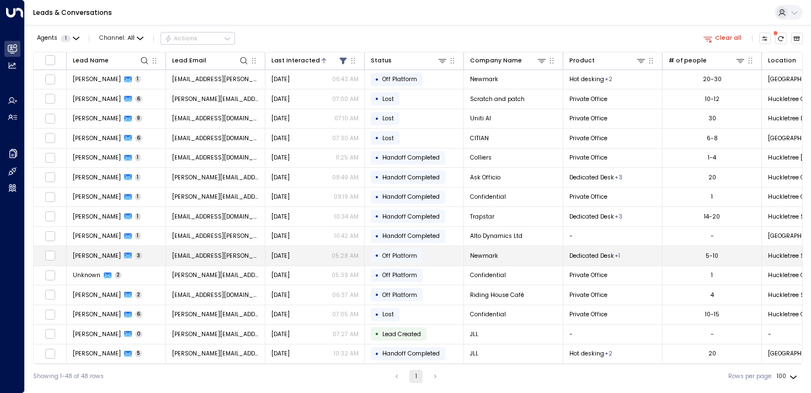
scroll to position [649, 0]
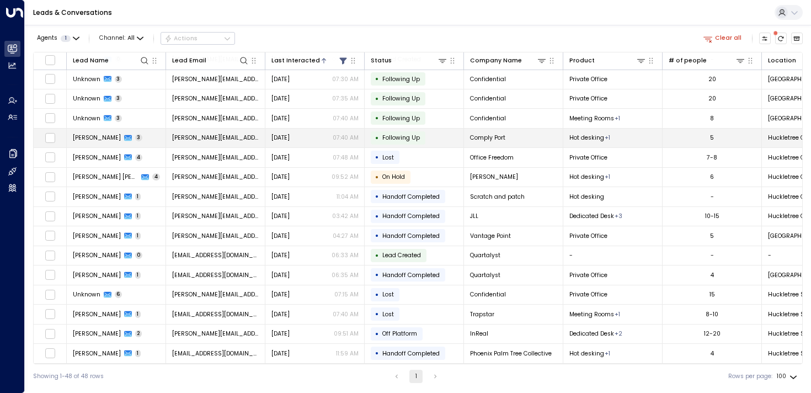
click at [92, 130] on td "Lauren Richardson 3" at bounding box center [116, 138] width 99 height 19
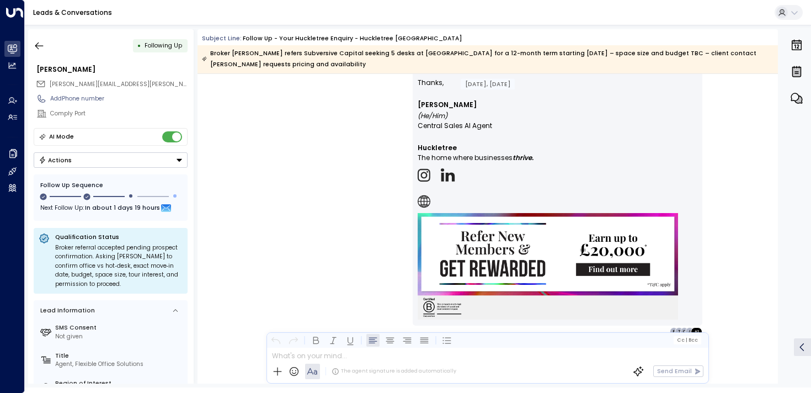
scroll to position [1564, 0]
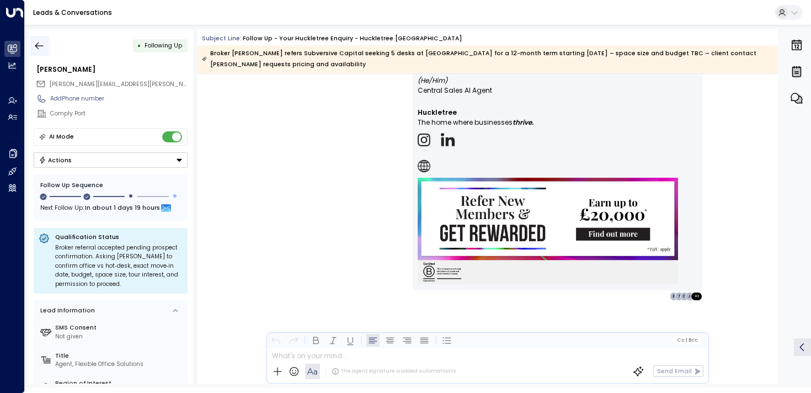
click at [36, 50] on icon "button" at bounding box center [39, 45] width 11 height 11
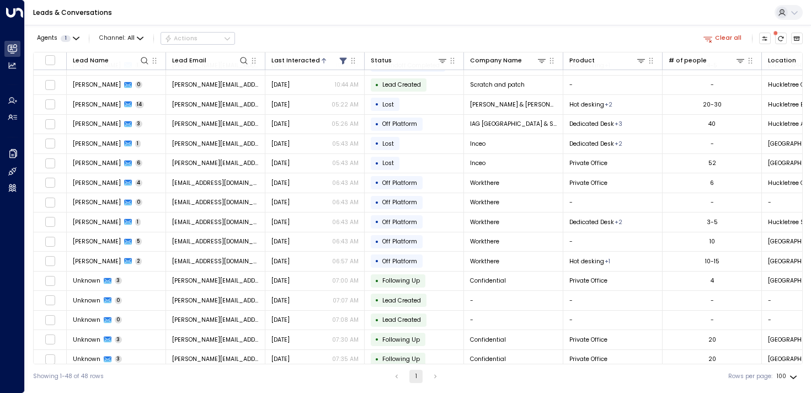
scroll to position [649, 0]
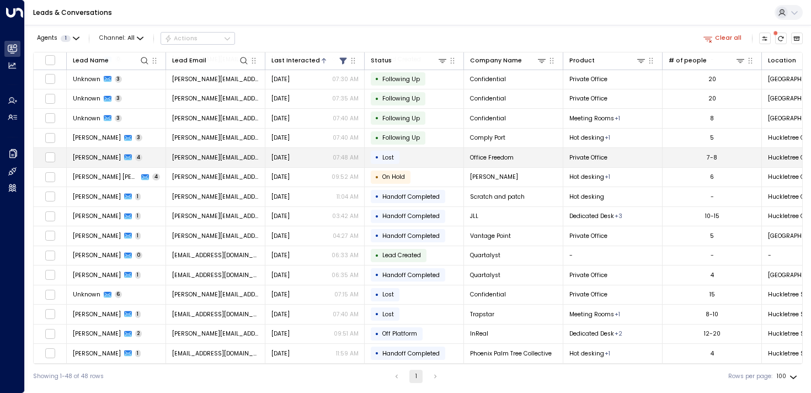
click at [68, 154] on td "Glen Giles 4" at bounding box center [116, 157] width 99 height 19
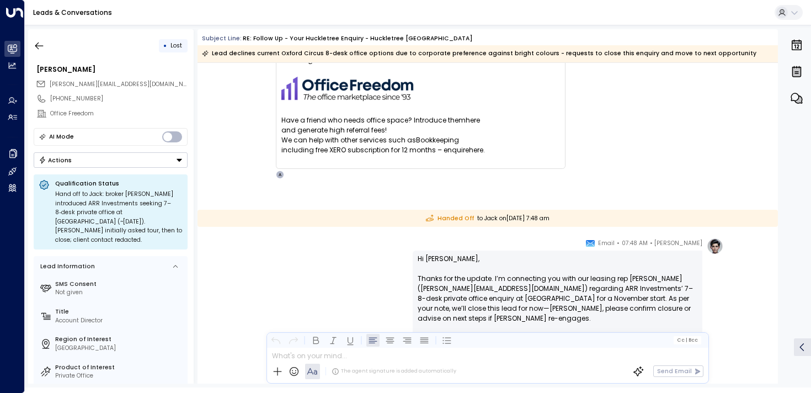
scroll to position [1938, 0]
click at [36, 39] on button "button" at bounding box center [39, 46] width 20 height 20
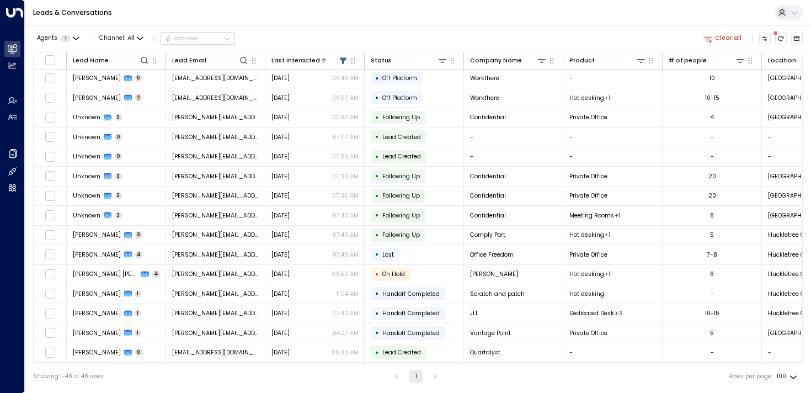
scroll to position [649, 0]
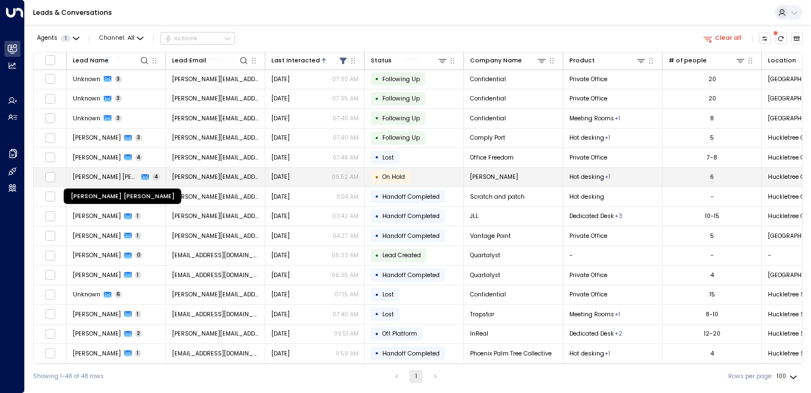
click at [109, 177] on span "Abishek Santosh Kumar" at bounding box center [106, 177] width 66 height 8
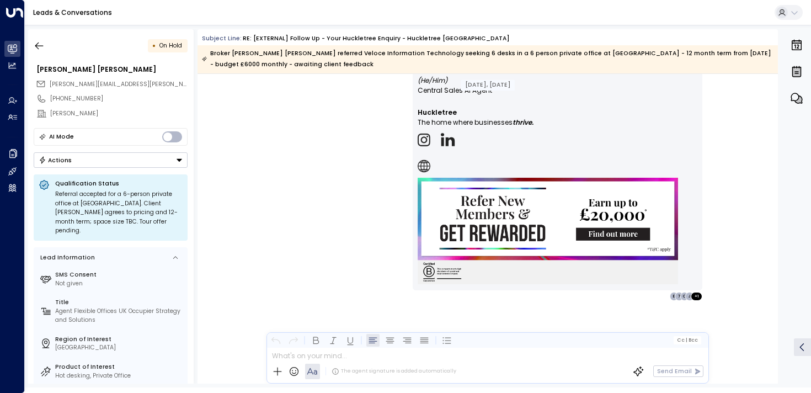
scroll to position [2353, 0]
click at [41, 46] on icon "button" at bounding box center [39, 45] width 11 height 11
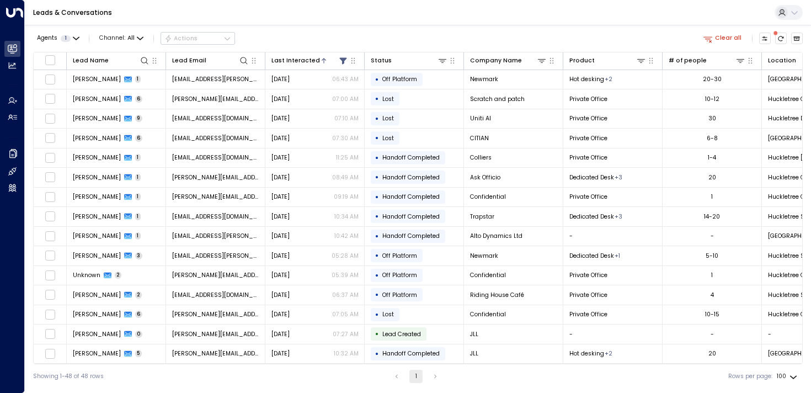
scroll to position [649, 0]
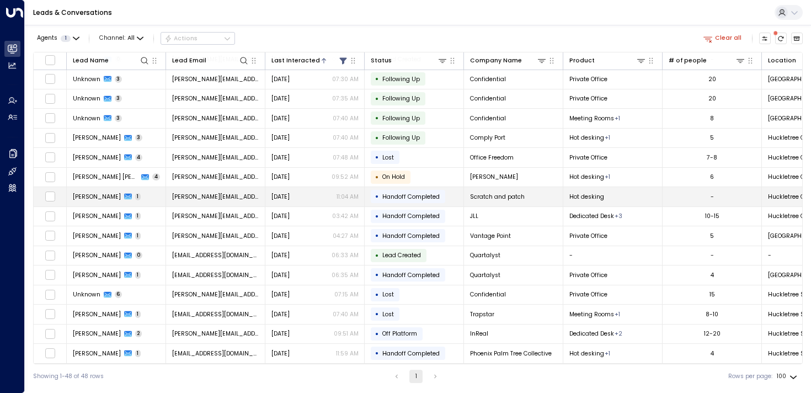
click at [76, 187] on td "Hayley Perry 1" at bounding box center [116, 196] width 99 height 19
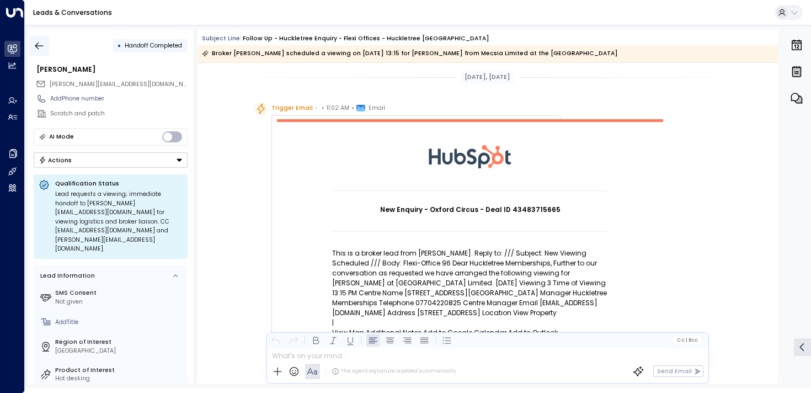
click at [37, 39] on button "button" at bounding box center [39, 46] width 20 height 20
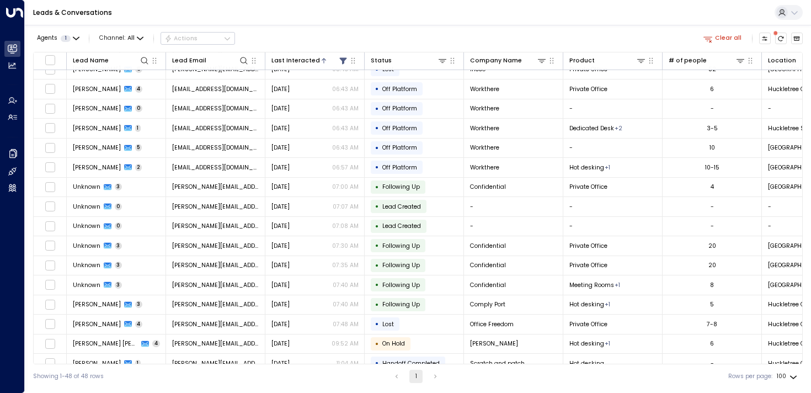
scroll to position [649, 0]
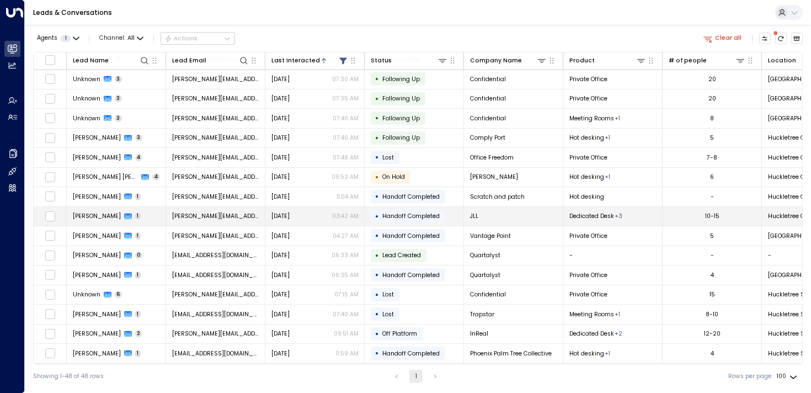
click at [92, 217] on span "Olivia Reed" at bounding box center [97, 216] width 48 height 8
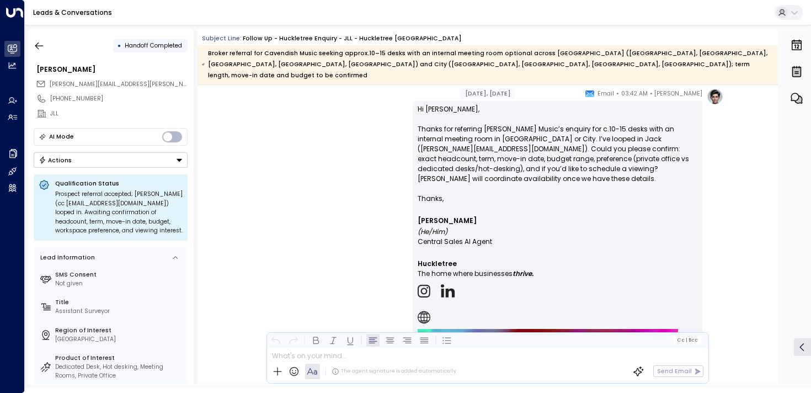
scroll to position [513, 0]
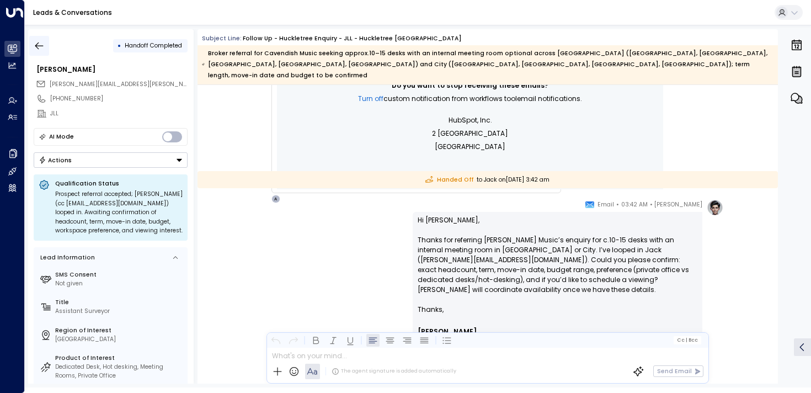
click at [34, 40] on icon "button" at bounding box center [39, 45] width 11 height 11
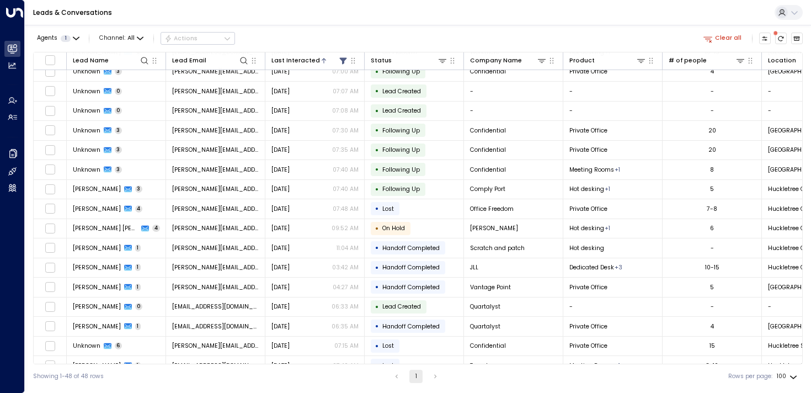
scroll to position [649, 0]
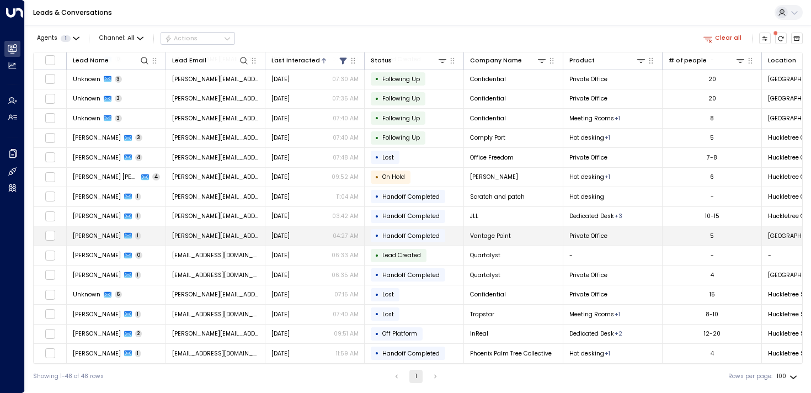
click at [84, 243] on tr "Alex Johnson 1 alex@officefreedom.com Sep 09, 2025 04:27 AM • Handoff Completed…" at bounding box center [447, 236] width 827 height 20
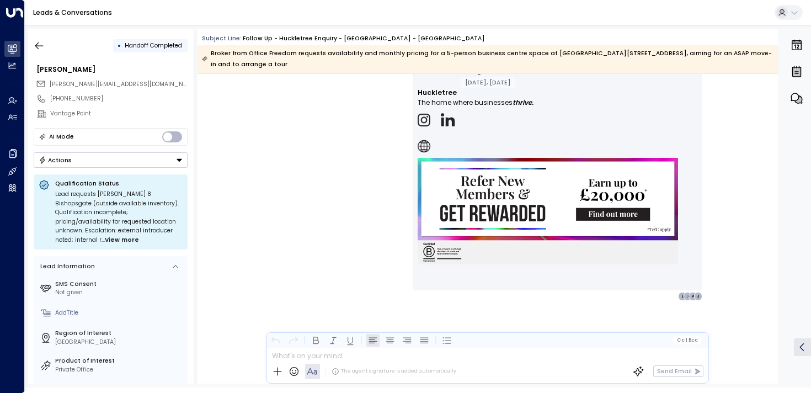
scroll to position [1052, 0]
click at [41, 43] on icon "button" at bounding box center [39, 45] width 11 height 11
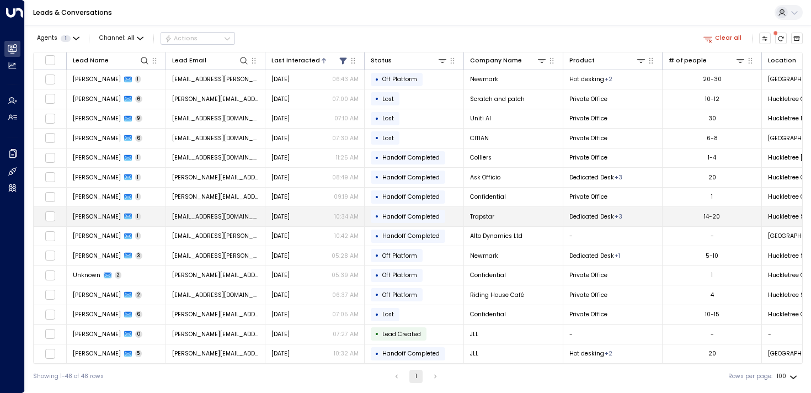
scroll to position [649, 0]
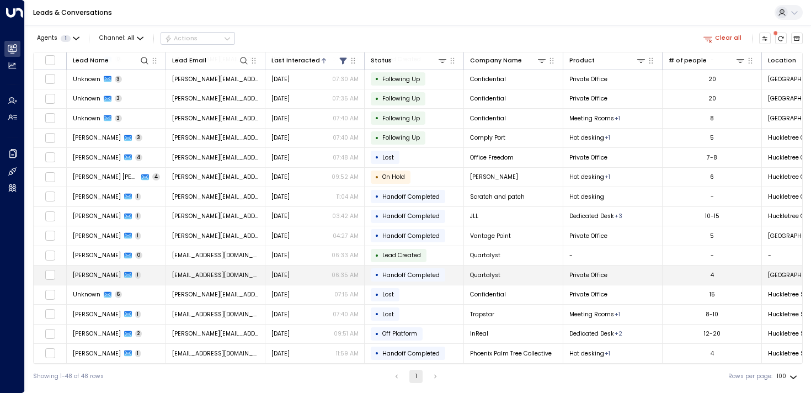
click at [81, 271] on span "Hannes Huilita" at bounding box center [97, 275] width 48 height 8
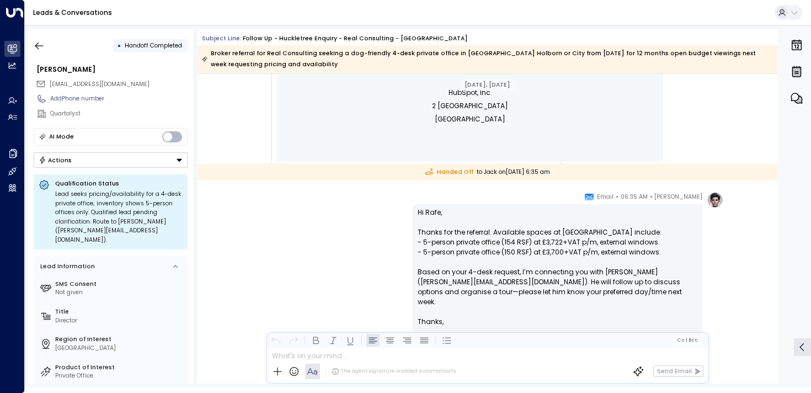
scroll to position [537, 0]
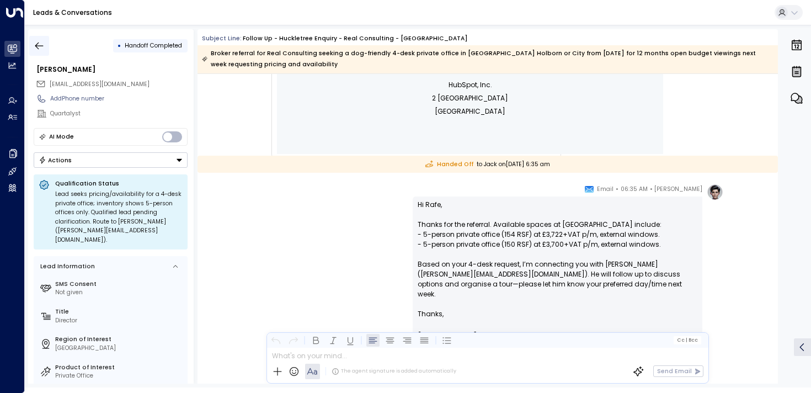
click at [44, 50] on icon "button" at bounding box center [39, 45] width 11 height 11
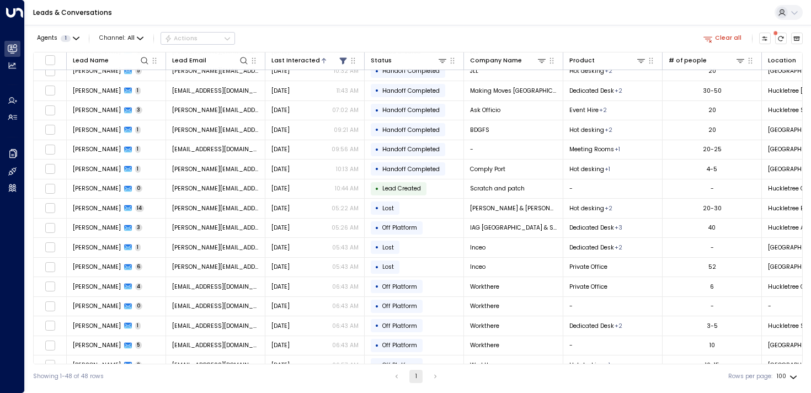
scroll to position [649, 0]
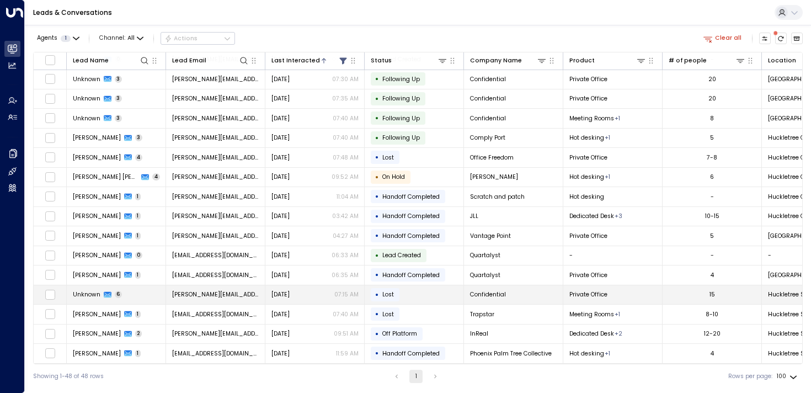
click at [92, 293] on span "Unknown" at bounding box center [87, 294] width 28 height 8
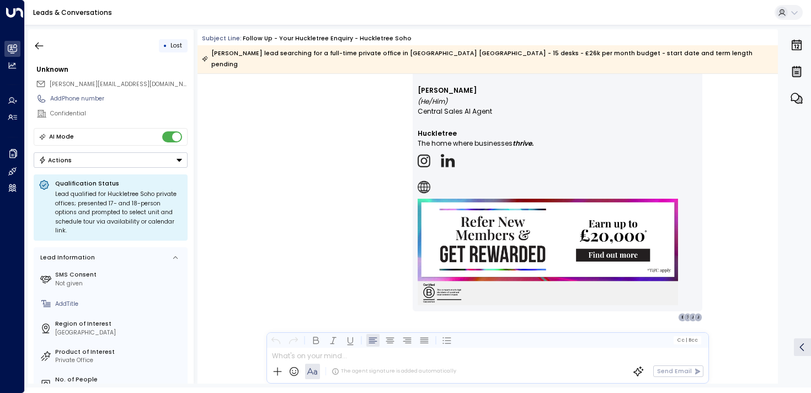
scroll to position [3216, 0]
click at [41, 44] on icon "button" at bounding box center [39, 45] width 11 height 11
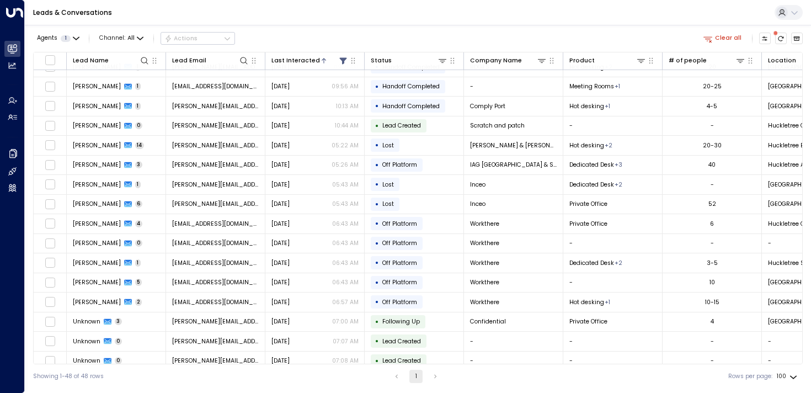
scroll to position [649, 0]
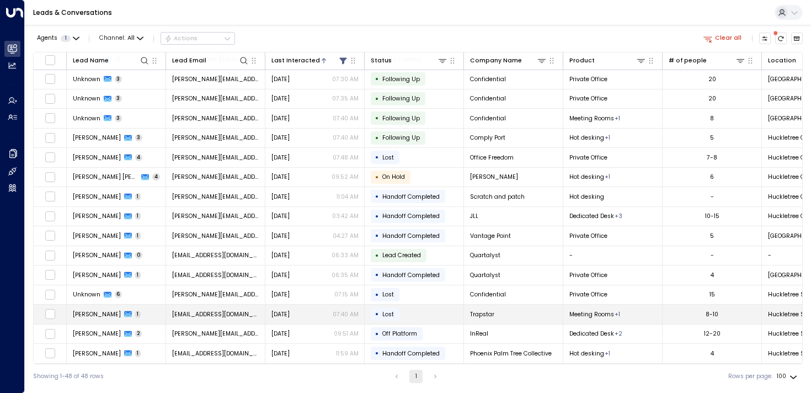
click at [91, 314] on span "Stuart Cass" at bounding box center [97, 314] width 48 height 8
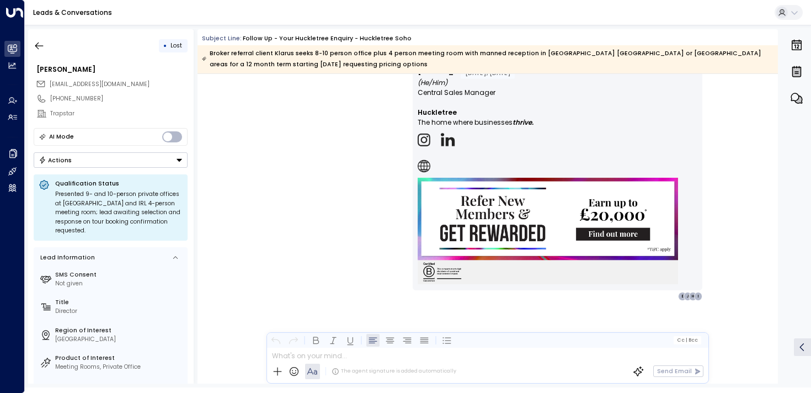
scroll to position [843, 0]
click at [48, 47] on button "button" at bounding box center [39, 46] width 20 height 20
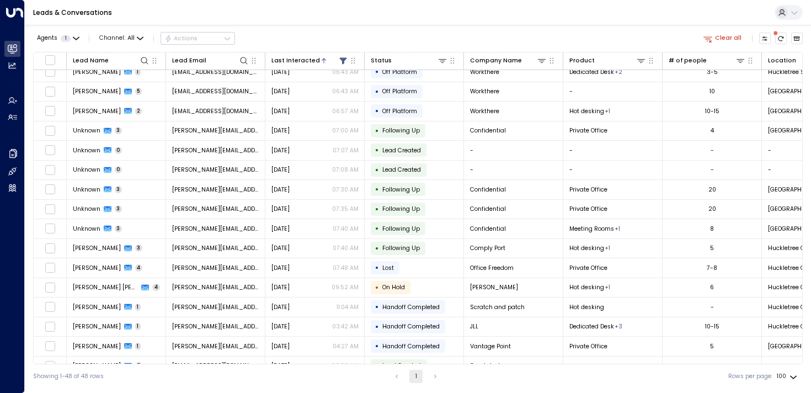
scroll to position [649, 0]
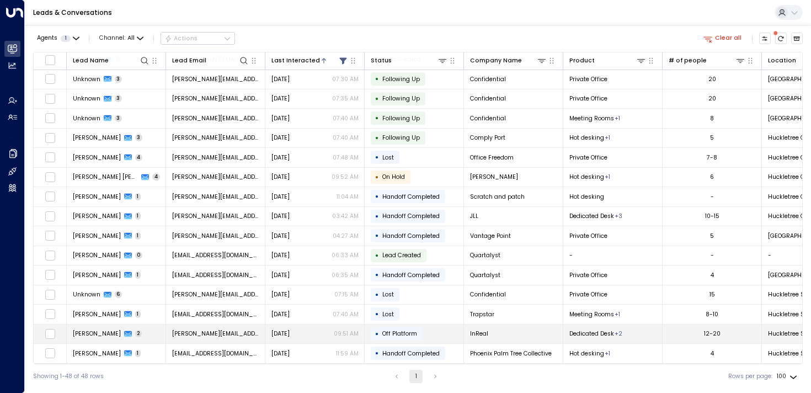
click at [87, 331] on span "Daniel Byrne" at bounding box center [97, 333] width 48 height 8
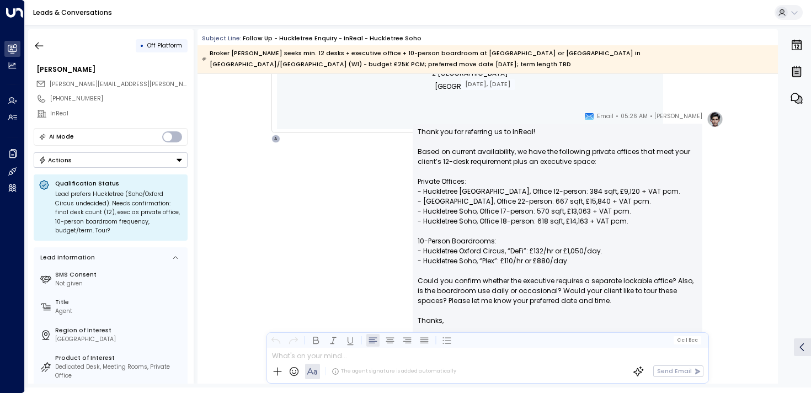
scroll to position [548, 0]
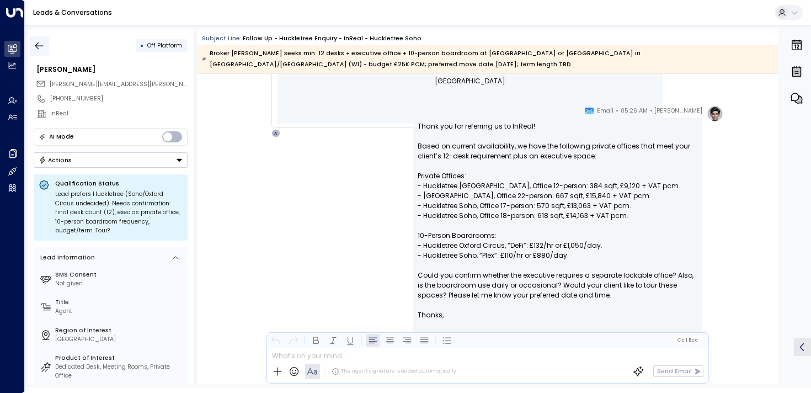
click at [47, 42] on button "button" at bounding box center [39, 46] width 20 height 20
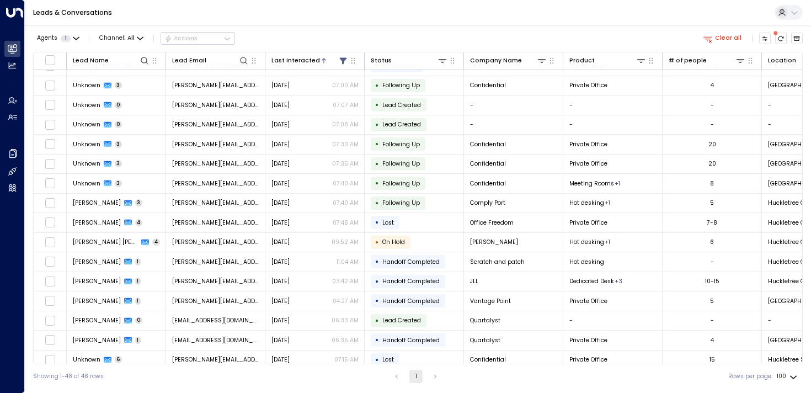
scroll to position [649, 0]
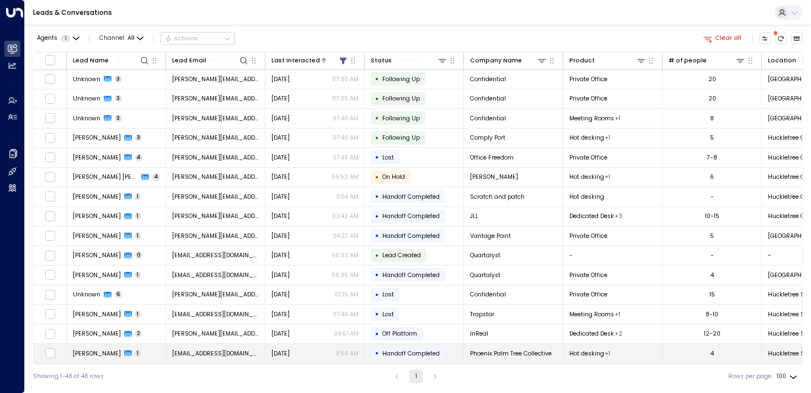
click at [86, 356] on td "John Doe 1" at bounding box center [116, 353] width 99 height 19
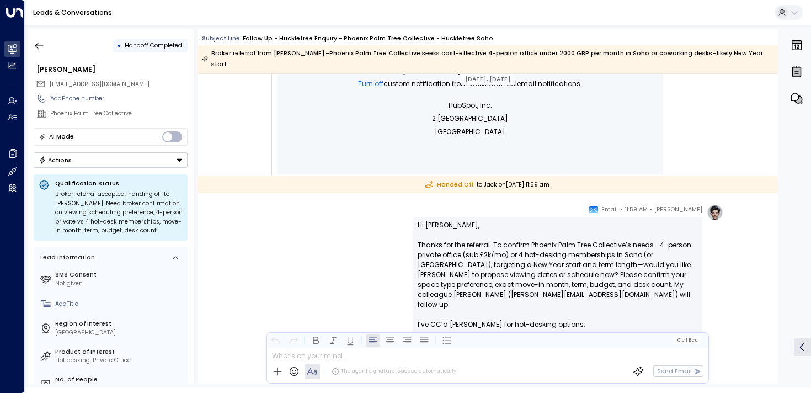
scroll to position [543, 0]
